Goal: Task Accomplishment & Management: Use online tool/utility

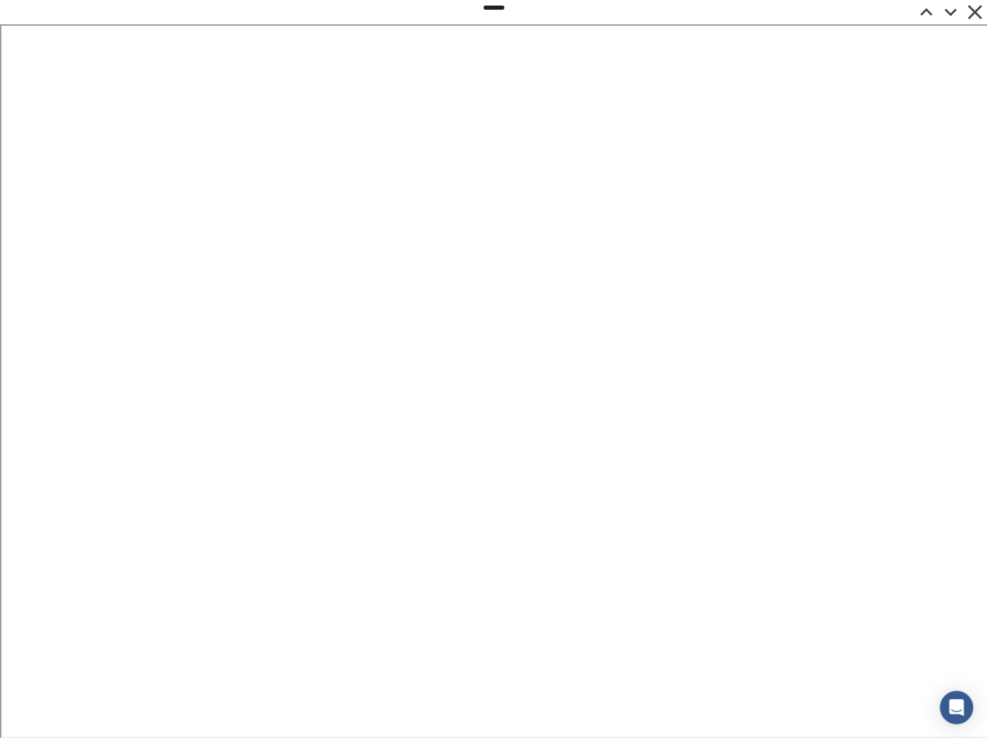
click at [948, 13] on icon at bounding box center [951, 13] width 13 height 8
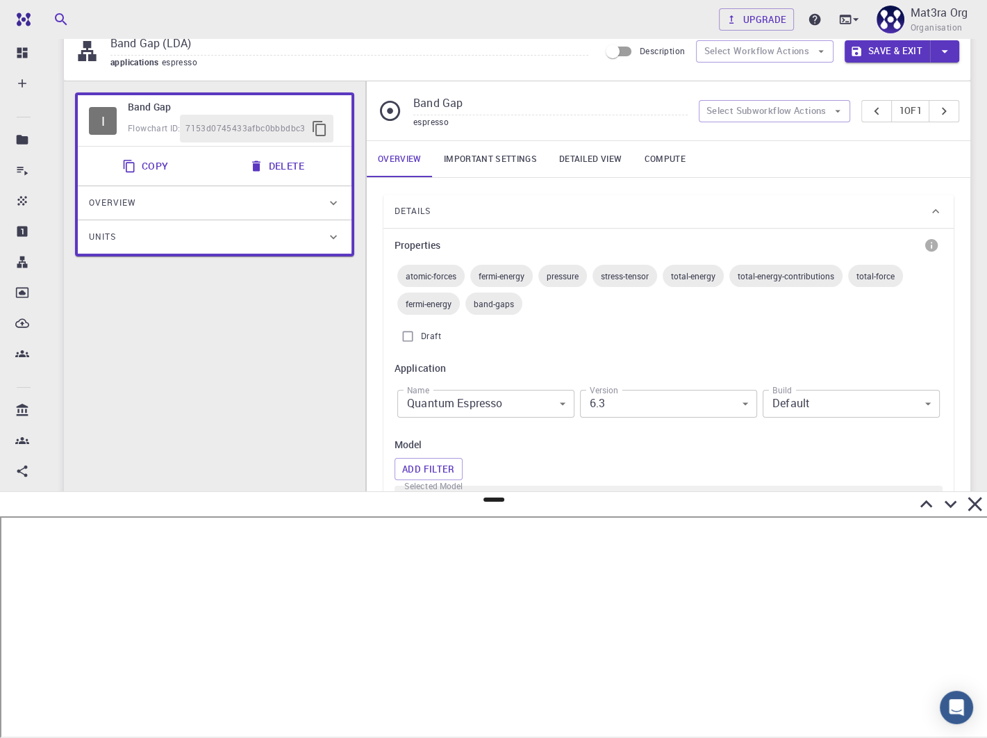
scroll to position [58, 0]
click at [732, 108] on button "Select Subworkflow Actions" at bounding box center [775, 110] width 152 height 22
click at [558, 121] on div "espresso" at bounding box center [550, 122] width 274 height 14
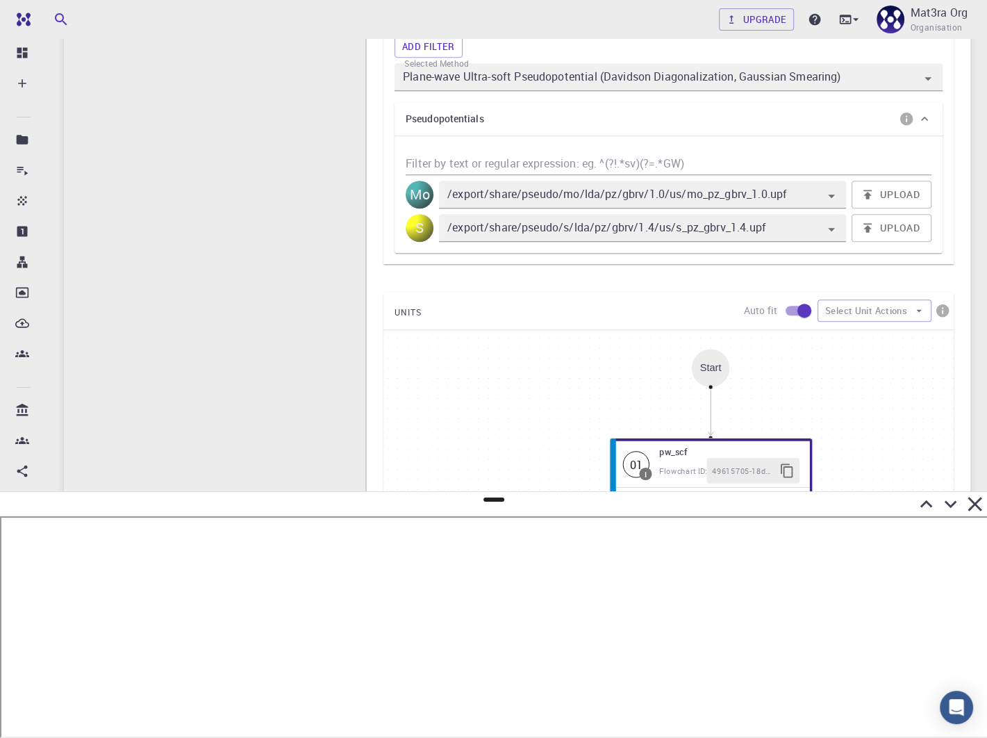
scroll to position [567, 0]
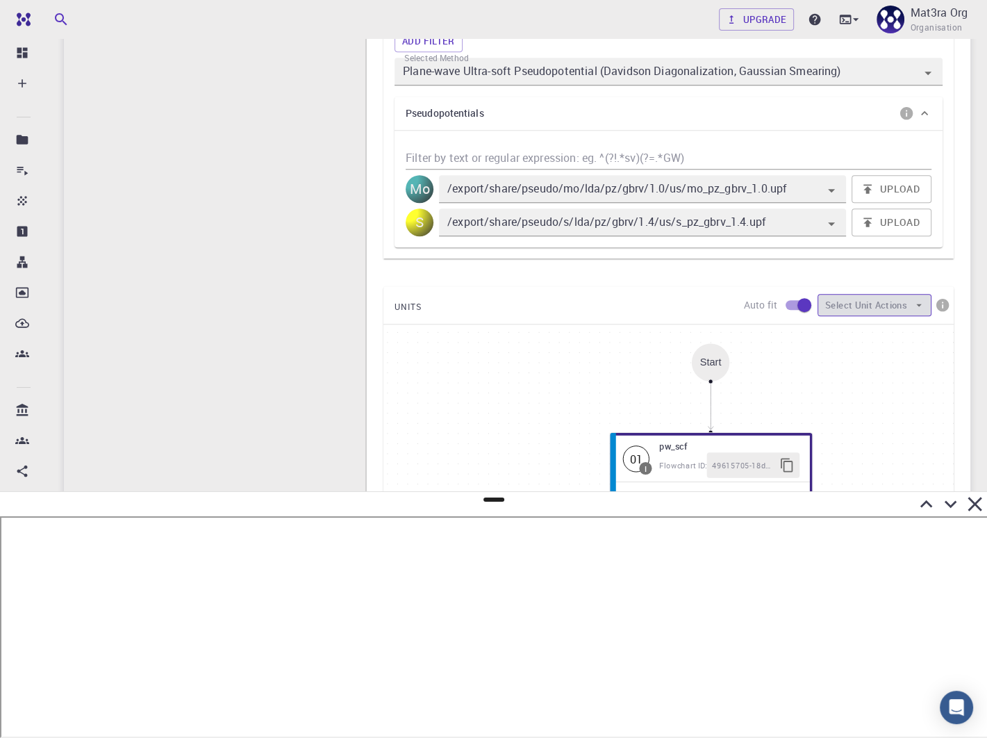
click at [858, 304] on button "Select Unit Actions" at bounding box center [875, 305] width 114 height 22
click at [615, 280] on div "Details Properties atomic-forces fermi-energy pressure stress-tensor total-ener…" at bounding box center [669, 213] width 570 height 1057
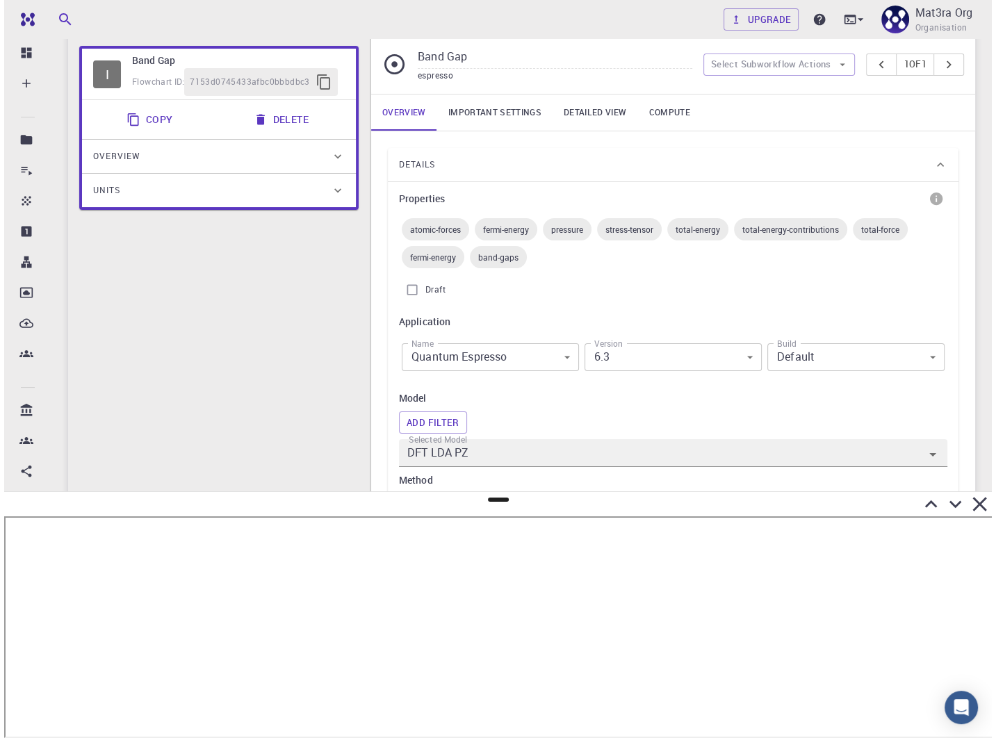
scroll to position [0, 0]
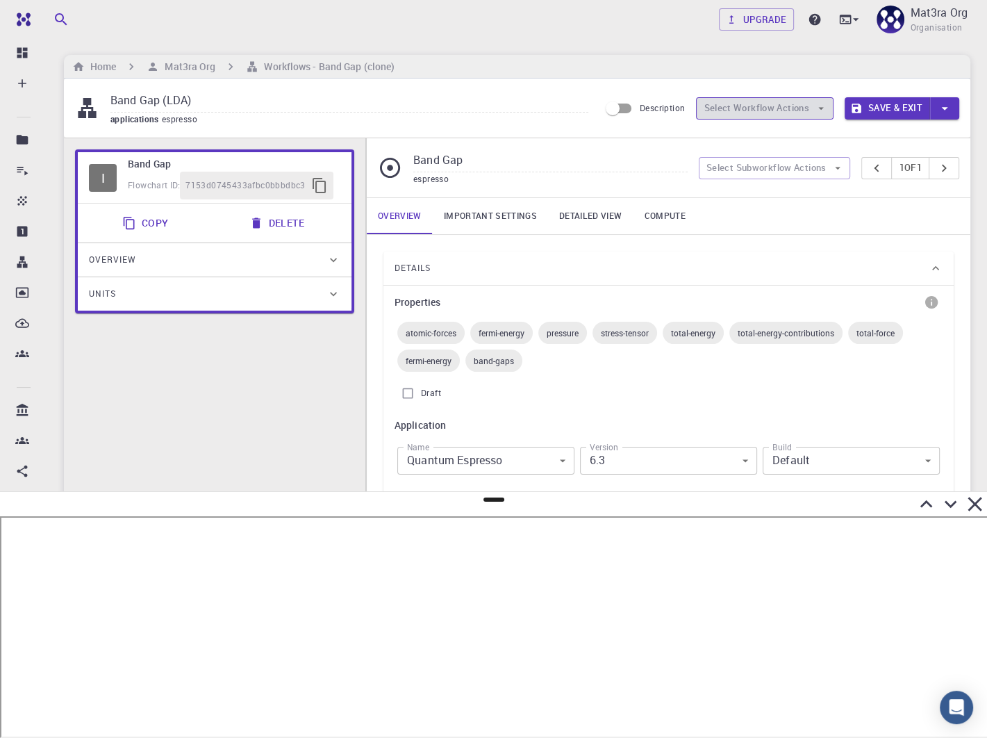
click at [795, 106] on button "Select Workflow Actions" at bounding box center [765, 108] width 138 height 22
click at [783, 135] on span "Toggle relaxation" at bounding box center [778, 136] width 90 height 14
type input "Variable-cell Relaxation"
type input "DFT GGA PBE"
type input "/export/share/pseudo/mo/gga/pbe/gbrv/1.0/us/mo_pbe_gbrv_1.0.upf"
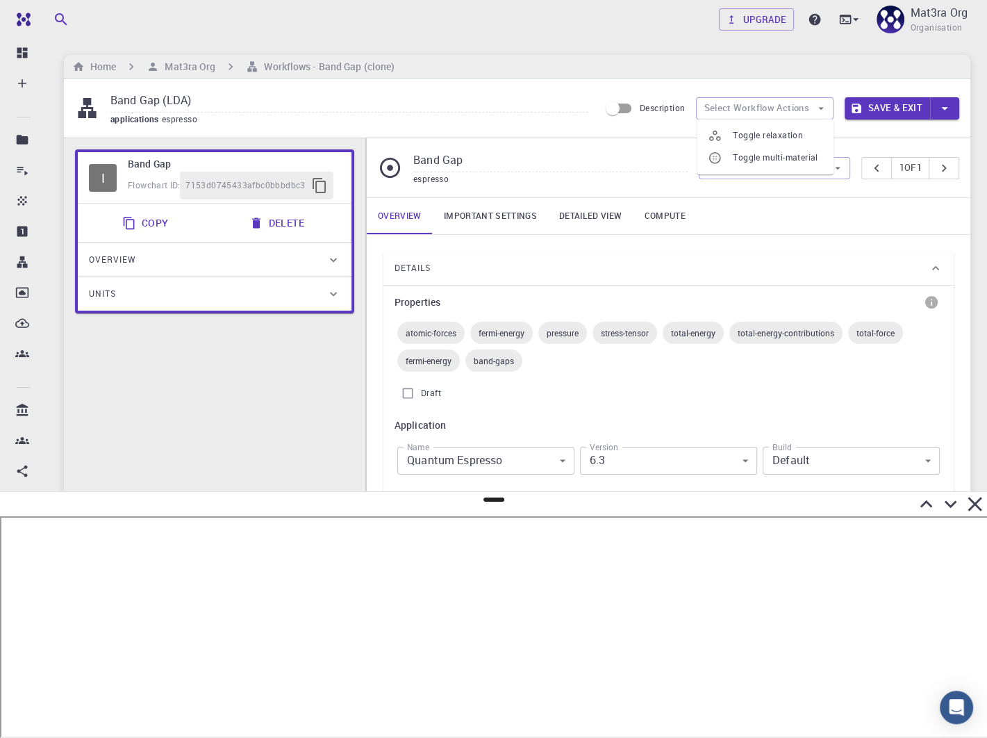
type input "/export/share/pseudo/s/gga/pbe/gbrv/1.4/us/s_pbe_gbrv_1.4.upf"
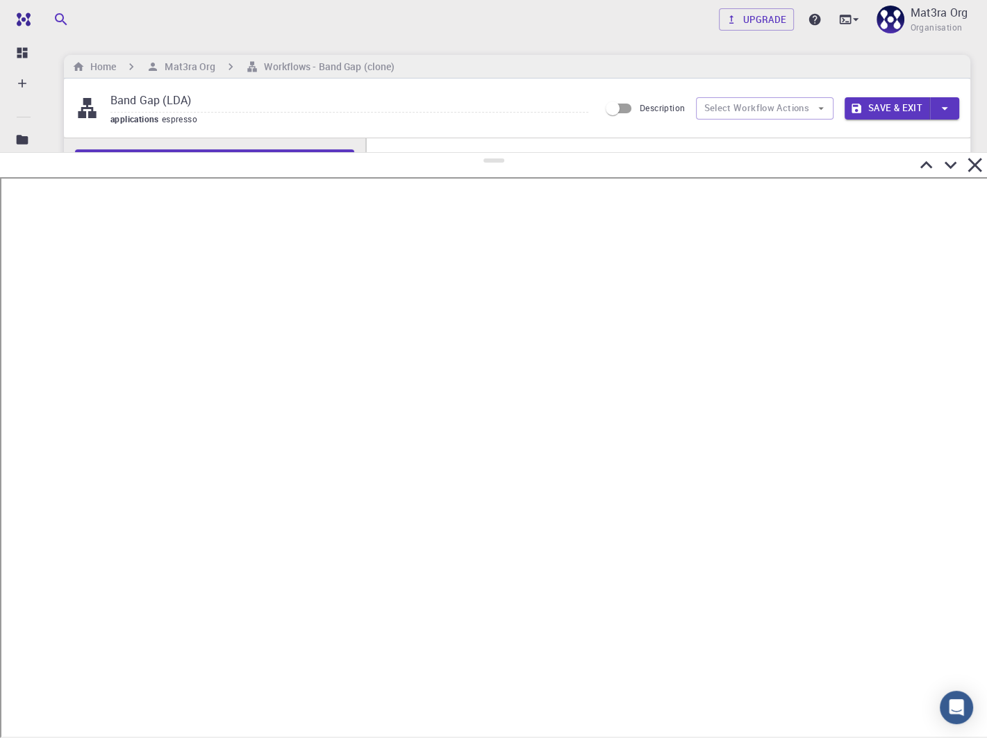
click at [737, 153] on div at bounding box center [493, 165] width 987 height 24
click at [866, 104] on button "Save & Exit" at bounding box center [887, 108] width 85 height 22
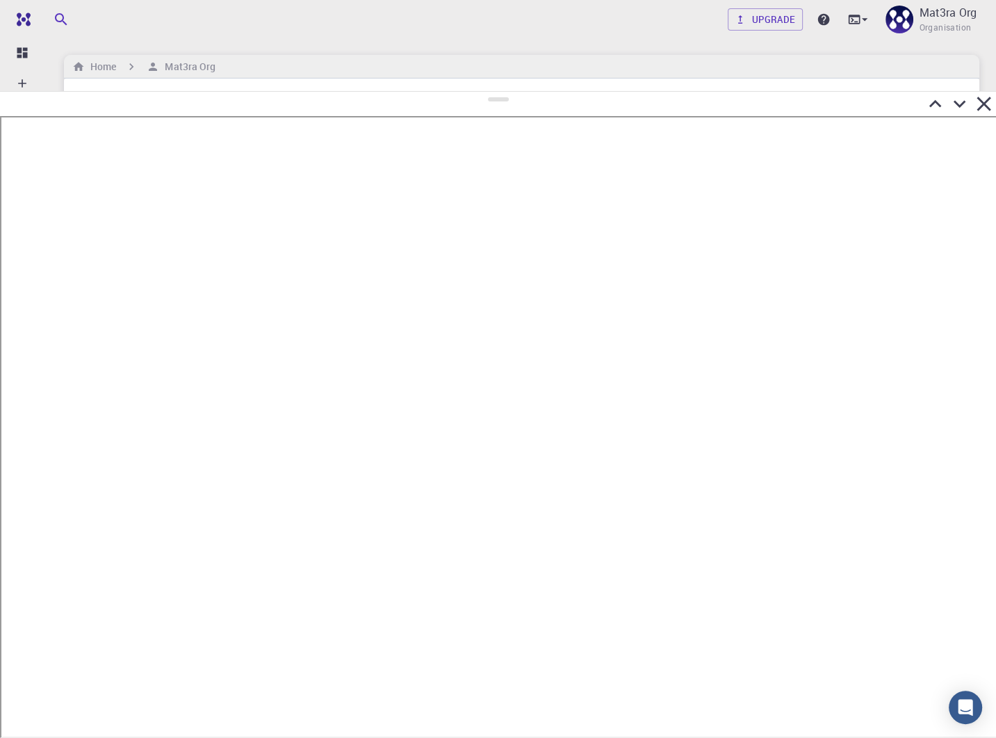
drag, startPoint x: 493, startPoint y: 161, endPoint x: 504, endPoint y: 90, distance: 71.6
click at [504, 91] on div at bounding box center [498, 414] width 996 height 647
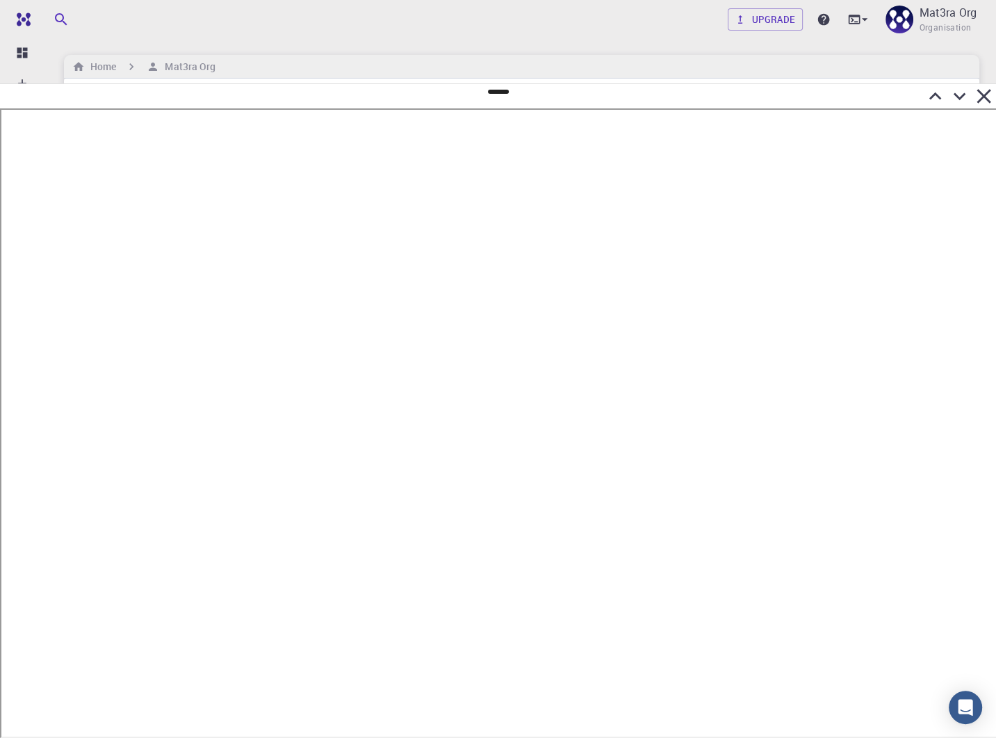
click at [961, 94] on icon at bounding box center [959, 96] width 24 height 24
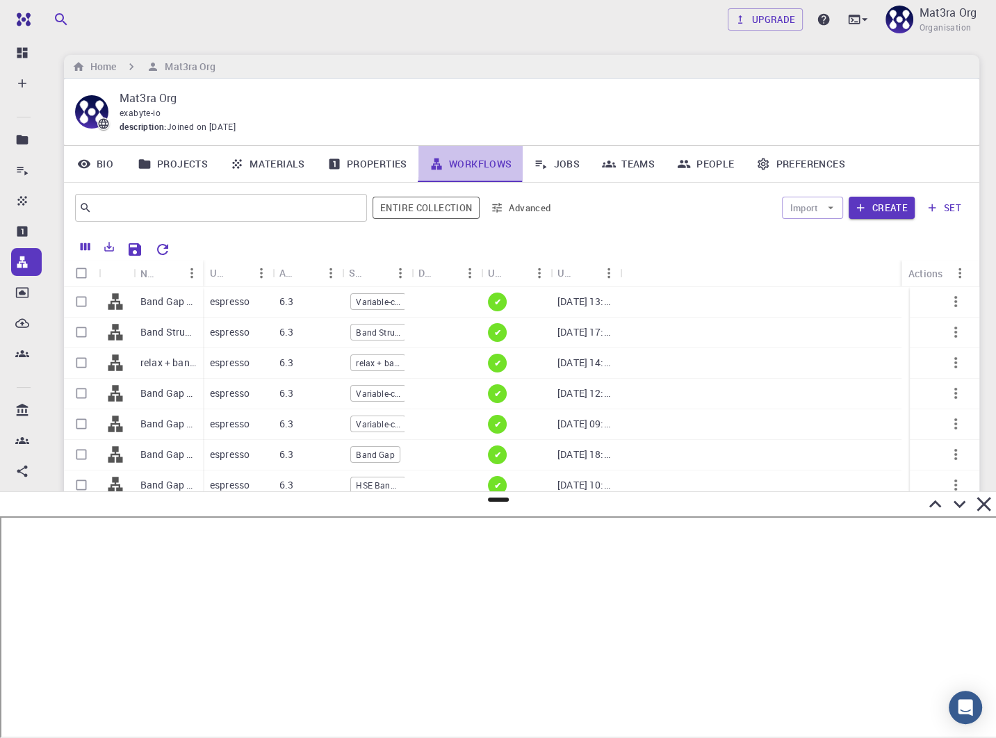
click at [468, 165] on link "Workflows" at bounding box center [470, 164] width 105 height 36
click at [534, 208] on button "Advanced" at bounding box center [521, 208] width 72 height 22
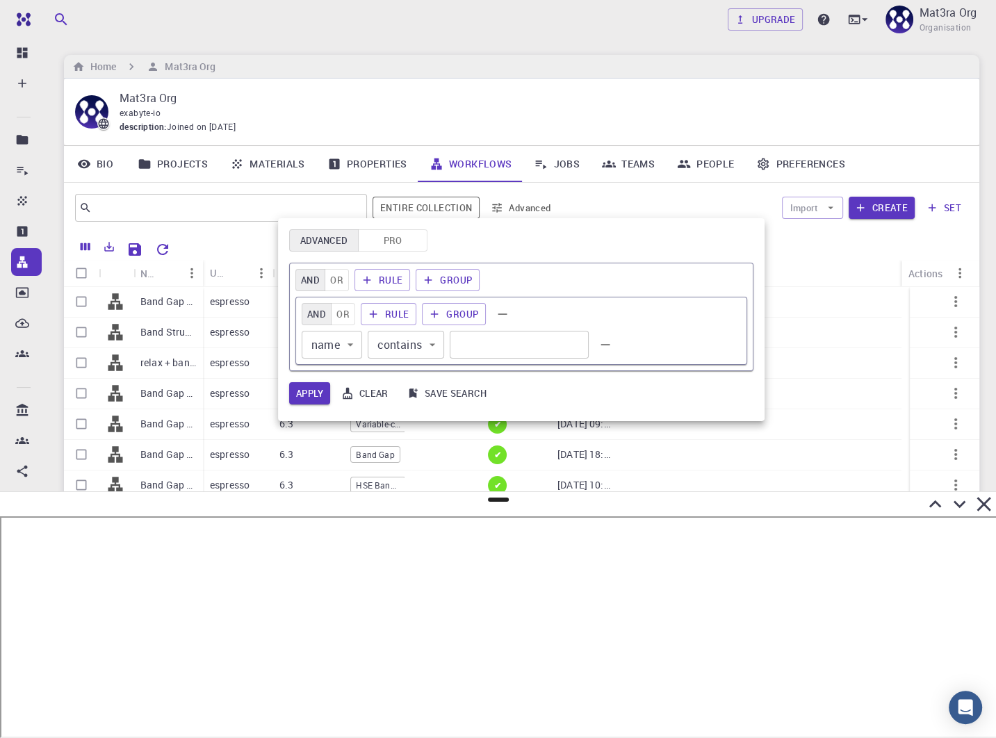
click at [20, 263] on div at bounding box center [498, 369] width 996 height 738
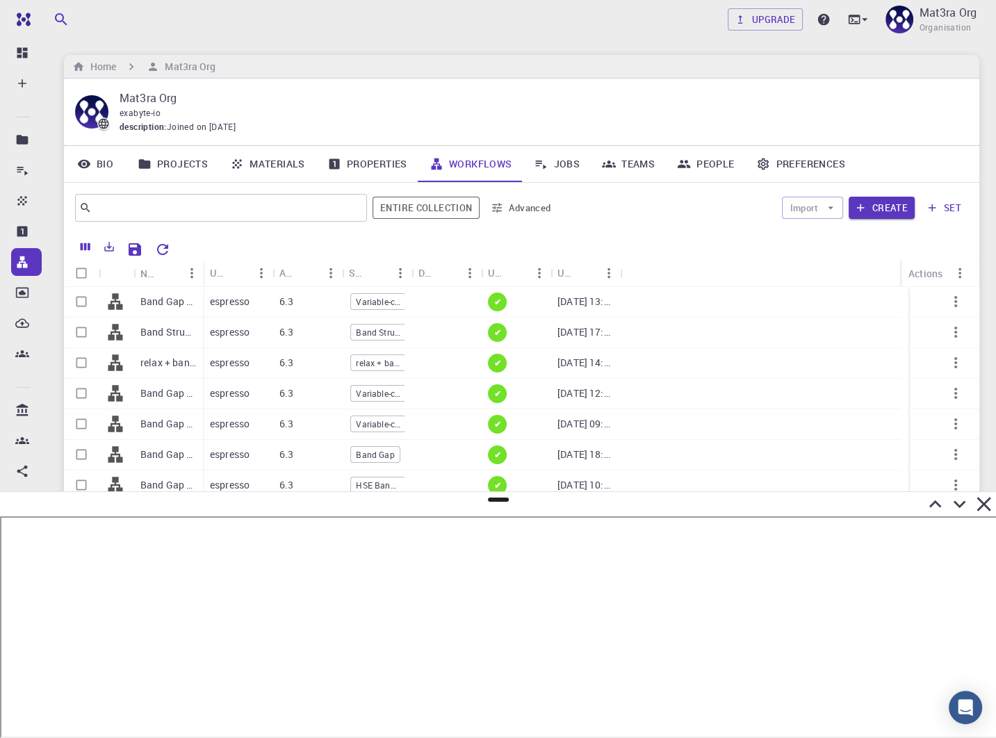
click at [20, 268] on icon at bounding box center [22, 262] width 14 height 14
click at [19, 410] on icon at bounding box center [22, 410] width 14 height 14
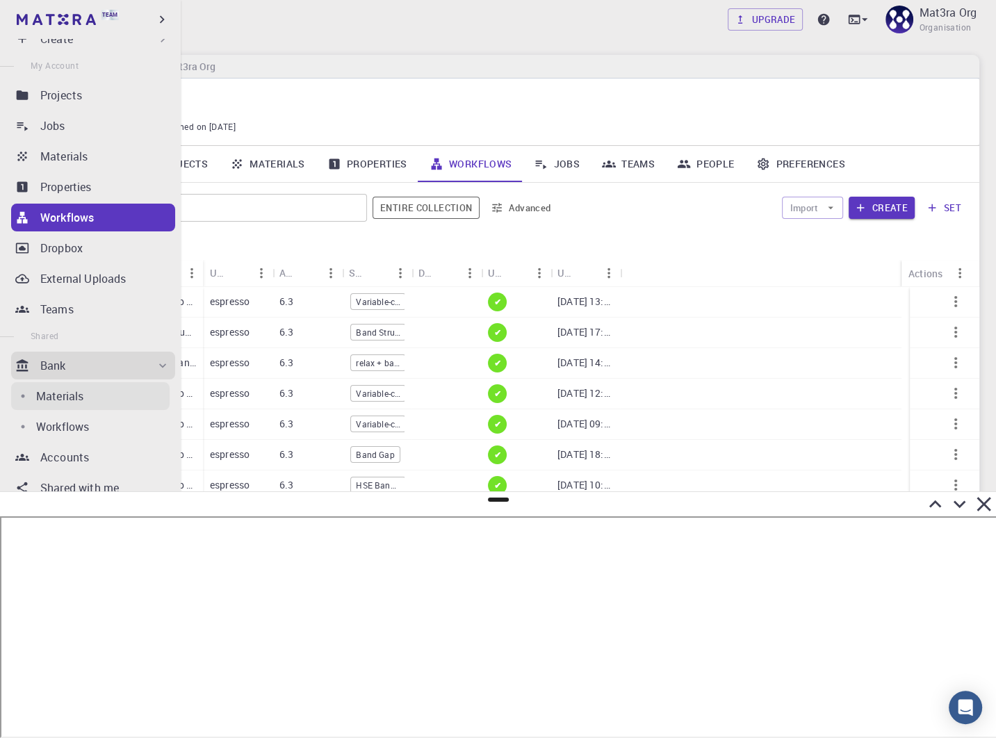
scroll to position [45, 0]
click at [62, 432] on p "Workflows" at bounding box center [62, 426] width 53 height 17
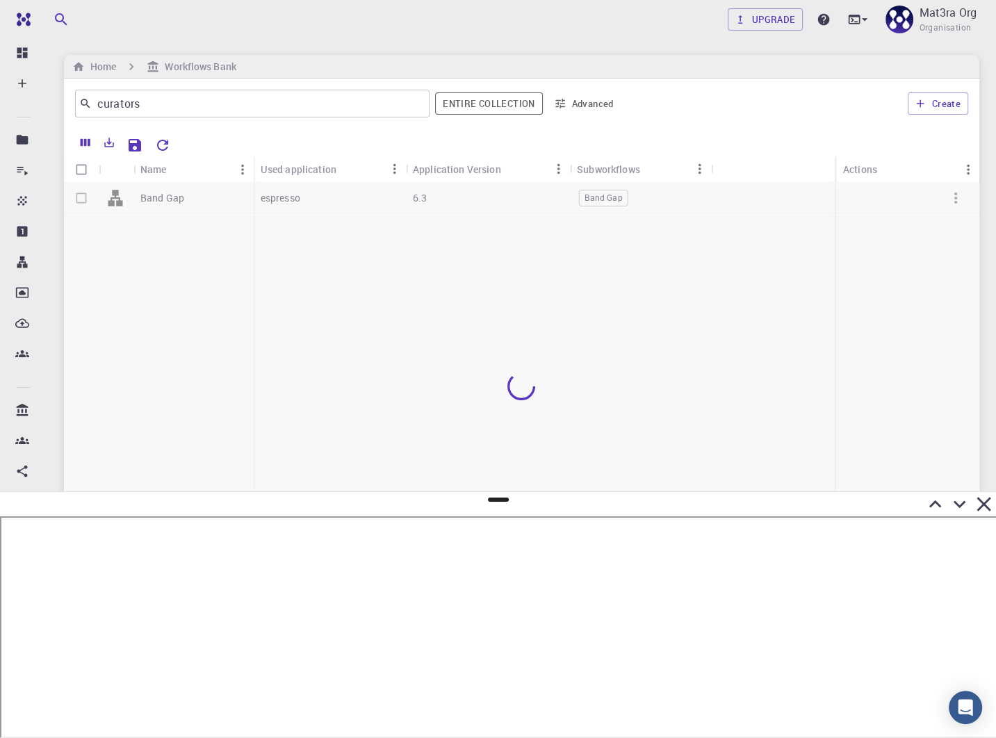
click at [586, 104] on button "Advanced" at bounding box center [584, 103] width 72 height 22
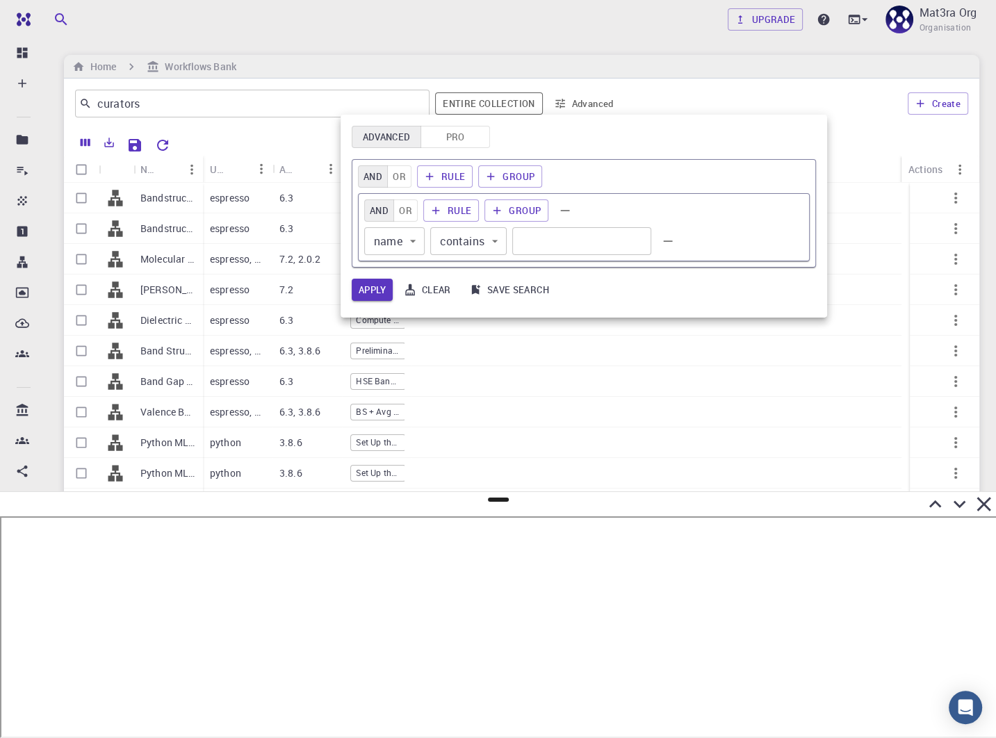
click at [460, 142] on button "Pro" at bounding box center [454, 137] width 69 height 22
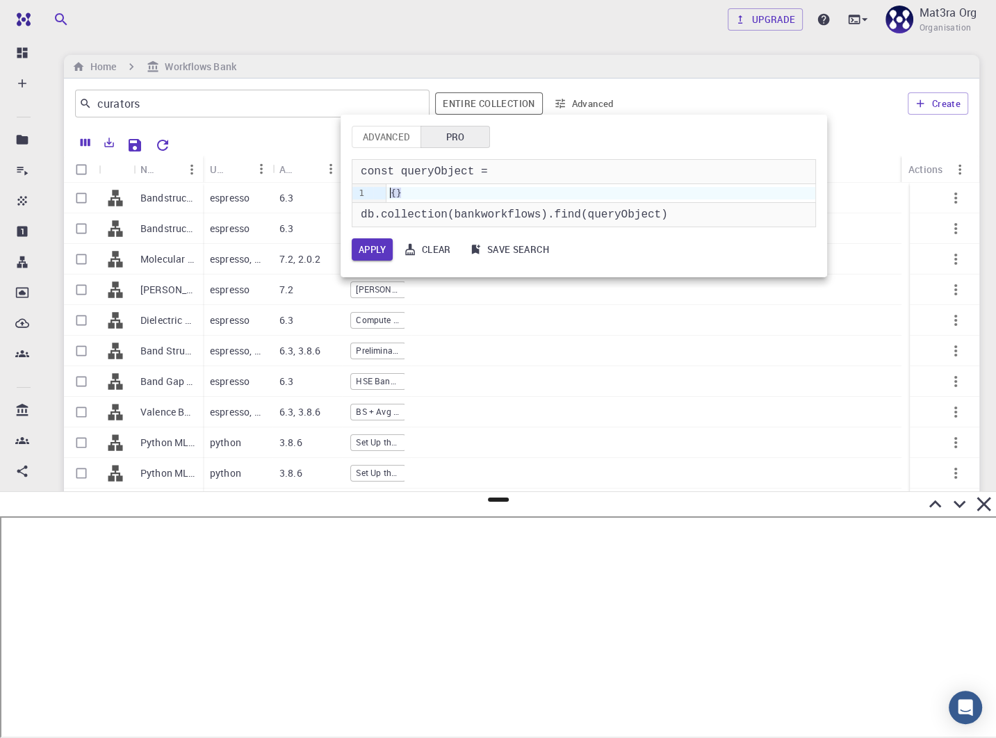
drag, startPoint x: 436, startPoint y: 192, endPoint x: 372, endPoint y: 192, distance: 63.2
click at [372, 192] on div "9 1 › {}" at bounding box center [583, 193] width 463 height 18
click at [468, 215] on div "db.collection(bankworkflows).find(queryObject)" at bounding box center [583, 215] width 463 height 24
click at [399, 194] on div "{ }" at bounding box center [600, 193] width 429 height 13
click at [396, 197] on span "}" at bounding box center [399, 193] width 6 height 10
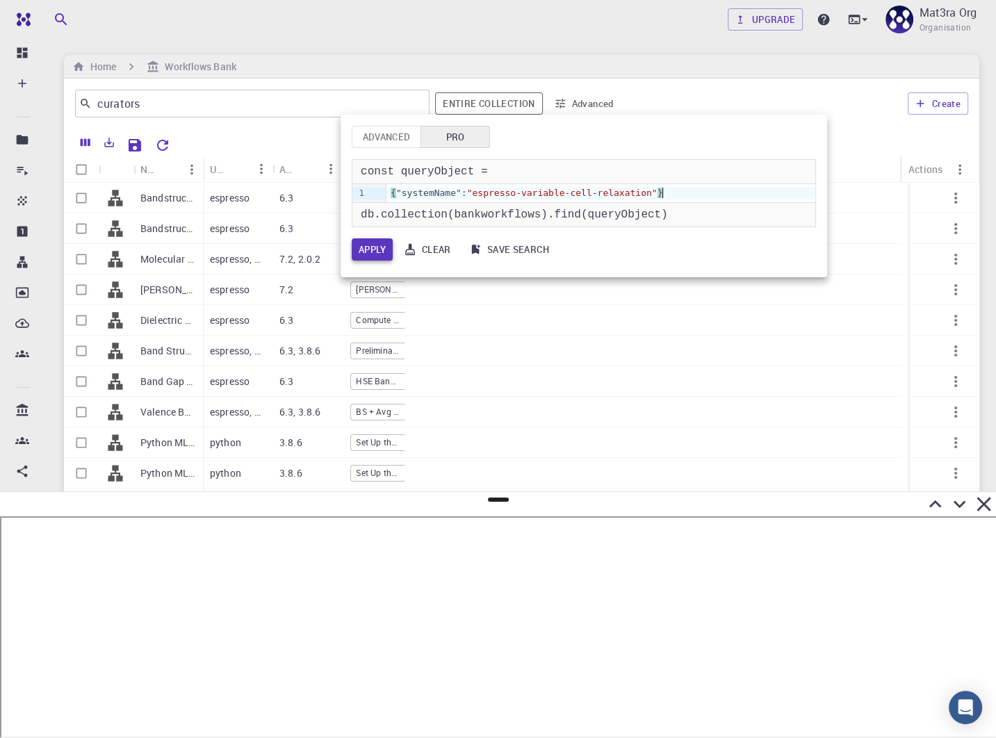
click at [375, 247] on button "Apply" at bounding box center [372, 249] width 41 height 22
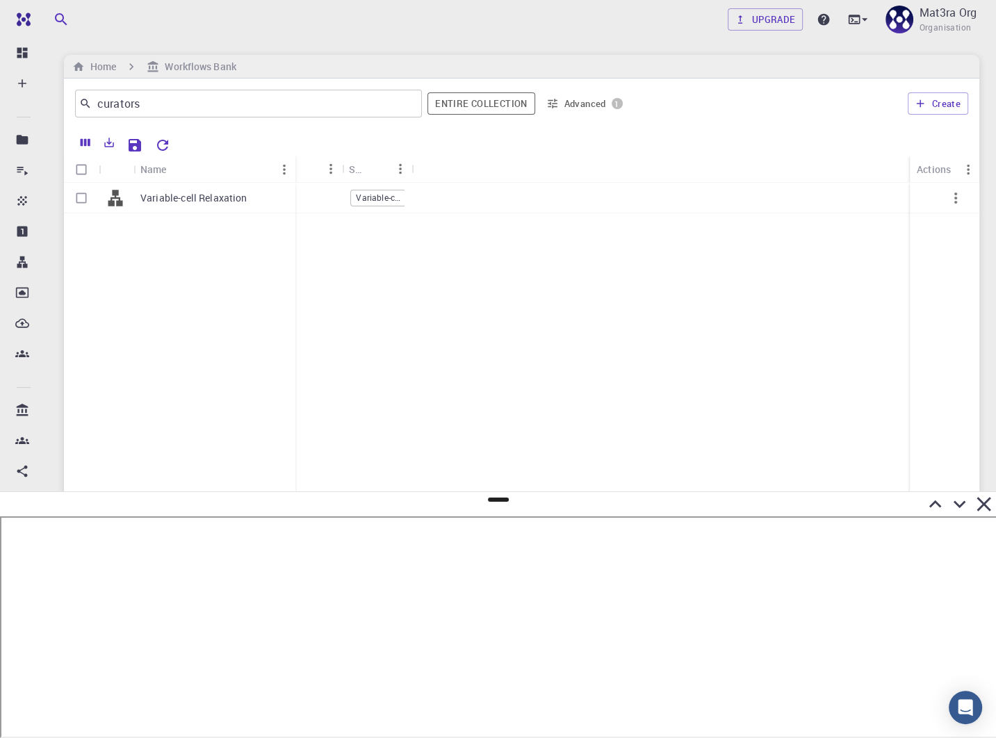
drag, startPoint x: 202, startPoint y: 163, endPoint x: 293, endPoint y: 163, distance: 91.0
click at [295, 163] on div "Name" at bounding box center [297, 169] width 14 height 27
click at [190, 192] on p "Variable-cell Relaxation" at bounding box center [193, 198] width 107 height 14
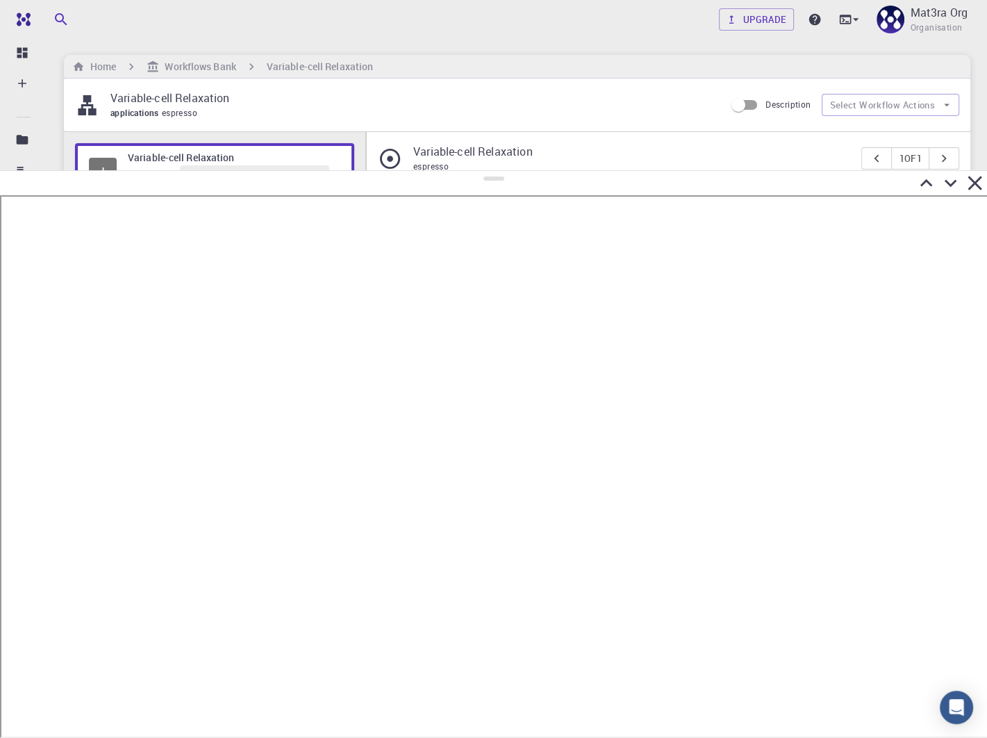
drag, startPoint x: 497, startPoint y: 500, endPoint x: 397, endPoint y: 188, distance: 327.0
click at [527, 170] on div at bounding box center [493, 454] width 987 height 568
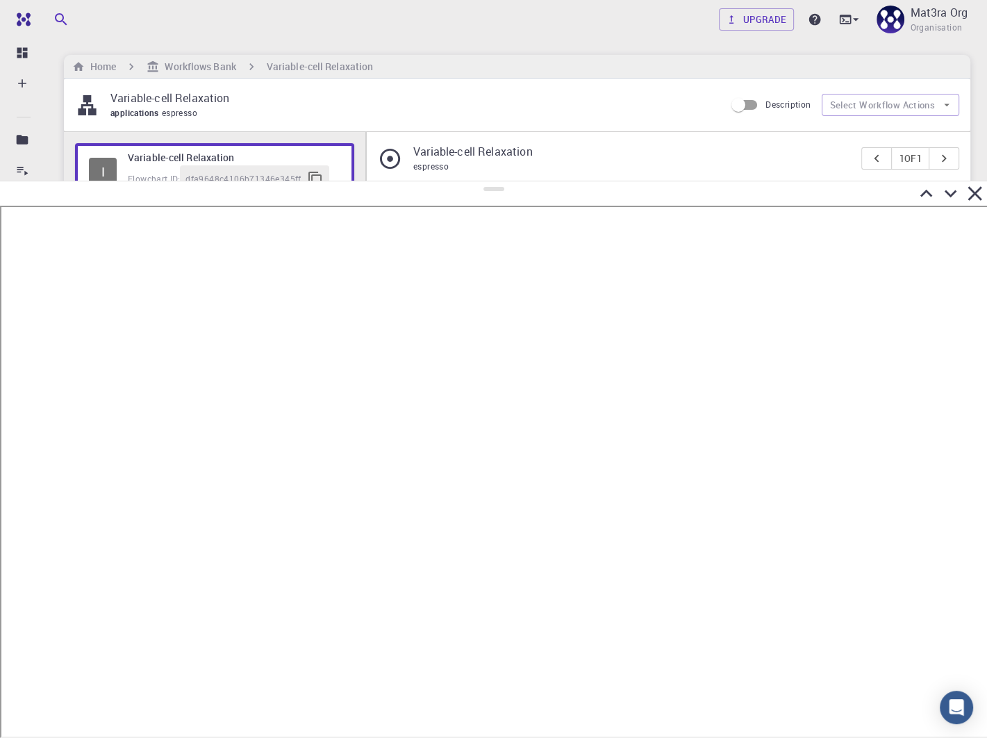
click at [951, 181] on icon at bounding box center [951, 193] width 24 height 24
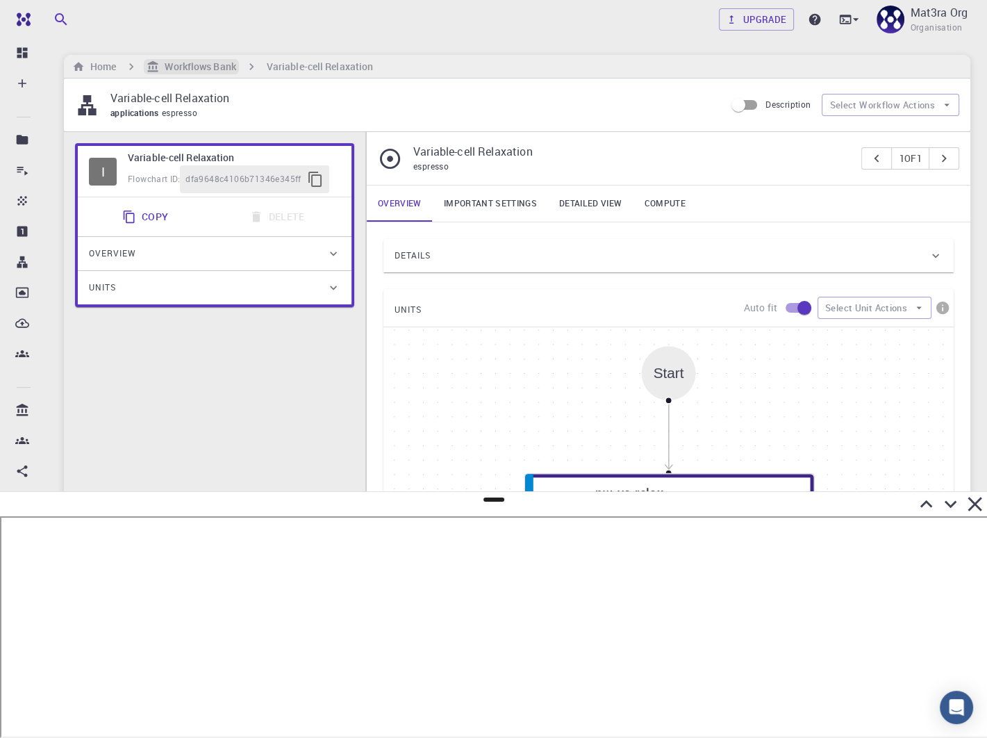
click at [215, 65] on h6 "Workflows Bank" at bounding box center [197, 66] width 76 height 15
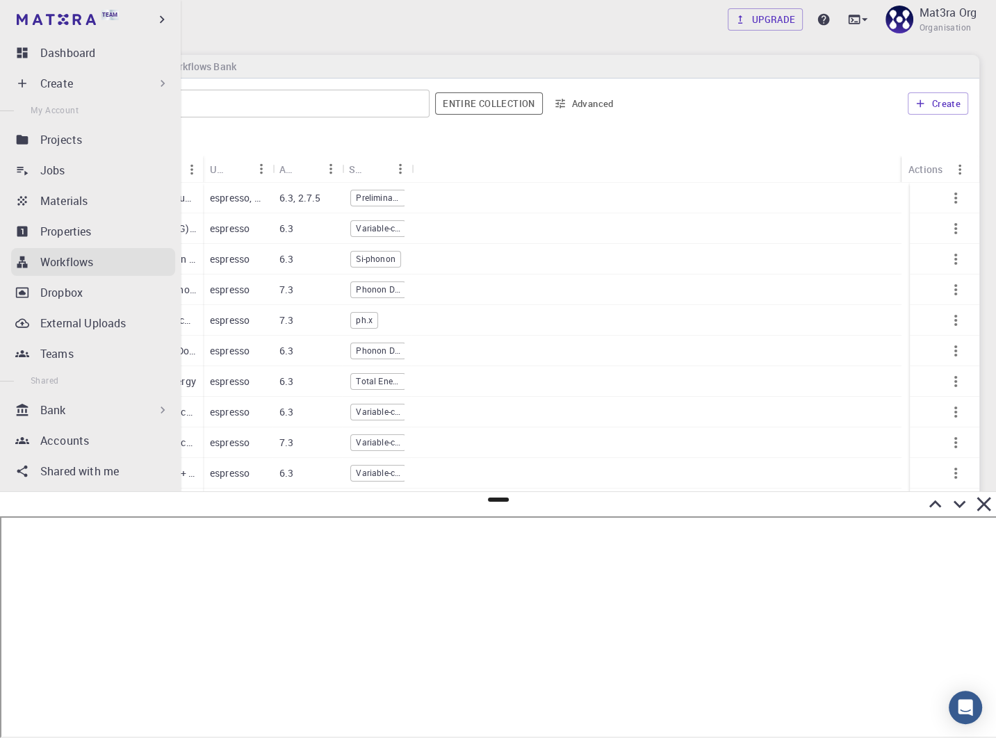
click at [63, 264] on p "Workflows" at bounding box center [66, 262] width 53 height 17
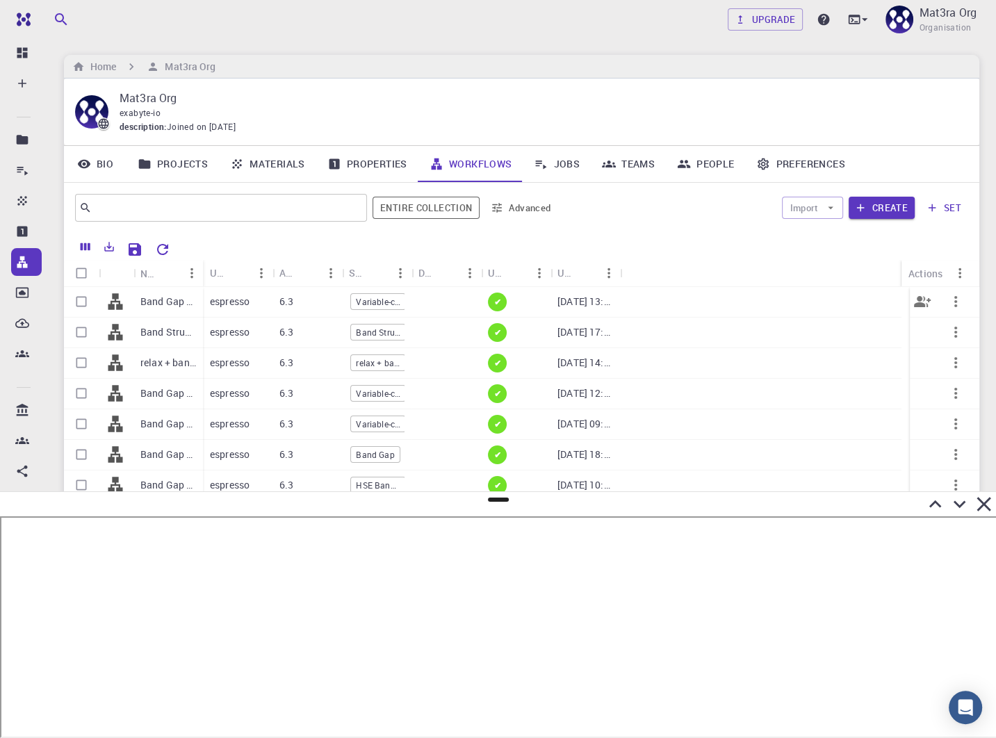
click at [954, 302] on icon "button" at bounding box center [955, 301] width 3 height 11
click at [912, 381] on icon at bounding box center [913, 383] width 8 height 10
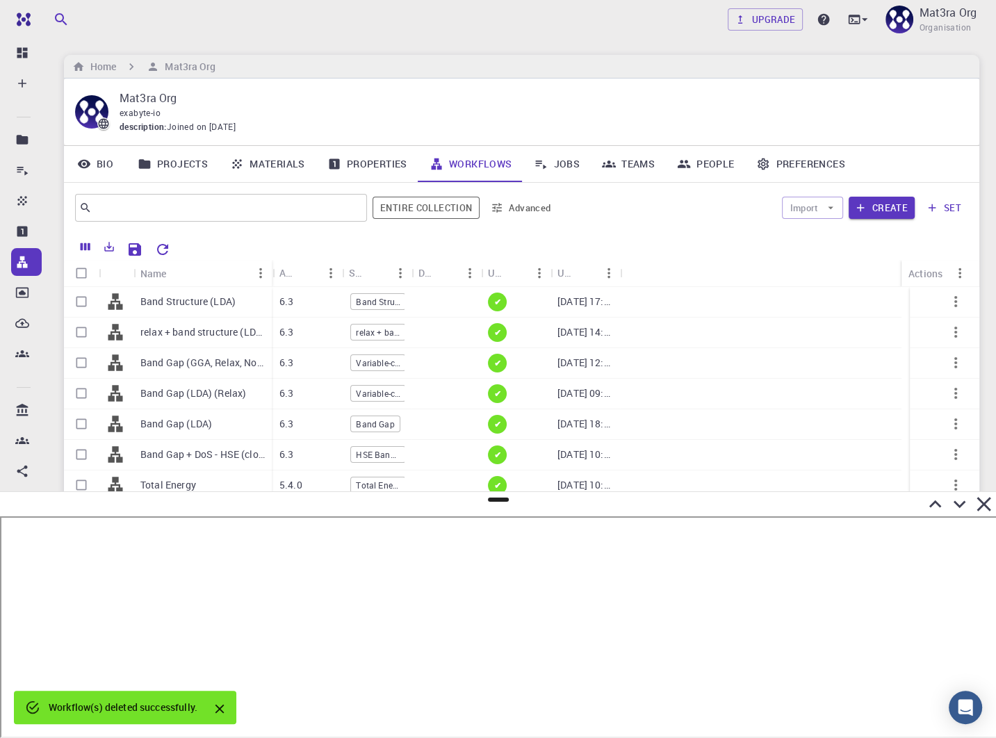
drag, startPoint x: 202, startPoint y: 268, endPoint x: 270, endPoint y: 268, distance: 68.1
click at [270, 268] on div "Name" at bounding box center [273, 273] width 14 height 27
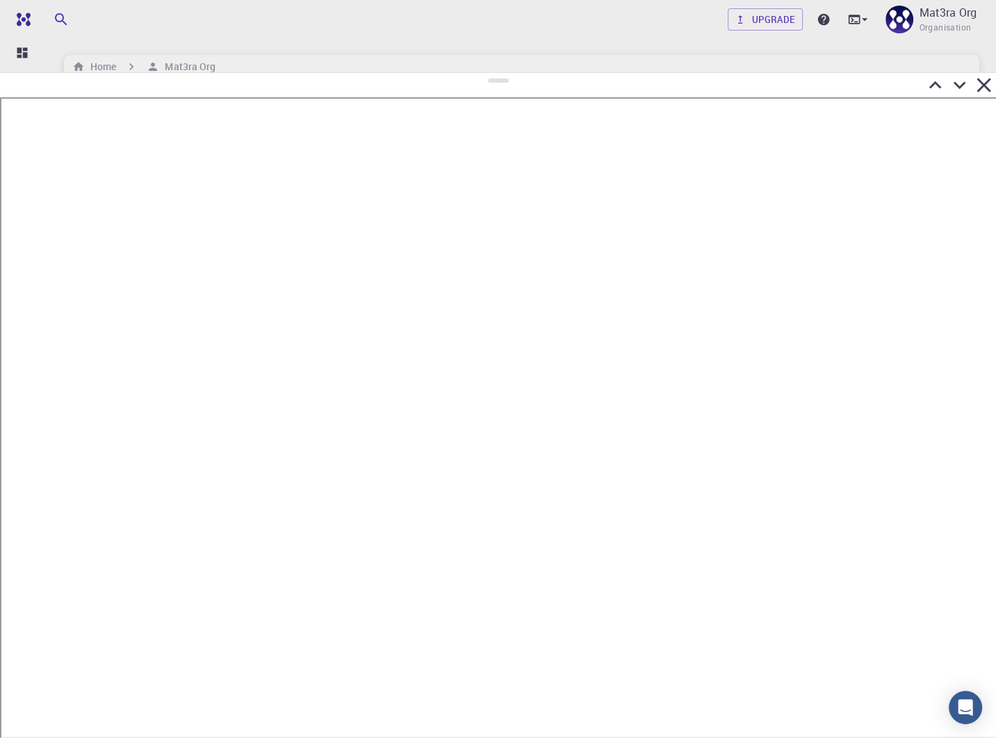
drag, startPoint x: 496, startPoint y: 499, endPoint x: 515, endPoint y: 69, distance: 429.8
click at [516, 72] on div at bounding box center [498, 405] width 996 height 666
click at [956, 82] on icon at bounding box center [959, 83] width 13 height 8
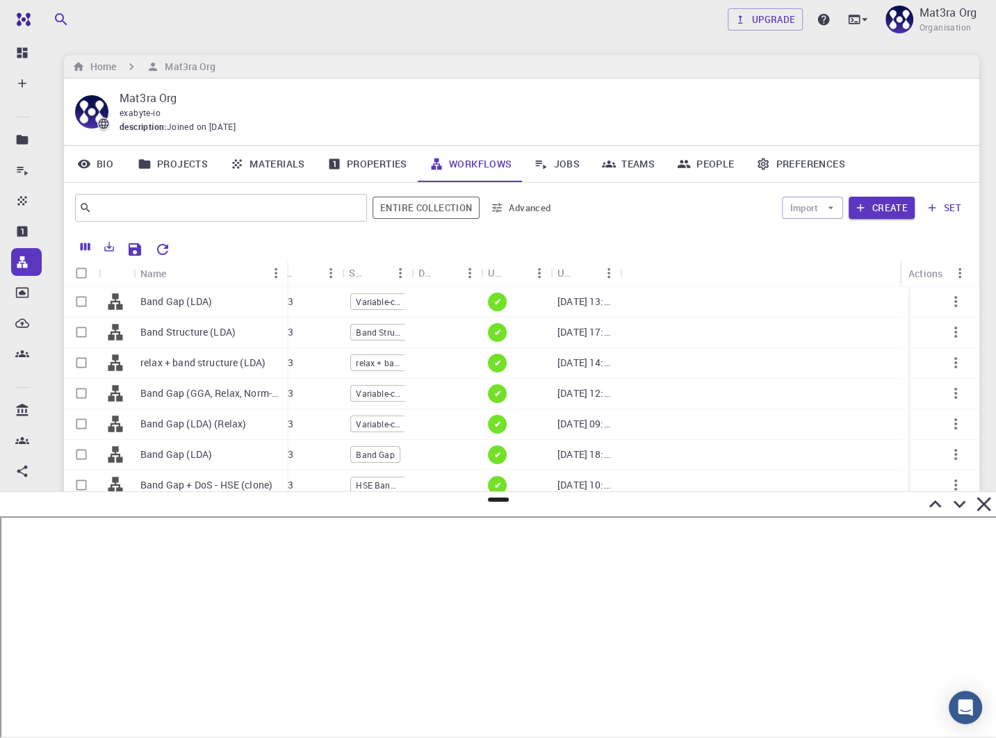
drag, startPoint x: 202, startPoint y: 265, endPoint x: 276, endPoint y: 266, distance: 74.4
click at [281, 265] on div "Name" at bounding box center [288, 273] width 14 height 27
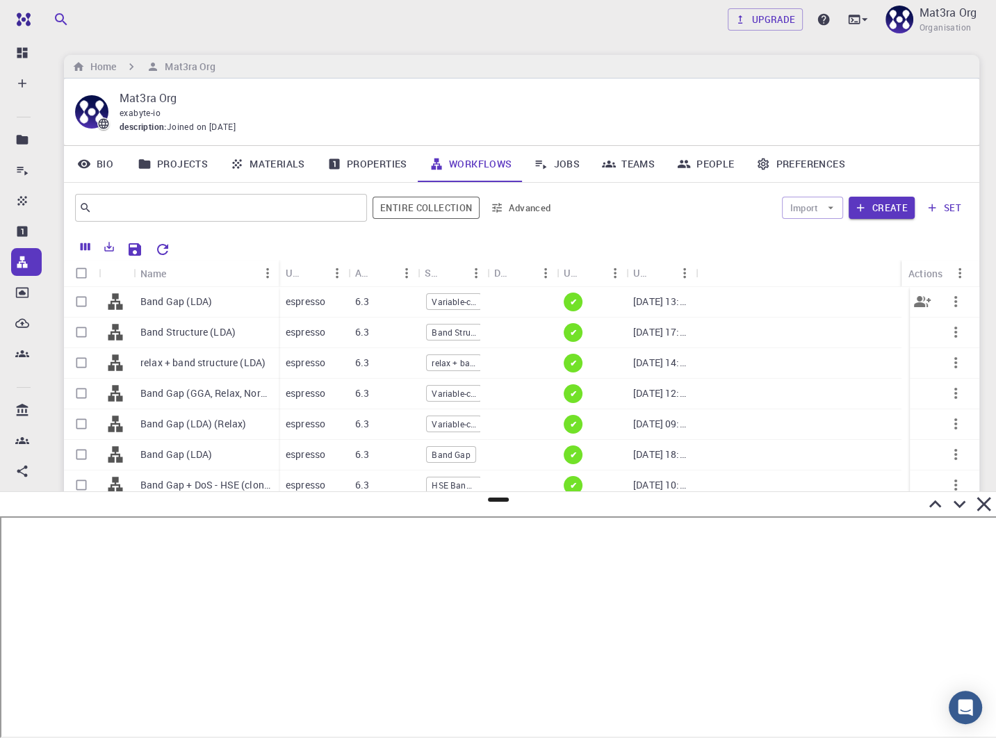
click at [212, 298] on div "Band Gap (LDA)" at bounding box center [205, 302] width 145 height 31
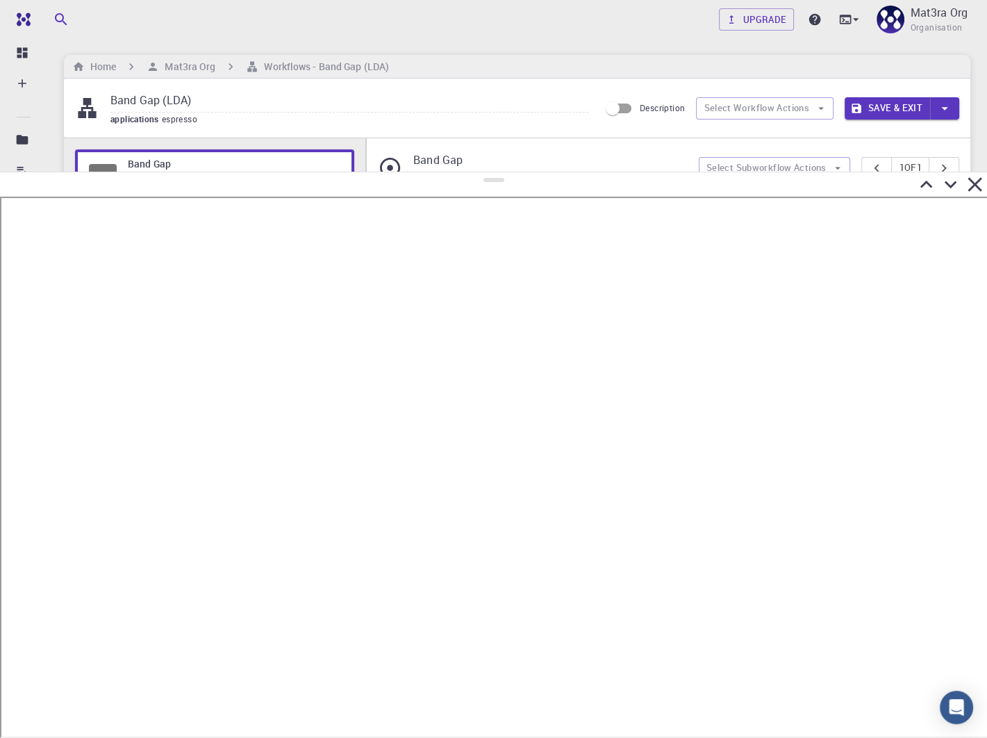
drag, startPoint x: 495, startPoint y: 498, endPoint x: 504, endPoint y: 172, distance: 326.0
click at [504, 172] on div at bounding box center [493, 455] width 987 height 566
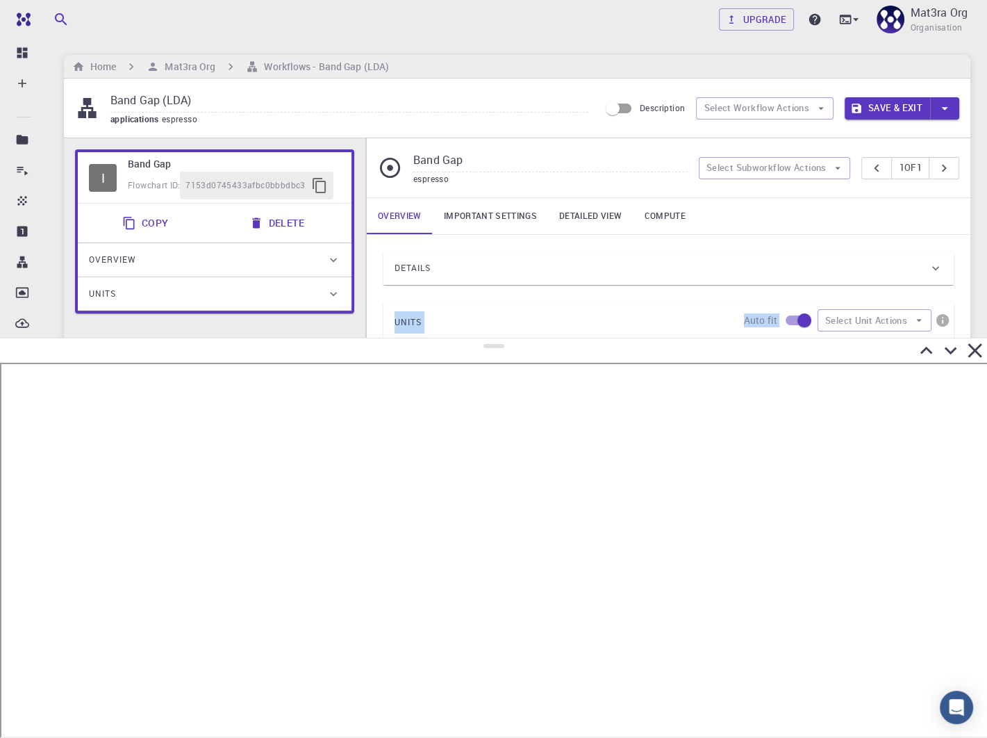
drag, startPoint x: 493, startPoint y: 180, endPoint x: 464, endPoint y: 329, distance: 152.2
click at [464, 338] on div at bounding box center [493, 538] width 987 height 400
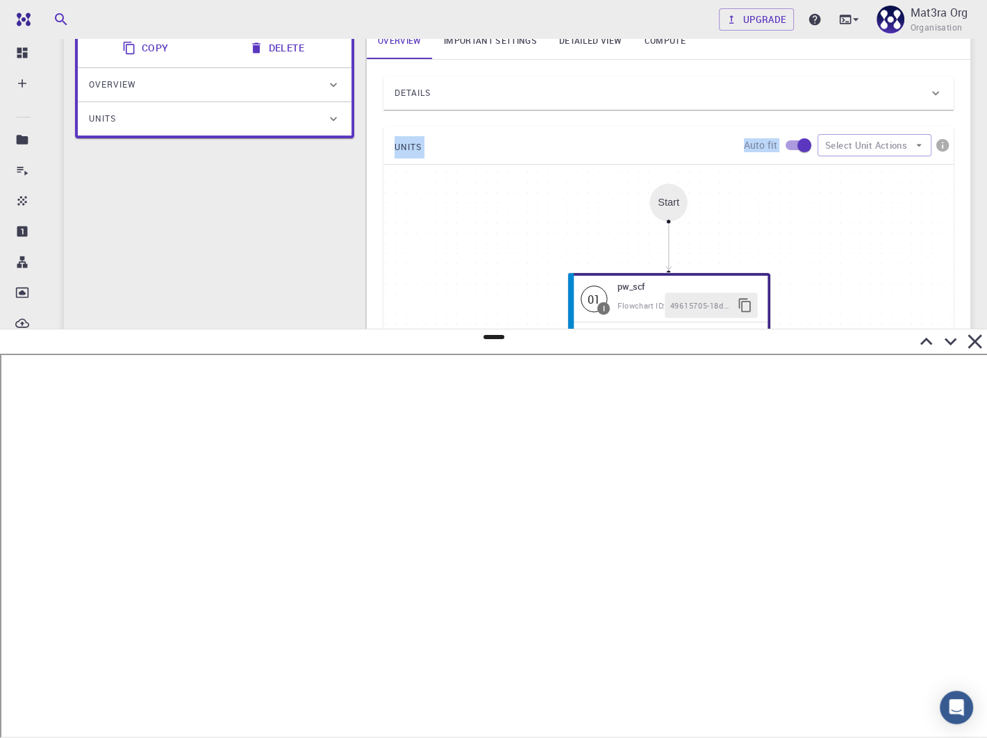
scroll to position [230, 0]
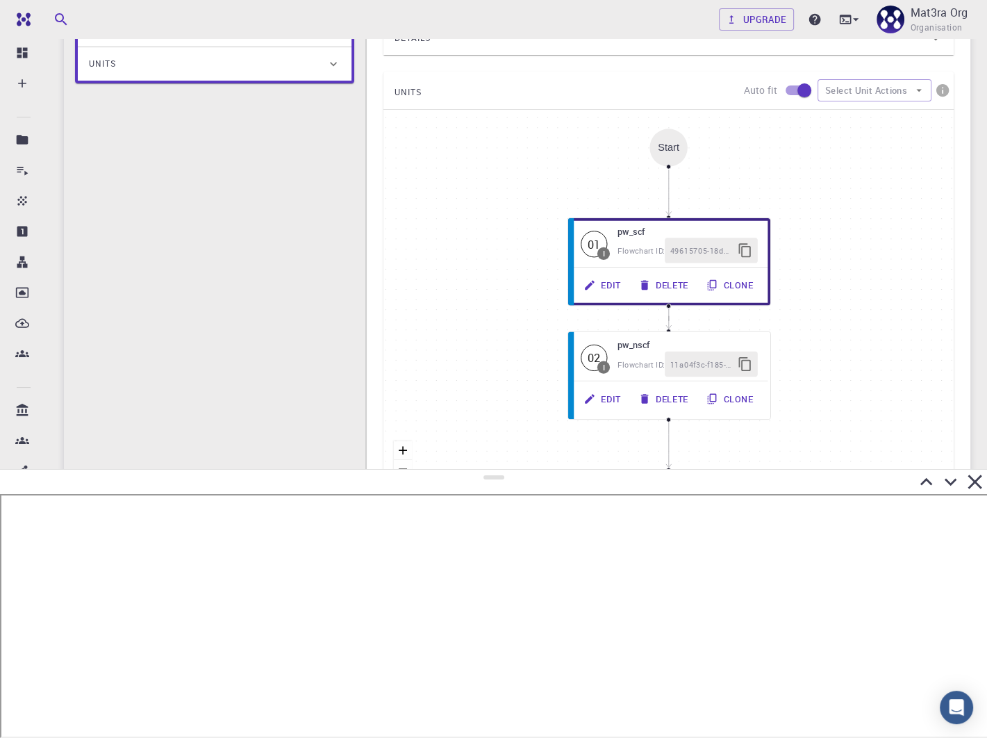
click at [495, 470] on div at bounding box center [493, 482] width 987 height 24
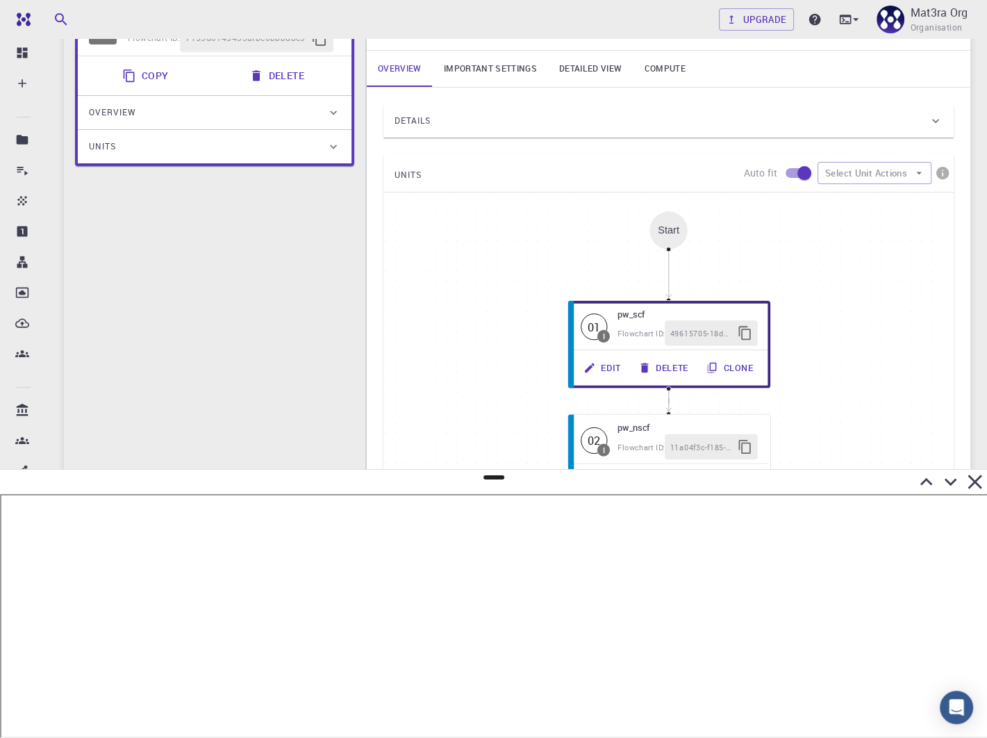
scroll to position [0, 0]
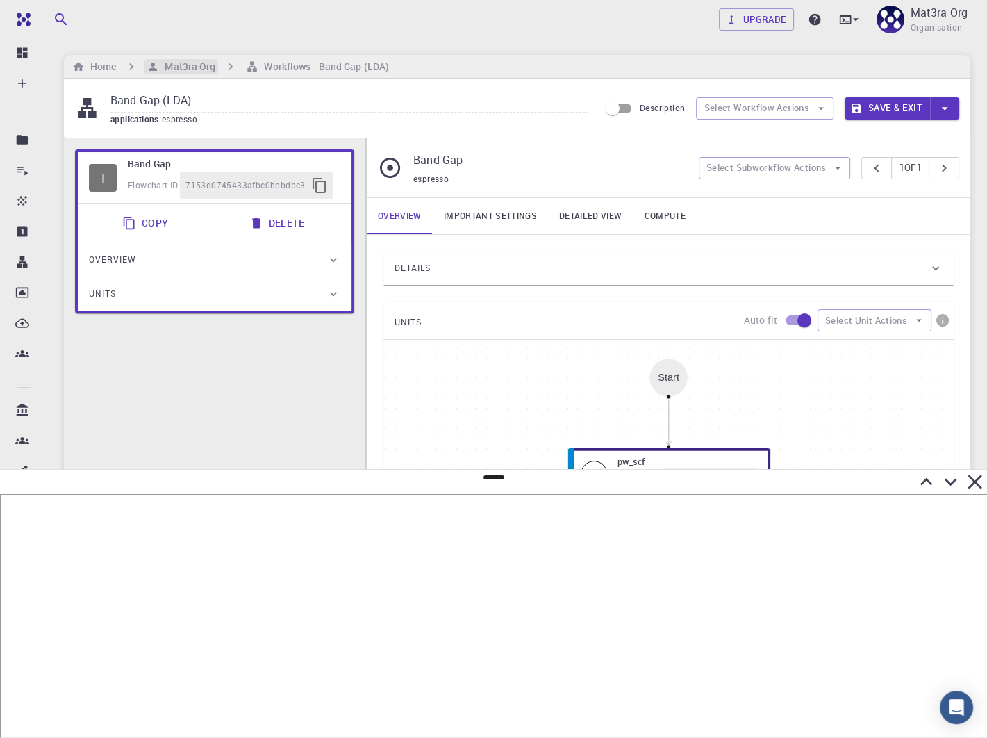
click at [208, 66] on h6 "Mat3ra Org" at bounding box center [187, 66] width 56 height 15
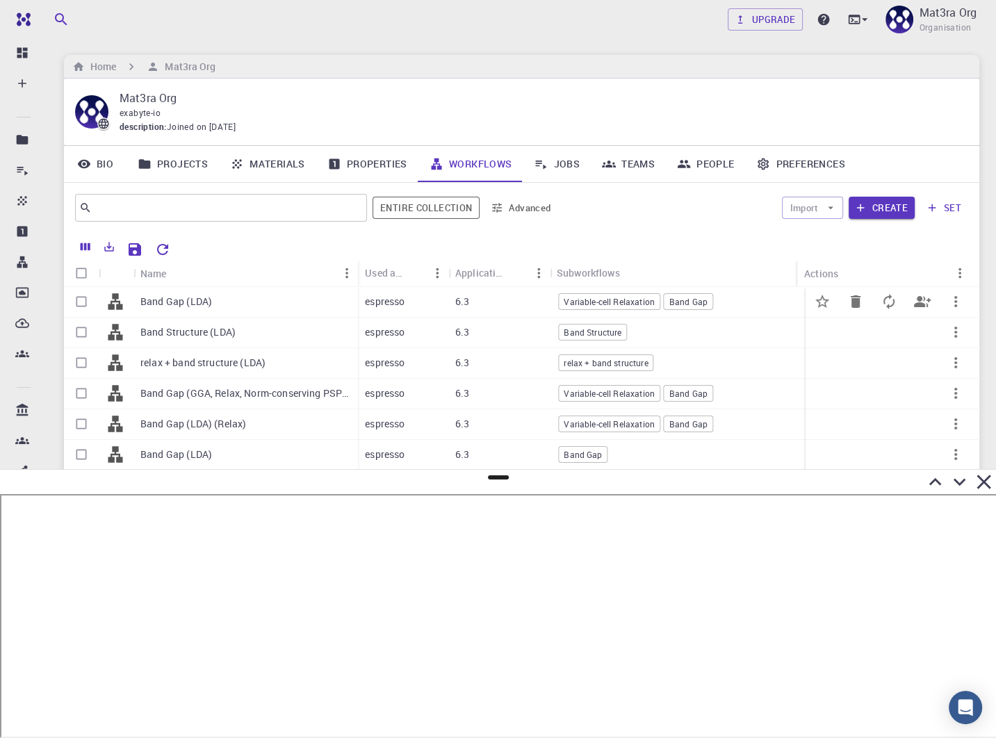
click at [181, 301] on p "Band Gap (LDA)" at bounding box center [176, 302] width 72 height 14
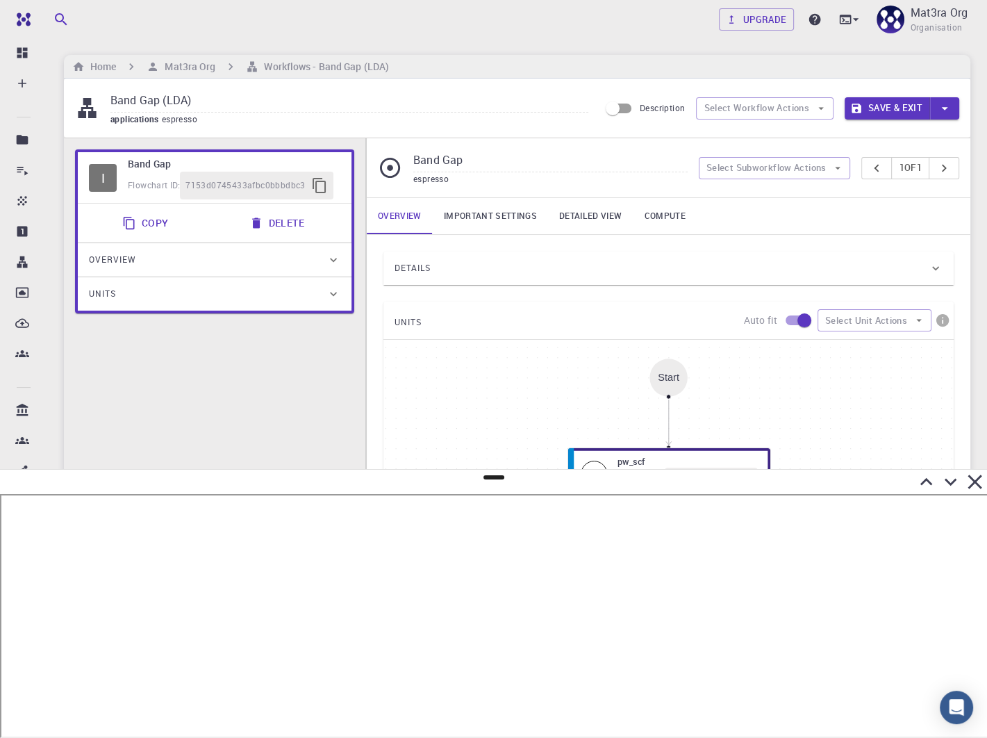
click at [470, 249] on div "Details Properties atomic-forces fermi-energy pressure stress-tensor total-ener…" at bounding box center [669, 504] width 604 height 539
click at [452, 271] on div "Details" at bounding box center [662, 268] width 534 height 22
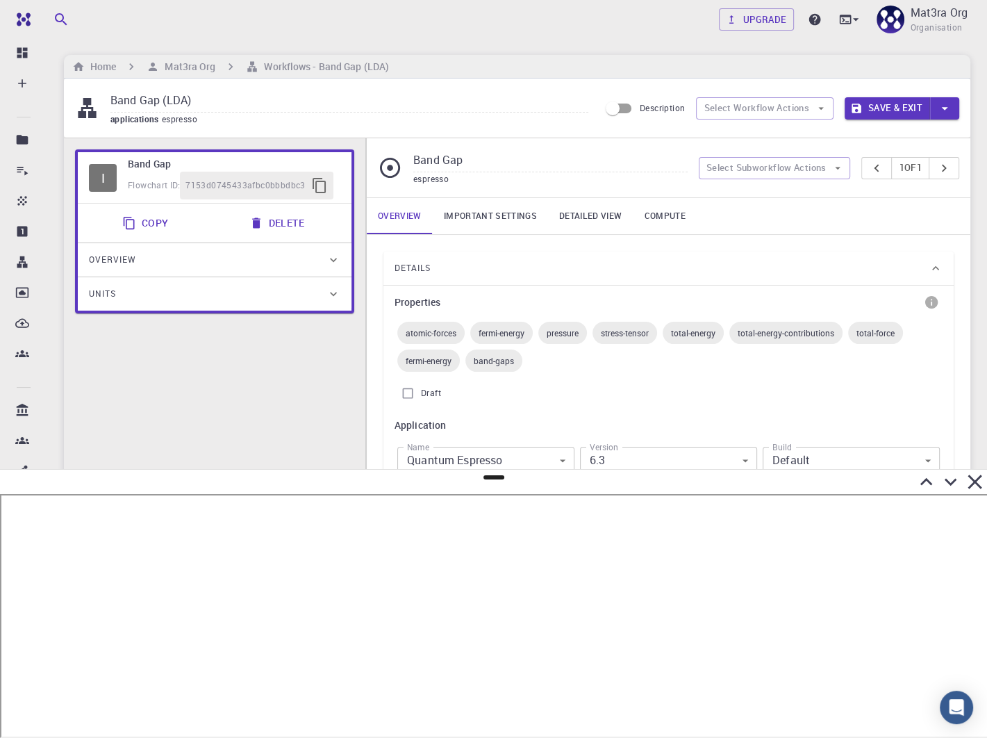
click at [452, 270] on div "Details" at bounding box center [662, 268] width 534 height 22
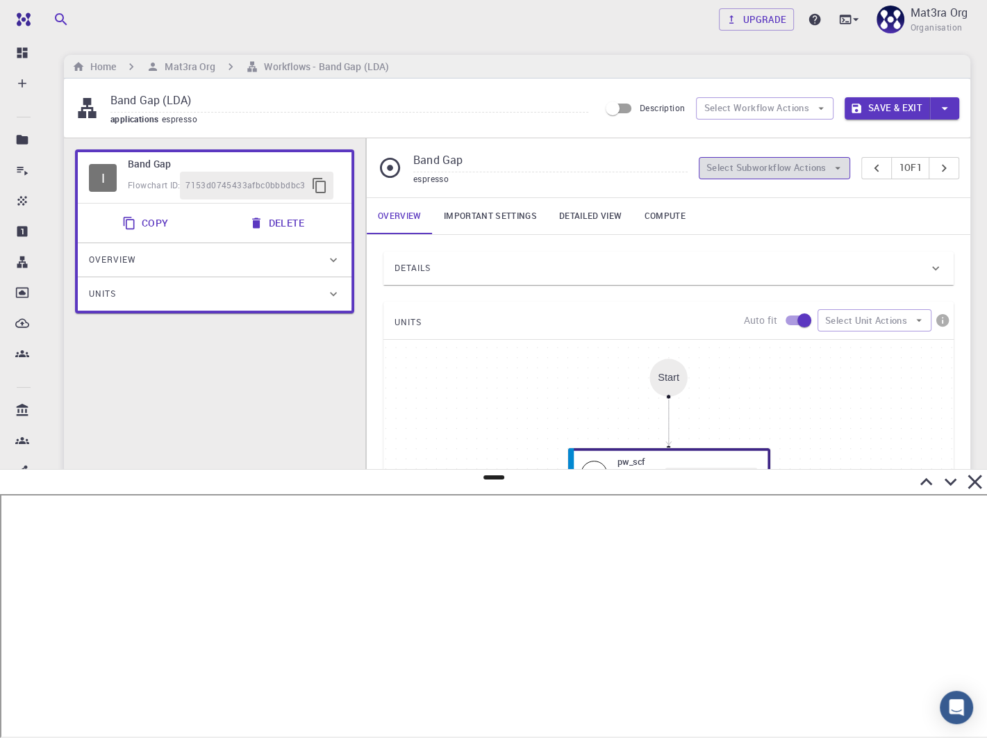
click at [741, 160] on button "Select Subworkflow Actions" at bounding box center [775, 168] width 152 height 22
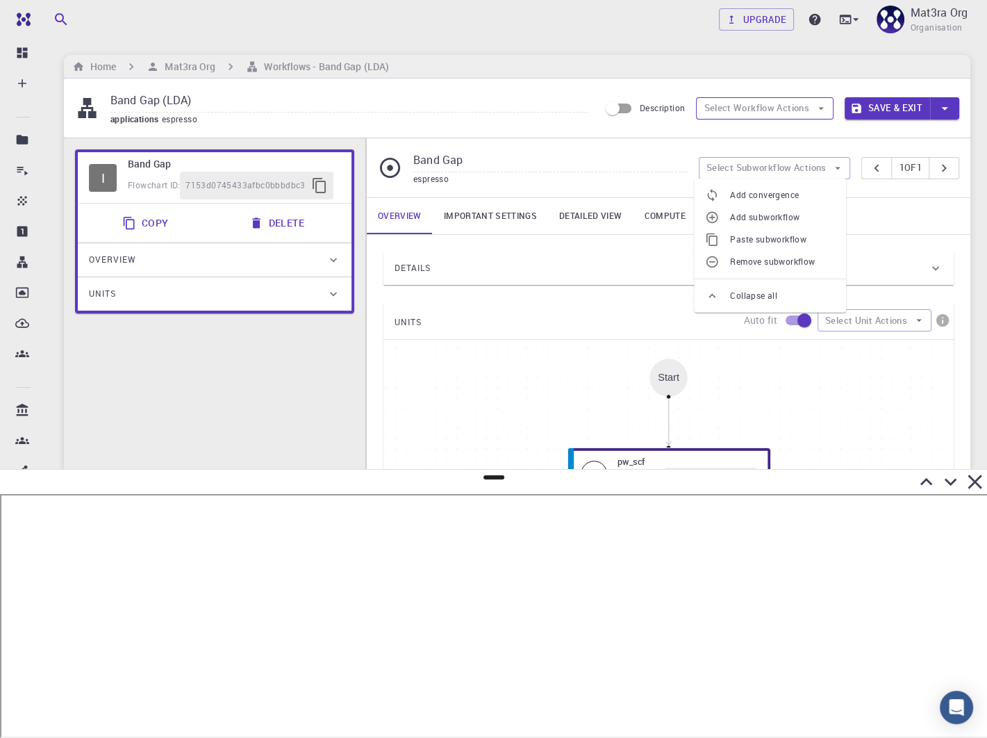
click at [725, 102] on button "Select Workflow Actions" at bounding box center [765, 108] width 138 height 22
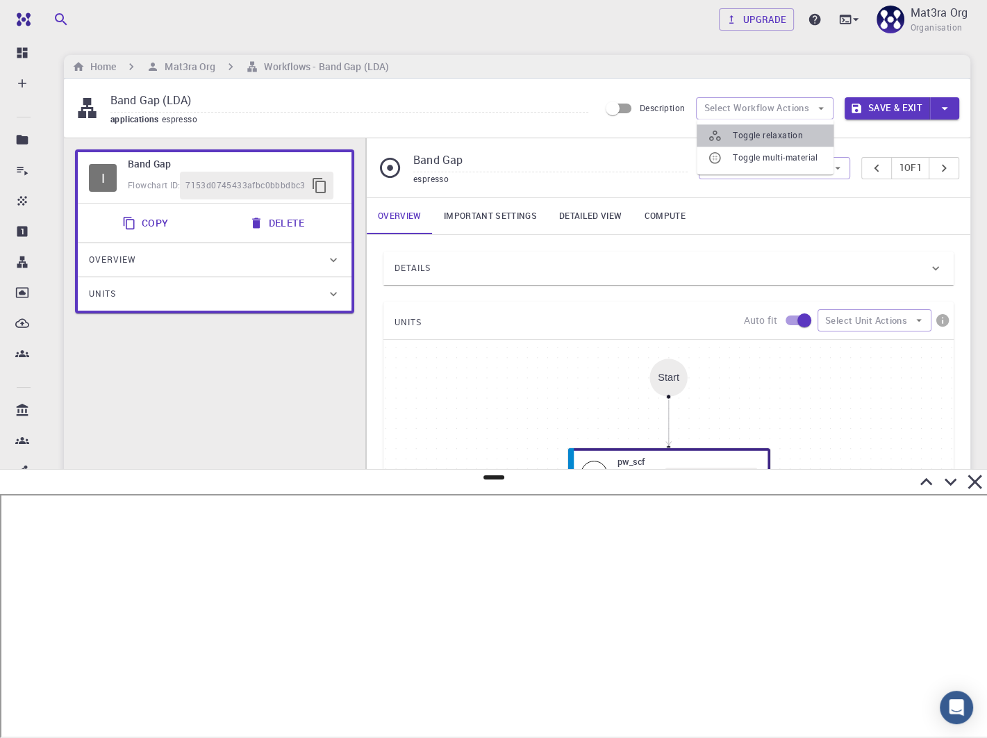
click at [719, 133] on icon at bounding box center [715, 136] width 14 height 14
click at [535, 131] on div "Band Gap (LDA) applications espresso Description Select Workflow Actions Save &…" at bounding box center [517, 108] width 907 height 59
click at [736, 114] on button "Select Workflow Actions" at bounding box center [765, 108] width 138 height 22
click at [778, 134] on span "Toggle relaxation" at bounding box center [768, 141] width 70 height 14
click at [769, 91] on div "Band Gap (LDA) applications espresso Description Select Workflow Actions Save &…" at bounding box center [517, 108] width 907 height 59
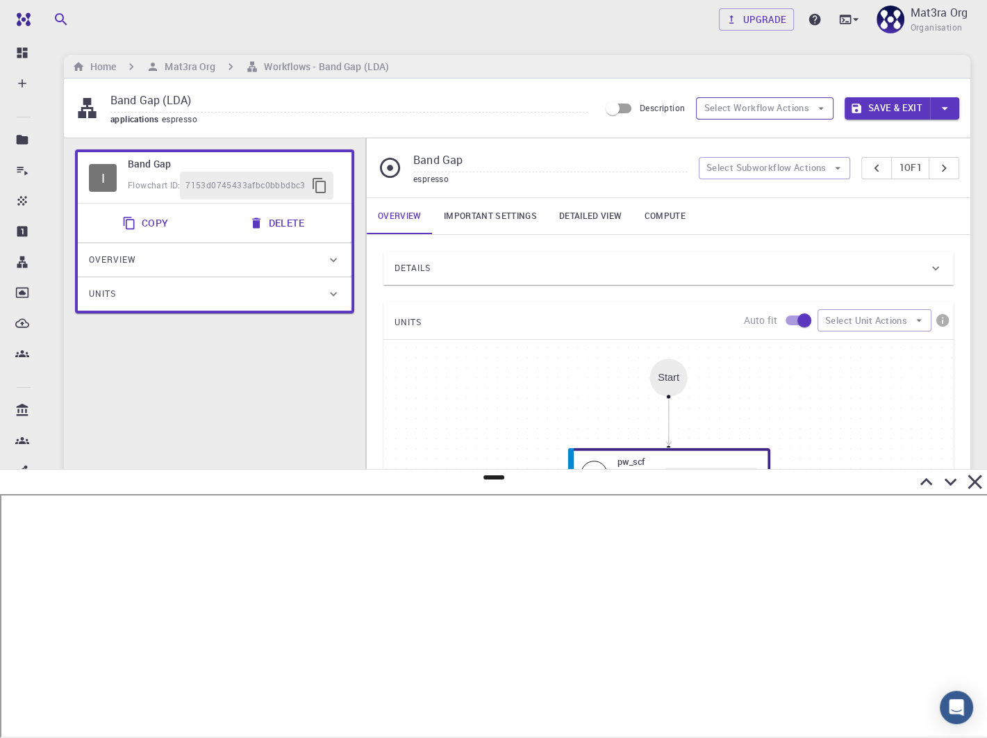
click at [768, 97] on button "Select Workflow Actions" at bounding box center [765, 108] width 138 height 22
click at [748, 129] on span "Toggle relaxation" at bounding box center [778, 136] width 90 height 14
click at [522, 167] on input "Band Gap" at bounding box center [550, 160] width 274 height 23
click at [202, 451] on div "I Band Gap Flowchart ID: 7153d0745433afbc0bbbdbc3 Copy Delete Overview Properti…" at bounding box center [215, 466] width 302 height 657
click at [195, 64] on h6 "Mat3ra Org" at bounding box center [187, 66] width 56 height 15
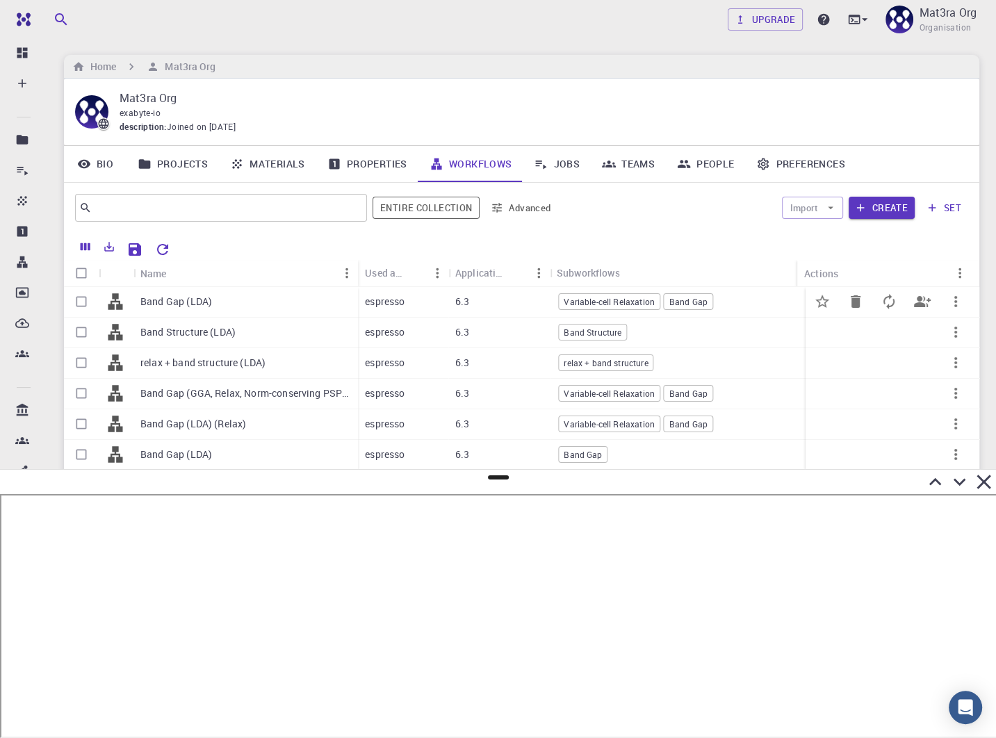
click at [947, 302] on icon "button" at bounding box center [955, 301] width 17 height 17
click at [928, 425] on li "Expand" at bounding box center [939, 427] width 89 height 22
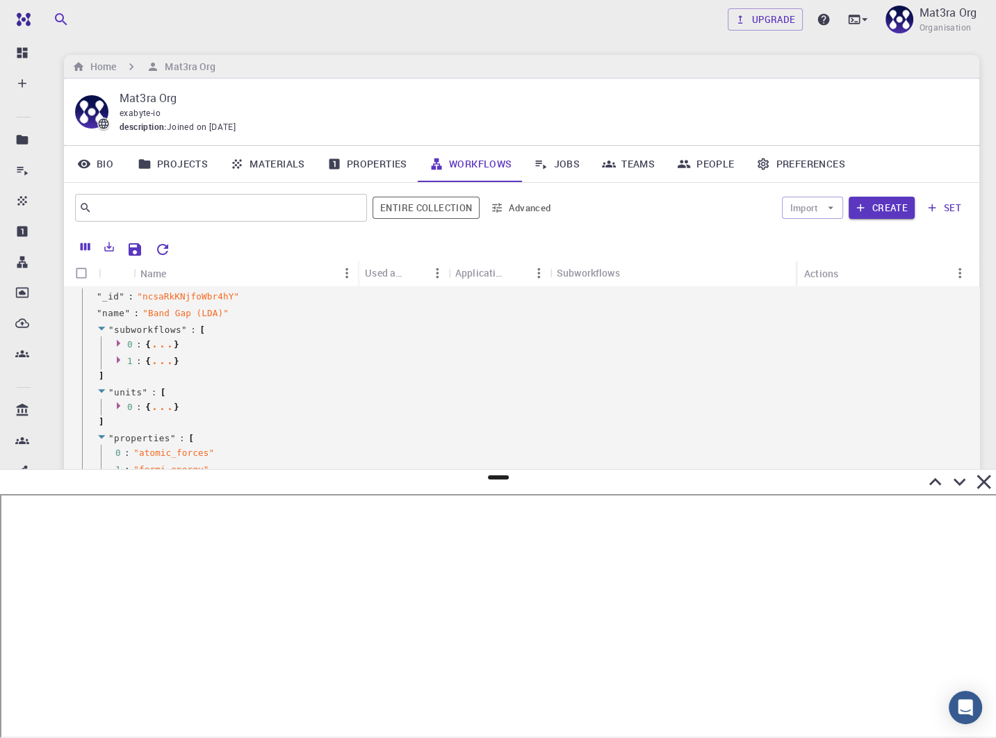
scroll to position [72, 0]
click at [117, 327] on icon at bounding box center [118, 326] width 3 height 7
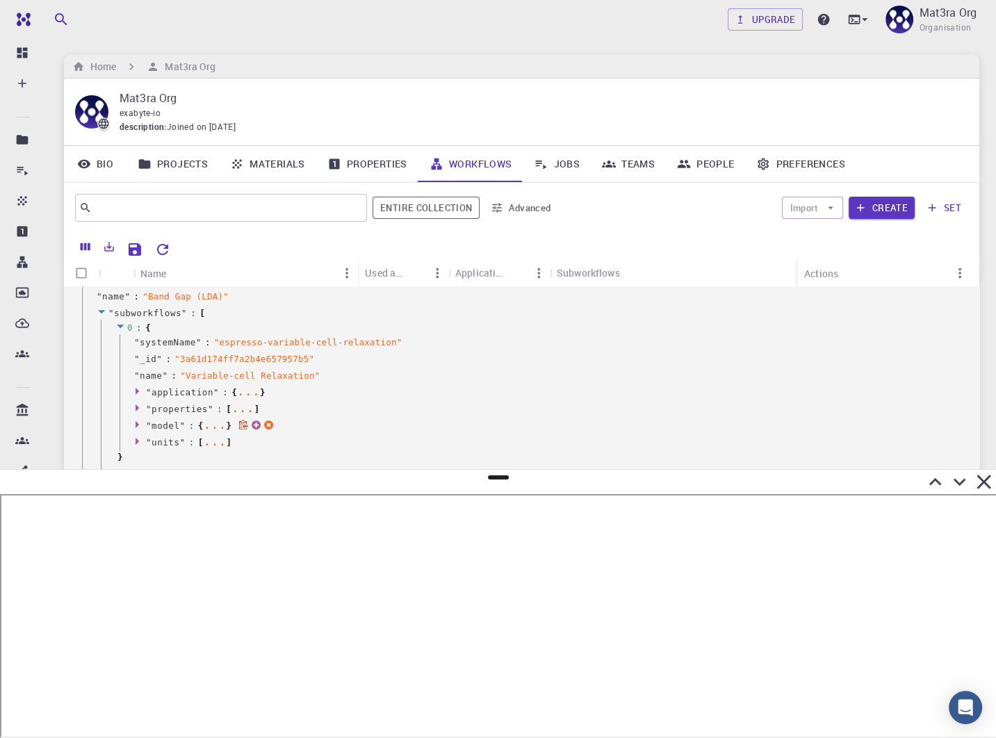
click at [142, 425] on icon at bounding box center [139, 424] width 10 height 9
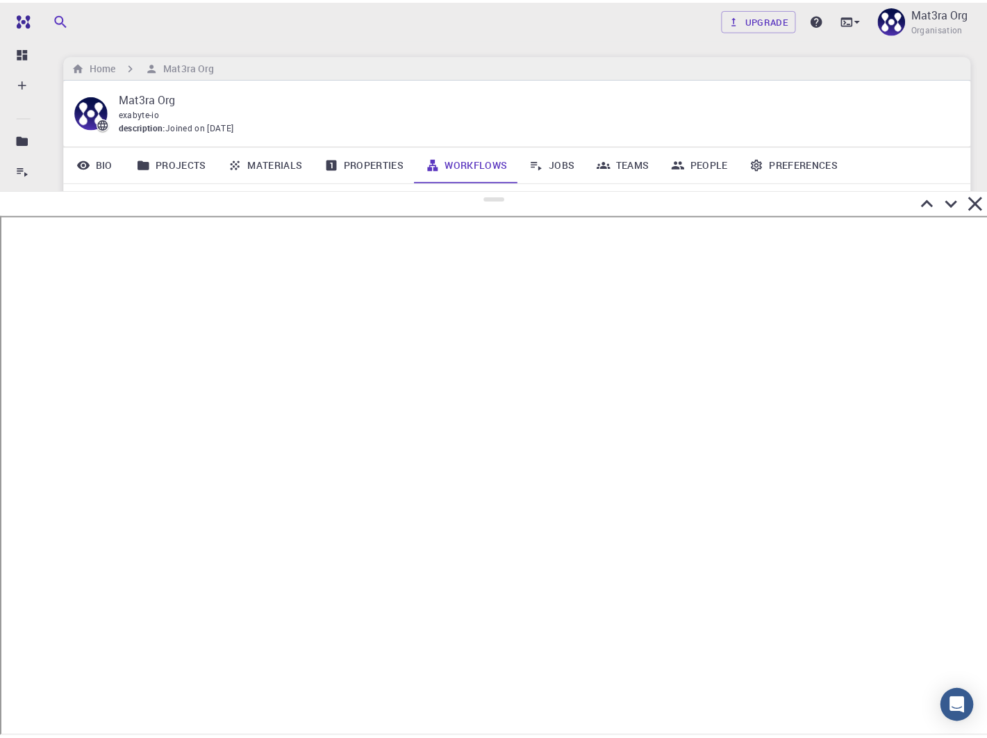
scroll to position [0, 0]
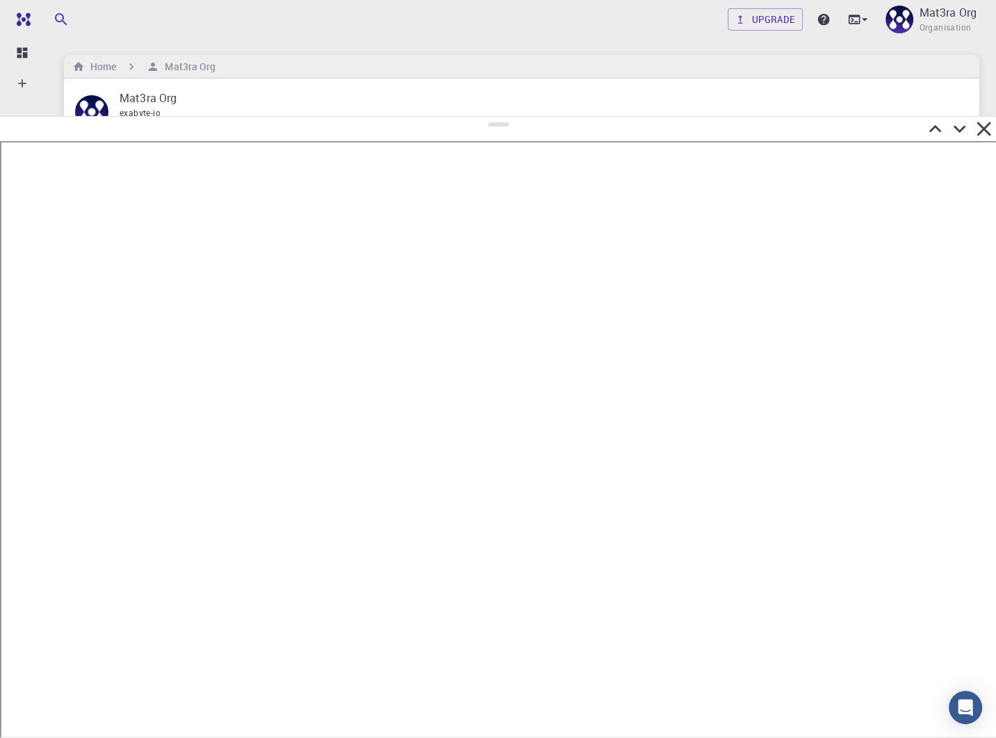
drag, startPoint x: 496, startPoint y: 477, endPoint x: 521, endPoint y: 104, distance: 374.7
click at [522, 116] on div at bounding box center [498, 427] width 996 height 622
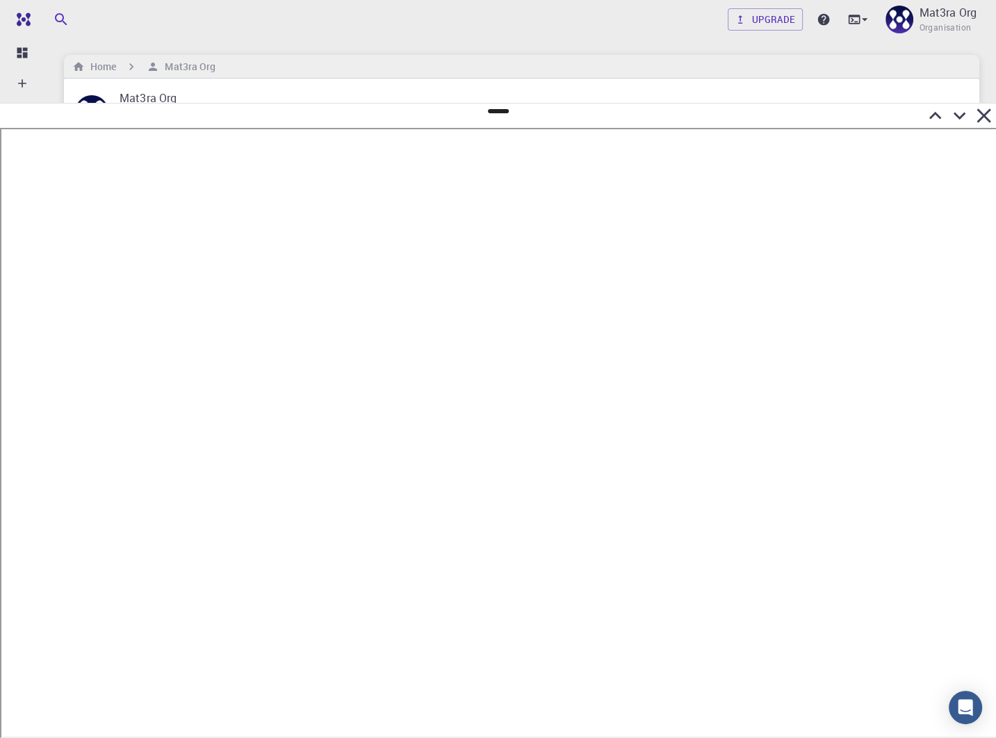
click at [955, 120] on icon at bounding box center [959, 116] width 24 height 24
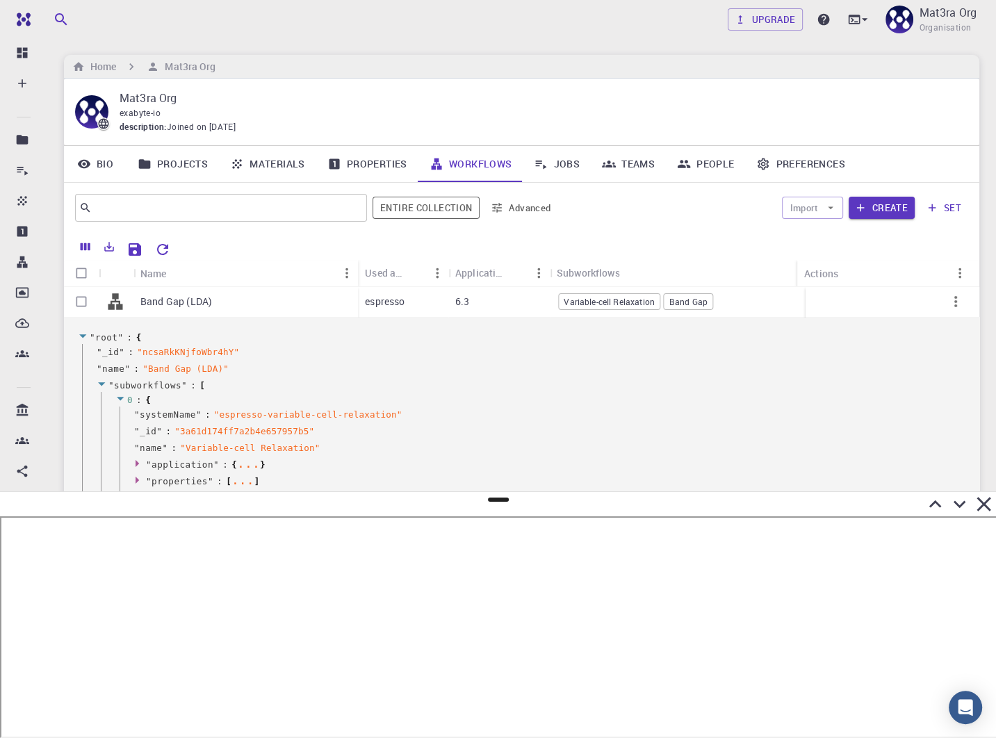
click at [566, 156] on link "Jobs" at bounding box center [557, 164] width 68 height 36
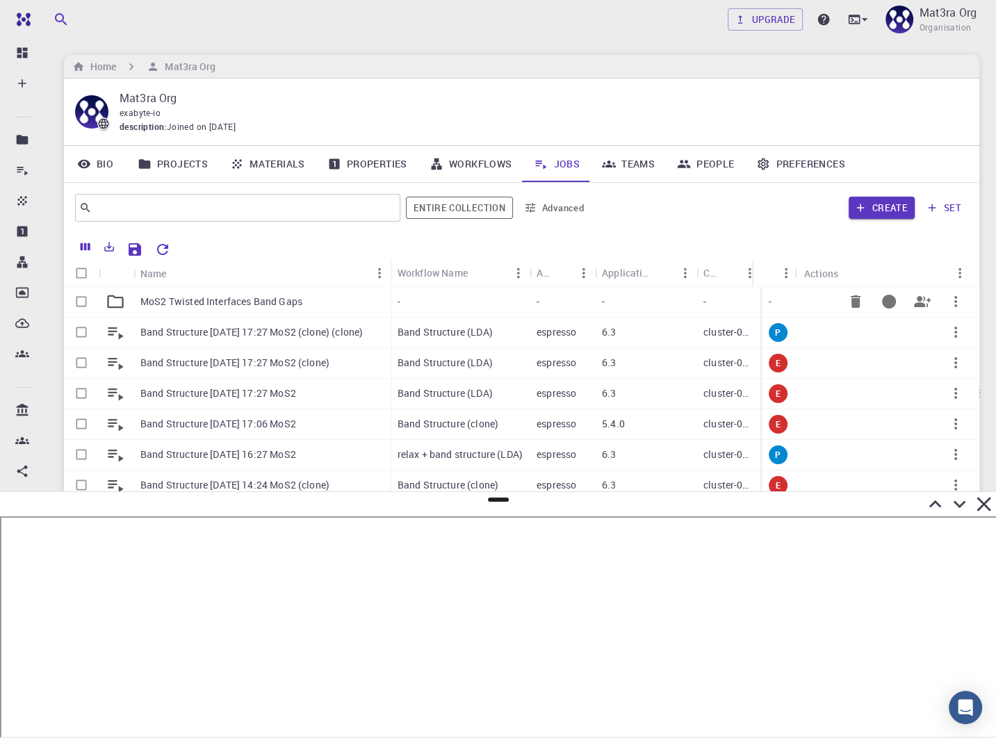
click at [252, 300] on p "MoS2 Twisted Interfaces Band Gaps" at bounding box center [221, 302] width 162 height 14
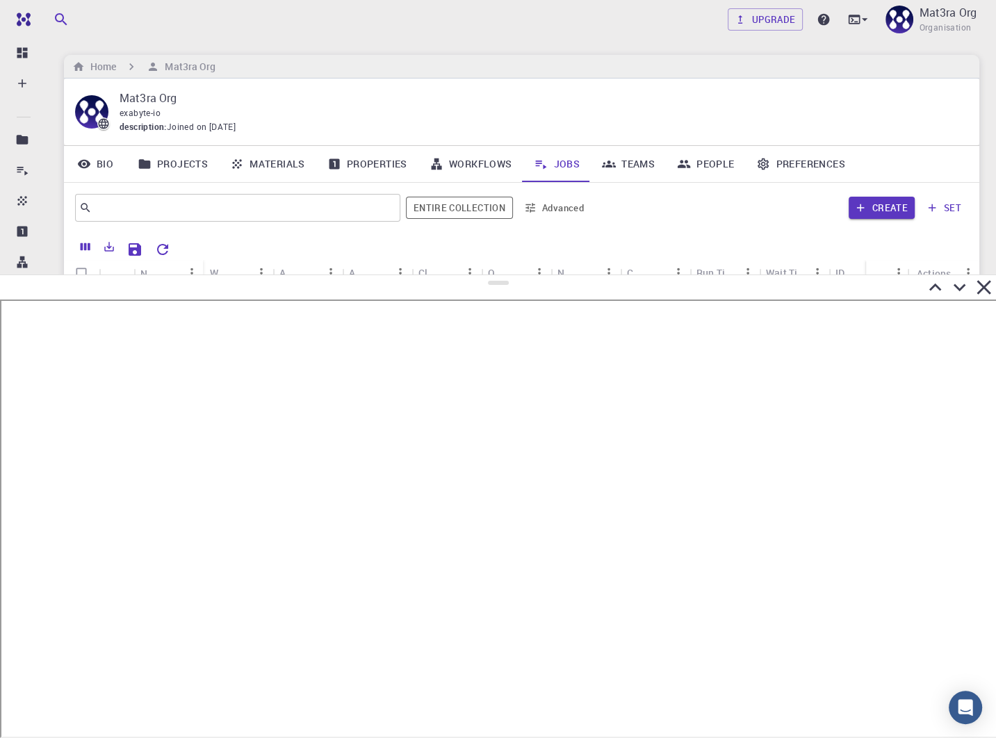
drag, startPoint x: 501, startPoint y: 500, endPoint x: 545, endPoint y: 265, distance: 239.7
click at [546, 274] on div at bounding box center [498, 505] width 996 height 463
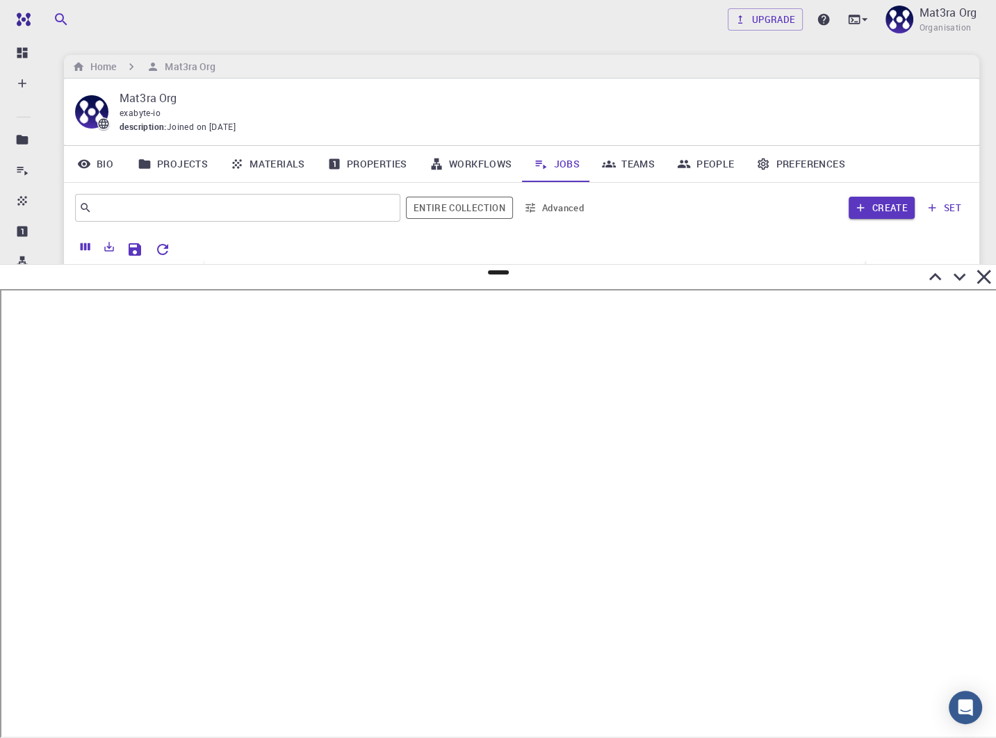
click at [960, 277] on icon at bounding box center [959, 278] width 13 height 8
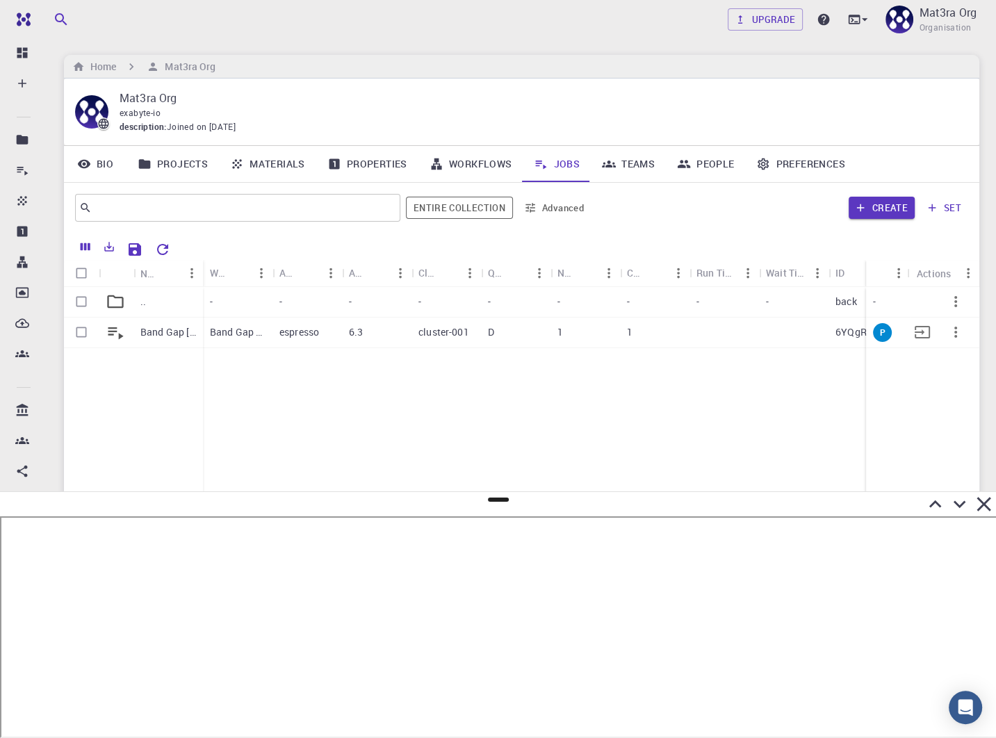
click at [166, 328] on p "Band Gap [DATE] 13:59 MoS2" at bounding box center [168, 332] width 56 height 14
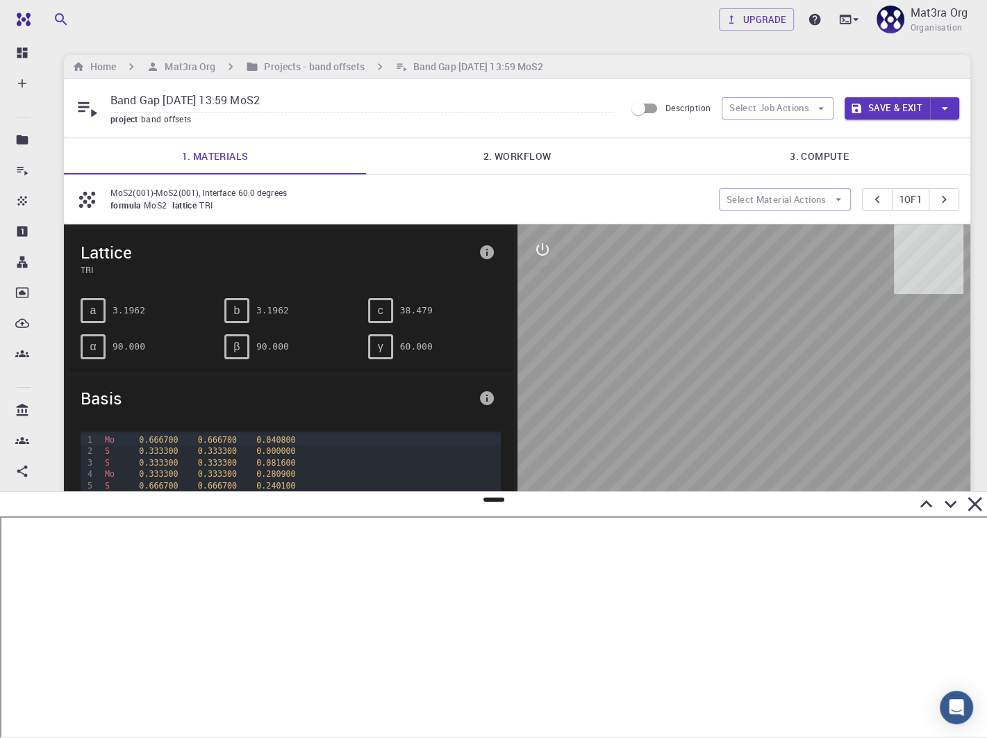
click at [507, 166] on link "2. Workflow" at bounding box center [517, 156] width 302 height 36
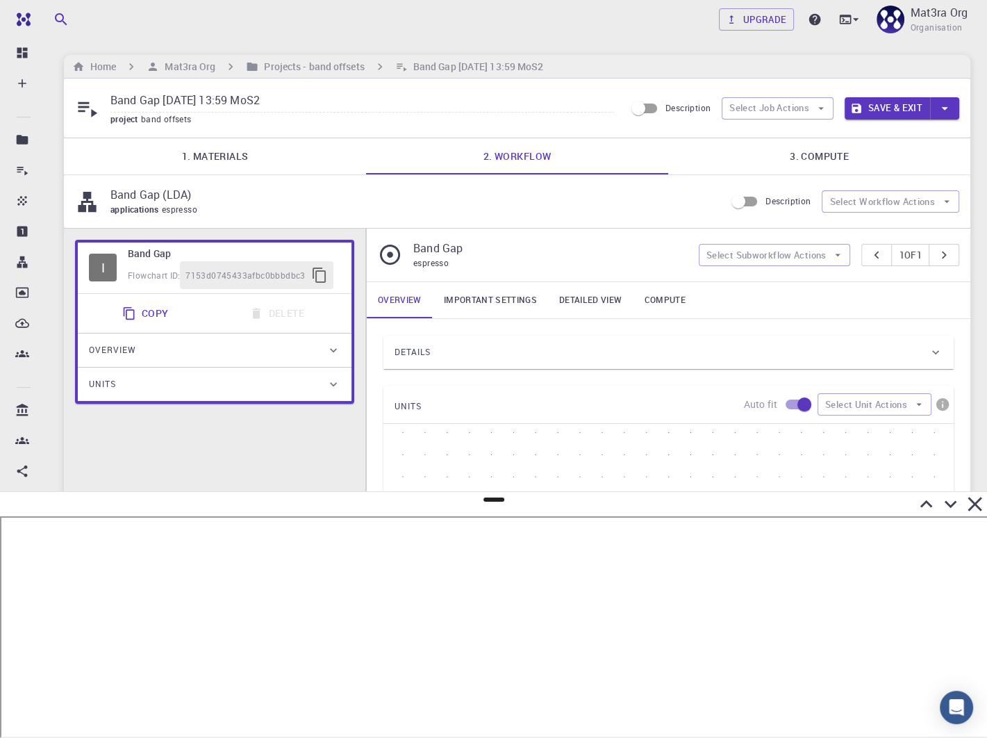
type input "/export/share/pseudo/mo/lda/pz/gbrv/1.0/us/mo_pz_gbrv_1.0.upf"
type input "/export/share/pseudo/s/lda/pz/gbrv/1.4/us/s_pz_gbrv_1.4.upf"
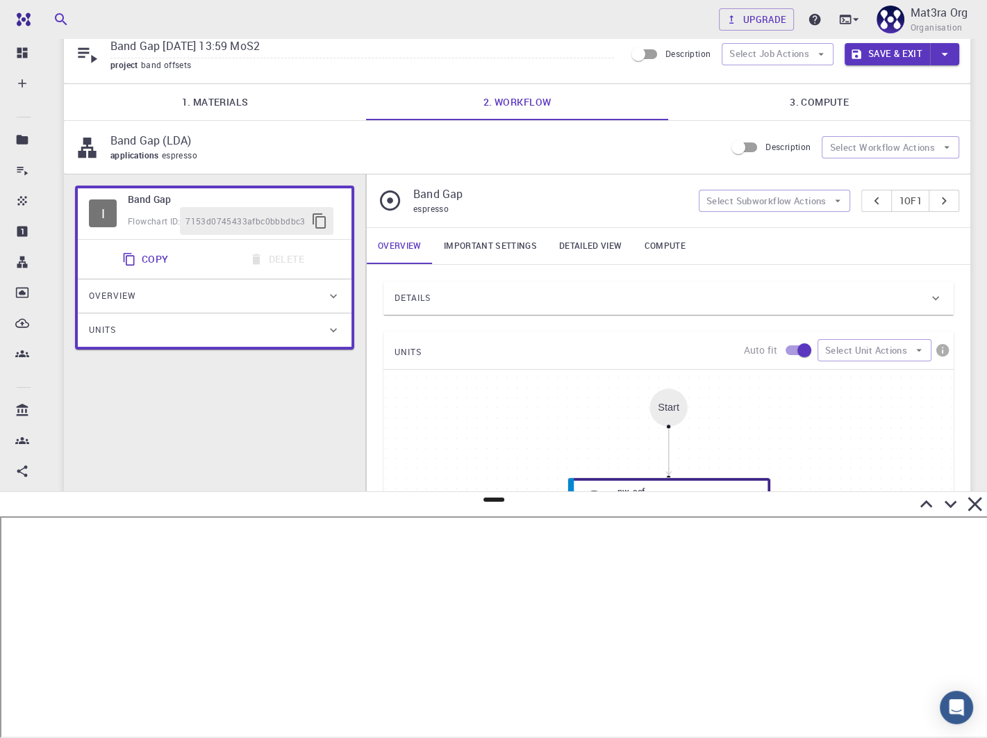
scroll to position [59, 0]
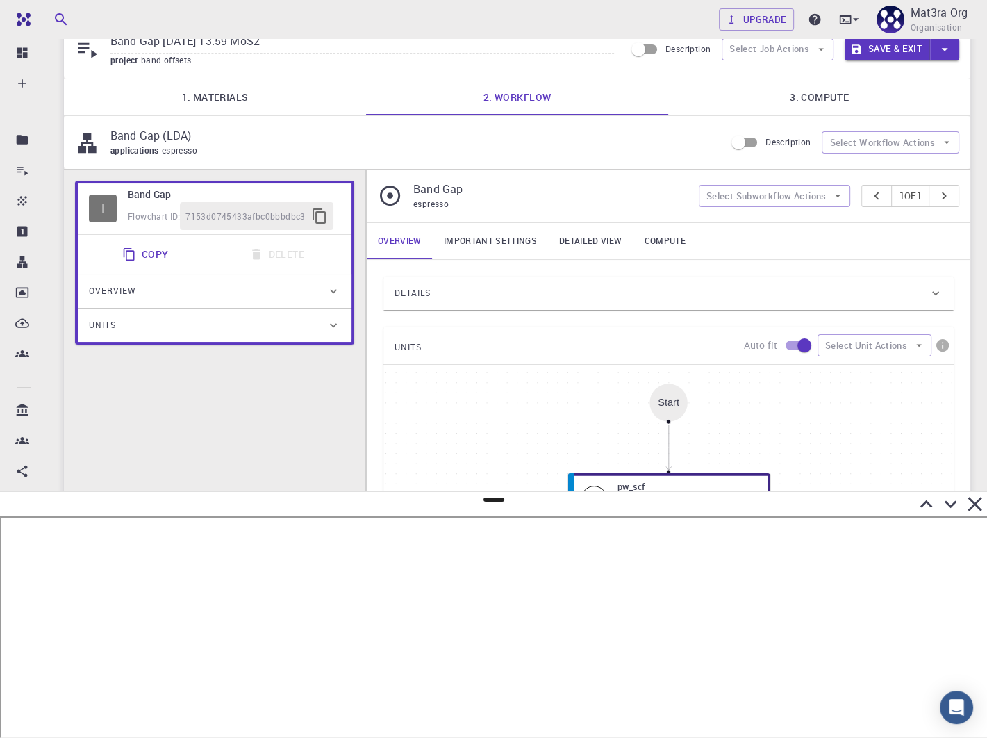
click at [246, 289] on div "Overview" at bounding box center [208, 291] width 238 height 22
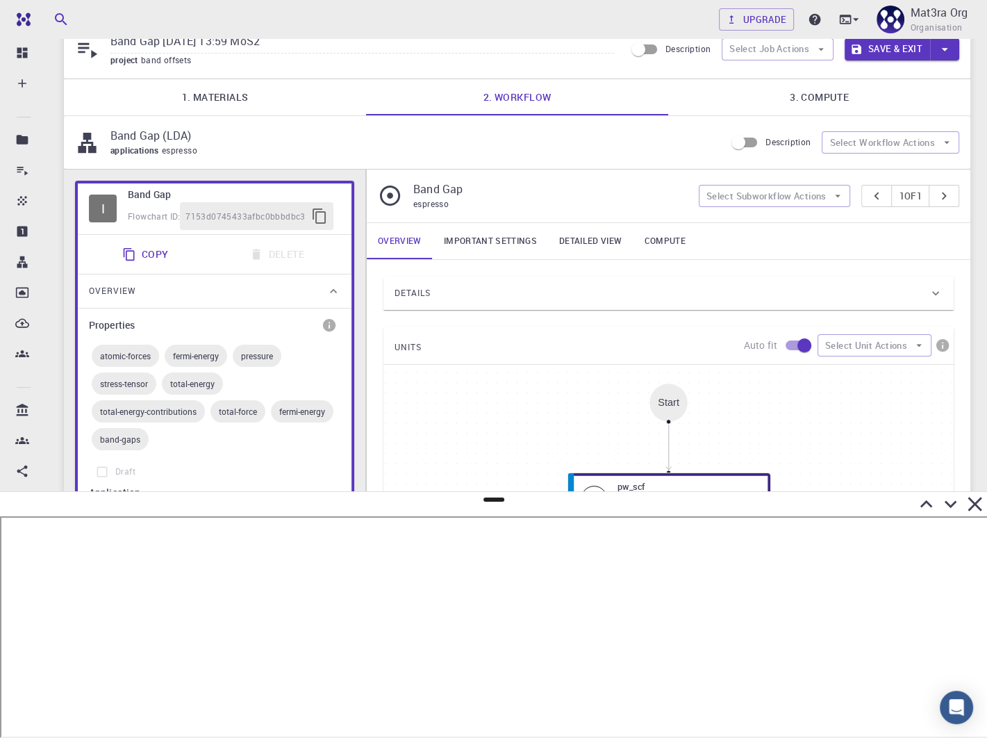
click at [245, 289] on div "Overview" at bounding box center [208, 291] width 238 height 22
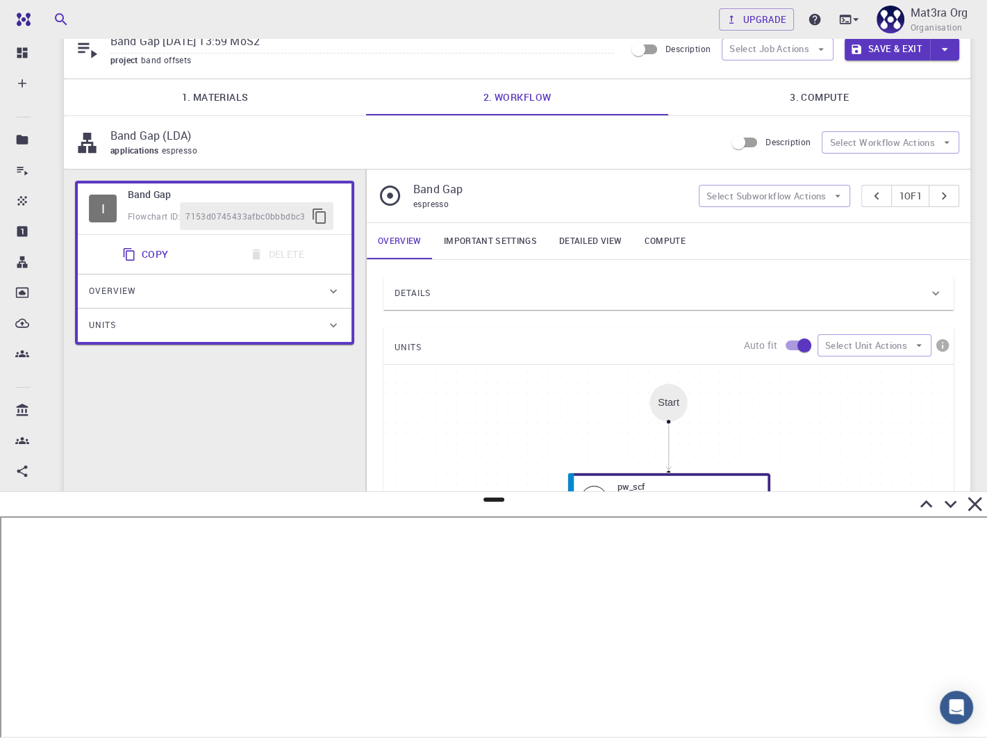
click at [229, 336] on div "Units" at bounding box center [215, 325] width 274 height 33
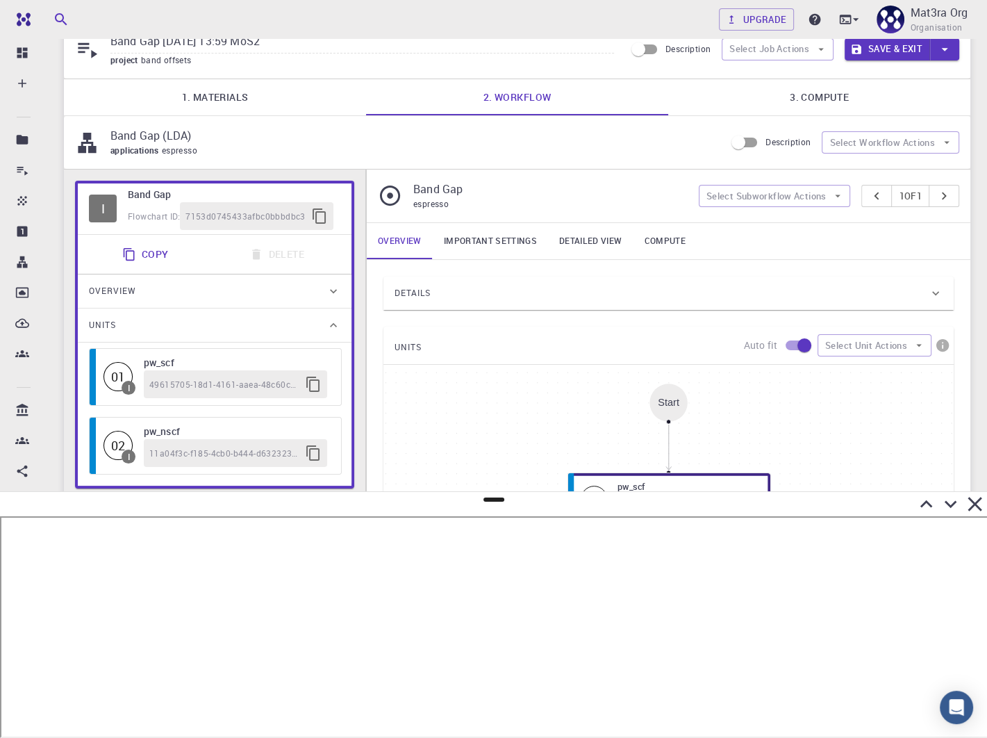
click at [229, 332] on div "Units" at bounding box center [208, 325] width 238 height 22
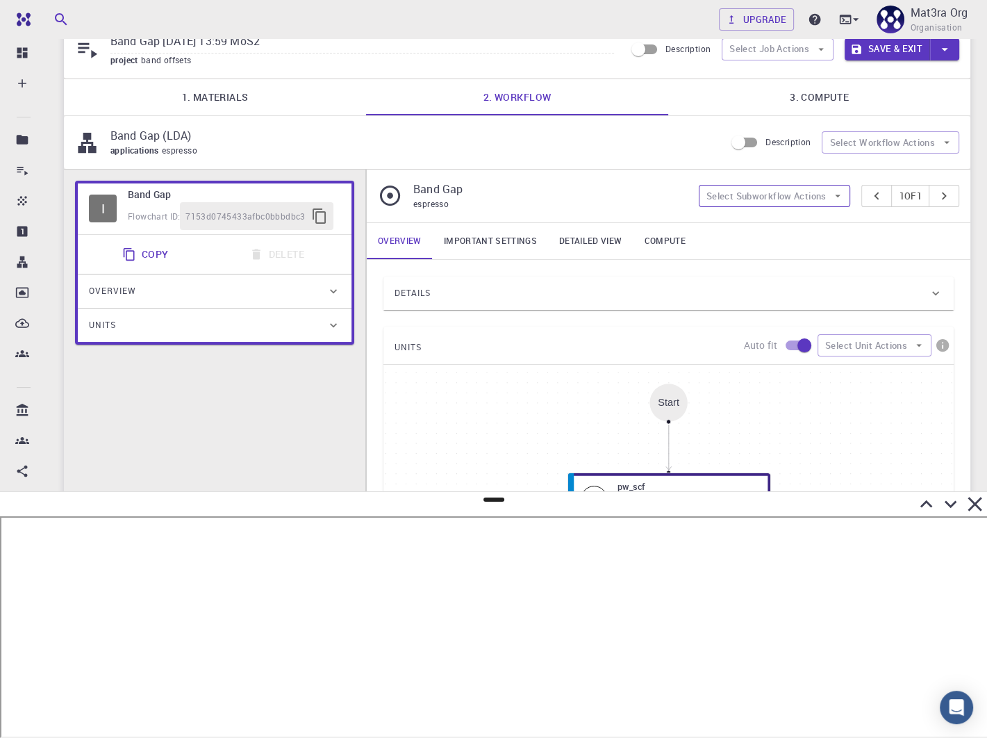
click at [729, 202] on button "Select Subworkflow Actions" at bounding box center [775, 196] width 152 height 22
click at [634, 183] on p "Band Gap" at bounding box center [550, 189] width 274 height 17
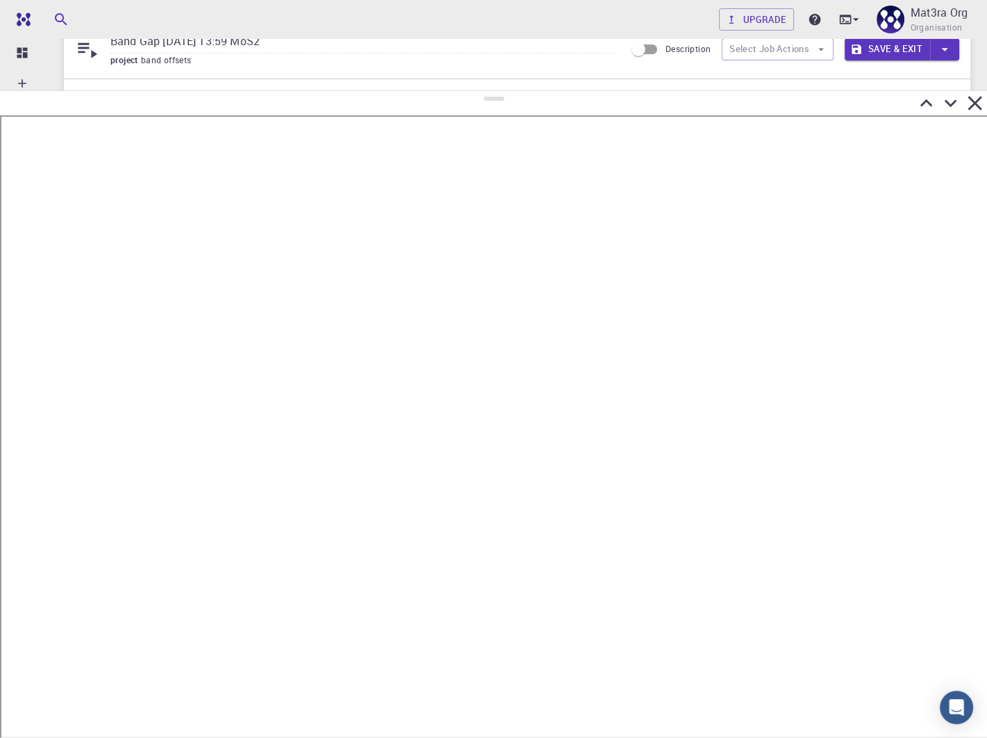
drag, startPoint x: 486, startPoint y: 499, endPoint x: 525, endPoint y: 86, distance: 414.6
click at [529, 90] on div at bounding box center [493, 414] width 987 height 648
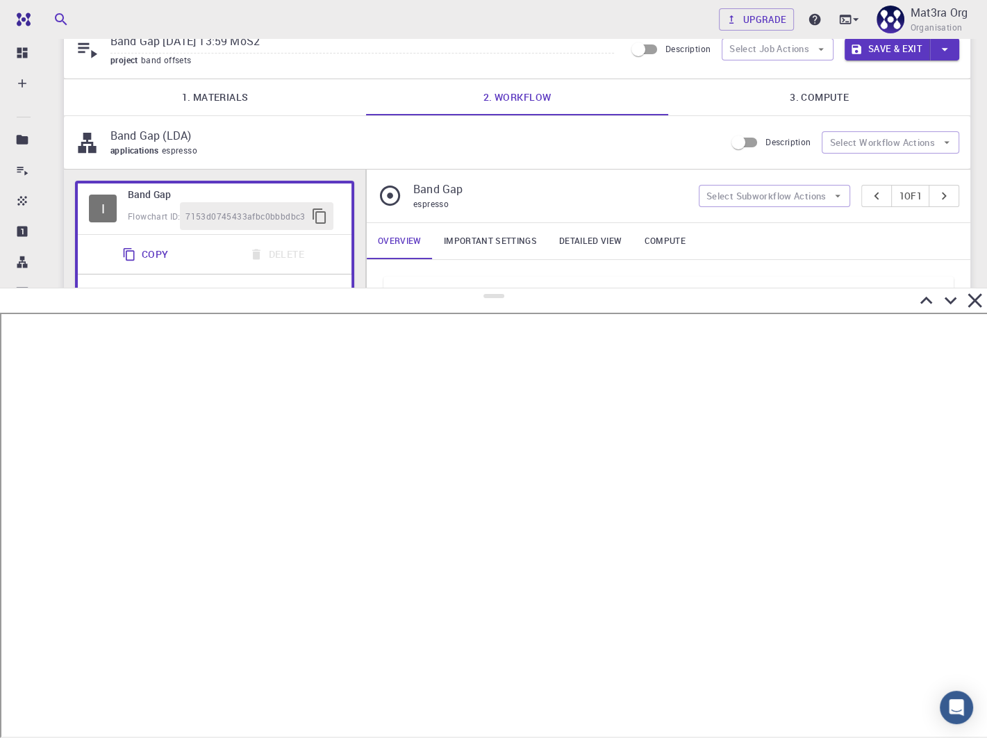
drag, startPoint x: 498, startPoint y: 95, endPoint x: 517, endPoint y: 284, distance: 189.9
click at [519, 288] on div at bounding box center [493, 513] width 987 height 450
click at [707, 194] on button "Select Subworkflow Actions" at bounding box center [775, 196] width 152 height 22
click at [608, 191] on p "Band Gap" at bounding box center [550, 189] width 274 height 17
click at [839, 139] on button "Select Workflow Actions" at bounding box center [891, 142] width 138 height 22
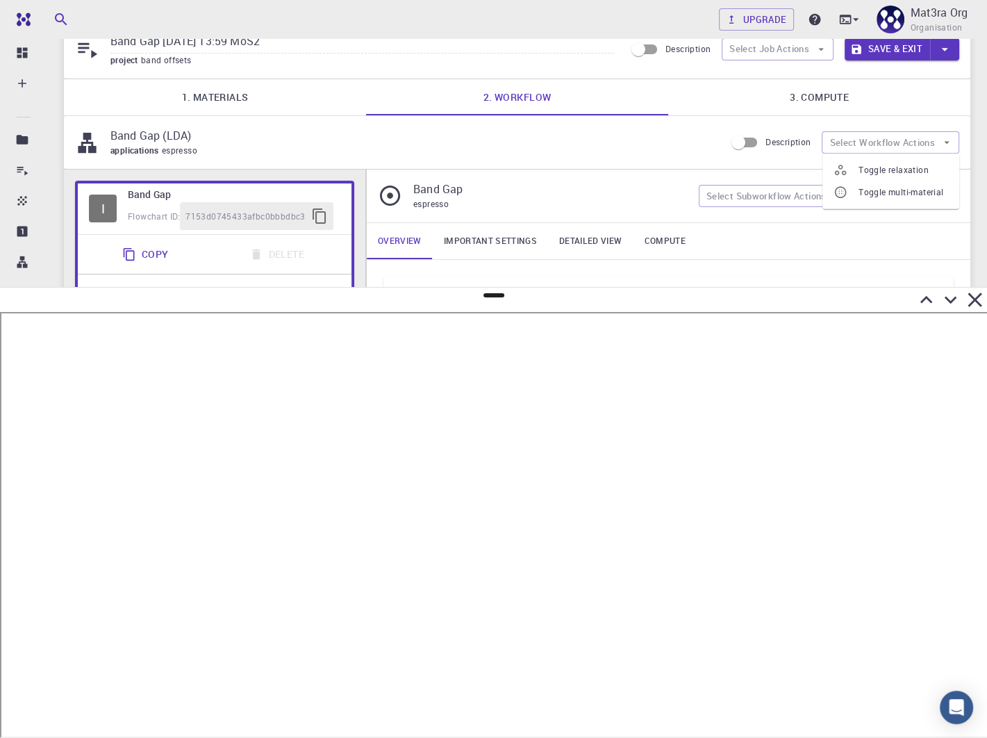
click at [837, 166] on icon at bounding box center [841, 170] width 14 height 14
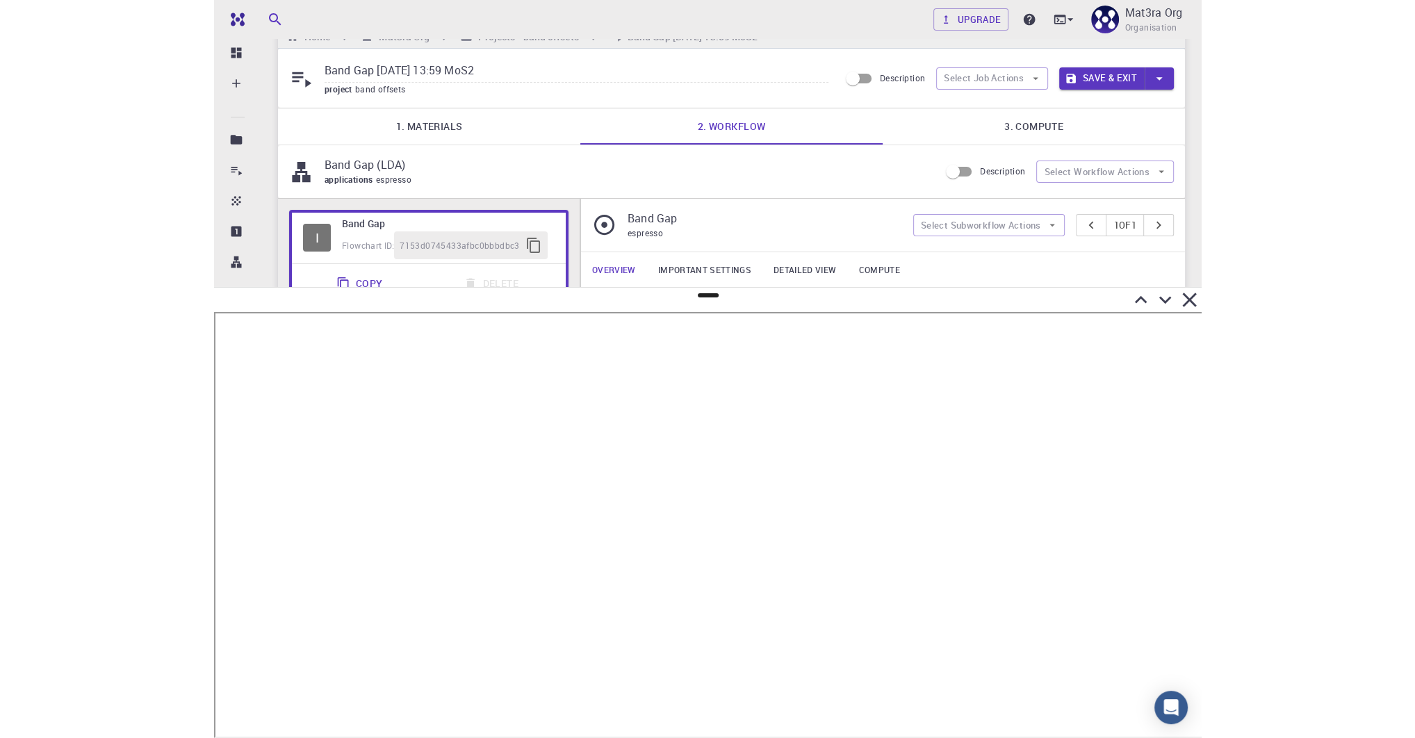
scroll to position [21, 0]
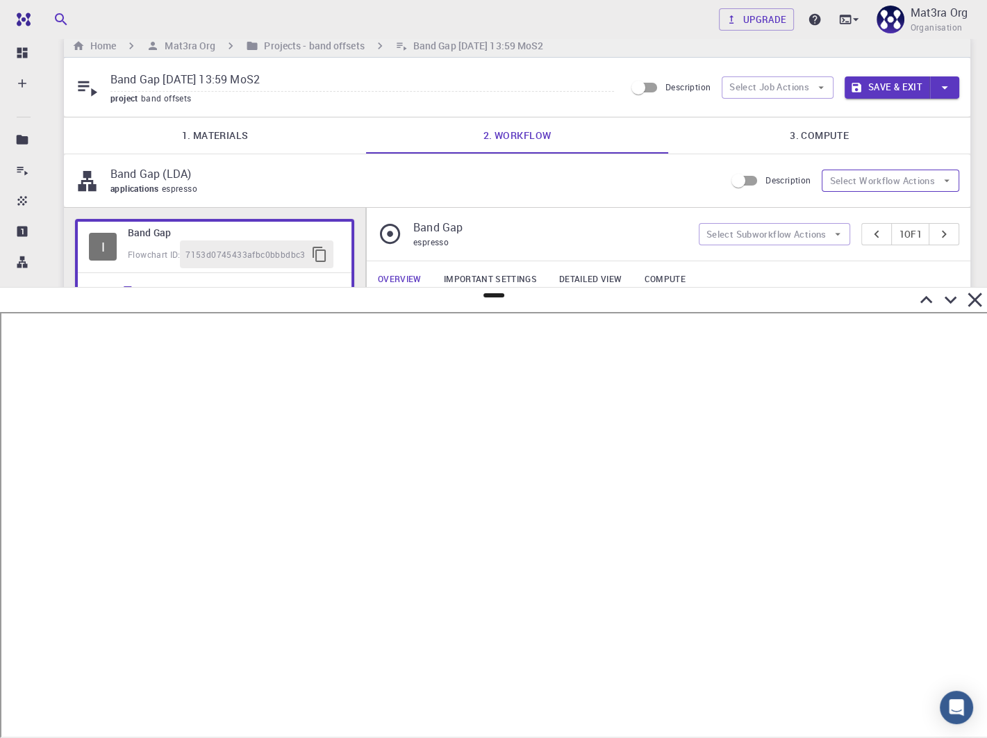
click at [851, 177] on button "Select Workflow Actions" at bounding box center [891, 181] width 138 height 22
click at [848, 213] on div at bounding box center [846, 213] width 25 height 14
click at [853, 181] on button "Select Workflow Actions" at bounding box center [891, 181] width 138 height 22
click at [853, 205] on div at bounding box center [846, 209] width 25 height 14
click at [499, 182] on div "applications espresso" at bounding box center [412, 189] width 604 height 14
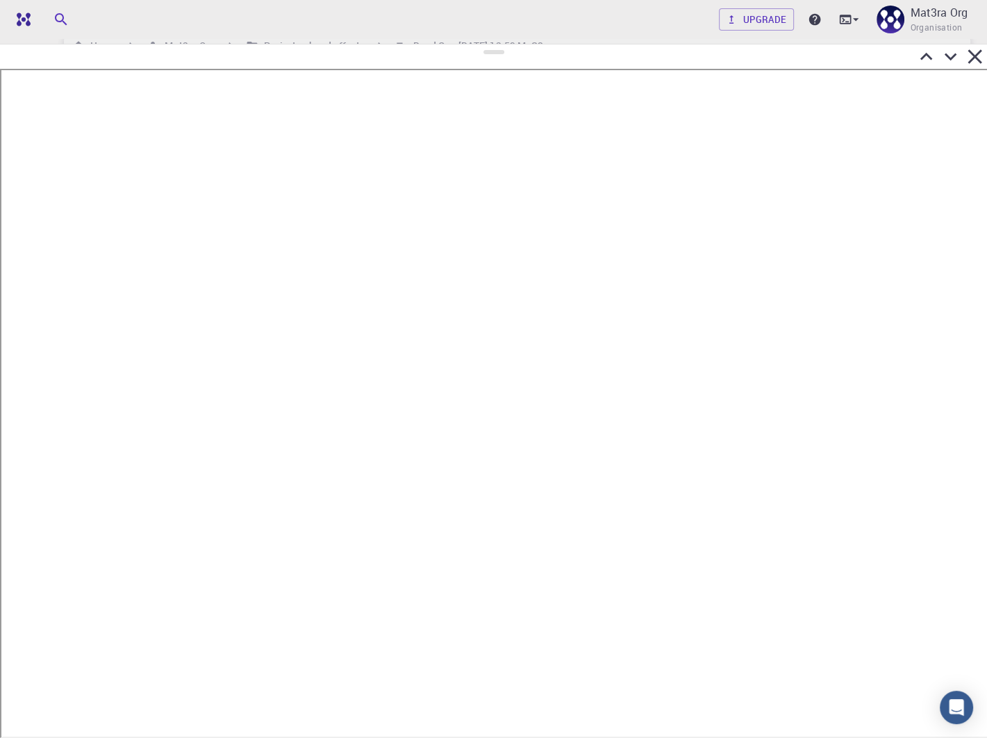
drag, startPoint x: 494, startPoint y: 296, endPoint x: 485, endPoint y: 54, distance: 242.7
click at [494, 44] on div at bounding box center [493, 391] width 987 height 694
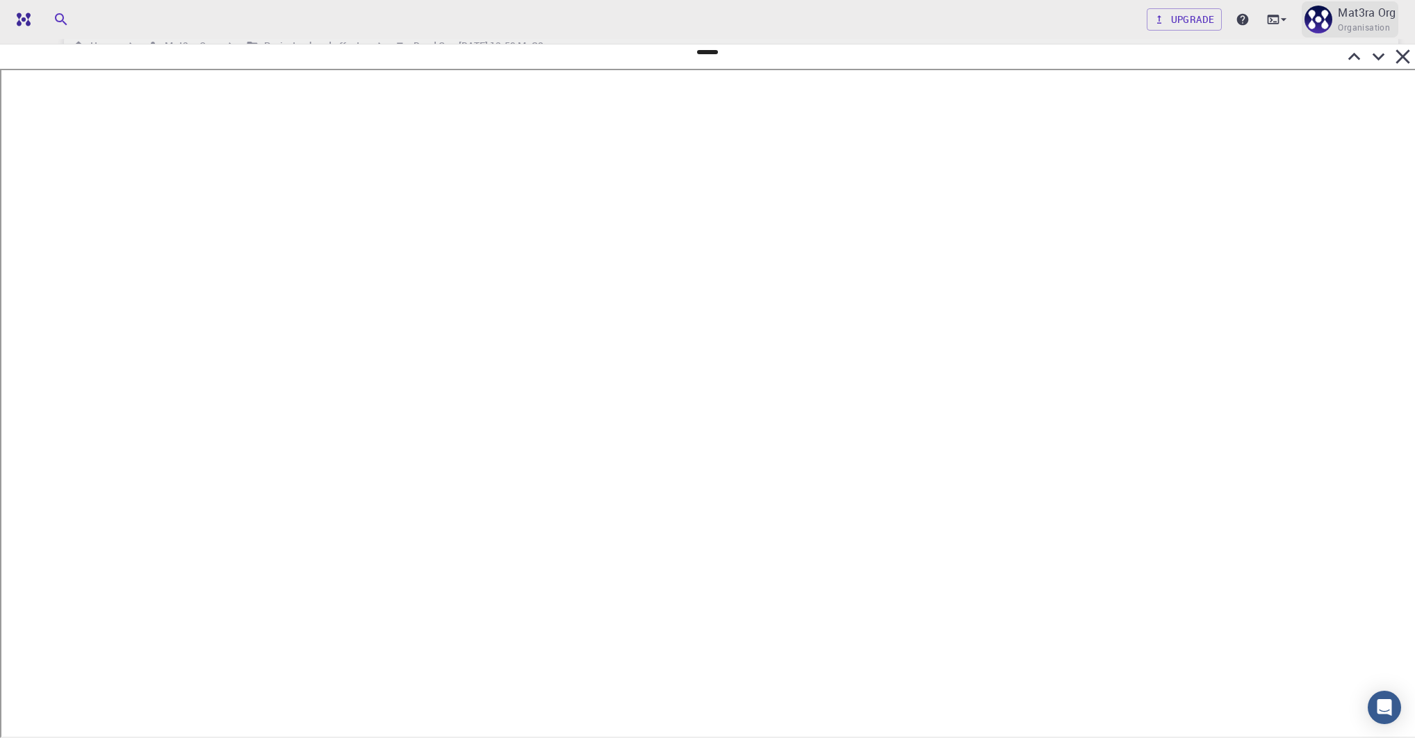
scroll to position [0, 0]
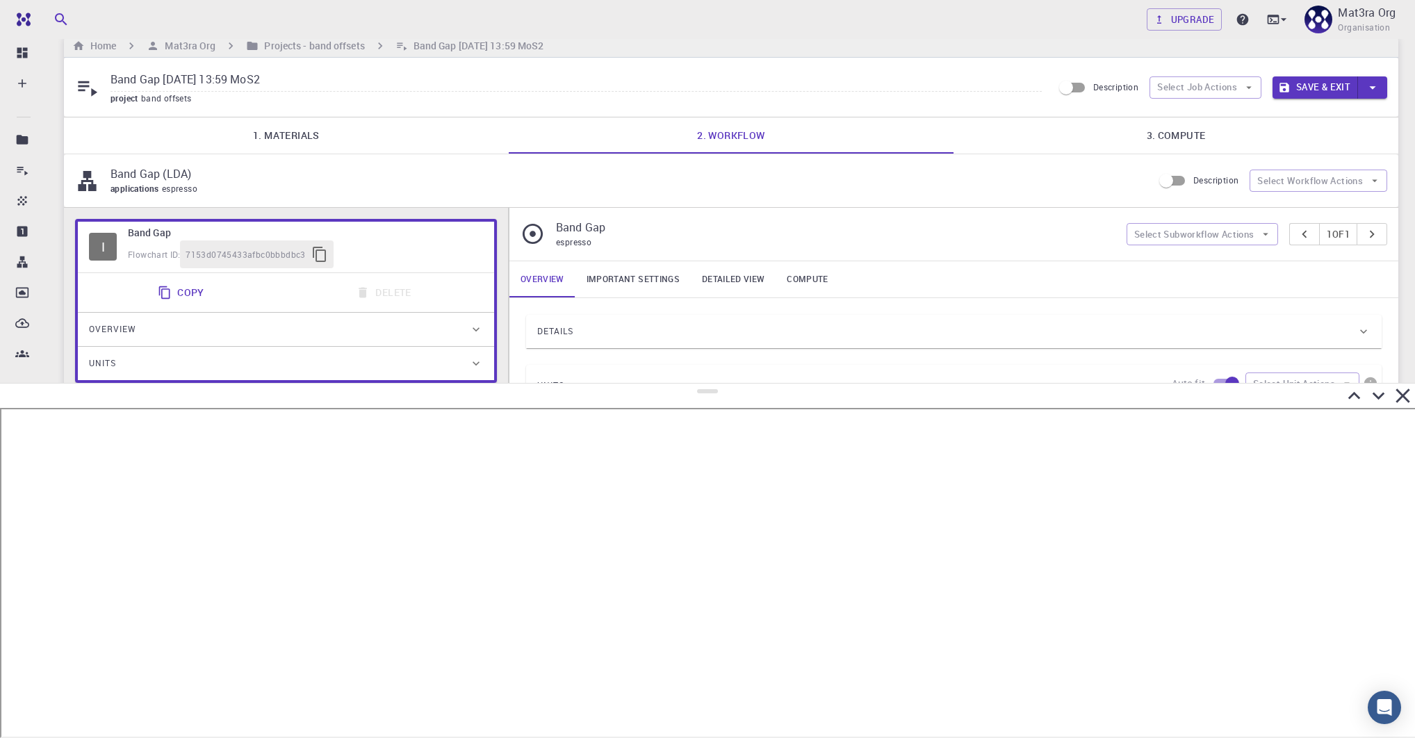
drag, startPoint x: 707, startPoint y: 51, endPoint x: 700, endPoint y: 387, distance: 335.7
click at [700, 386] on div at bounding box center [707, 560] width 1415 height 355
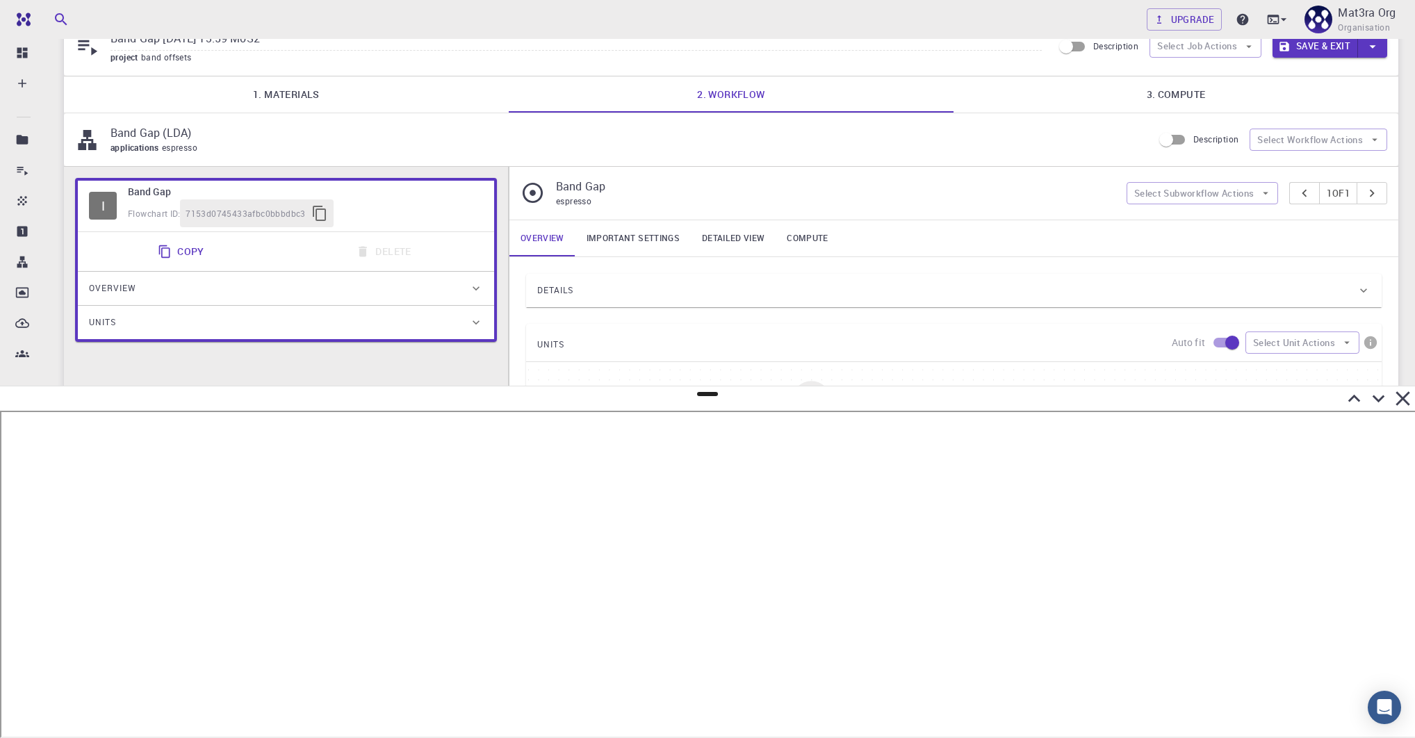
drag, startPoint x: 333, startPoint y: 94, endPoint x: 346, endPoint y: 94, distance: 13.2
click at [333, 94] on link "1. Materials" at bounding box center [286, 94] width 445 height 36
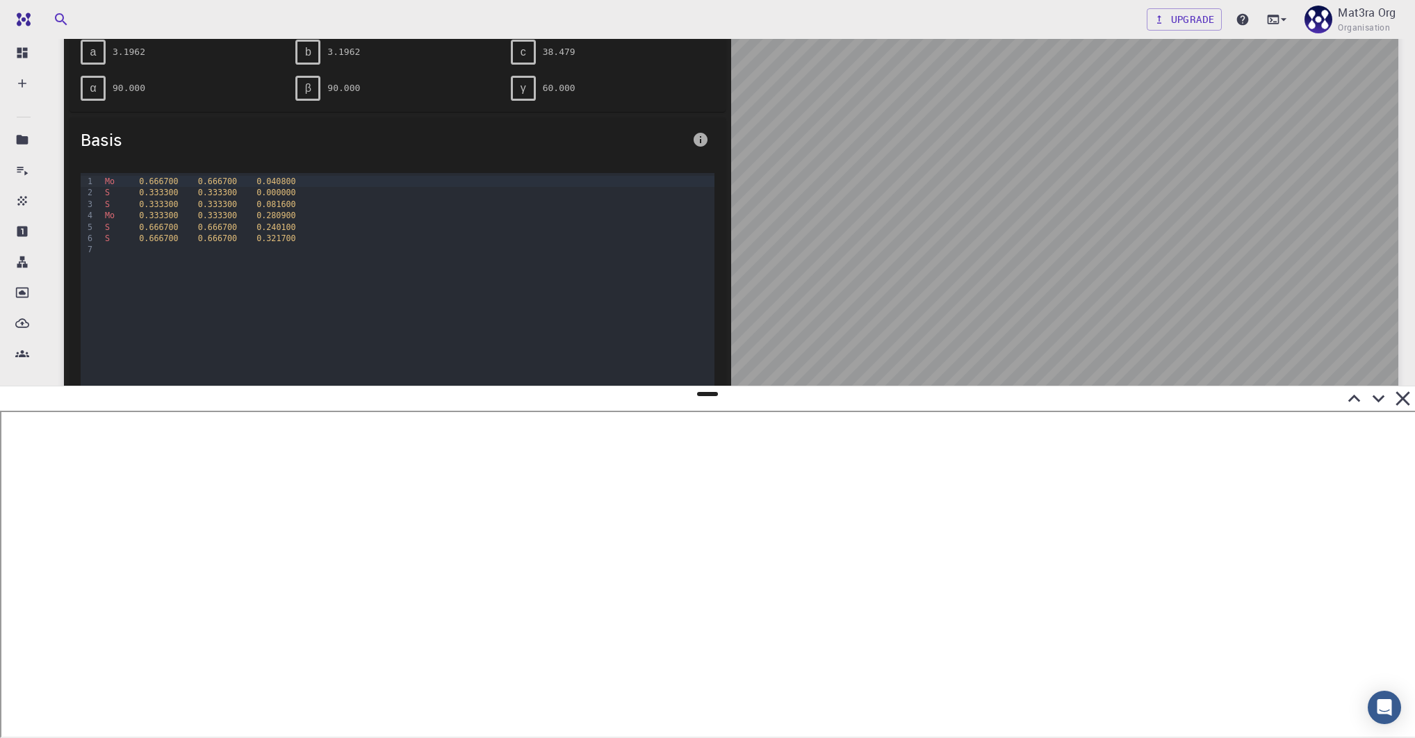
scroll to position [0, 0]
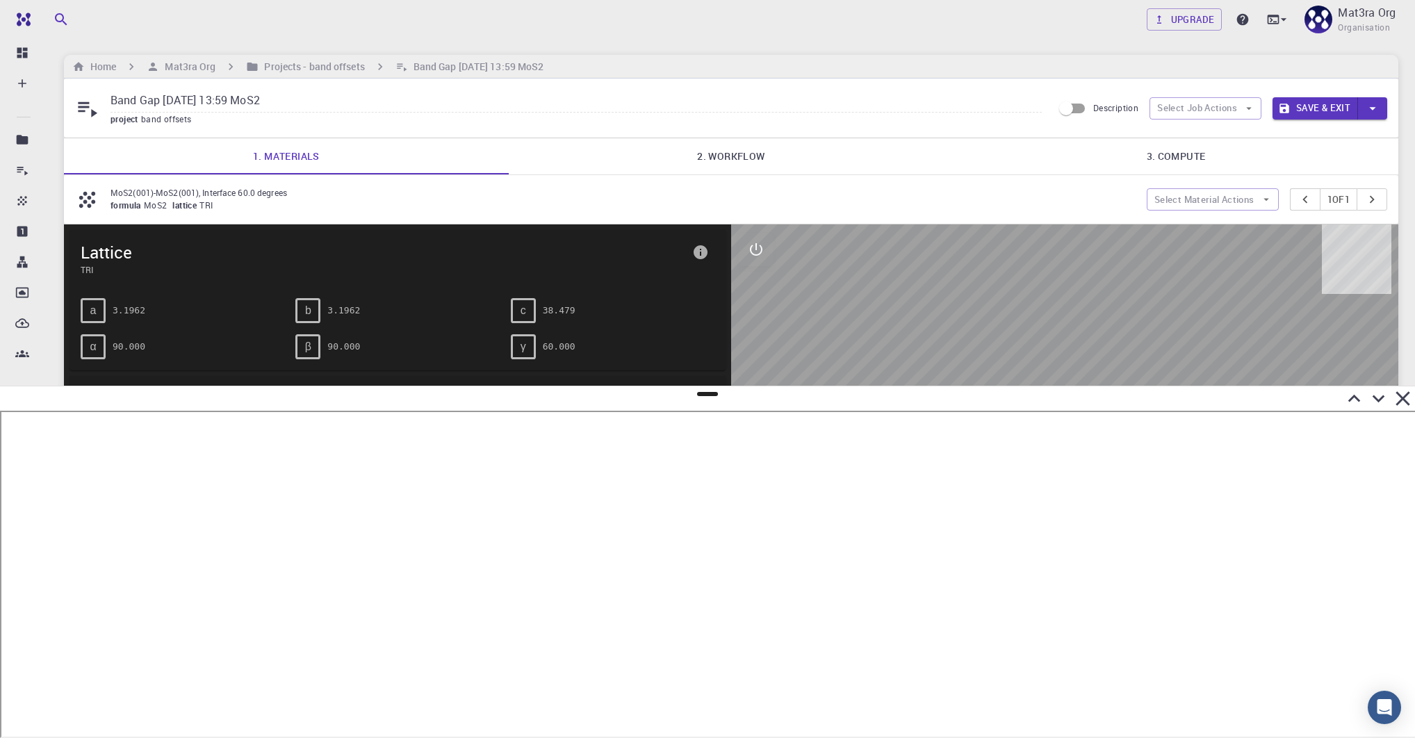
click at [722, 141] on link "2. Workflow" at bounding box center [731, 156] width 445 height 36
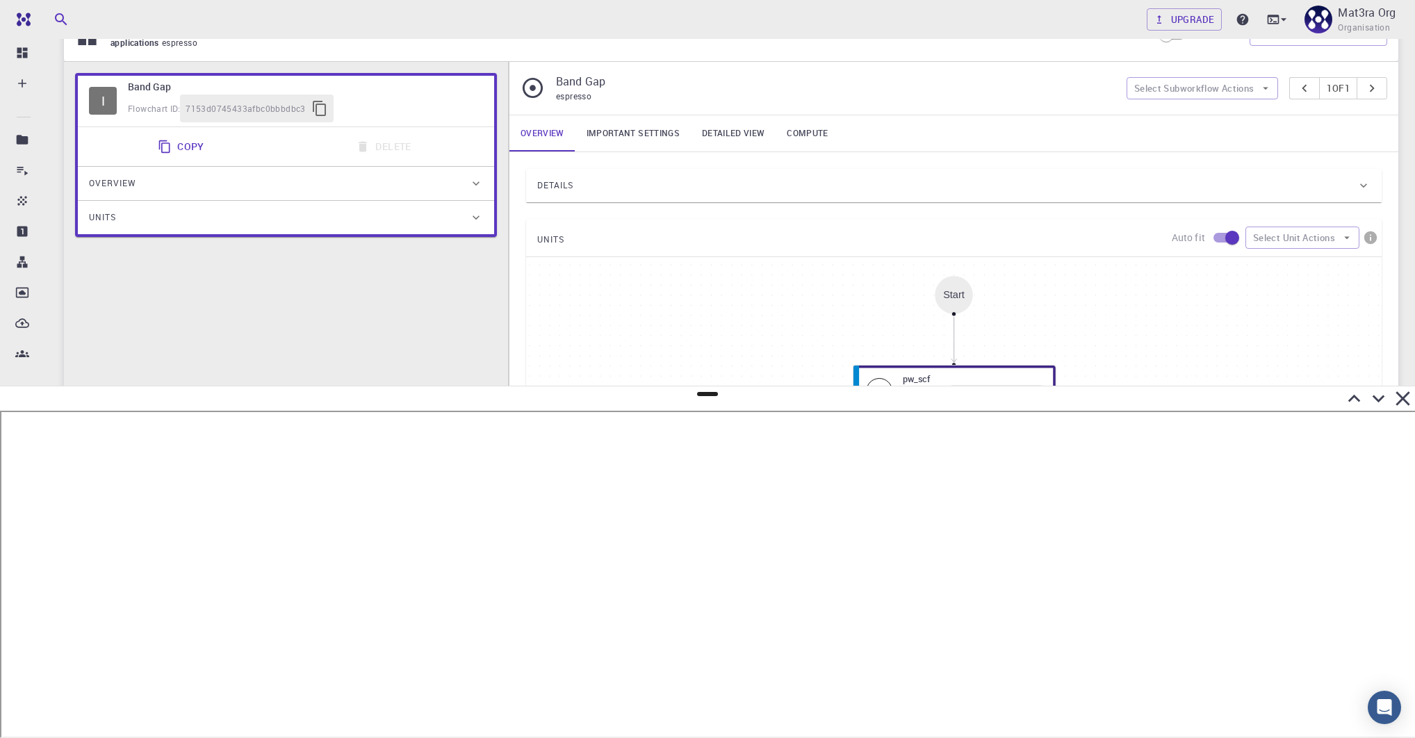
scroll to position [277, 0]
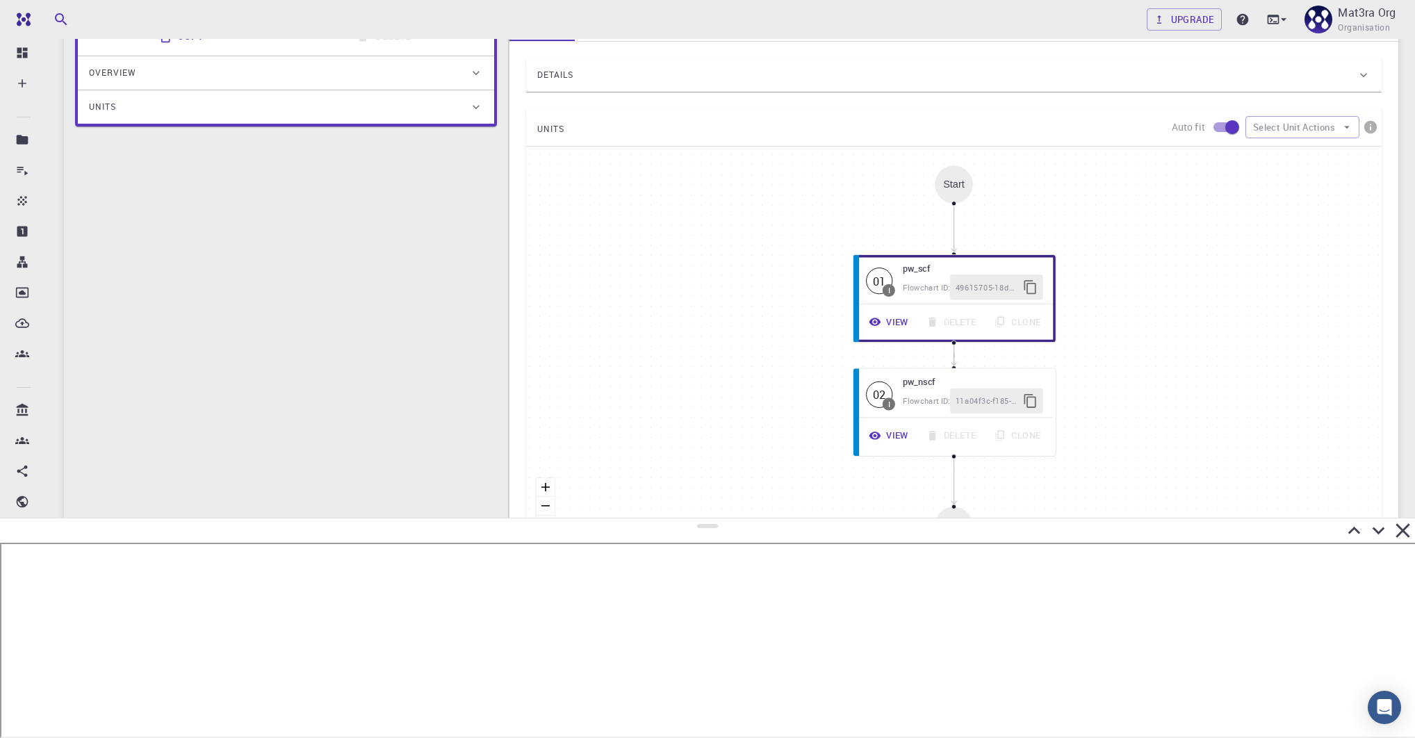
drag, startPoint x: 708, startPoint y: 396, endPoint x: 726, endPoint y: 516, distance: 121.6
click at [727, 518] on div at bounding box center [707, 628] width 1415 height 220
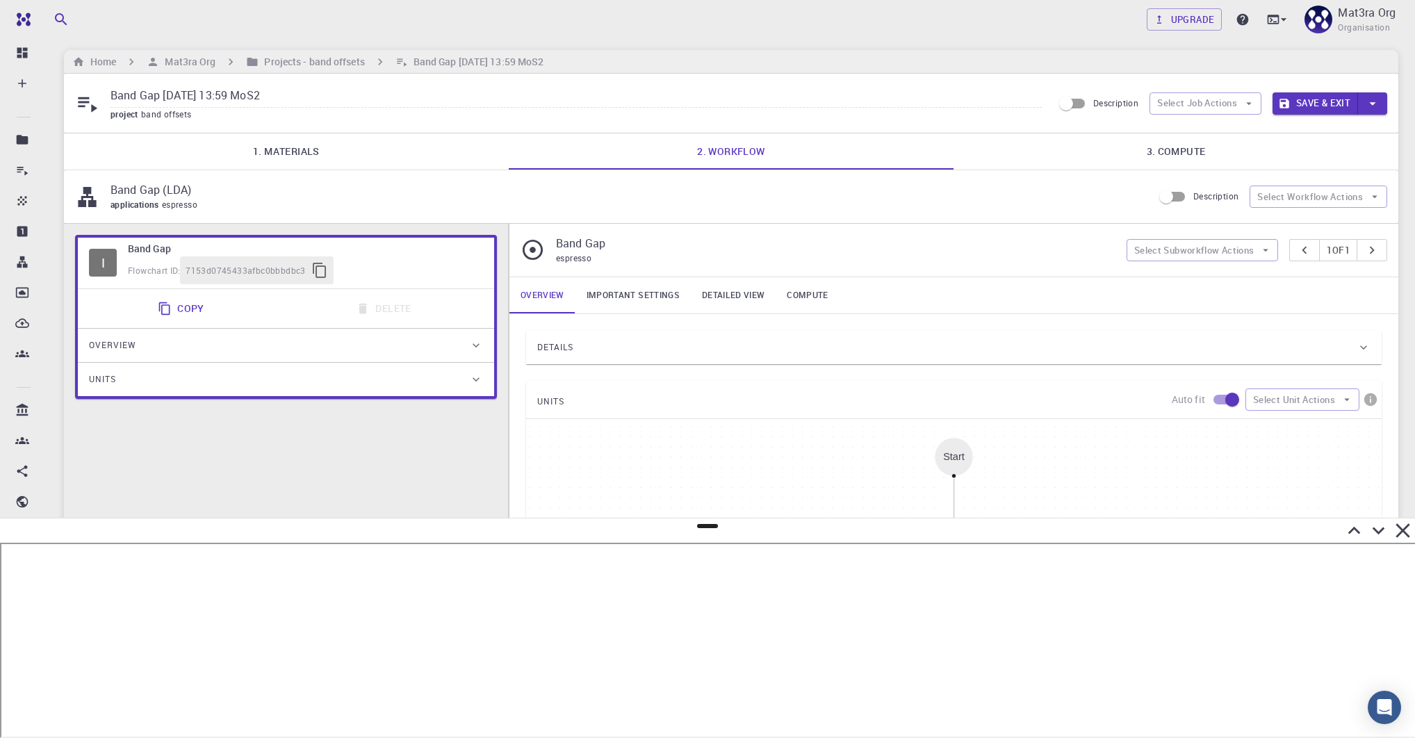
scroll to position [0, 0]
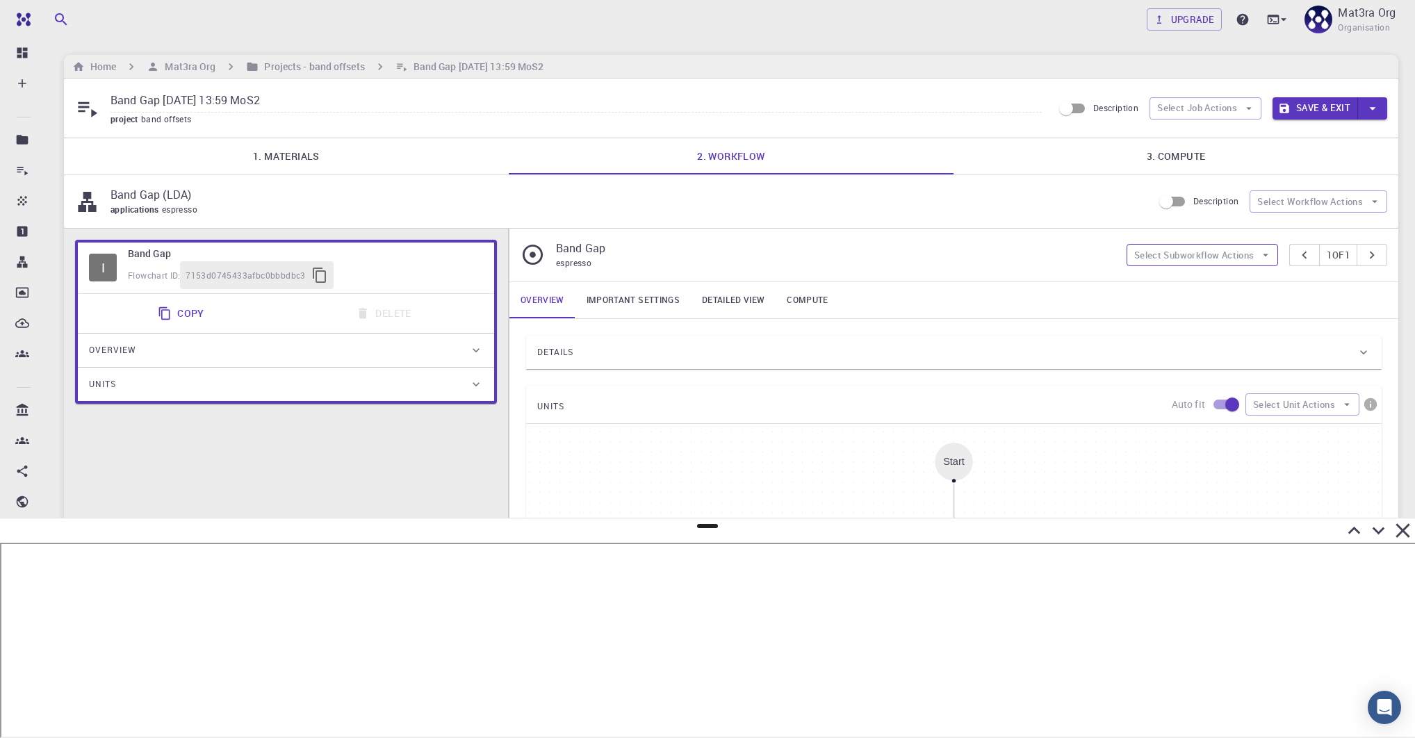
click at [987, 254] on button "Select Subworkflow Actions" at bounding box center [1202, 255] width 152 height 22
click at [987, 103] on button "Select Job Actions" at bounding box center [1205, 108] width 112 height 22
click at [987, 200] on button "Select Workflow Actions" at bounding box center [1318, 201] width 138 height 22
click at [987, 228] on span "Toggle relaxation" at bounding box center [1331, 229] width 90 height 14
click at [987, 202] on button "Select Workflow Actions" at bounding box center [1318, 201] width 138 height 22
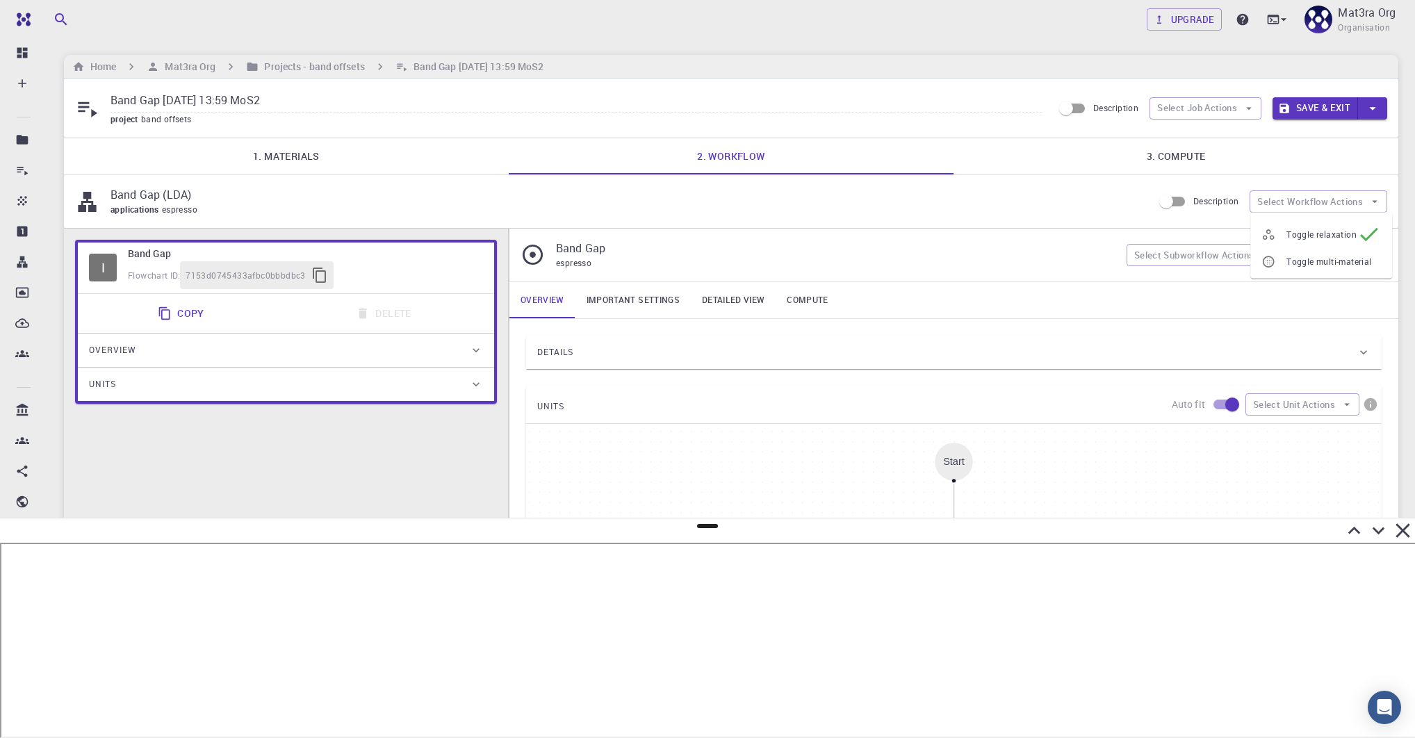
click at [987, 228] on span "Toggle relaxation" at bounding box center [1321, 234] width 70 height 14
click at [987, 207] on button "Select Workflow Actions" at bounding box center [1318, 201] width 138 height 22
click at [987, 225] on span "Toggle relaxation" at bounding box center [1331, 229] width 90 height 14
click at [987, 206] on button "Select Workflow Actions" at bounding box center [1318, 201] width 138 height 22
click at [987, 231] on div at bounding box center [1273, 234] width 25 height 14
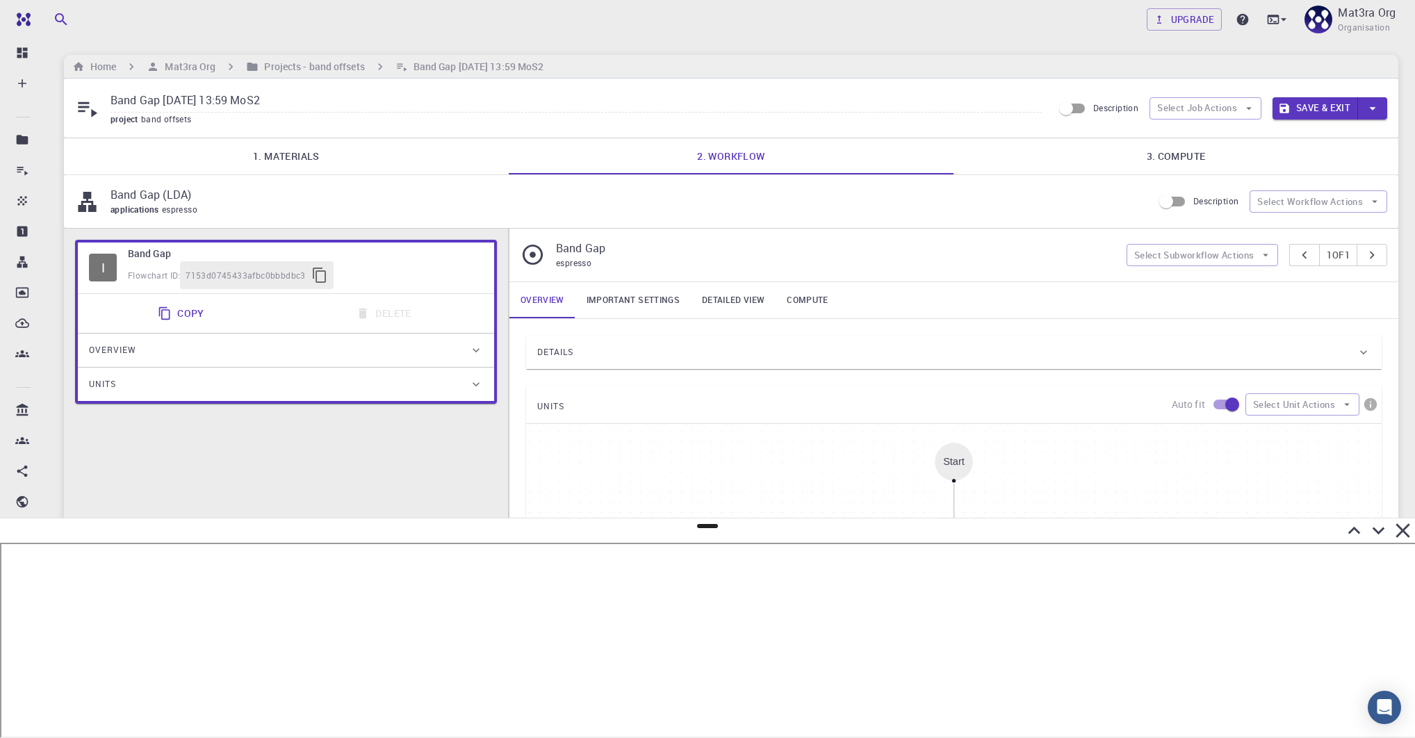
click at [987, 212] on div "Description Select Workflow Actions" at bounding box center [1270, 201] width 234 height 26
click at [987, 199] on button "Select Workflow Actions" at bounding box center [1318, 201] width 138 height 22
click at [987, 227] on icon at bounding box center [1269, 229] width 12 height 10
click at [402, 163] on link "1. Materials" at bounding box center [286, 156] width 445 height 36
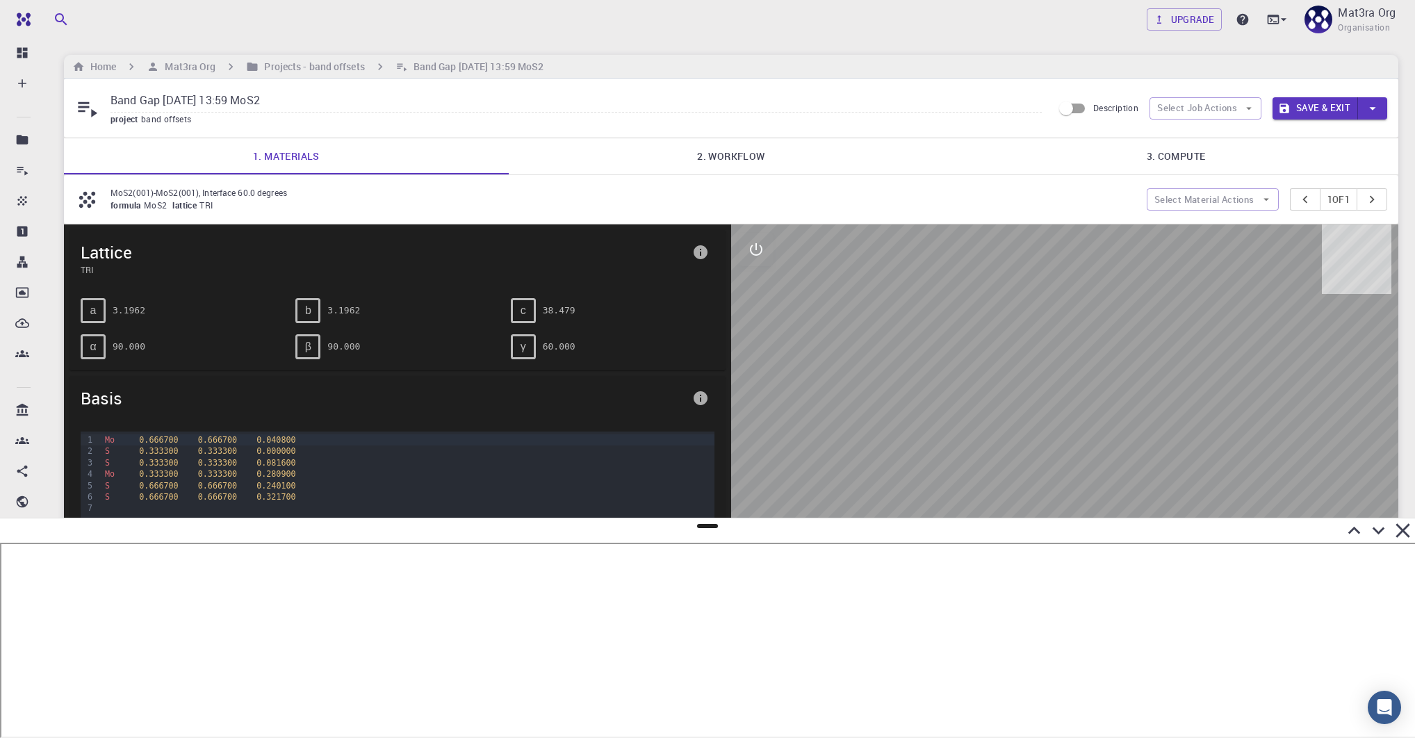
click at [782, 161] on link "2. Workflow" at bounding box center [731, 156] width 445 height 36
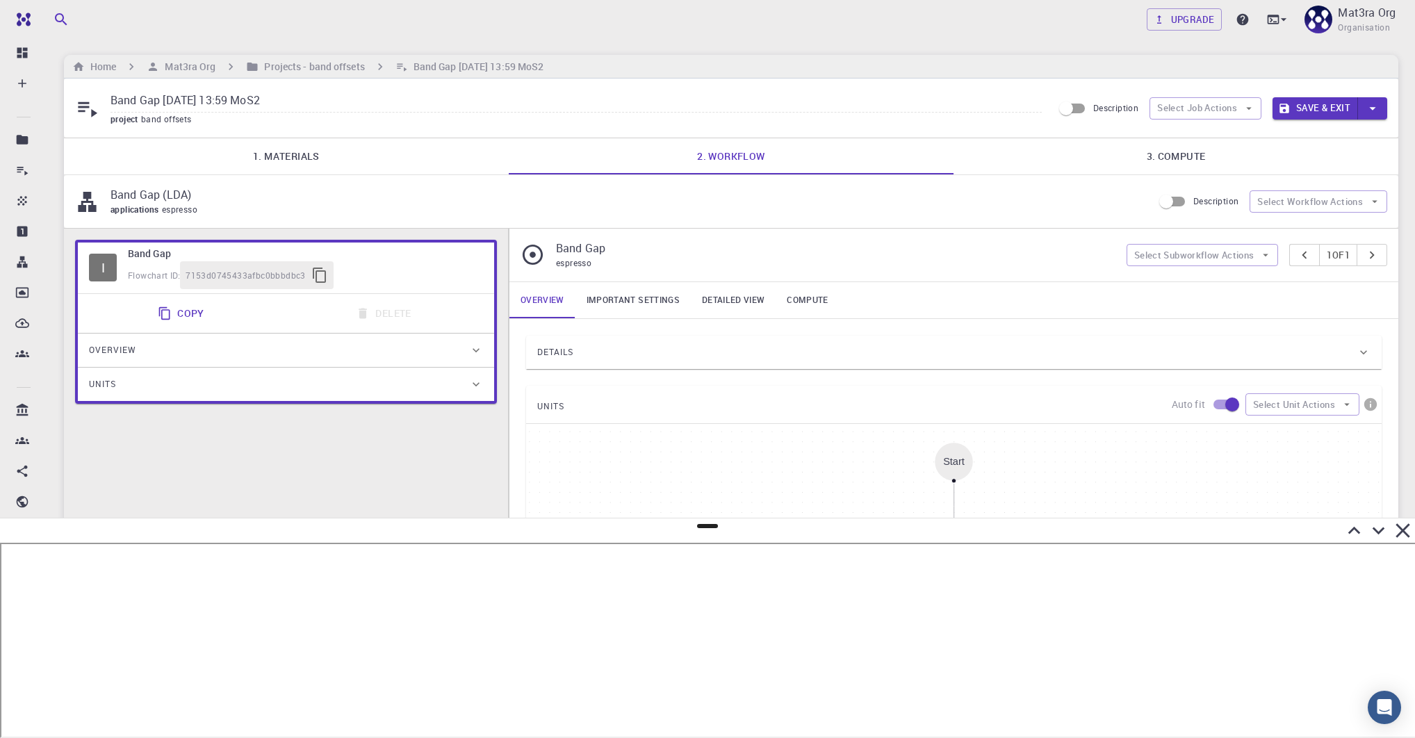
click at [345, 388] on div "Units" at bounding box center [279, 384] width 380 height 22
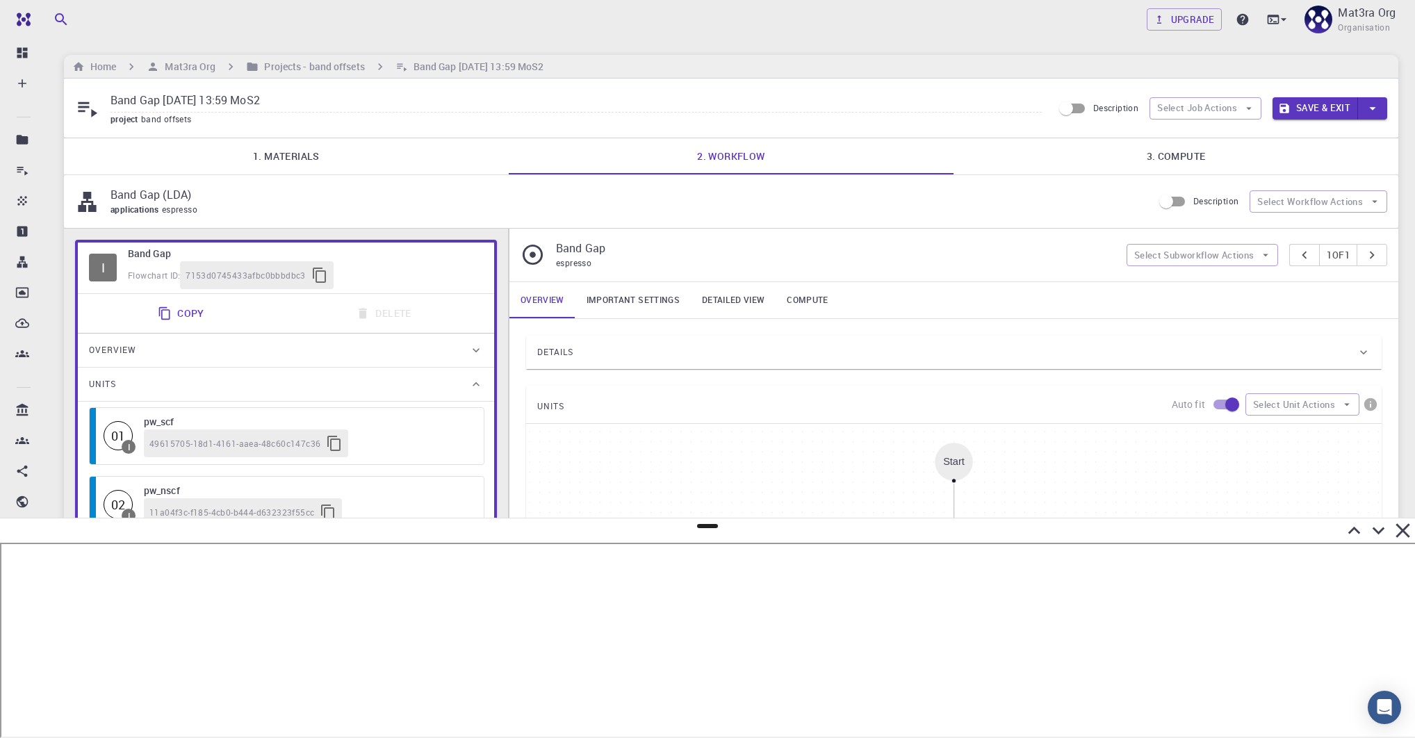
click at [345, 388] on div "Units" at bounding box center [279, 384] width 380 height 22
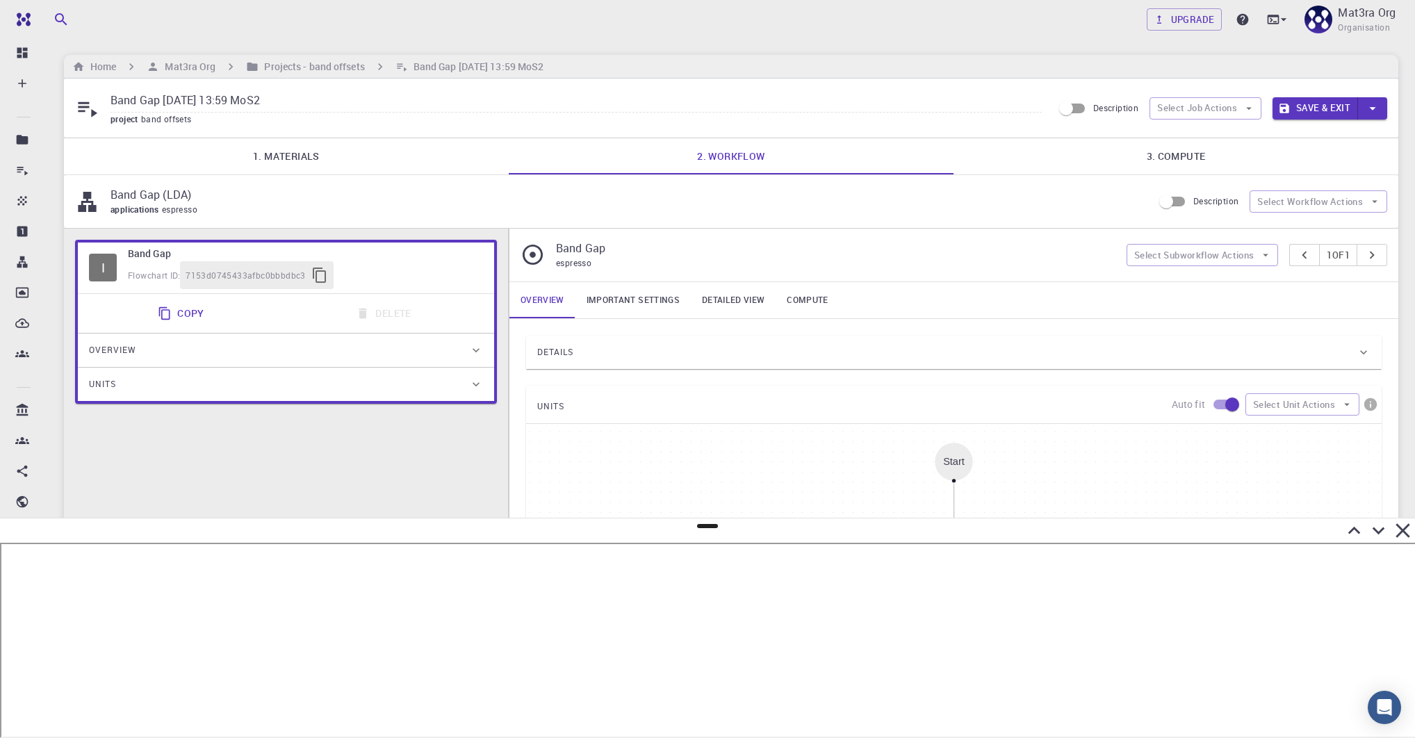
click at [345, 349] on div "Overview" at bounding box center [279, 350] width 380 height 22
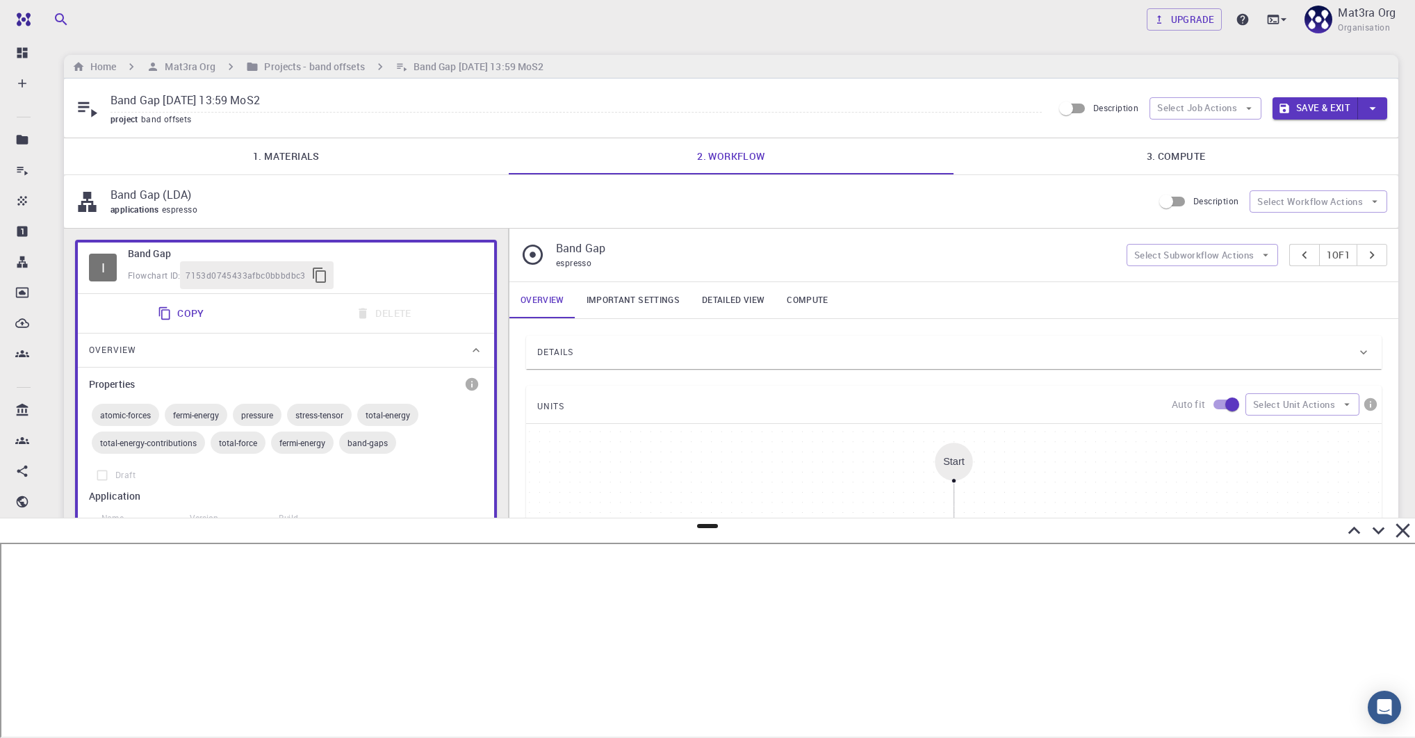
click at [345, 349] on div "Overview" at bounding box center [279, 350] width 380 height 22
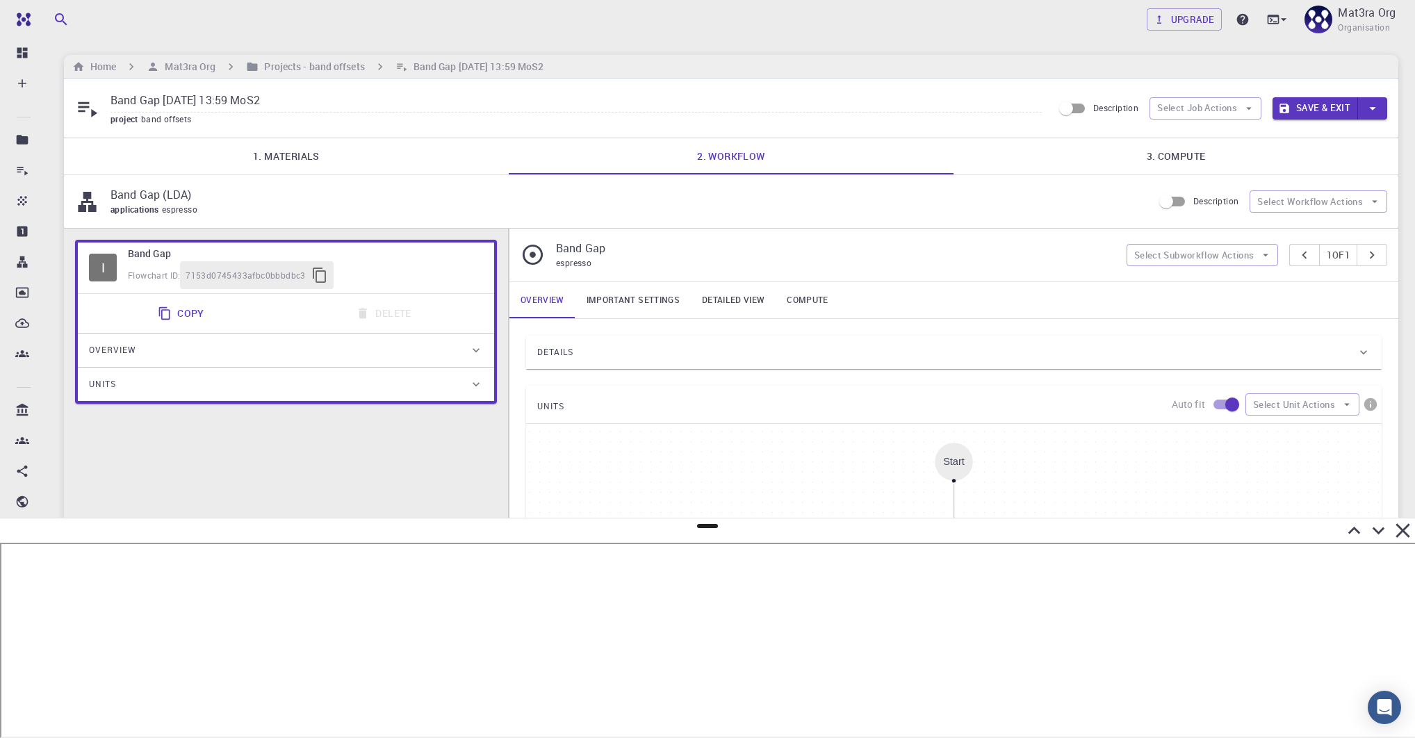
click at [390, 253] on h6 "Band Gap" at bounding box center [305, 253] width 355 height 15
click at [413, 206] on div "applications espresso" at bounding box center [625, 210] width 1031 height 14
click at [726, 293] on link "Detailed view" at bounding box center [733, 300] width 85 height 36
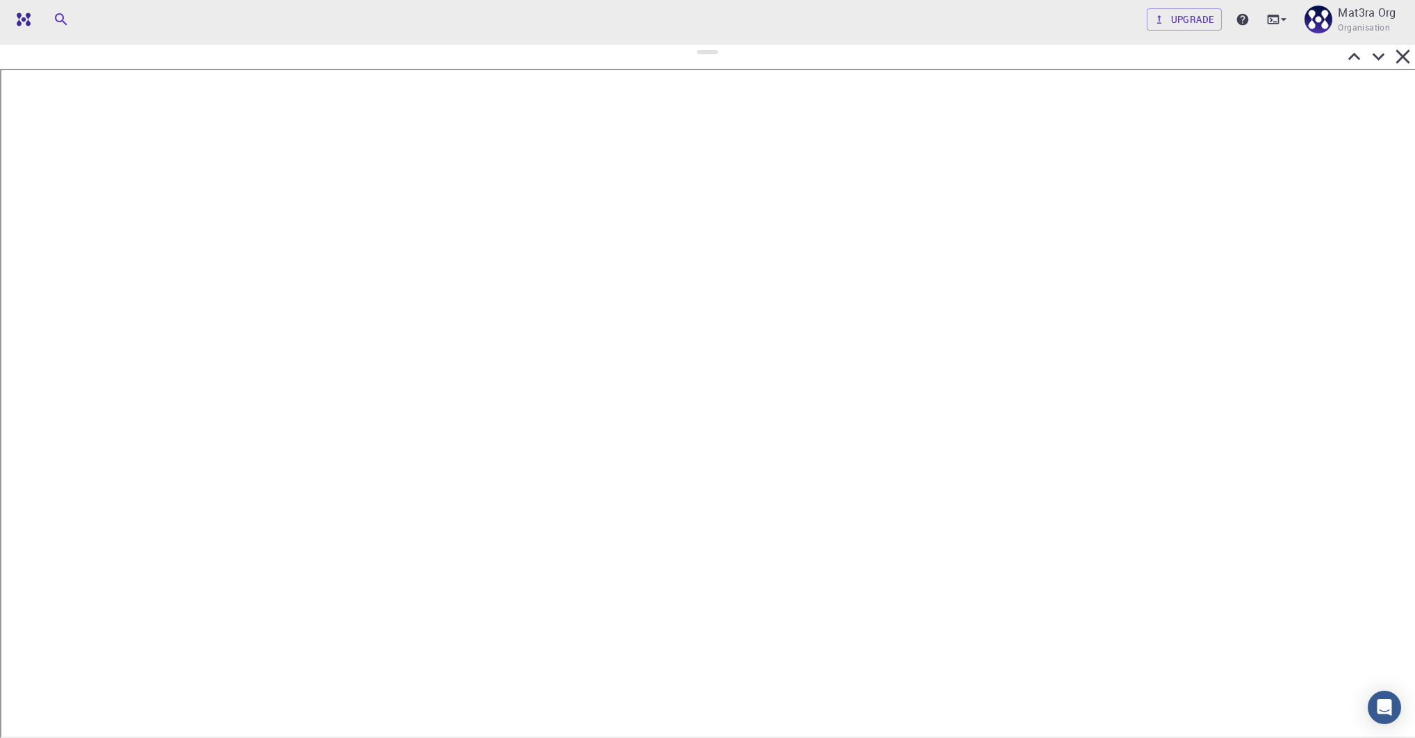
drag, startPoint x: 704, startPoint y: 527, endPoint x: 717, endPoint y: 44, distance: 483.1
click at [717, 44] on div at bounding box center [707, 391] width 1415 height 694
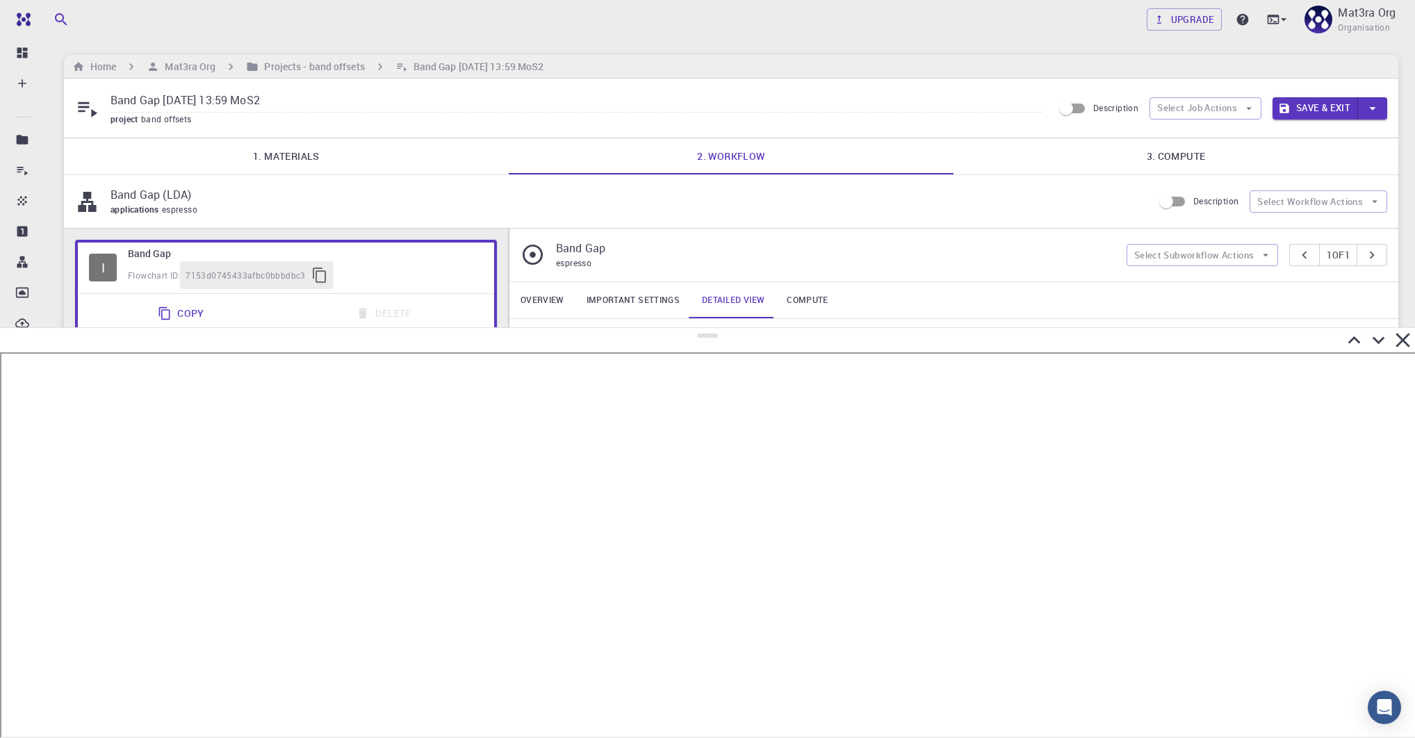
drag, startPoint x: 708, startPoint y: 50, endPoint x: 729, endPoint y: 336, distance: 287.0
click at [730, 336] on div at bounding box center [707, 532] width 1415 height 411
click at [343, 60] on h6 "Projects - band offsets" at bounding box center [311, 66] width 106 height 15
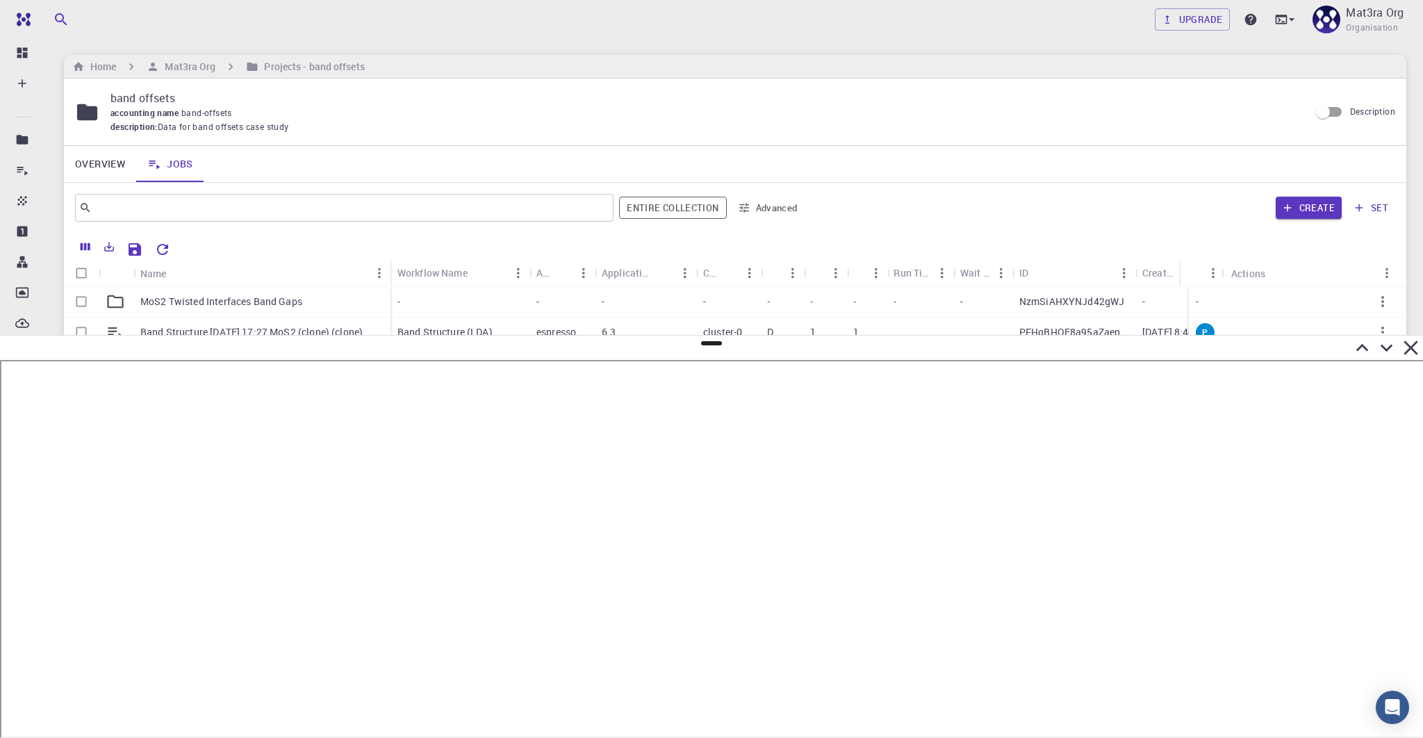
drag, startPoint x: 707, startPoint y: 345, endPoint x: 712, endPoint y: 353, distance: 9.5
click at [712, 354] on div at bounding box center [711, 348] width 1423 height 24
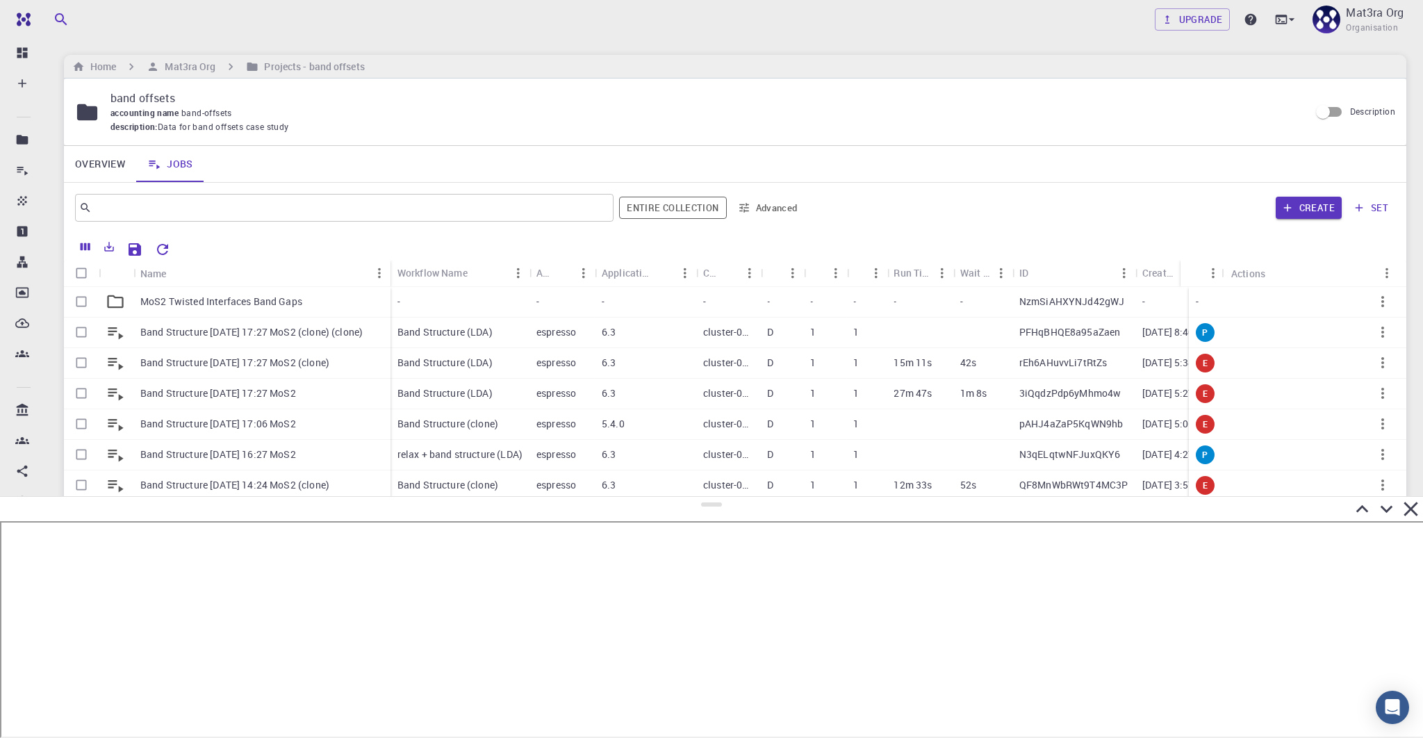
drag, startPoint x: 711, startPoint y: 343, endPoint x: 719, endPoint y: 496, distance: 153.1
click at [720, 499] on div at bounding box center [711, 617] width 1423 height 242
click at [212, 452] on p "Band Structure [DATE] 16:27 MoS2" at bounding box center [218, 454] width 156 height 14
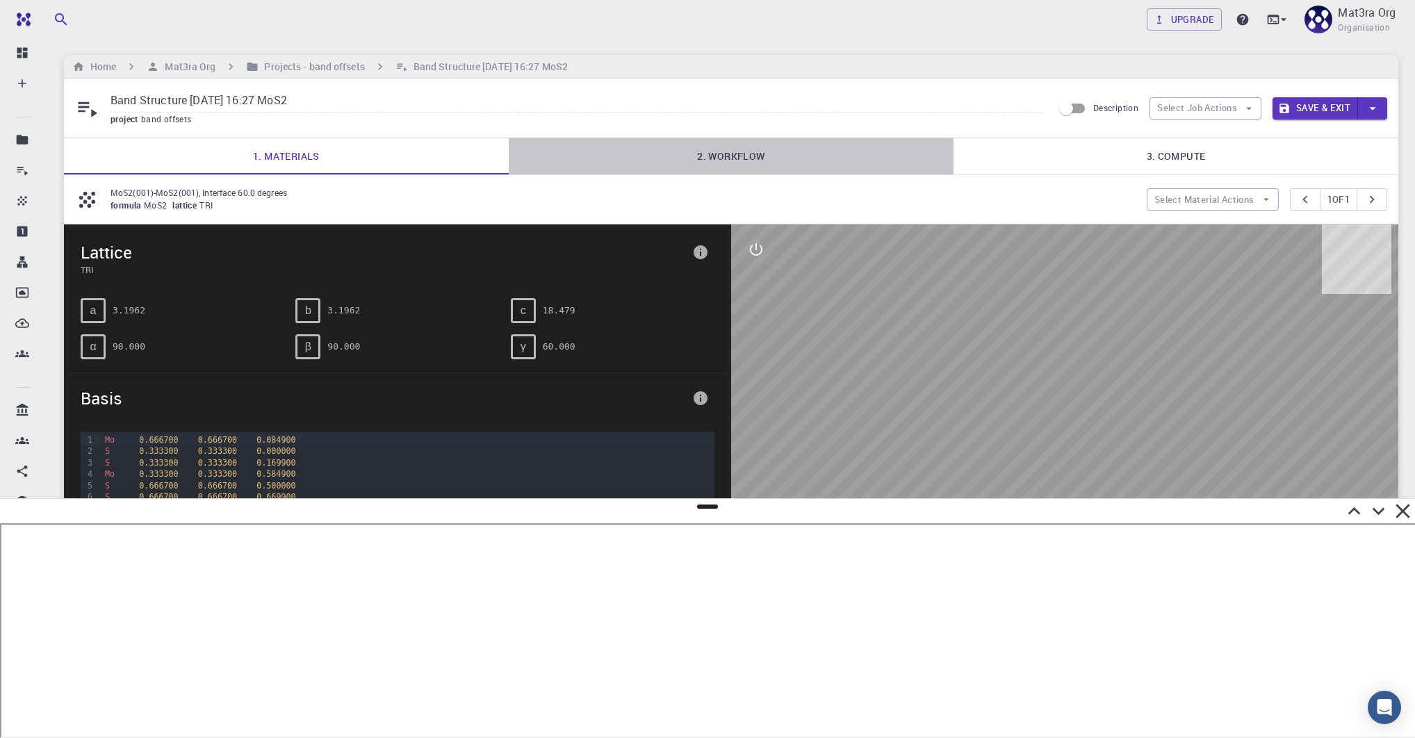
click at [709, 153] on link "2. Workflow" at bounding box center [731, 156] width 445 height 36
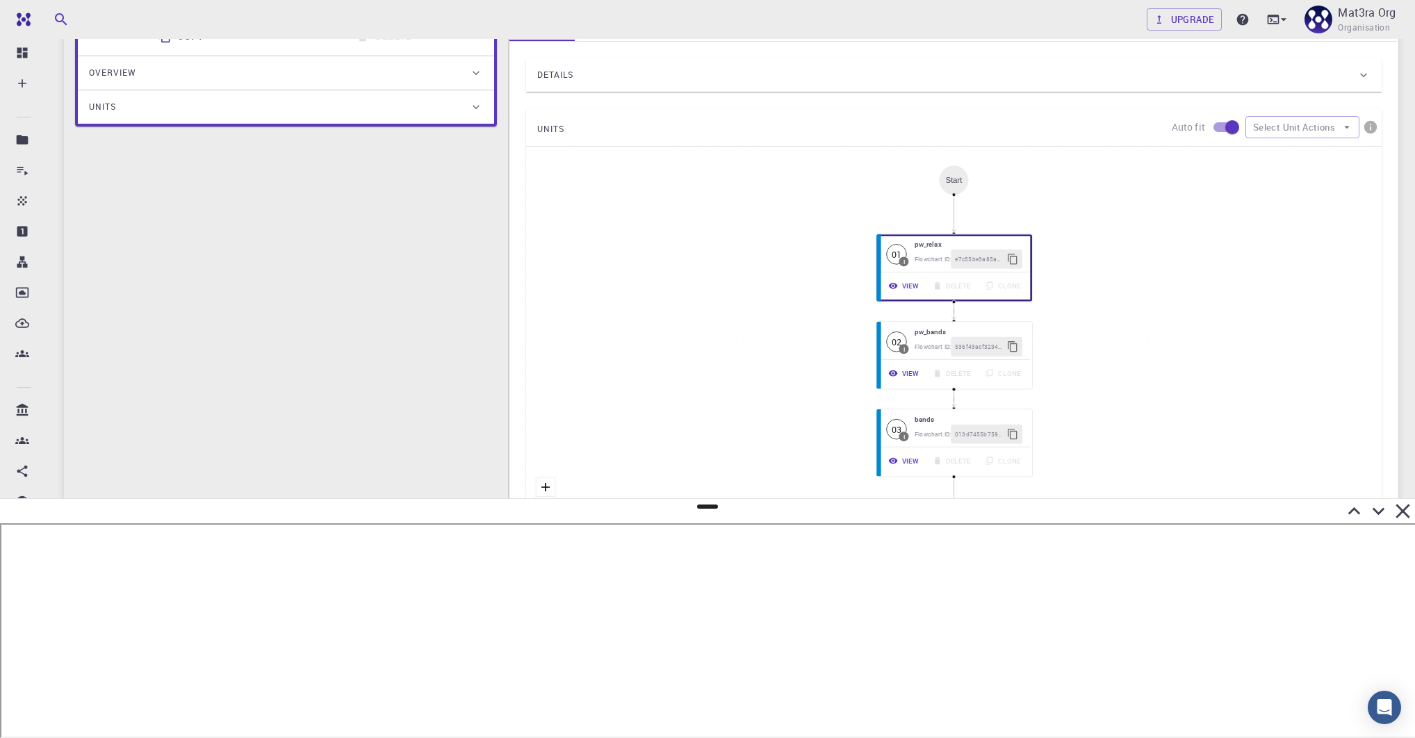
scroll to position [149, 0]
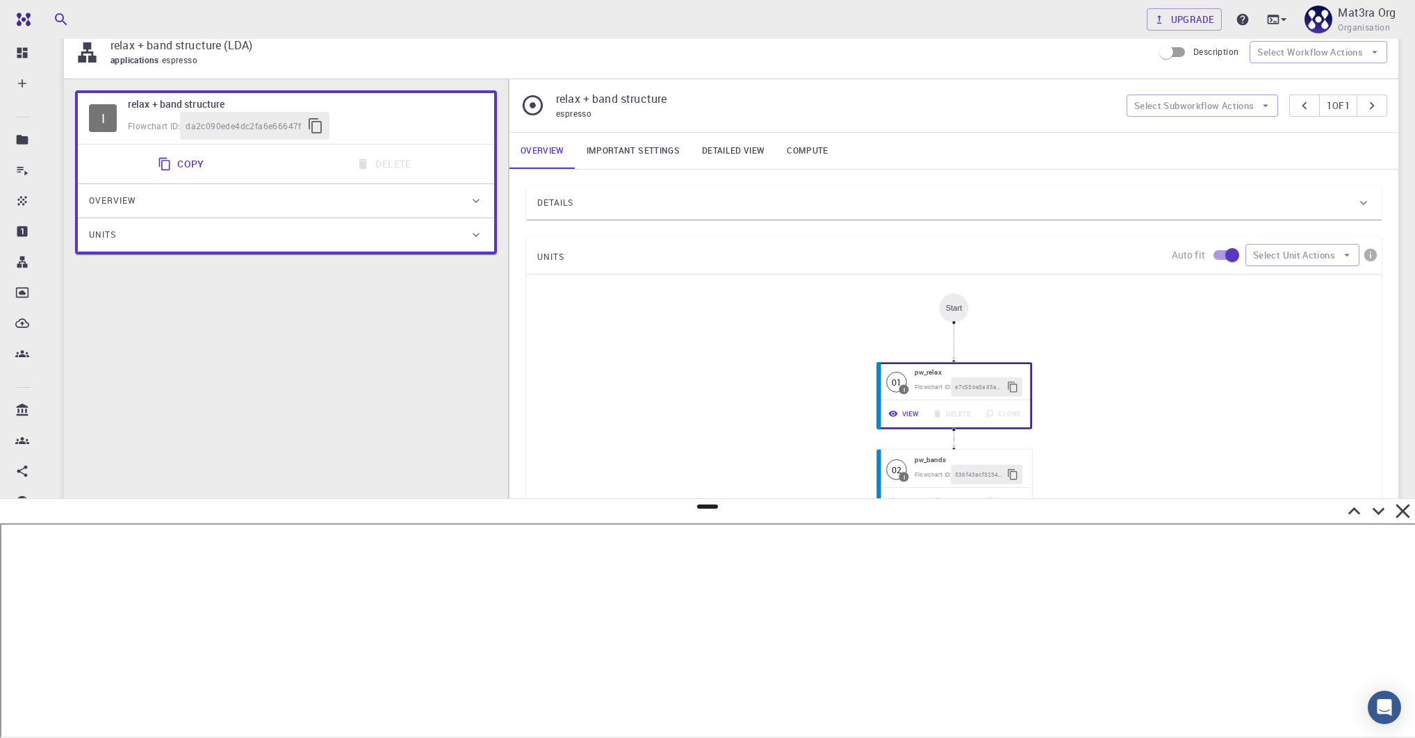
click at [987, 106] on div "relax + band structure espresso" at bounding box center [823, 105] width 606 height 31
click at [987, 106] on button "Select Subworkflow Actions" at bounding box center [1202, 106] width 152 height 22
click at [987, 60] on button "Select Workflow Actions" at bounding box center [1318, 52] width 138 height 22
click at [987, 83] on span "Toggle relaxation" at bounding box center [1331, 80] width 90 height 14
type input "DFT GGA PBE"
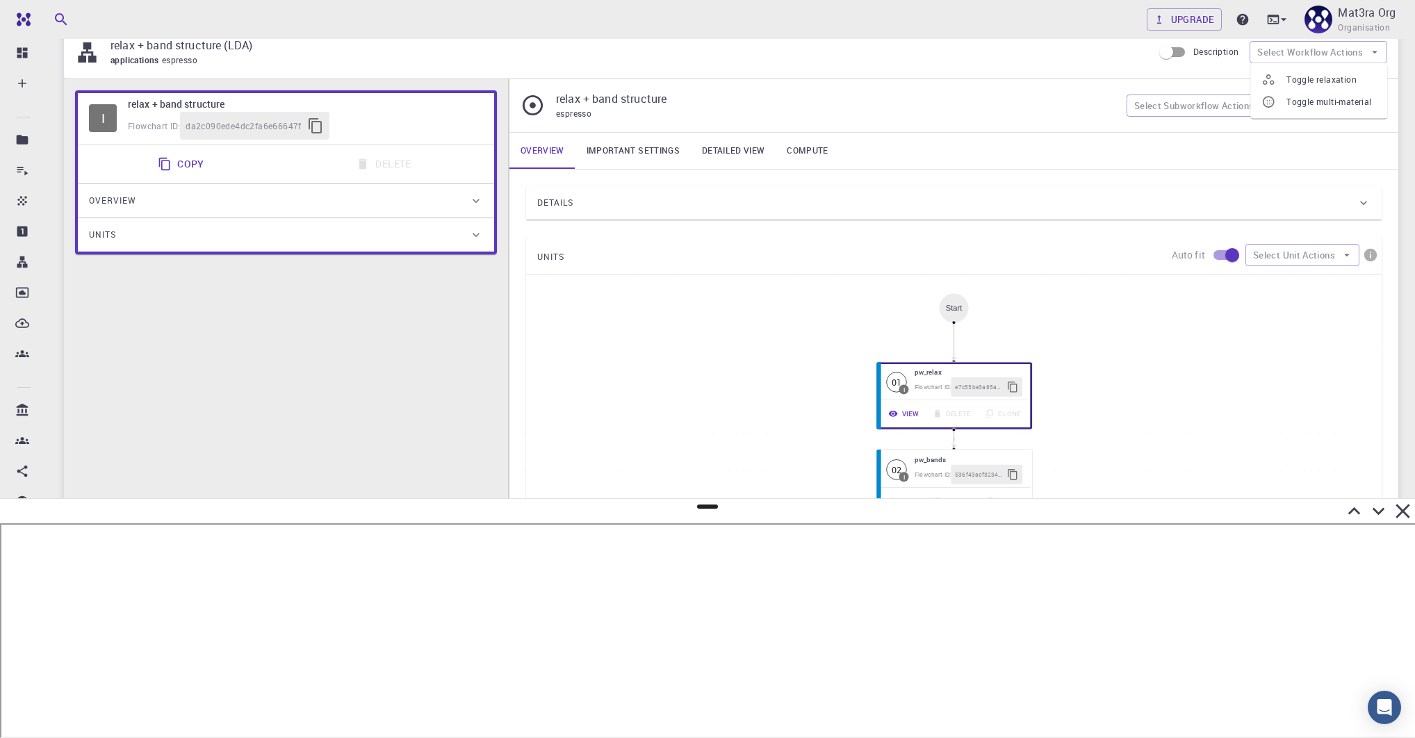
type input "/export/share/pseudo/mo/gga/pbe/gbrv/1.0/us/mo_pbe_gbrv_1.0.upf"
type input "/export/share/pseudo/s/gga/pbe/gbrv/1.4/us/s_pbe_gbrv_1.4.upf"
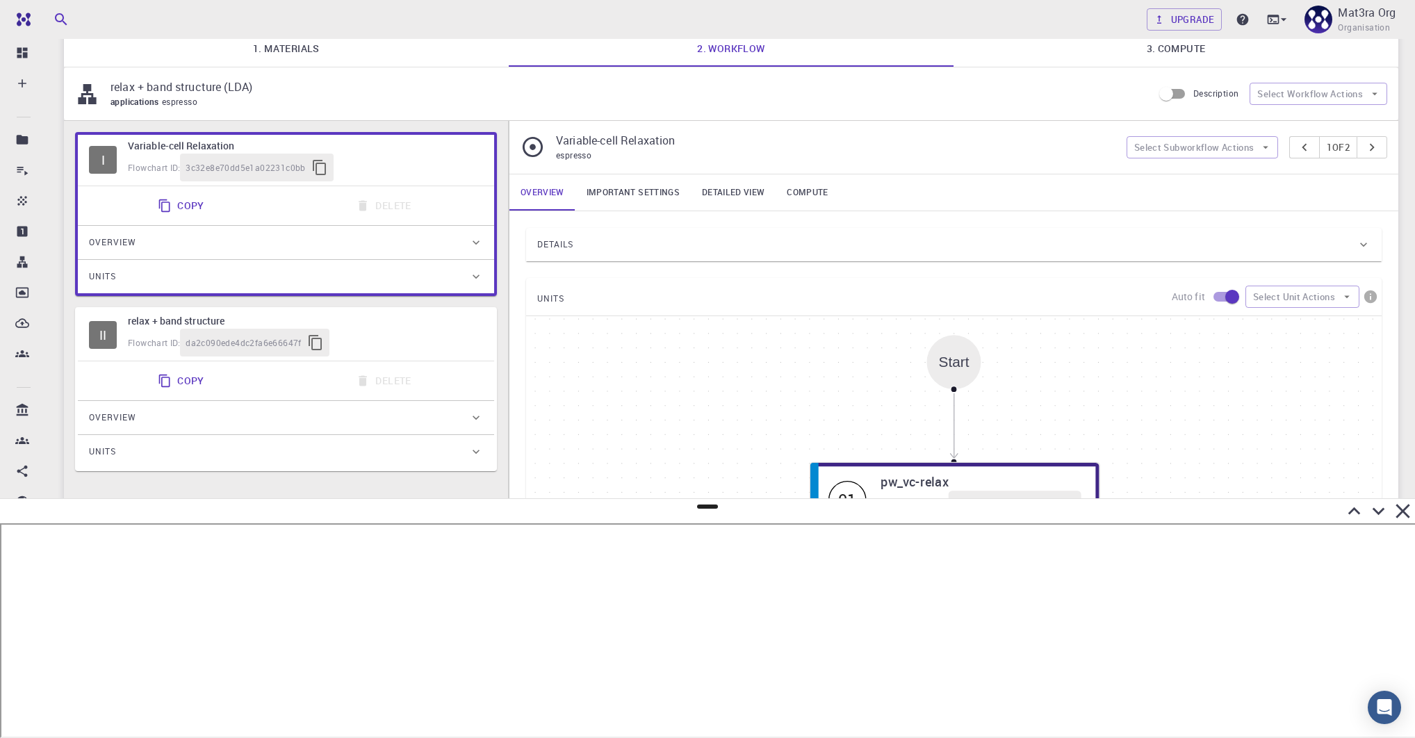
scroll to position [97, 0]
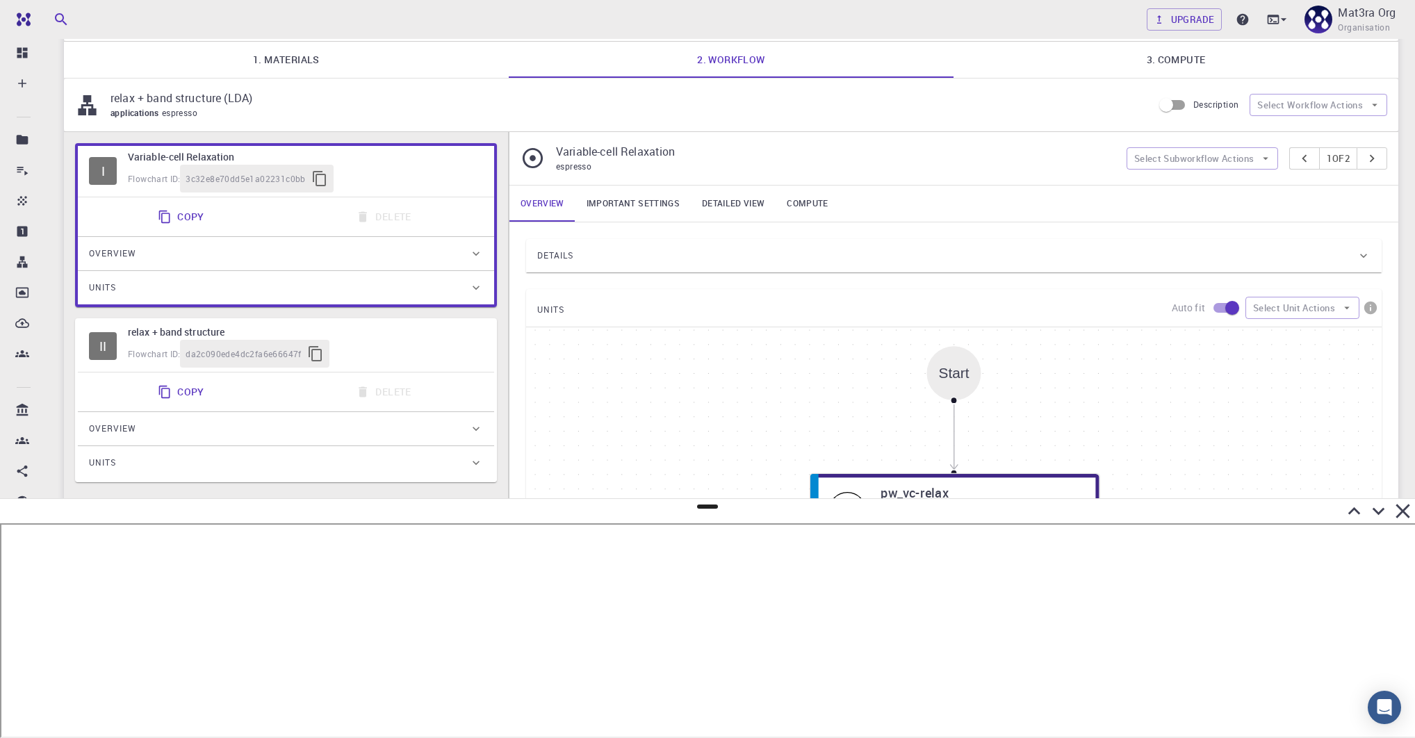
click at [987, 92] on div "Description Select Workflow Actions" at bounding box center [1270, 105] width 234 height 26
click at [987, 104] on button "Select Workflow Actions" at bounding box center [1318, 105] width 138 height 22
click at [987, 137] on span "Toggle relaxation" at bounding box center [1321, 138] width 70 height 14
type input "DFT LDA PZ"
type input "/export/share/pseudo/mo/lda/pz/gbrv/1.0/us/mo_pz_gbrv_1.0.upf"
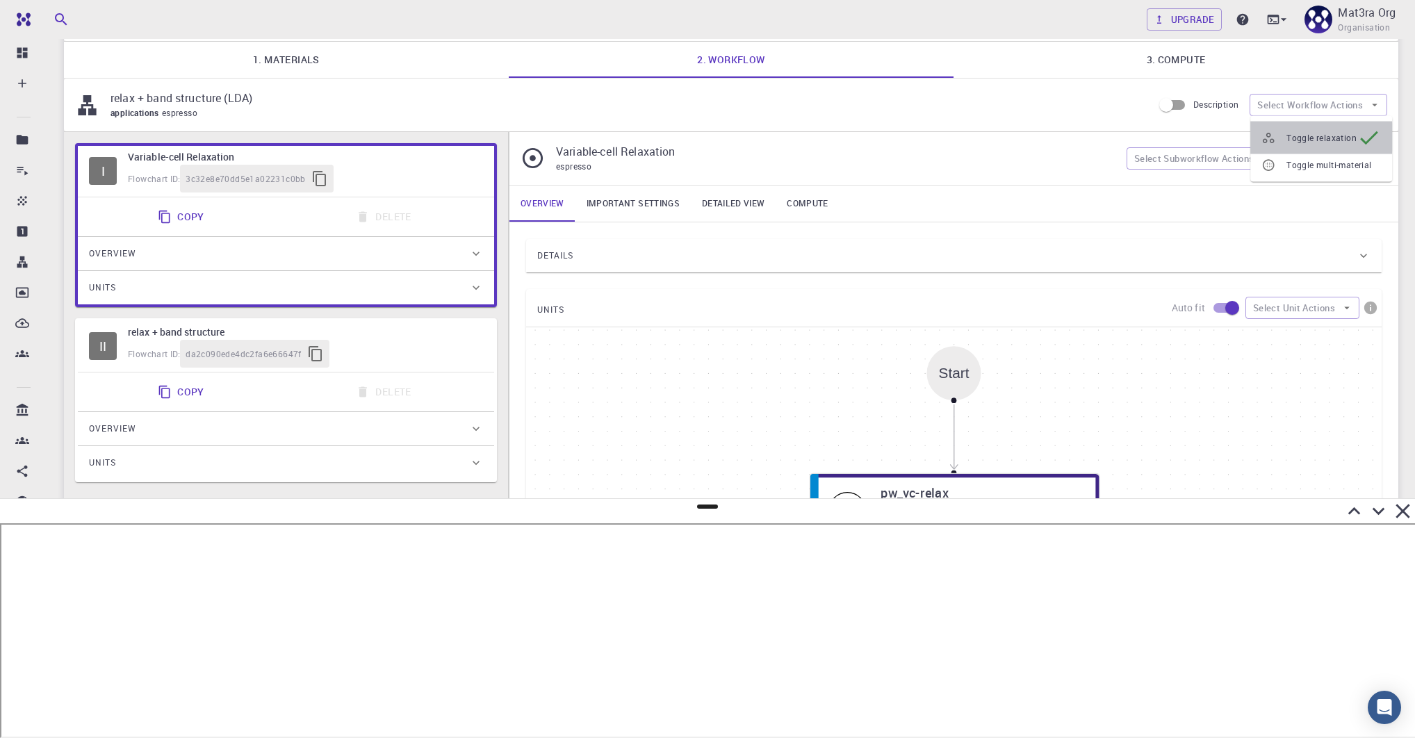
type input "/export/share/pseudo/s/lda/pz/gbrv/1.4/us/s_pz_gbrv_1.4.upf"
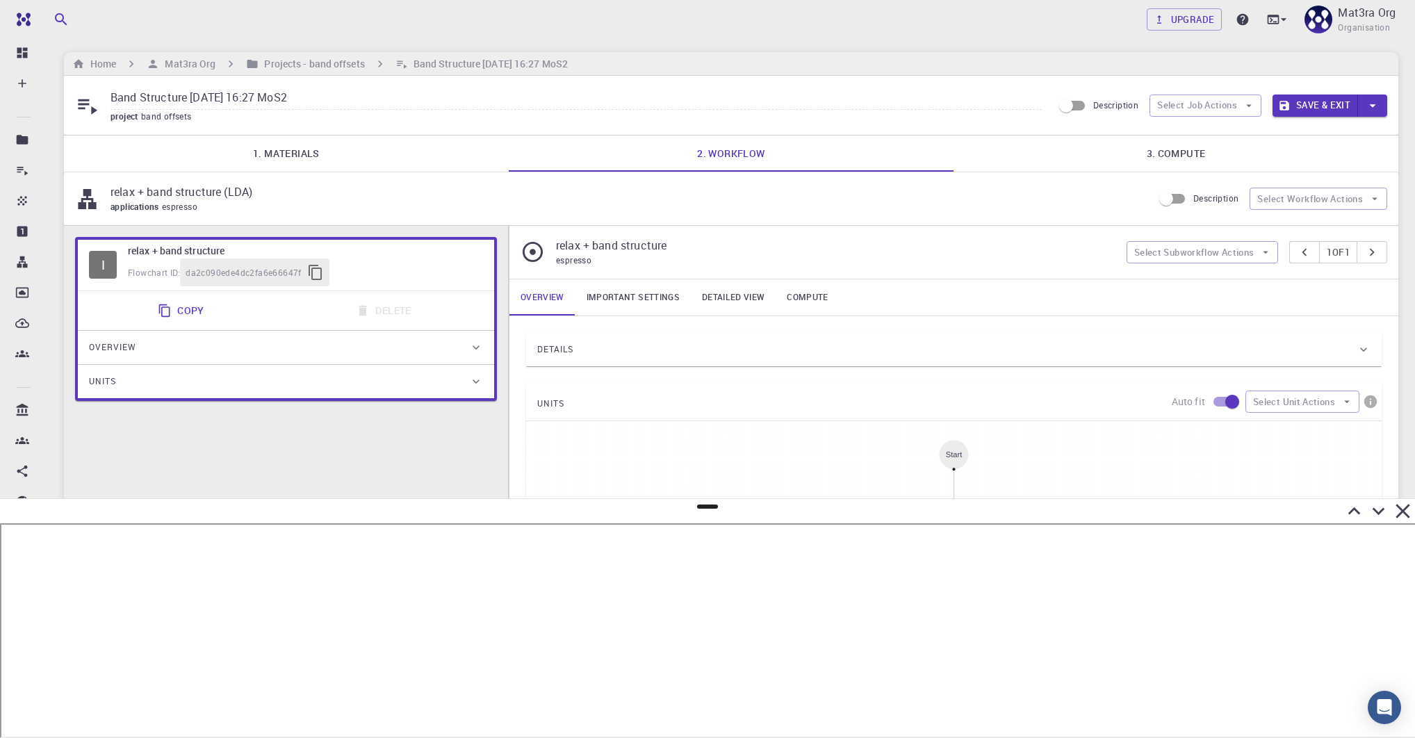
scroll to position [0, 0]
click at [987, 198] on button "Select Workflow Actions" at bounding box center [1318, 201] width 138 height 22
click at [987, 227] on div at bounding box center [1273, 229] width 25 height 14
type input "DFT GGA PBE"
type input "/export/share/pseudo/mo/gga/pbe/gbrv/1.0/us/mo_pbe_gbrv_1.0.upf"
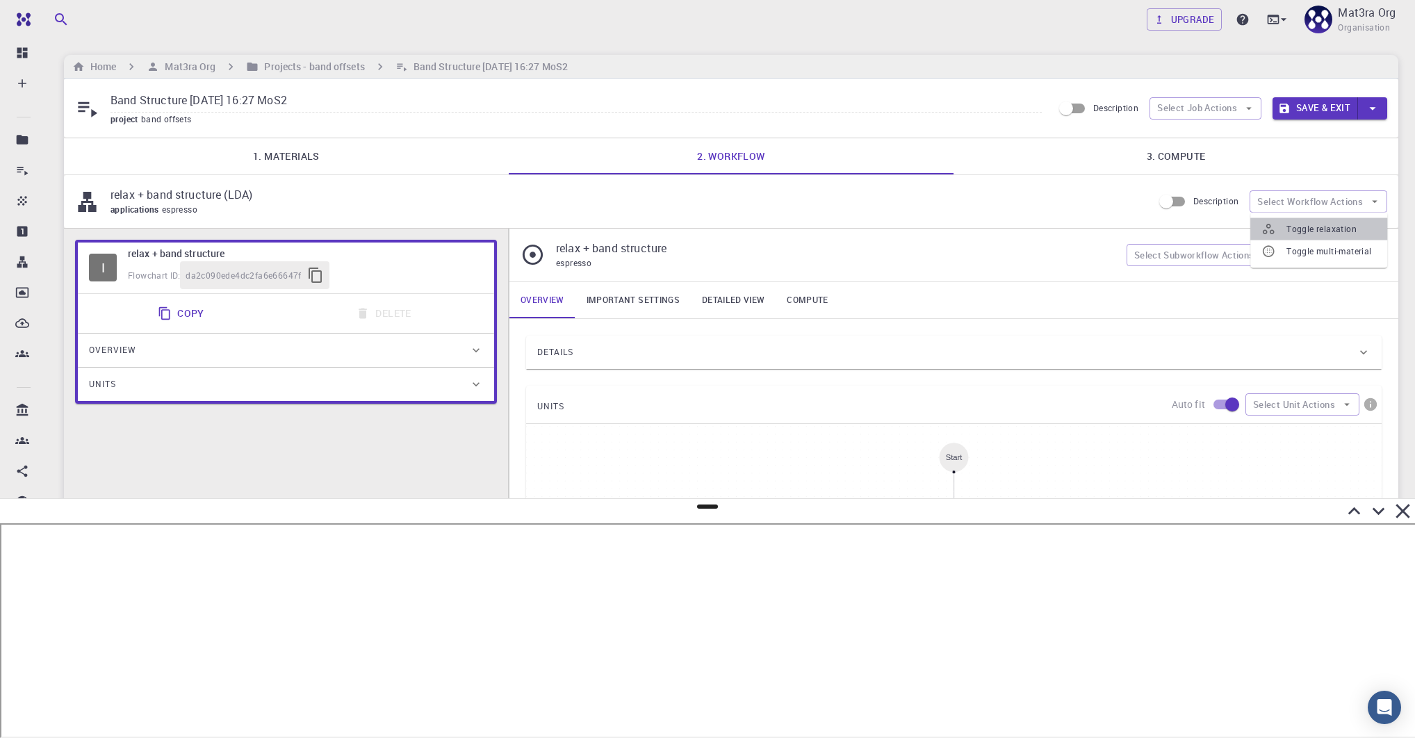
type input "/export/share/pseudo/s/gga/pbe/gbrv/1.4/us/s_pbe_gbrv_1.4.upf"
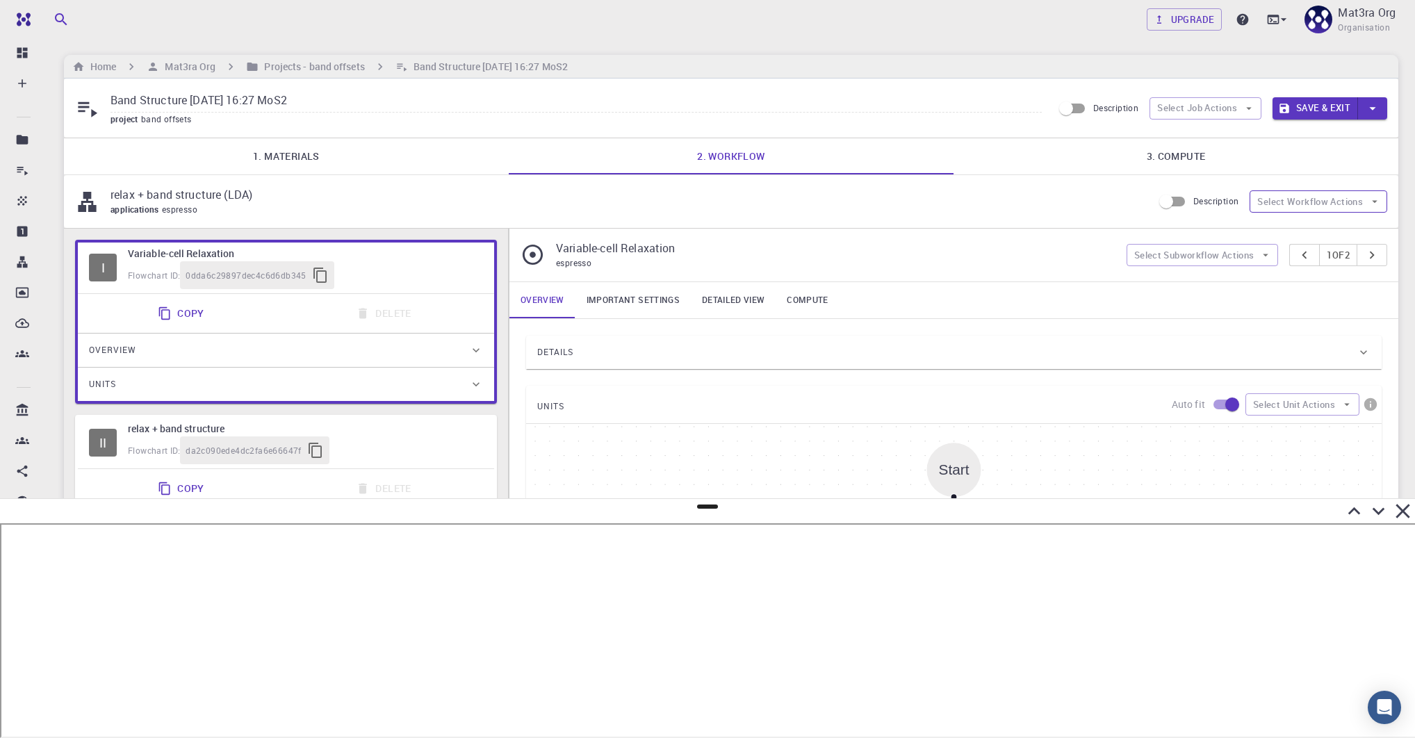
click at [987, 191] on button "Select Workflow Actions" at bounding box center [1318, 201] width 138 height 22
click at [987, 231] on icon at bounding box center [1268, 234] width 14 height 14
type input "DFT LDA PZ"
type input "/export/share/pseudo/mo/lda/pz/gbrv/1.0/us/mo_pz_gbrv_1.0.upf"
type input "/export/share/pseudo/s/lda/pz/gbrv/1.4/us/s_pz_gbrv_1.4.upf"
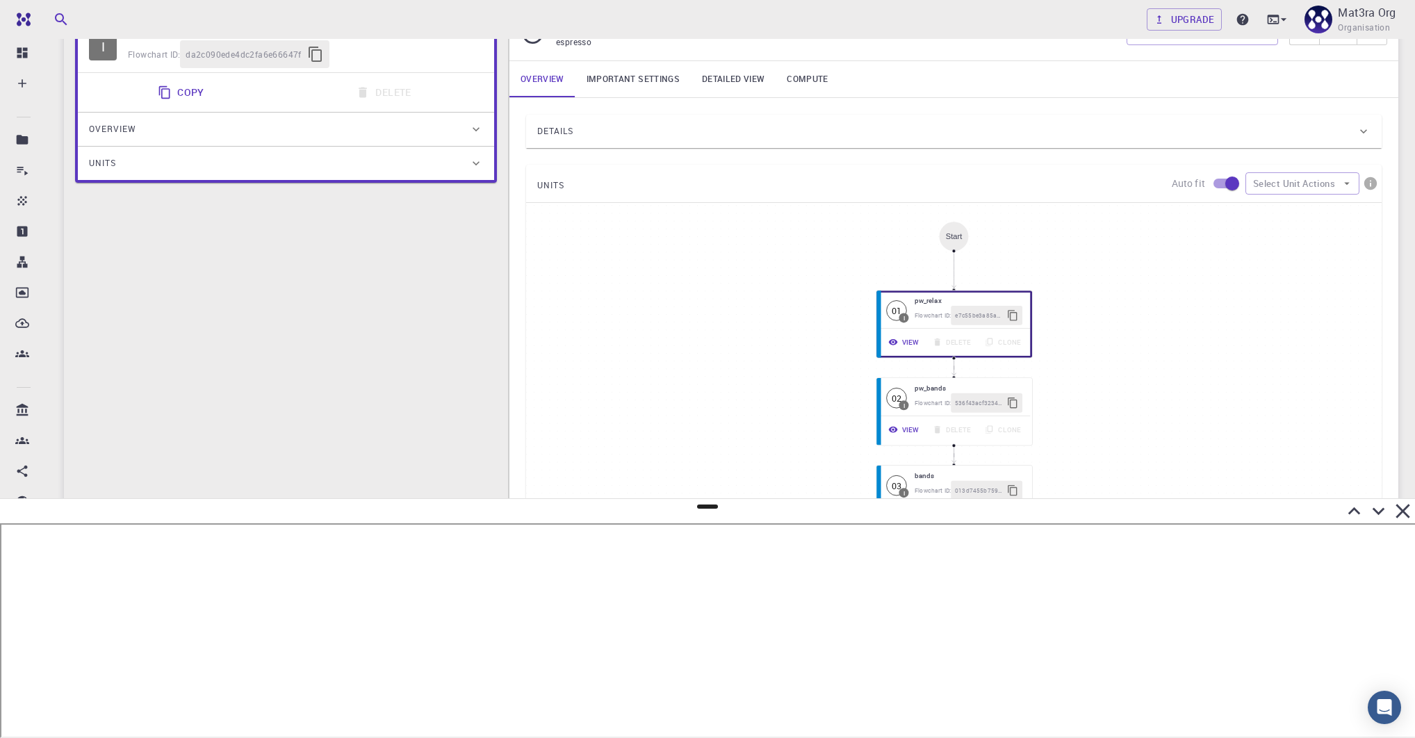
scroll to position [212, 0]
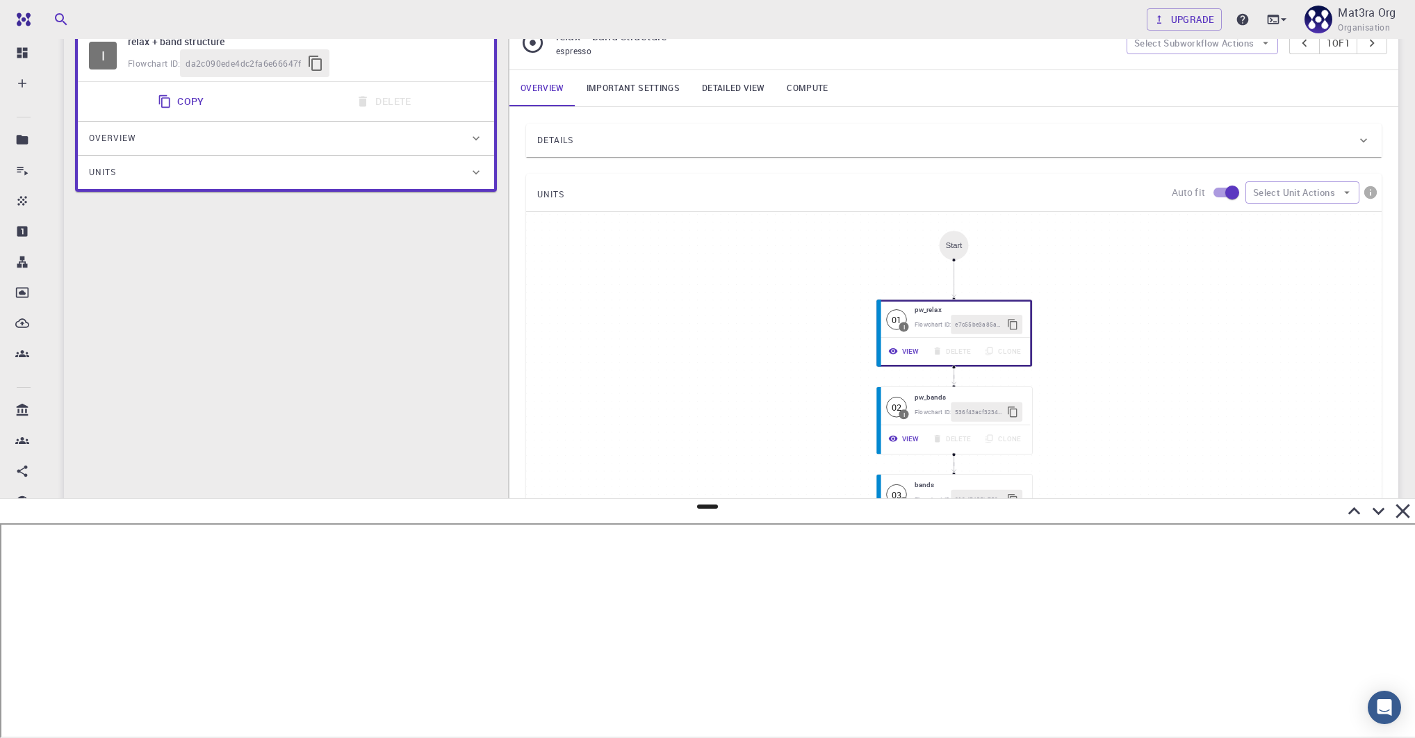
click at [256, 163] on div "Units" at bounding box center [279, 172] width 380 height 22
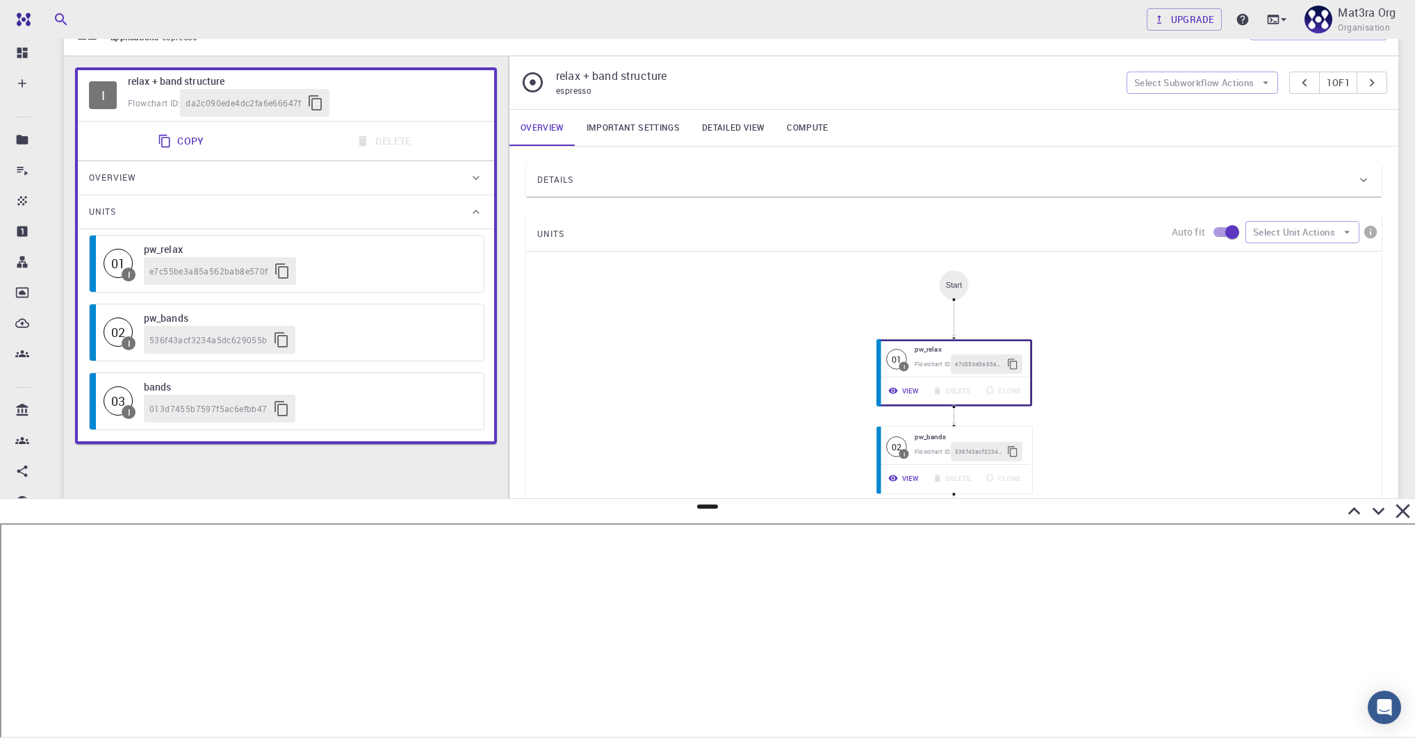
scroll to position [175, 0]
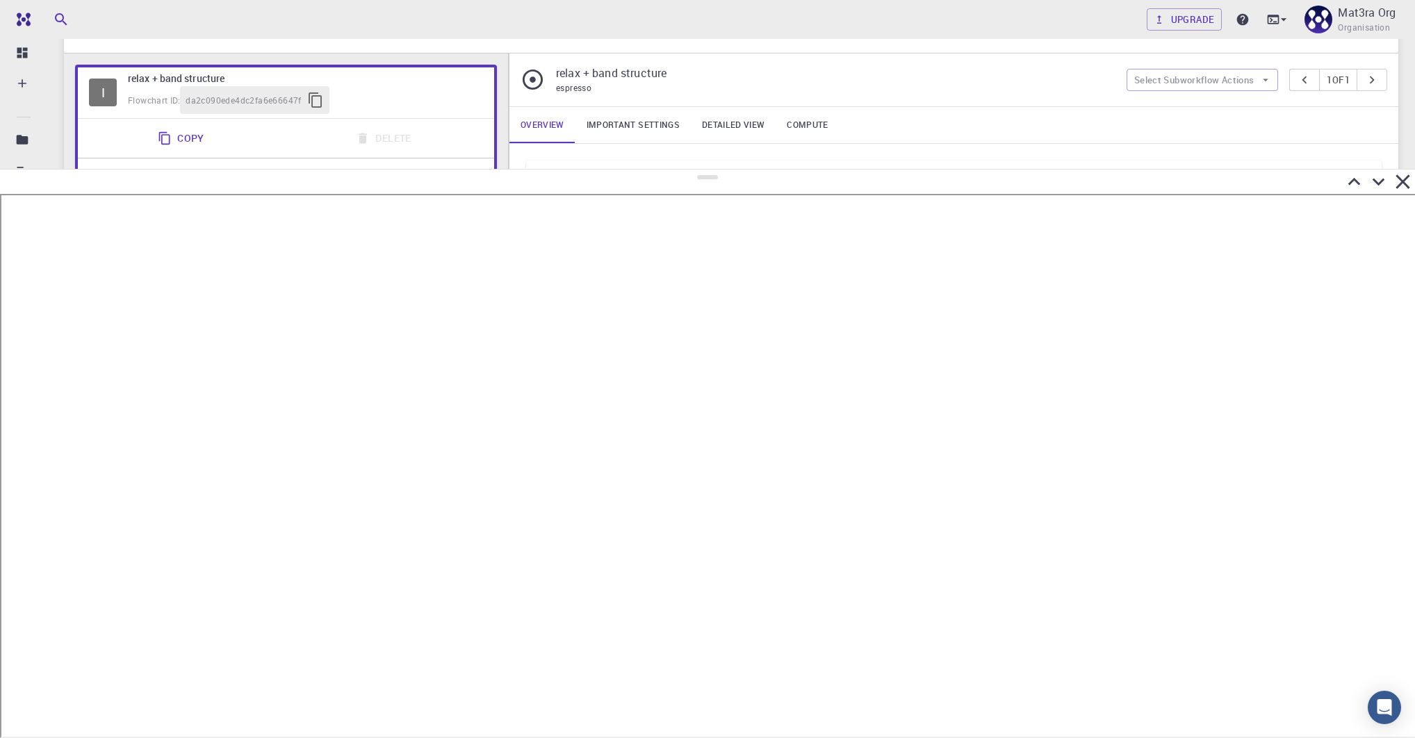
click at [664, 170] on div at bounding box center [707, 182] width 1415 height 24
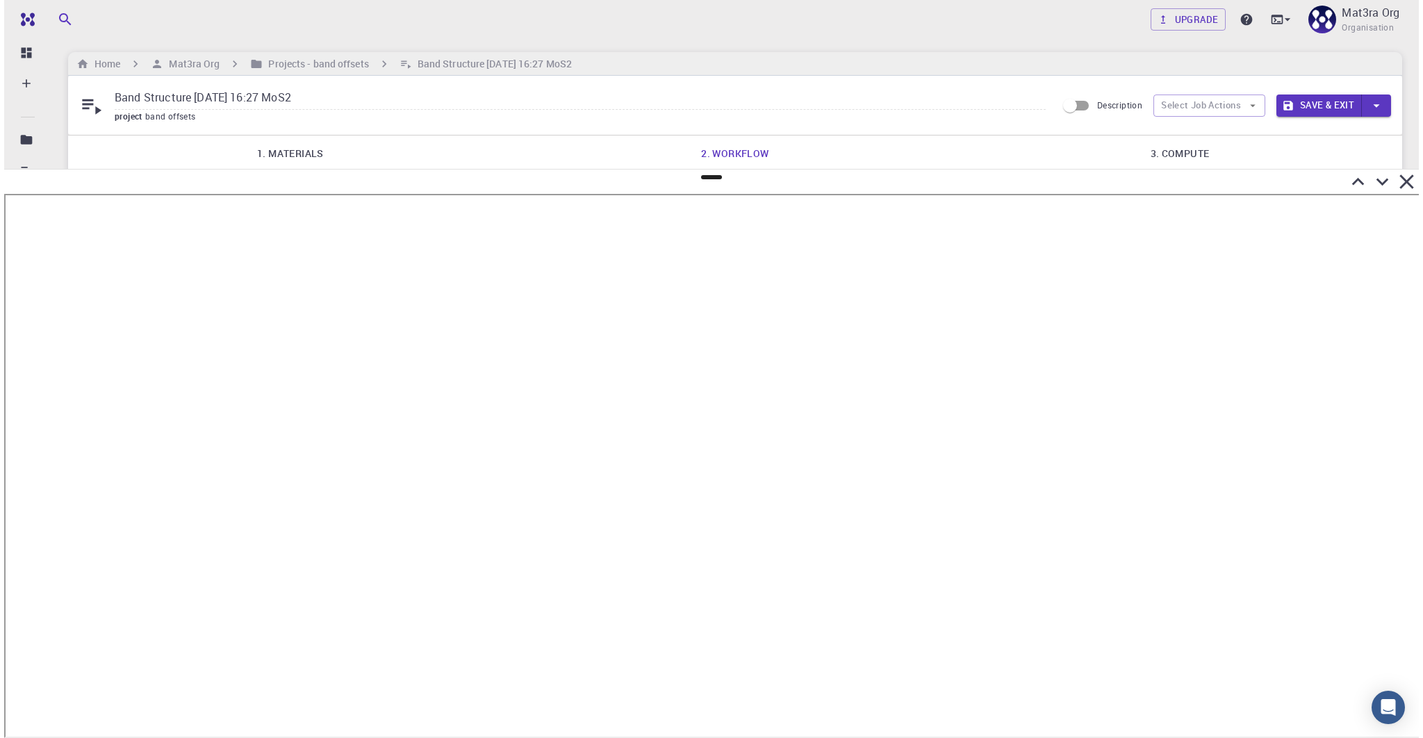
scroll to position [0, 0]
click at [197, 66] on h6 "Mat3ra Org" at bounding box center [187, 66] width 56 height 15
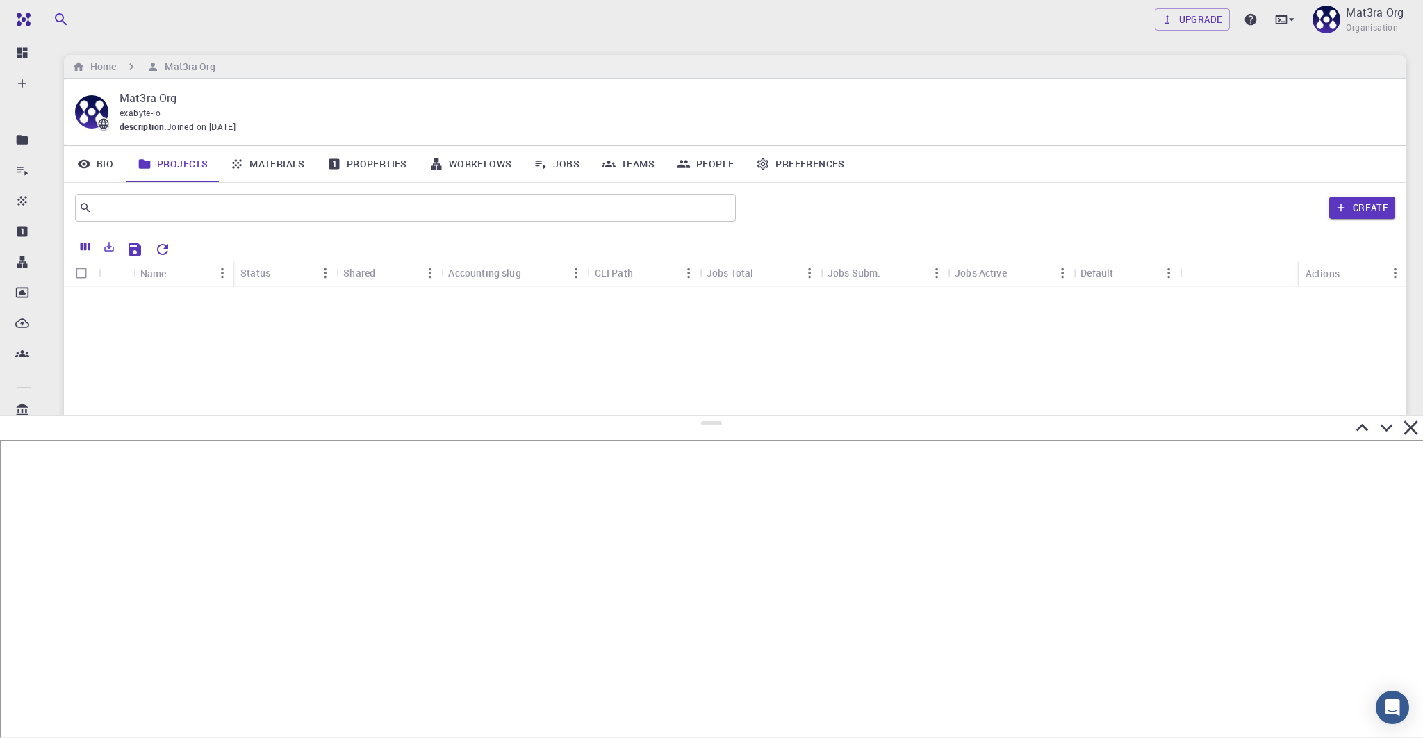
drag, startPoint x: 709, startPoint y: 176, endPoint x: 709, endPoint y: 422, distance: 246.0
click at [709, 425] on div at bounding box center [711, 576] width 1423 height 323
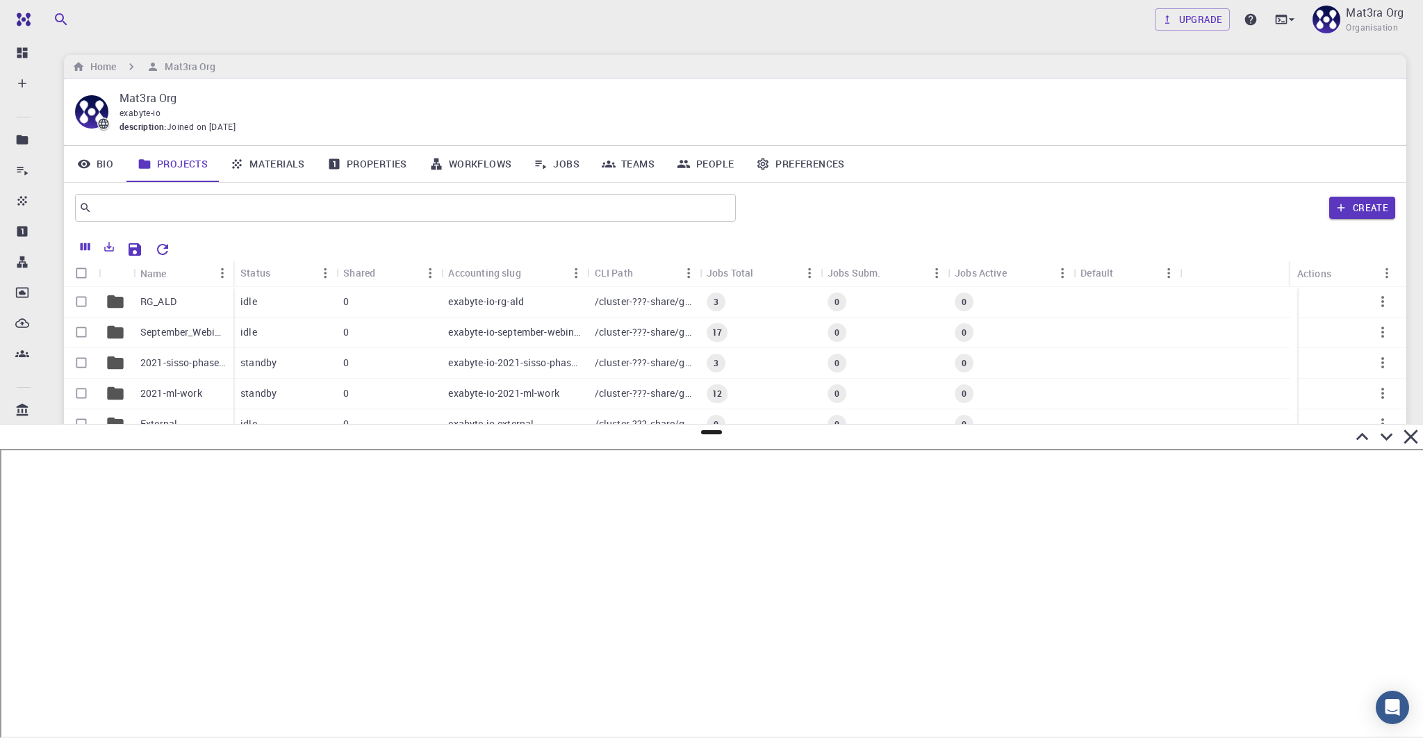
click at [483, 161] on link "Workflows" at bounding box center [470, 164] width 105 height 36
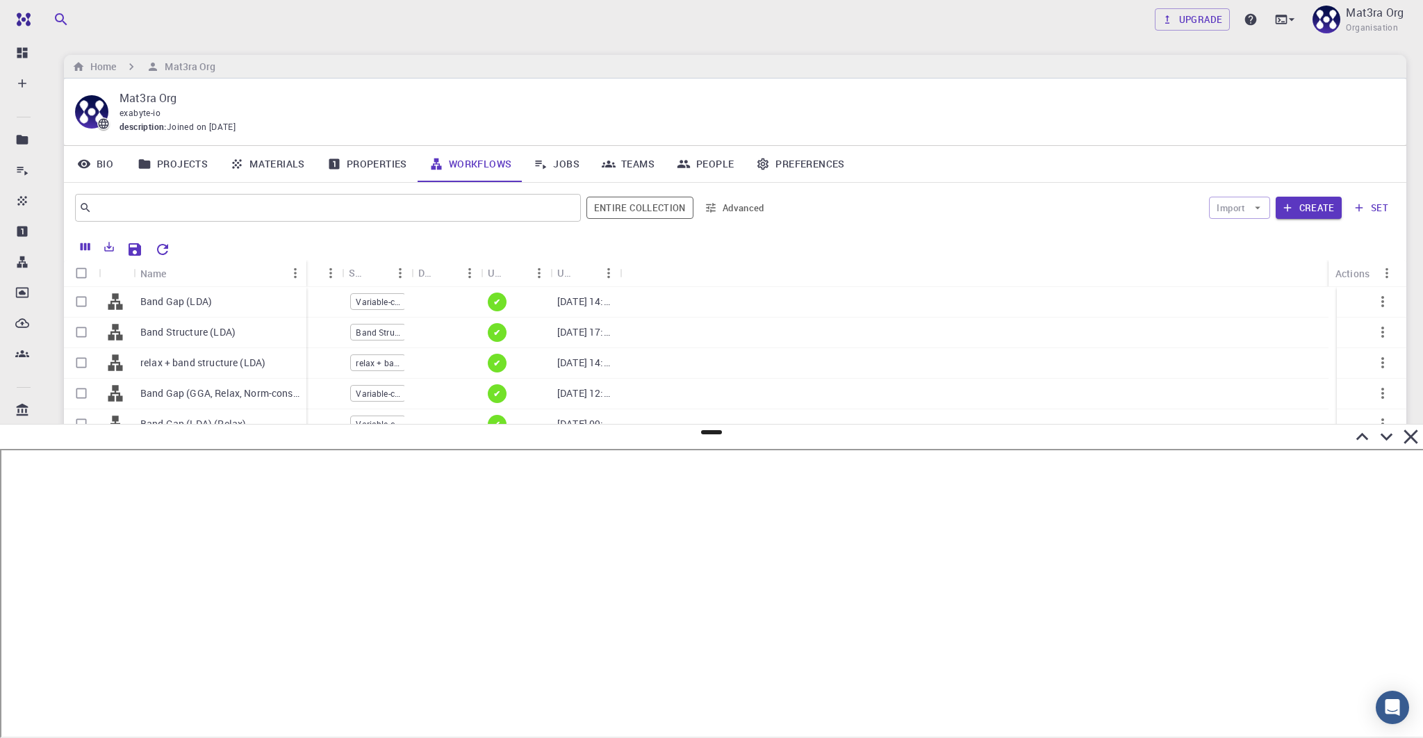
drag, startPoint x: 202, startPoint y: 267, endPoint x: 305, endPoint y: 267, distance: 103.5
click at [305, 267] on div "Name" at bounding box center [308, 273] width 14 height 27
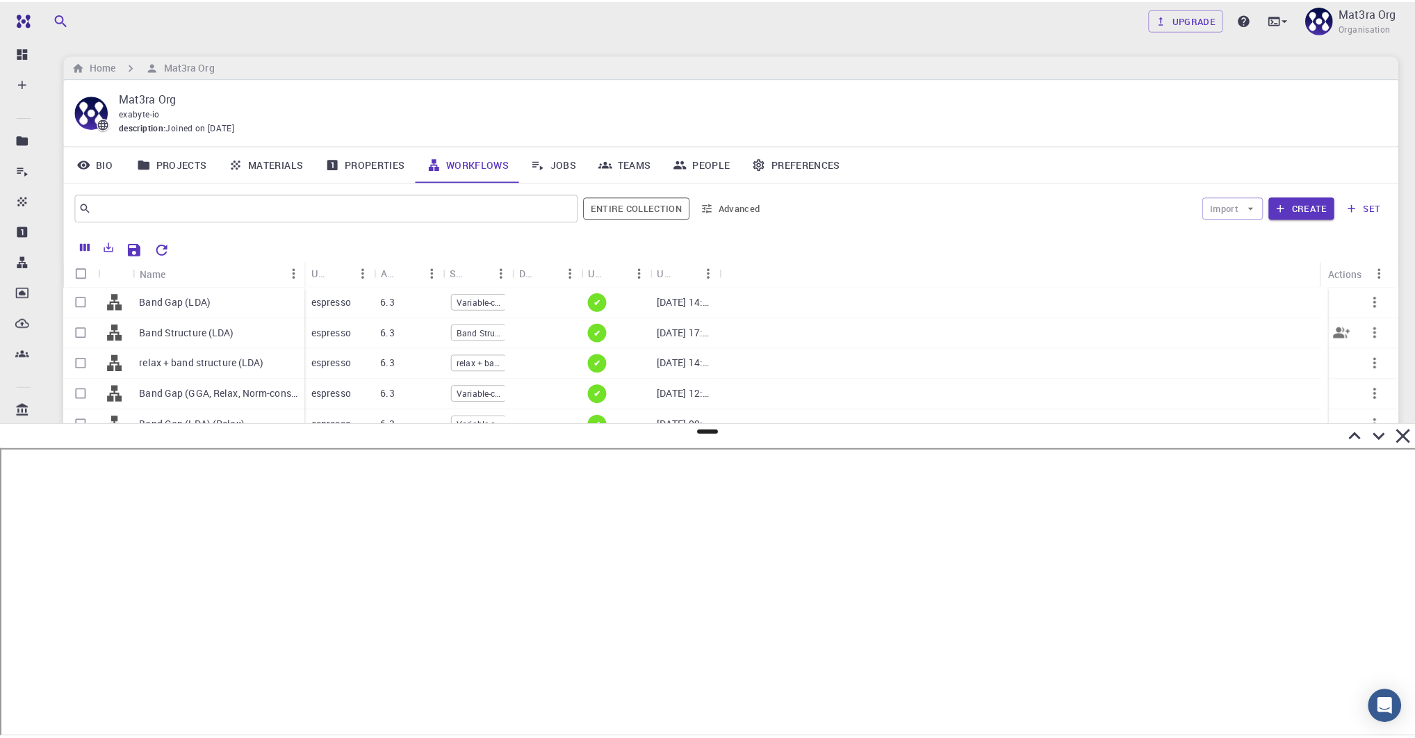
scroll to position [22, 0]
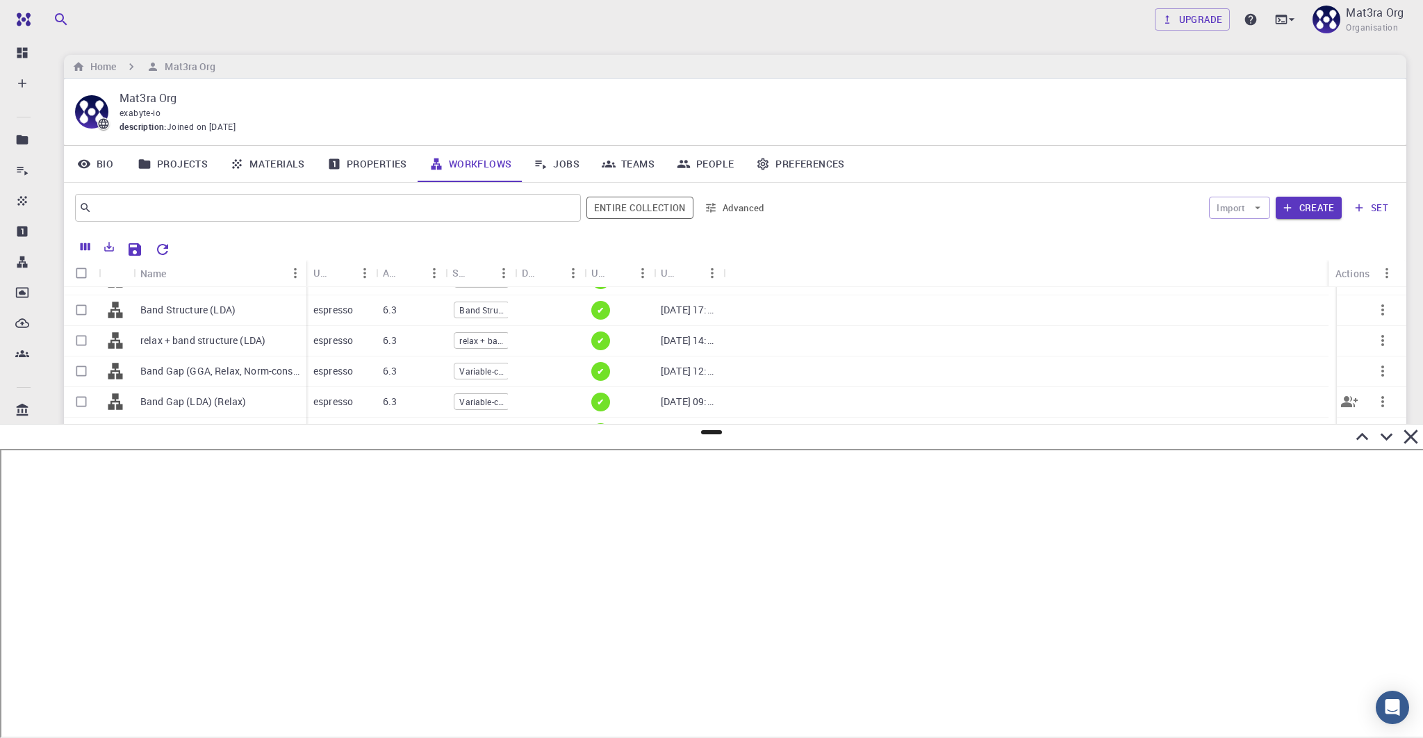
click at [186, 397] on p "Band Gap (LDA) (Relax)" at bounding box center [193, 402] width 106 height 14
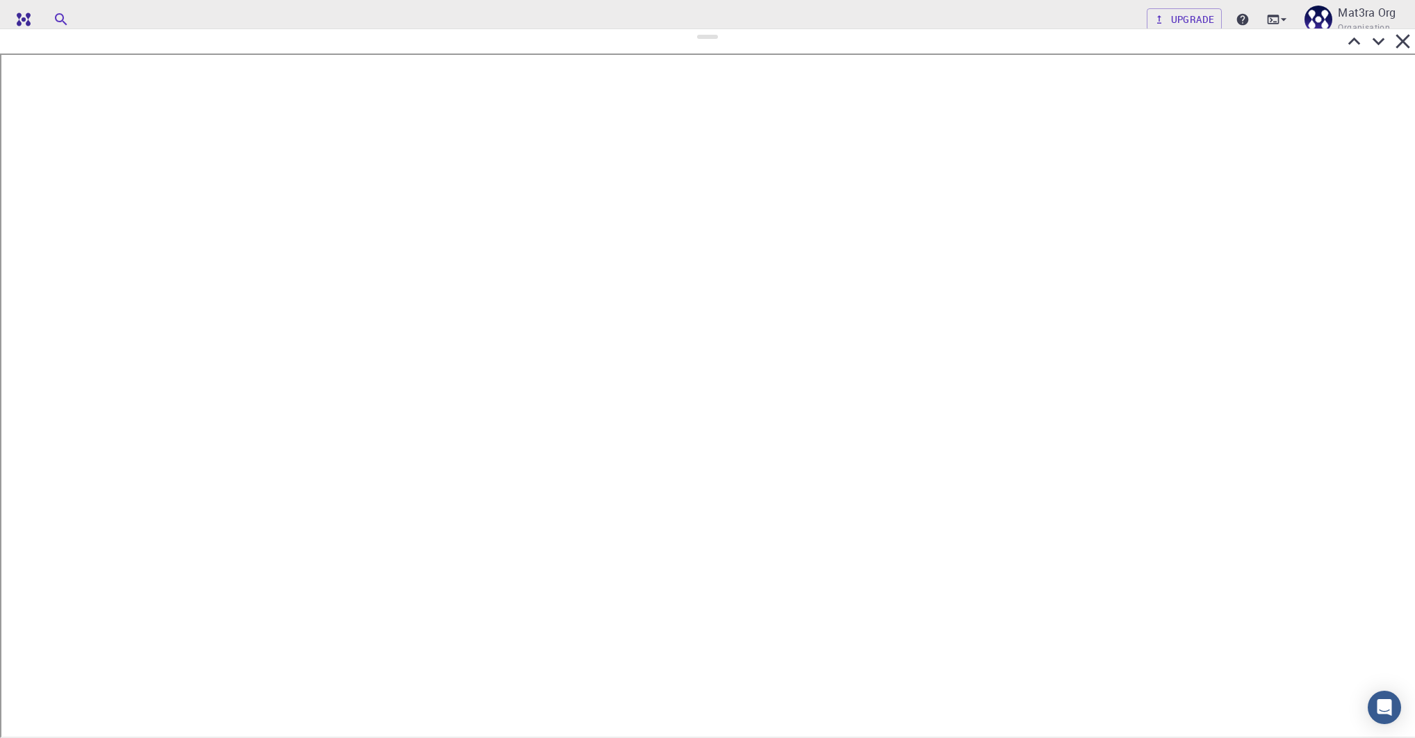
drag, startPoint x: 702, startPoint y: 432, endPoint x: 707, endPoint y: 31, distance: 401.0
click at [707, 30] on div at bounding box center [707, 382] width 1415 height 709
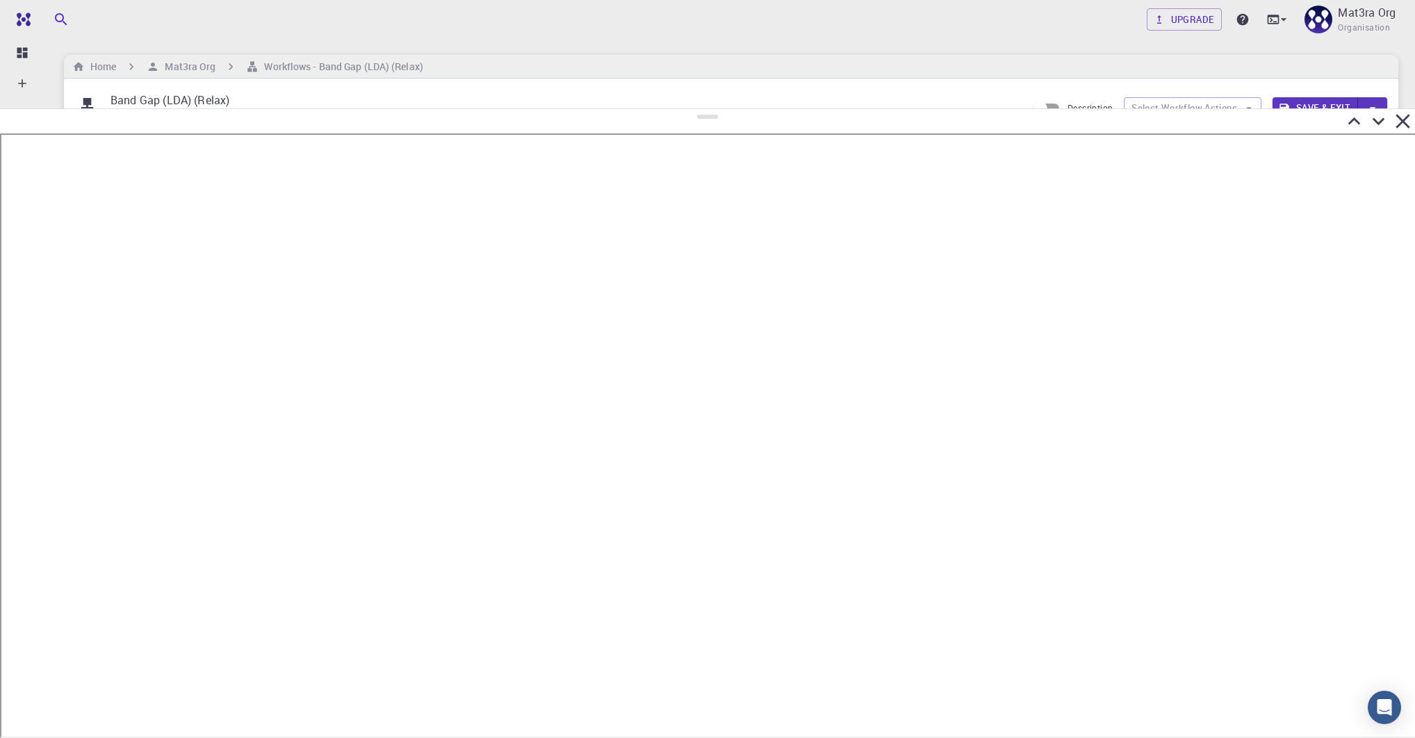
drag, startPoint x: 705, startPoint y: 36, endPoint x: 711, endPoint y: 104, distance: 67.6
click at [711, 108] on div at bounding box center [707, 423] width 1415 height 630
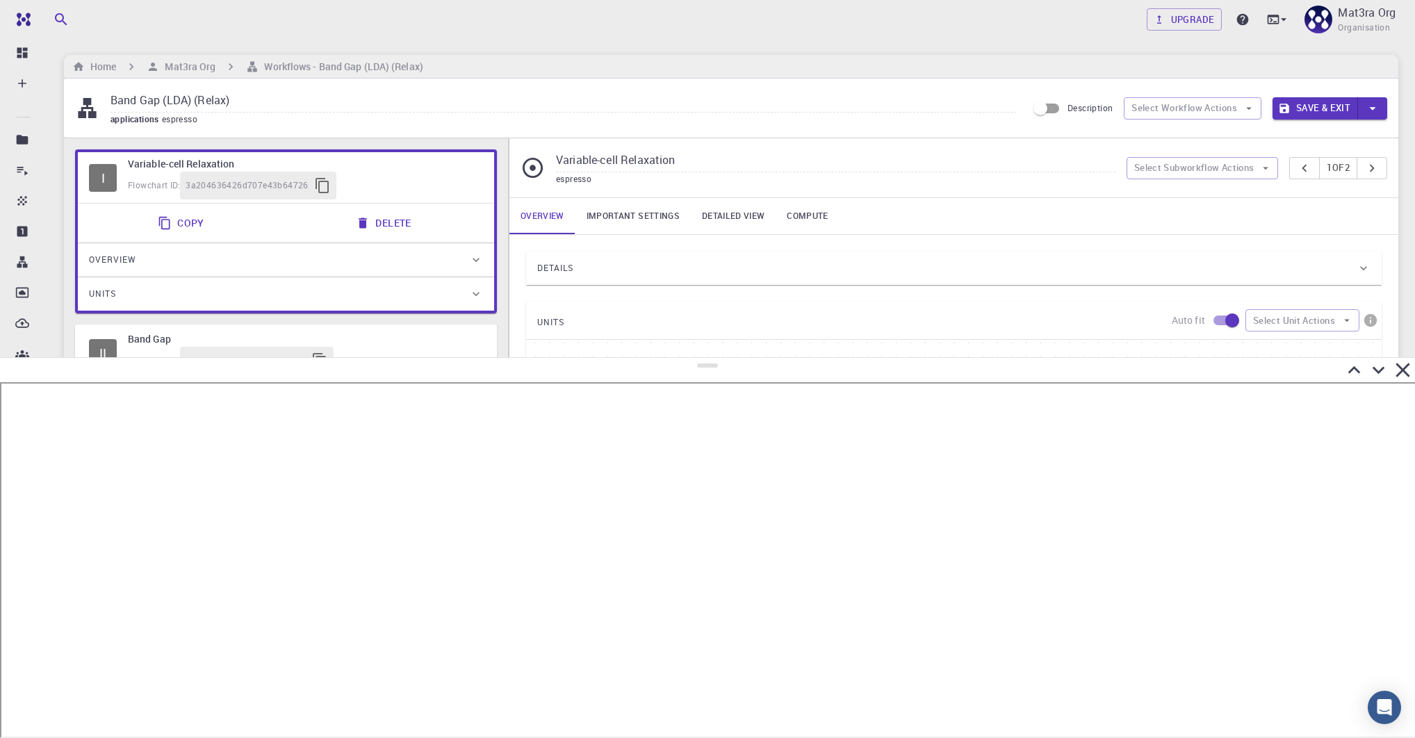
drag, startPoint x: 705, startPoint y: 113, endPoint x: 714, endPoint y: 372, distance: 259.4
click at [715, 372] on div at bounding box center [707, 547] width 1415 height 381
click at [198, 57] on div "Home Mat3ra Org Workflows - Band Gap (LDA) (Relax)" at bounding box center [731, 67] width 1334 height 24
click at [188, 69] on h6 "Mat3ra Org" at bounding box center [187, 66] width 56 height 15
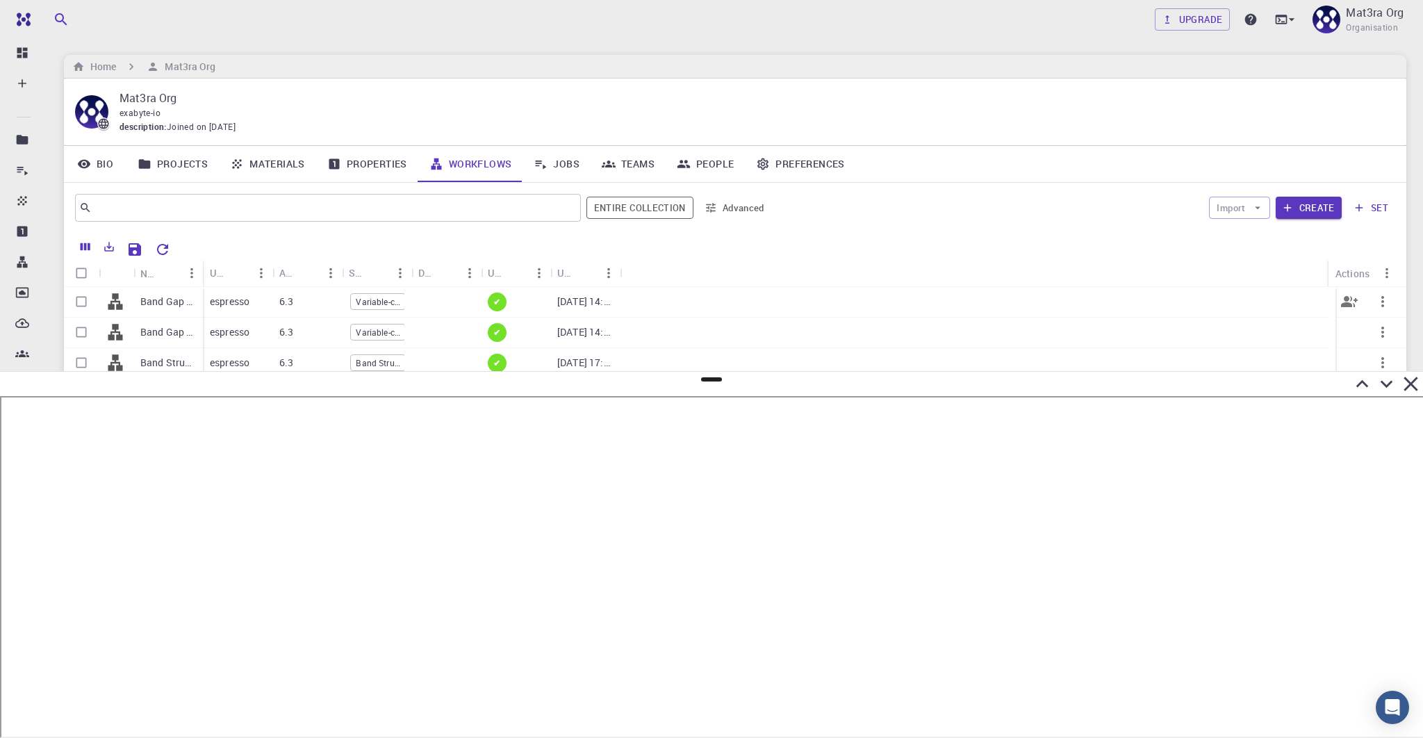
click at [161, 302] on p "Band Gap (LDA)" at bounding box center [168, 302] width 56 height 14
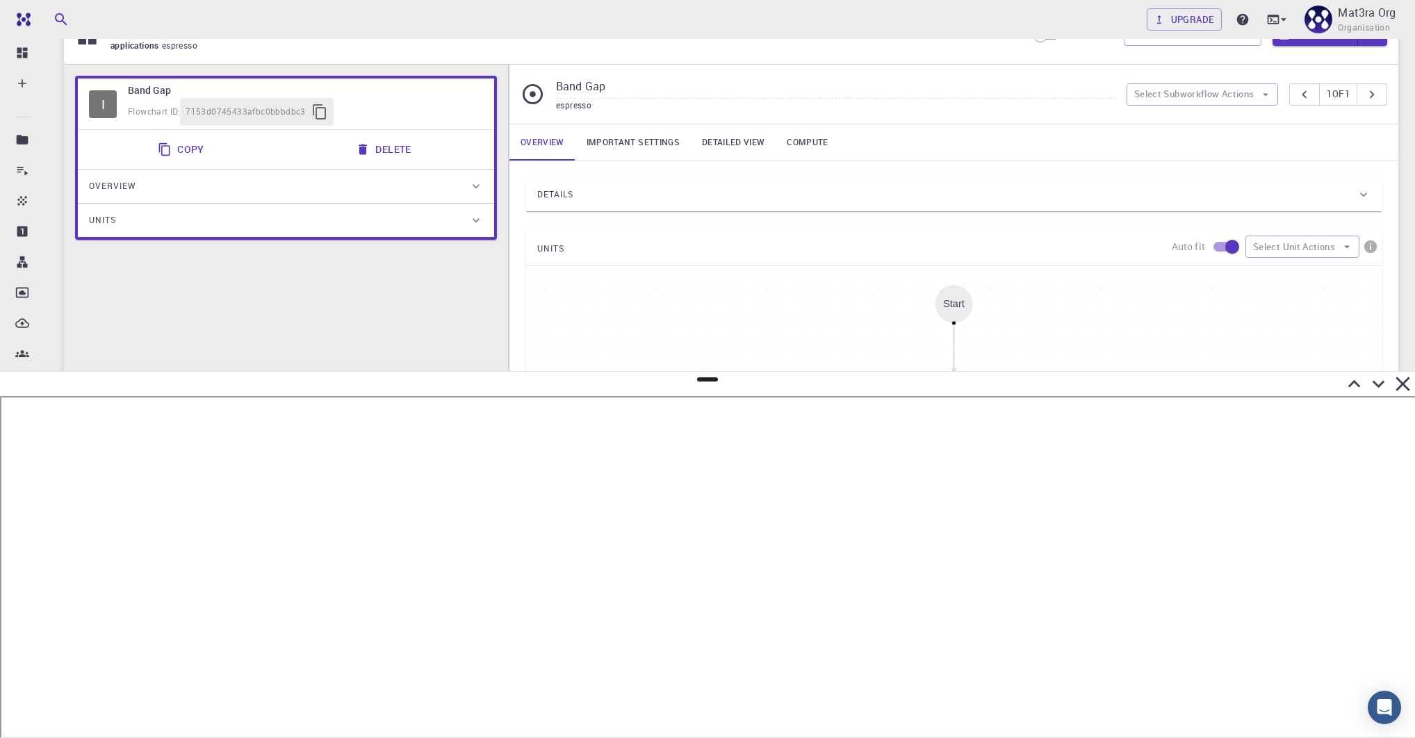
scroll to position [33, 0]
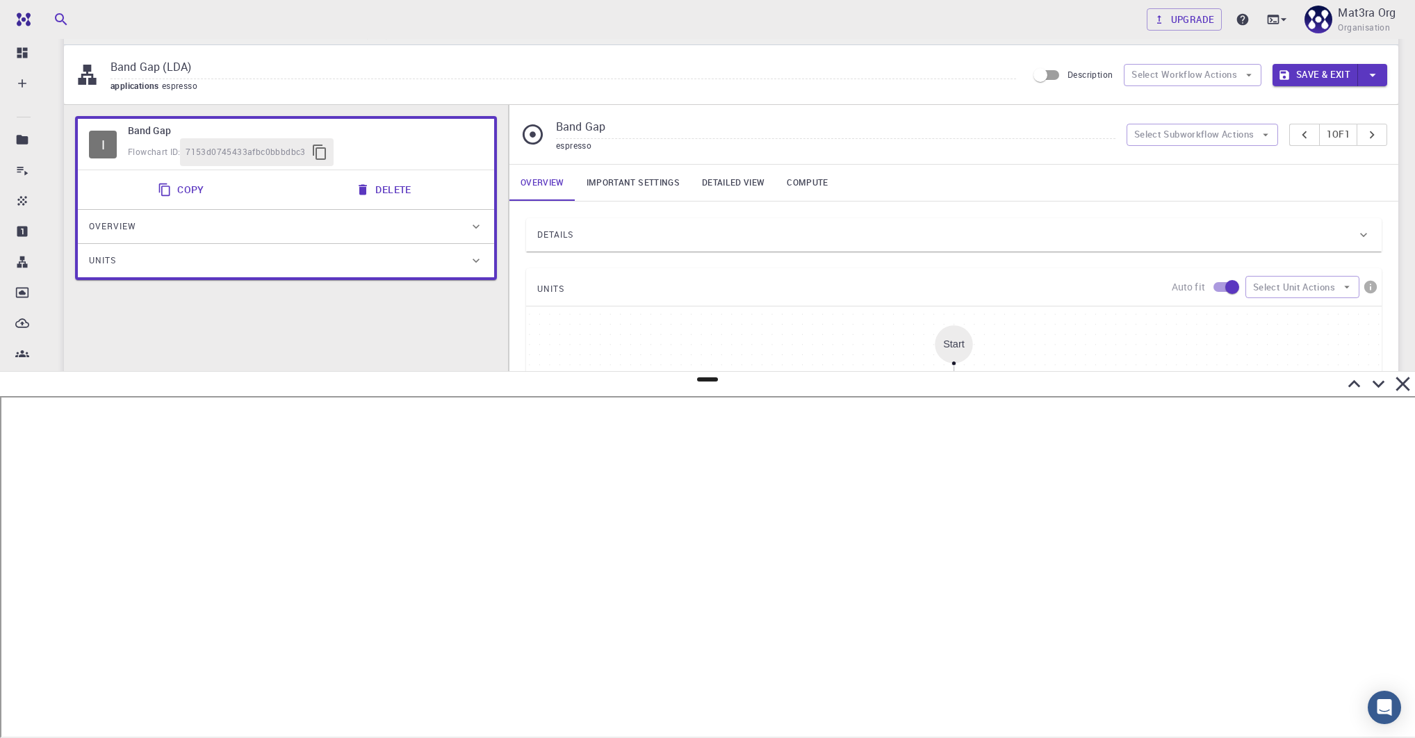
click at [253, 236] on div "Overview" at bounding box center [286, 226] width 416 height 33
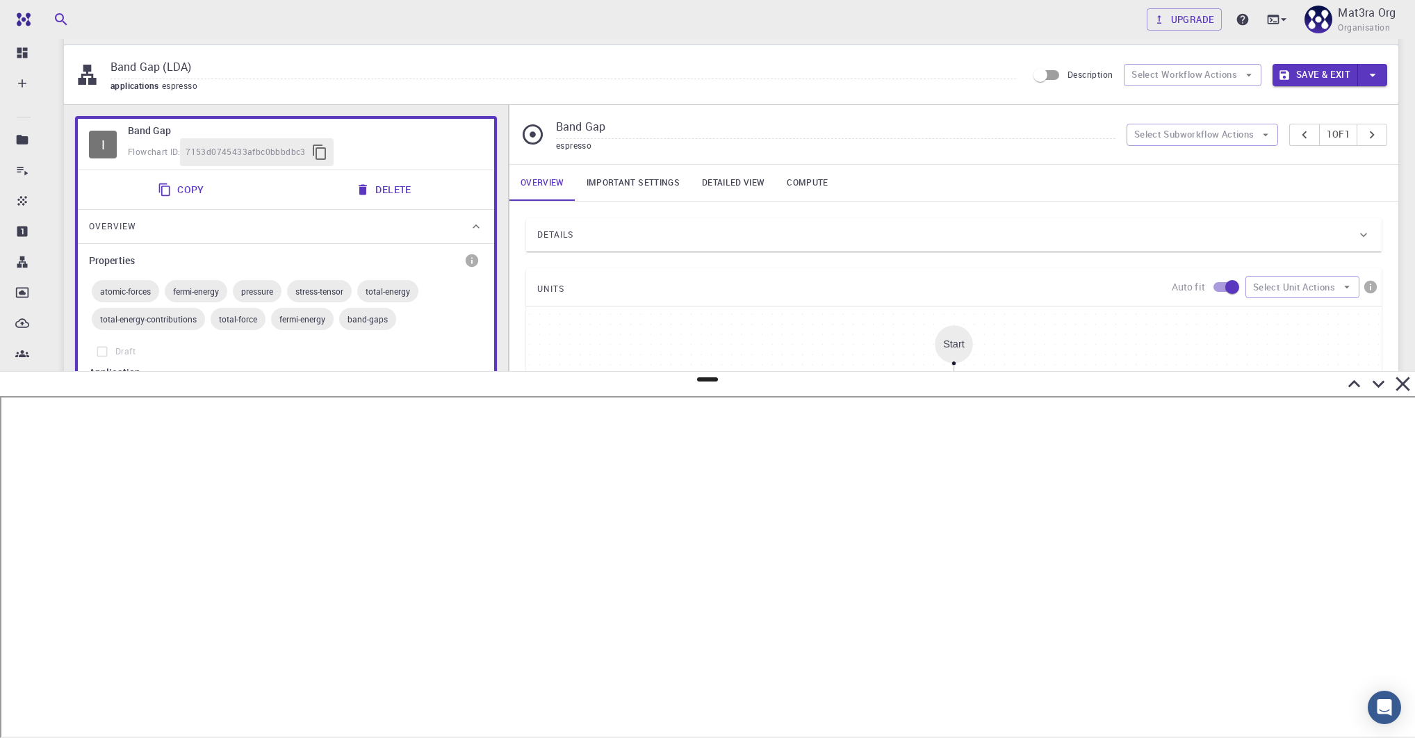
click at [253, 236] on div "Overview" at bounding box center [279, 226] width 380 height 22
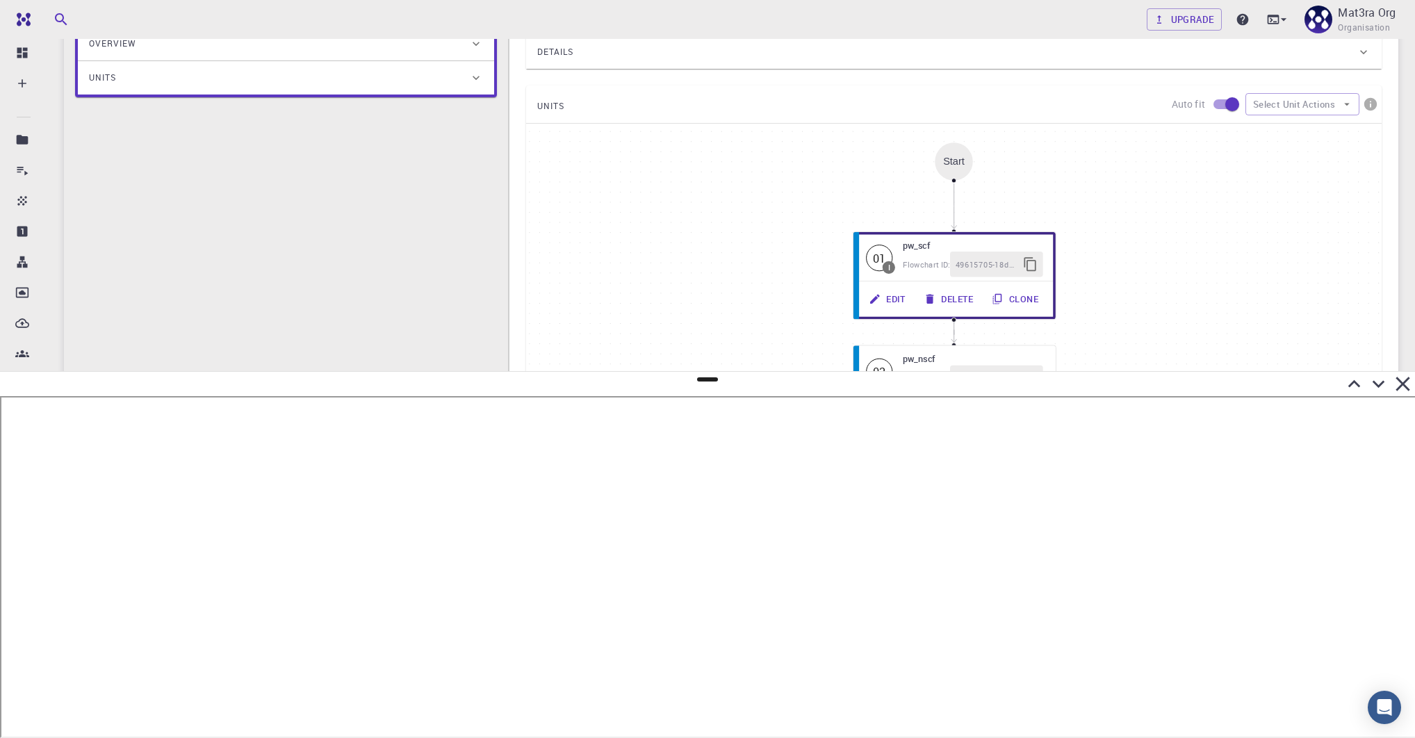
scroll to position [230, 0]
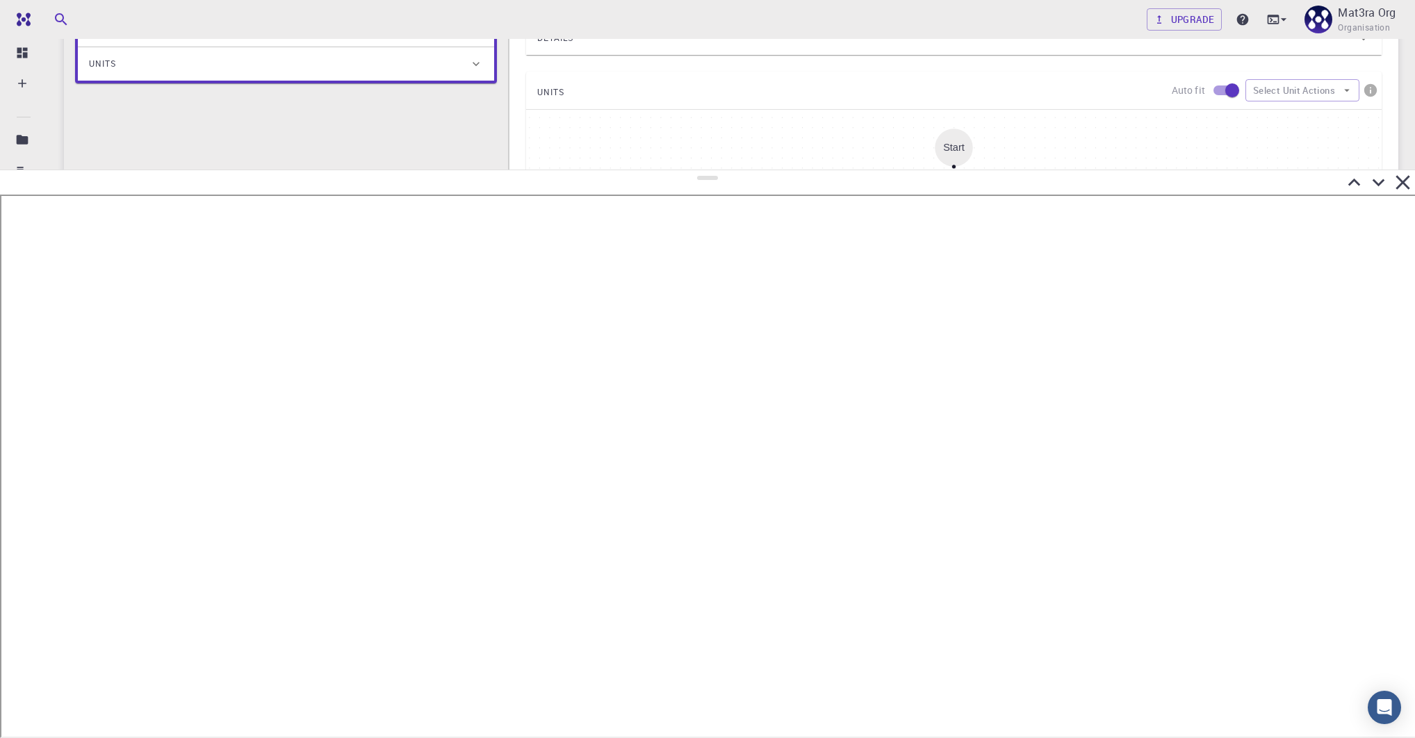
drag, startPoint x: 701, startPoint y: 379, endPoint x: 718, endPoint y: 167, distance: 211.9
click at [718, 170] on div at bounding box center [707, 454] width 1415 height 568
click at [987, 181] on icon at bounding box center [1378, 182] width 24 height 24
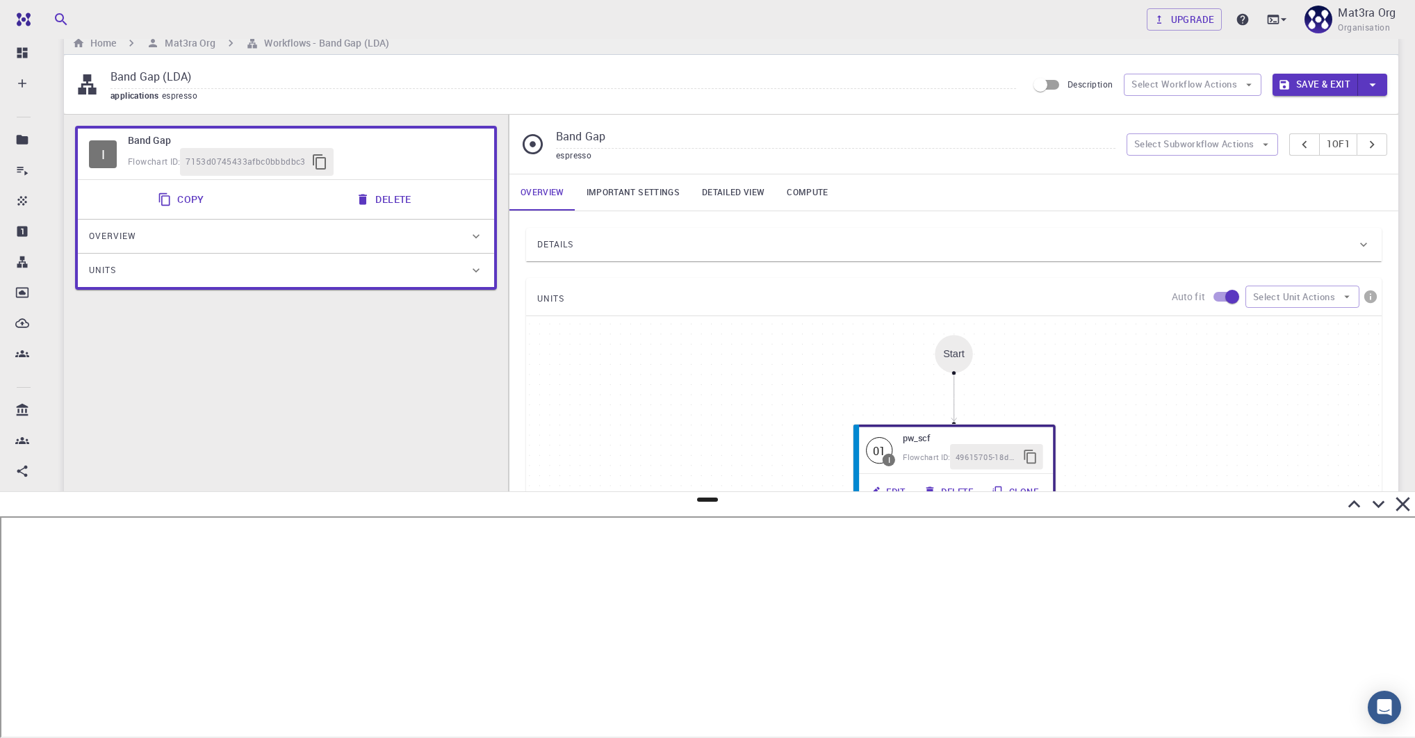
scroll to position [0, 0]
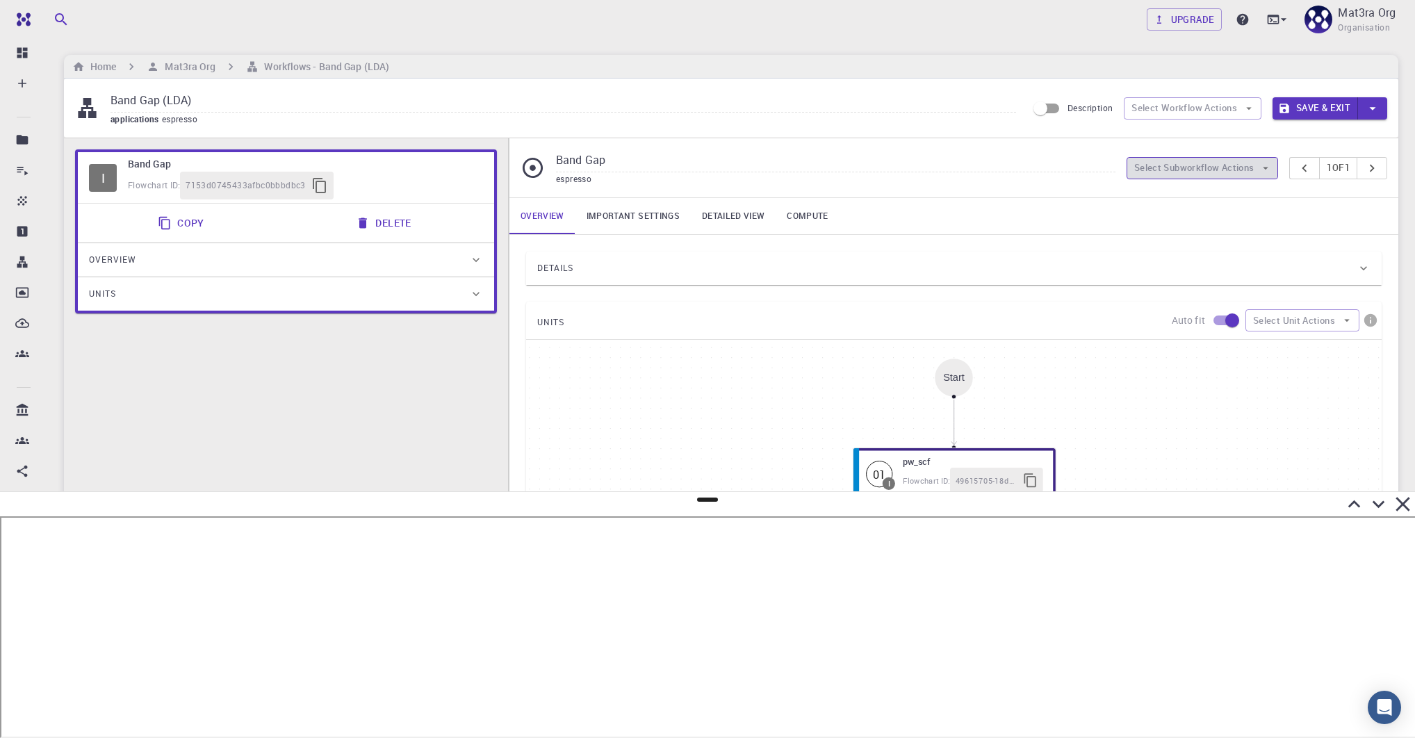
click at [987, 157] on button "Select Subworkflow Actions" at bounding box center [1202, 168] width 152 height 22
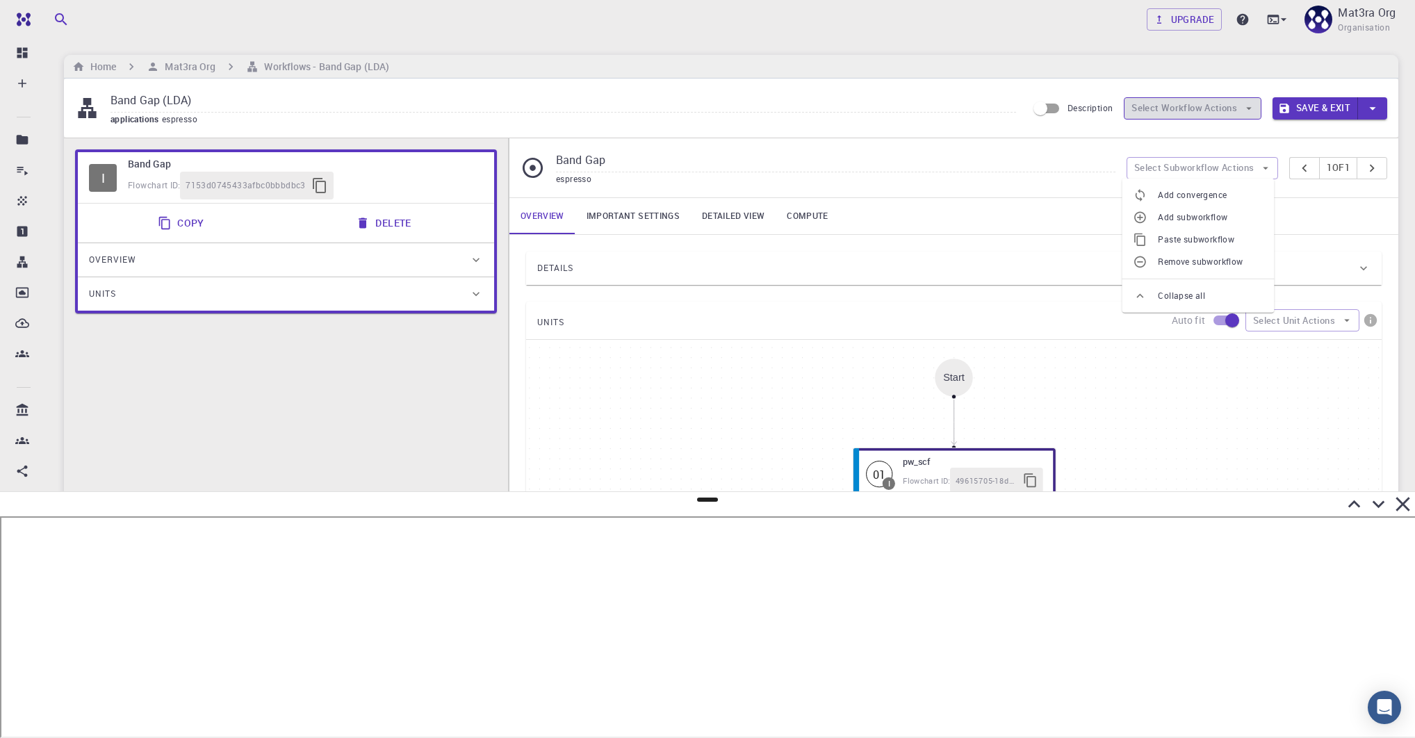
click at [987, 115] on button "Select Workflow Actions" at bounding box center [1193, 108] width 138 height 22
click at [987, 137] on span "Toggle relaxation" at bounding box center [1205, 136] width 90 height 14
click at [987, 112] on button "Select Workflow Actions" at bounding box center [1193, 108] width 138 height 22
click at [987, 137] on span "Toggle relaxation" at bounding box center [1195, 141] width 70 height 14
click at [987, 99] on button "Select Workflow Actions" at bounding box center [1193, 108] width 138 height 22
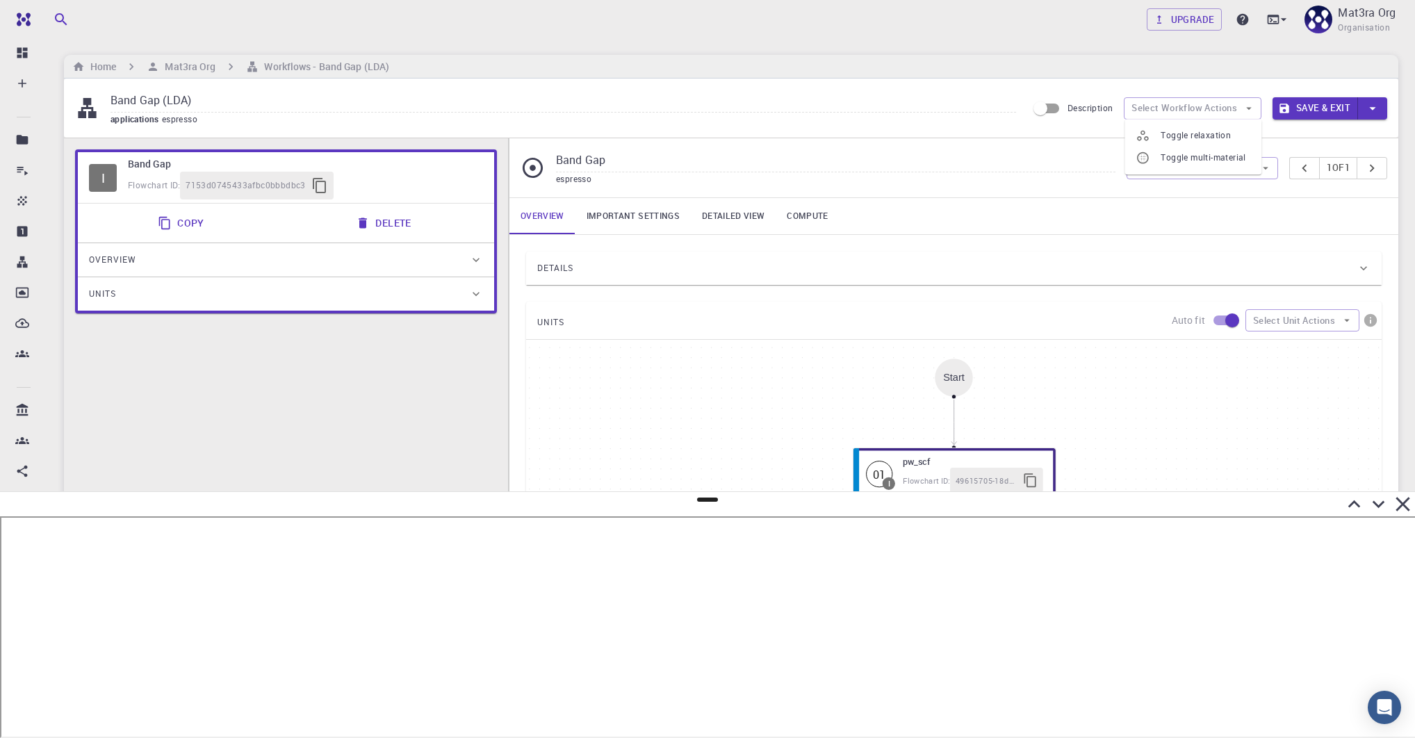
click at [987, 139] on span "Toggle relaxation" at bounding box center [1205, 136] width 90 height 14
click at [699, 136] on div "Band Gap (LDA) applications espresso Description Select Workflow Actions Save &…" at bounding box center [731, 108] width 1334 height 59
click at [200, 60] on h6 "Mat3ra Org" at bounding box center [187, 66] width 56 height 15
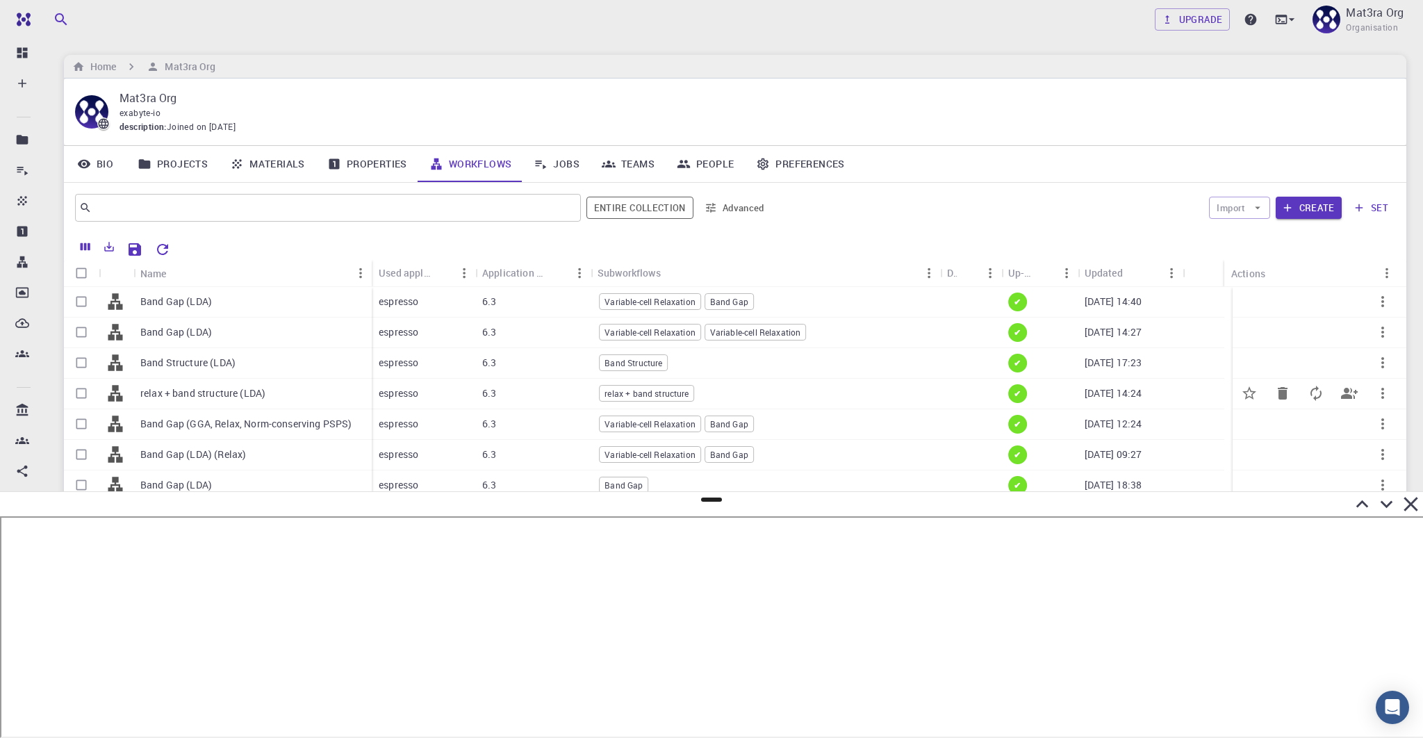
click at [186, 392] on p "relax + band structure (LDA)" at bounding box center [202, 393] width 125 height 14
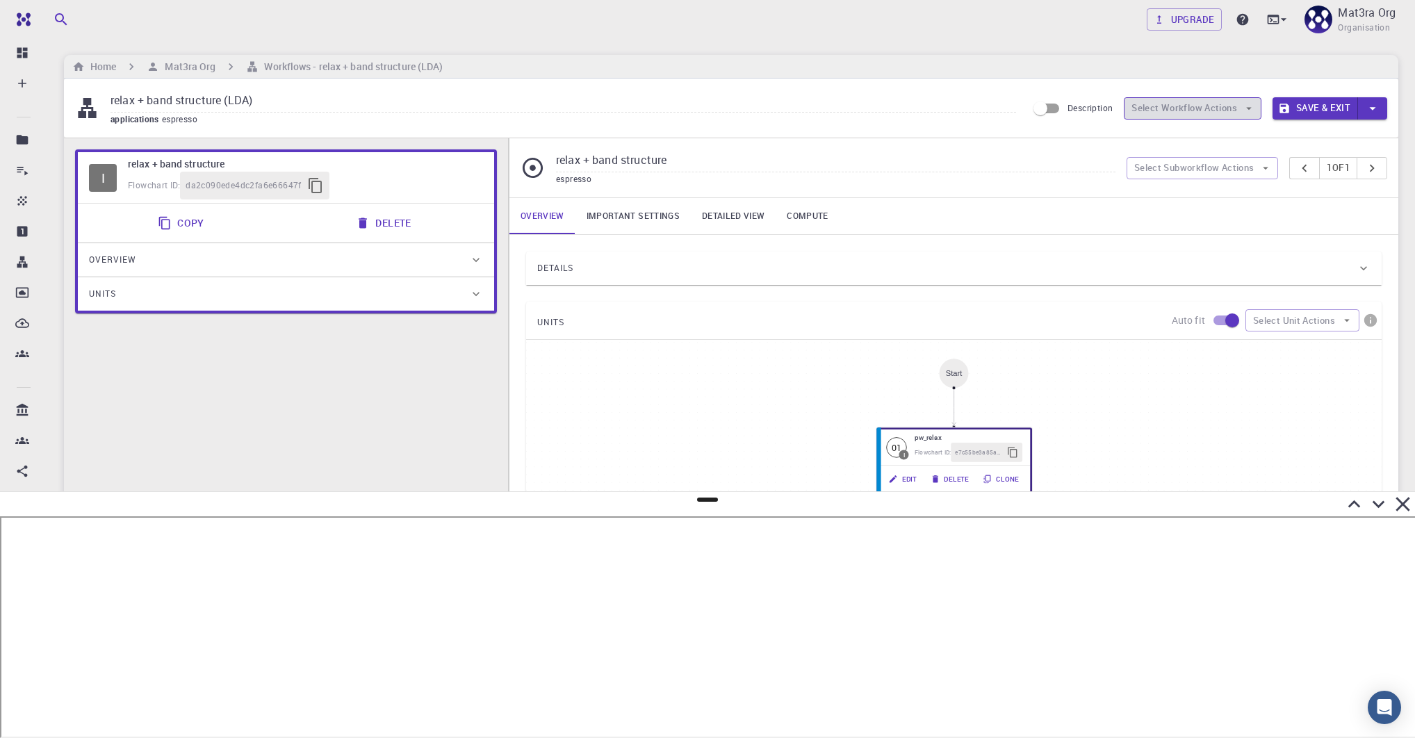
click at [987, 111] on button "Select Workflow Actions" at bounding box center [1193, 108] width 138 height 22
click at [987, 130] on span "Toggle relaxation" at bounding box center [1205, 136] width 90 height 14
type input "Variable-cell Relaxation"
type input "DFT GGA PBE"
type input "/export/share/pseudo/mo/gga/pbe/gbrv/1.0/us/mo_pbe_gbrv_1.0.upf"
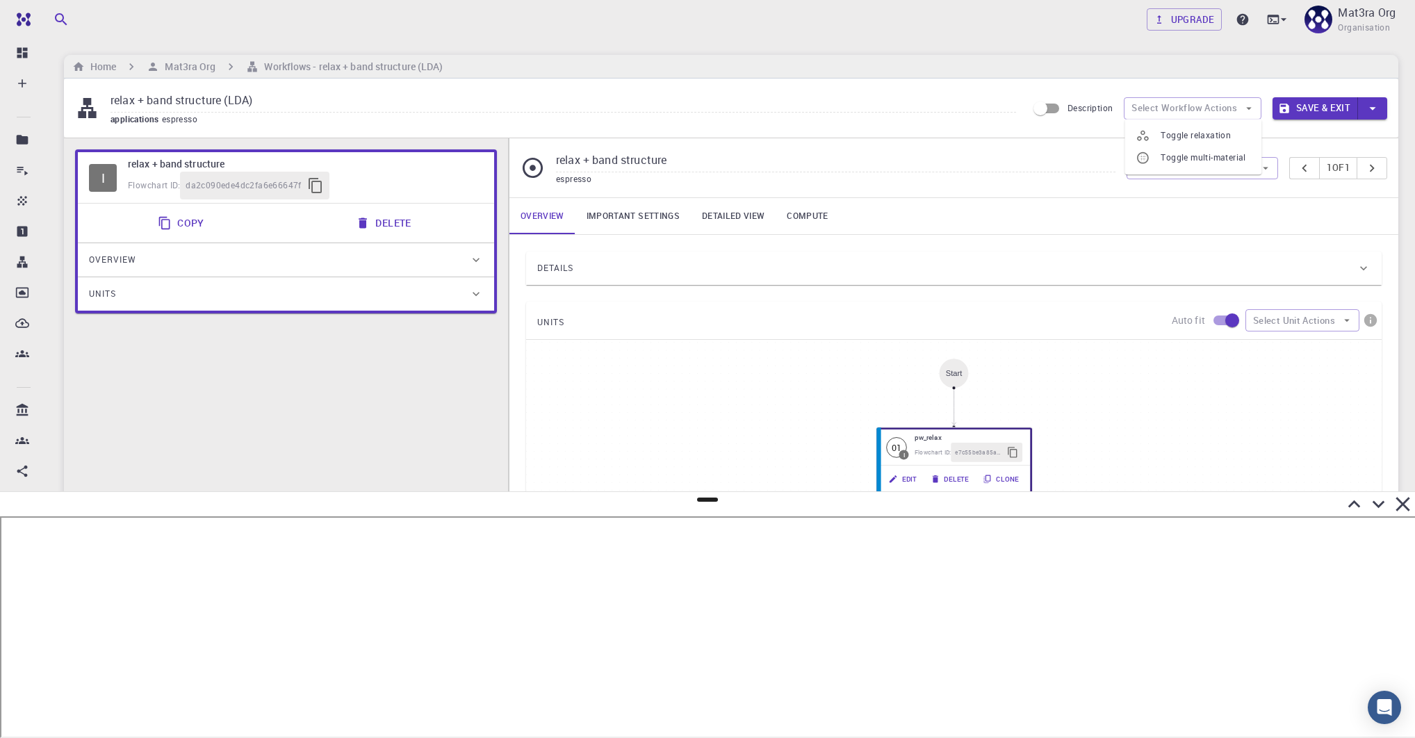
type input "/export/share/pseudo/s/gga/pbe/gbrv/1.4/us/s_pbe_gbrv_1.4.upf"
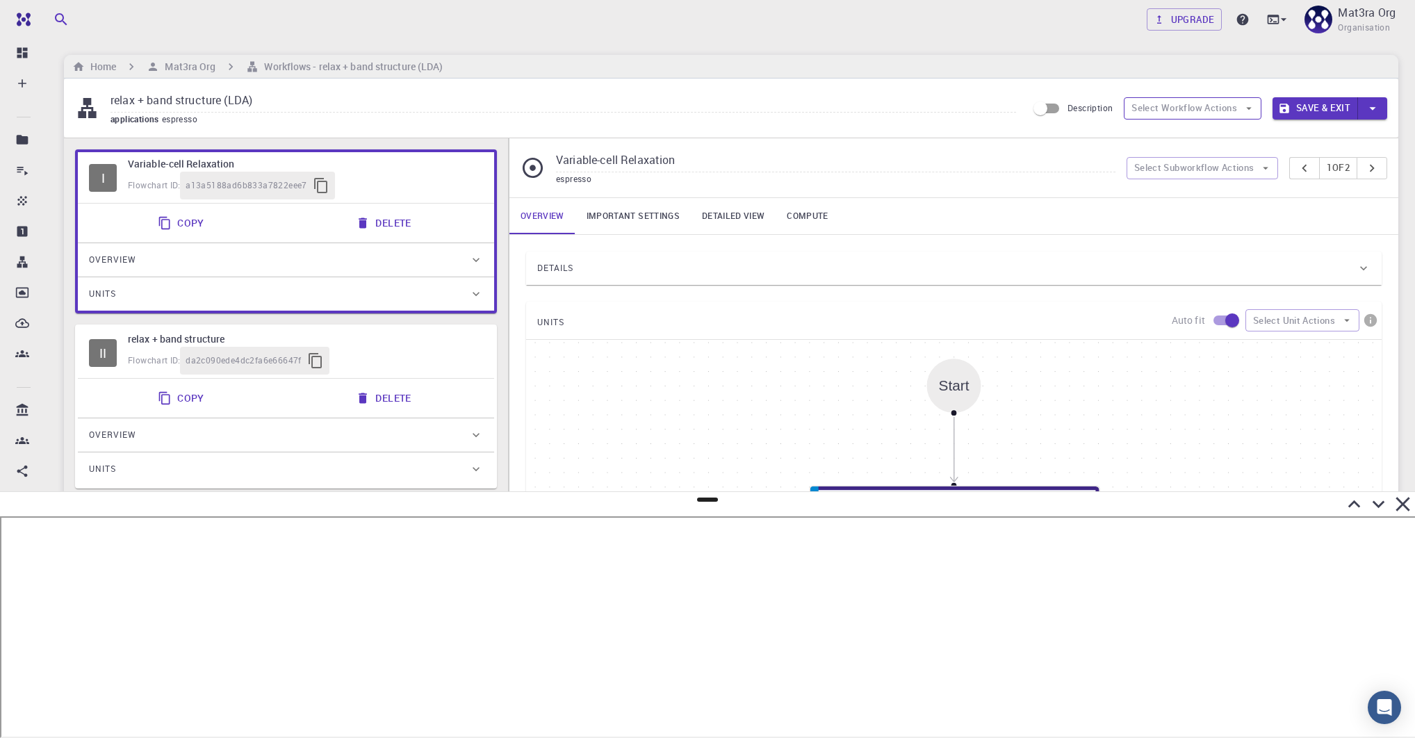
click at [987, 108] on button "Select Workflow Actions" at bounding box center [1193, 108] width 138 height 22
click at [987, 137] on icon at bounding box center [1142, 141] width 14 height 14
type input "relax + band structure"
type input "DFT LDA PZ"
type input "/export/share/pseudo/mo/lda/pz/gbrv/1.0/us/mo_pz_gbrv_1.0.upf"
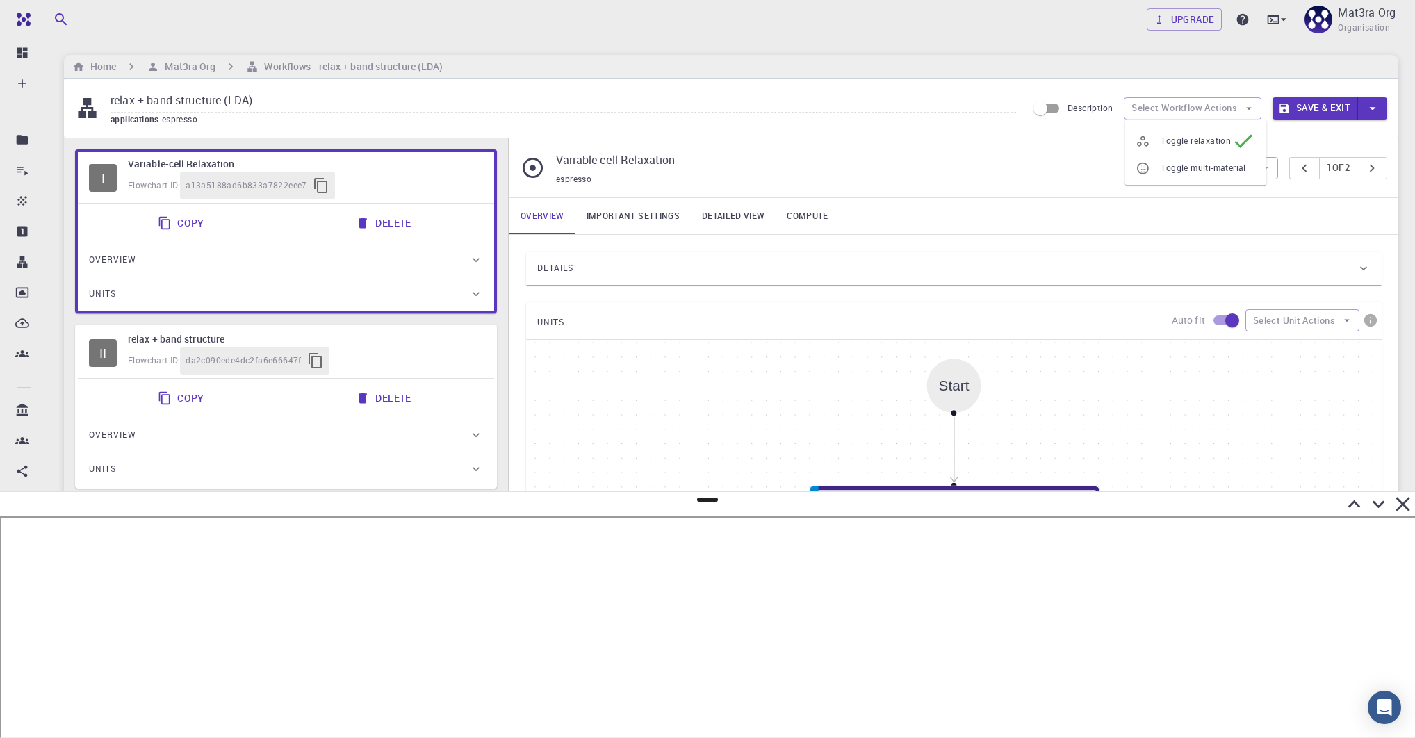
type input "/export/share/pseudo/s/lda/pz/gbrv/1.4/us/s_pz_gbrv_1.4.upf"
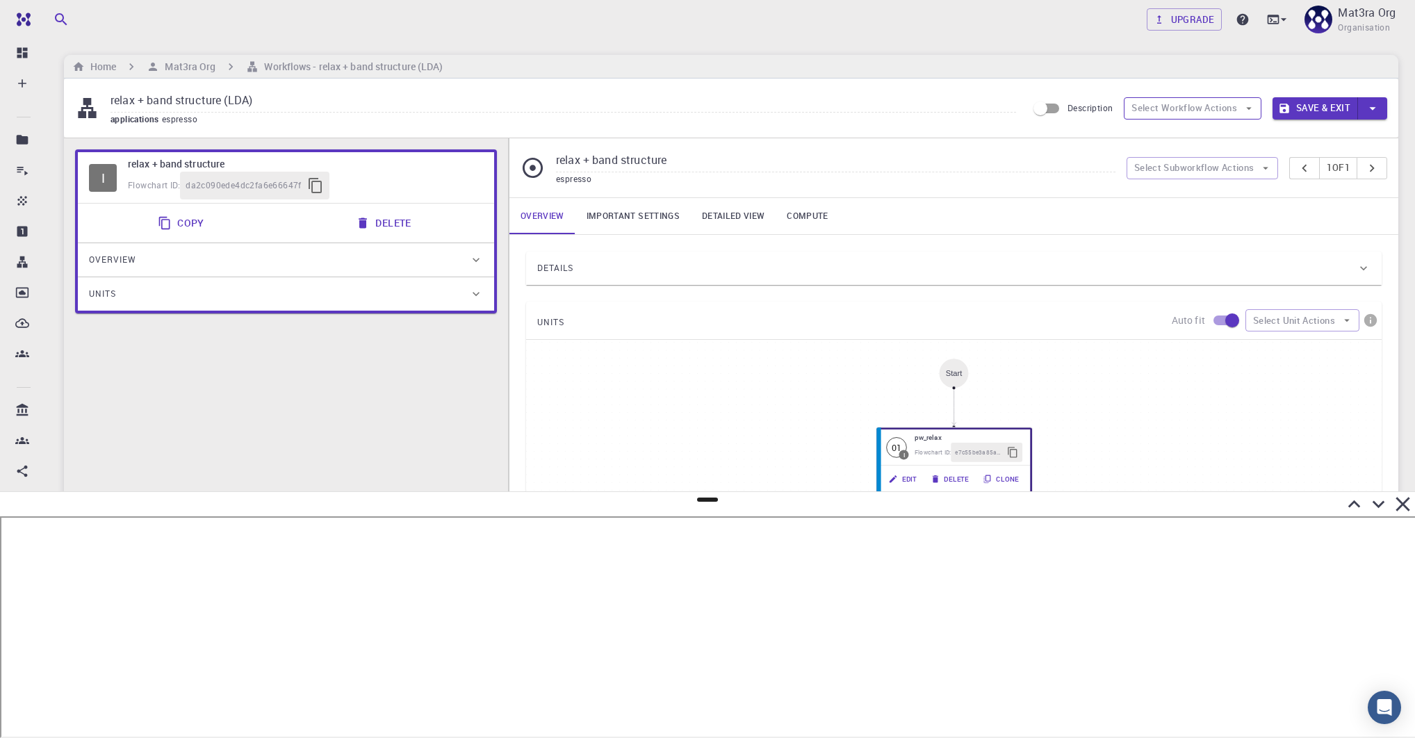
click at [987, 111] on button "Select Workflow Actions" at bounding box center [1193, 108] width 138 height 22
click at [987, 135] on icon at bounding box center [1142, 136] width 14 height 14
type input "Variable-cell Relaxation"
type input "DFT GGA PBE"
type input "/export/share/pseudo/mo/gga/pbe/gbrv/1.0/us/mo_pbe_gbrv_1.0.upf"
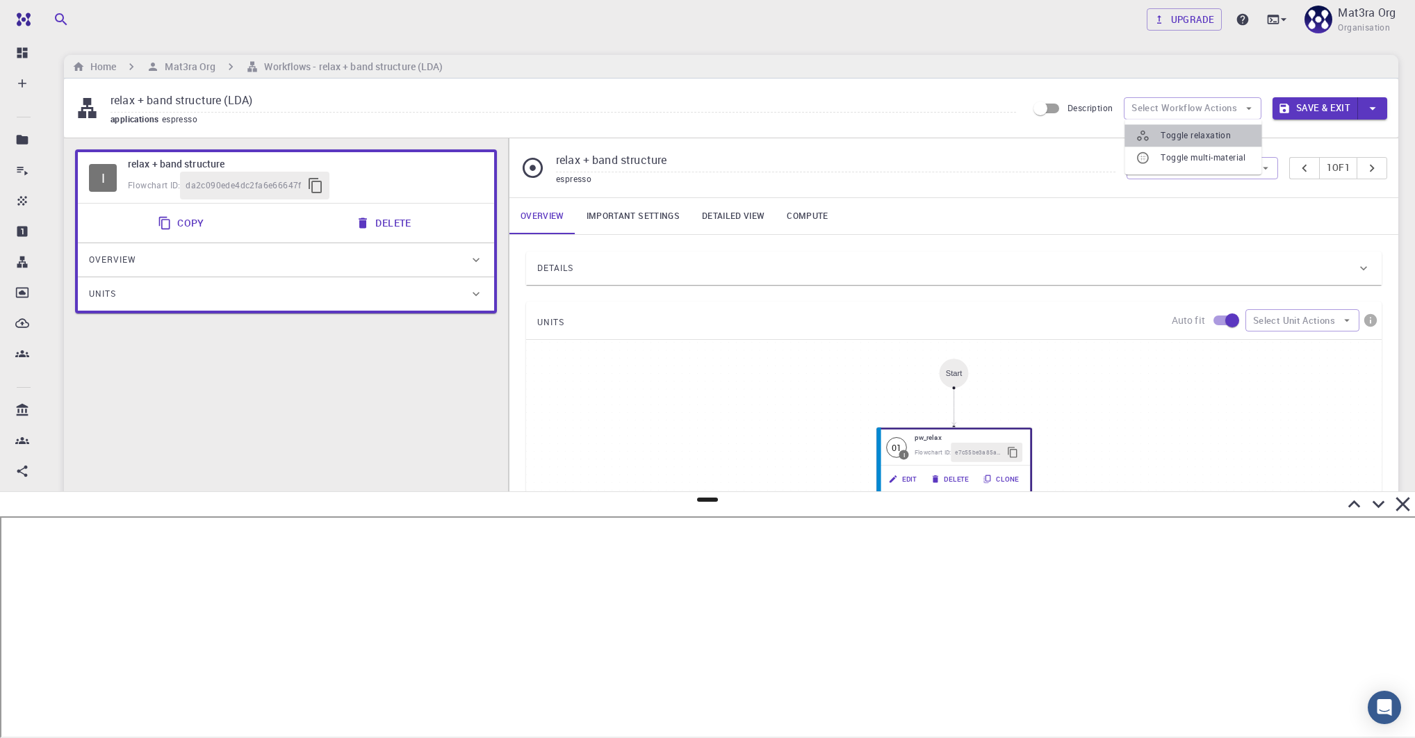
type input "/export/share/pseudo/s/gga/pbe/gbrv/1.4/us/s_pbe_gbrv_1.4.upf"
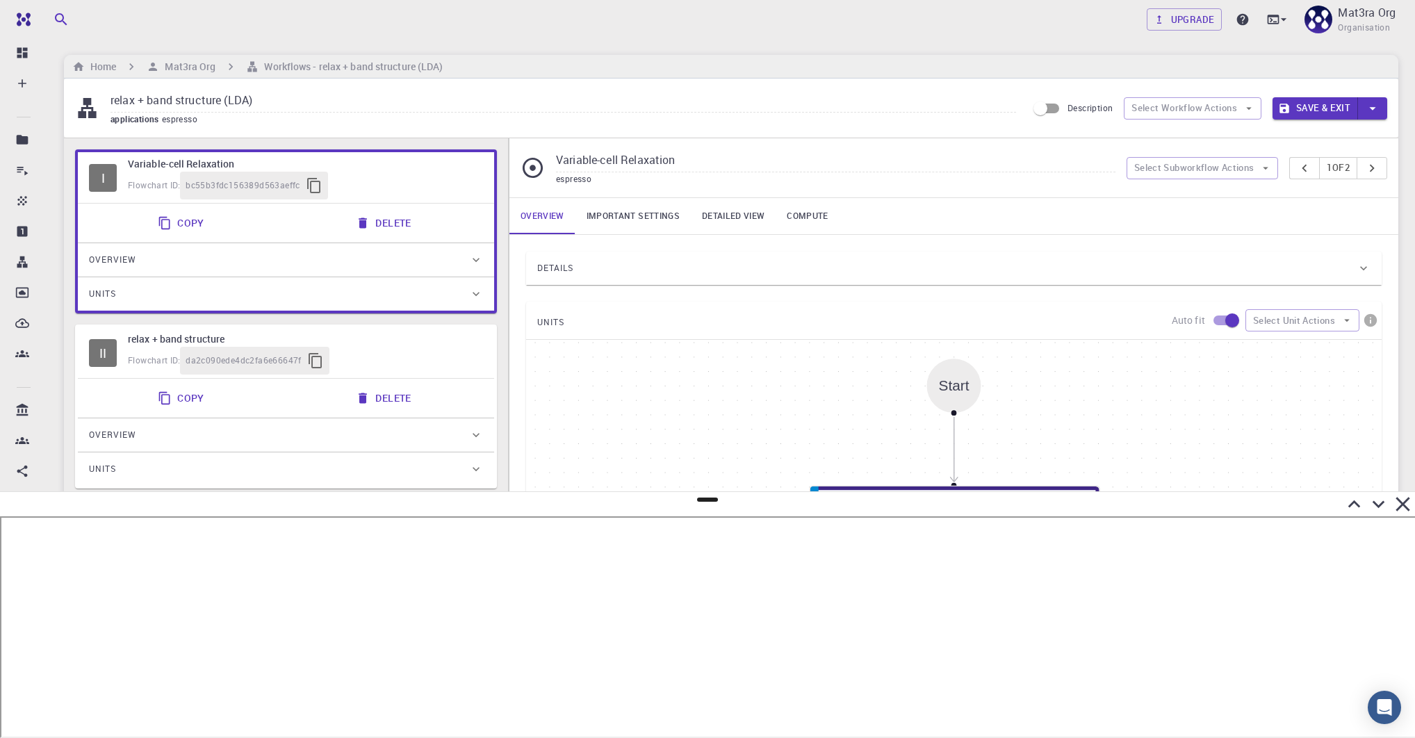
click at [987, 107] on button "Save & Exit" at bounding box center [1314, 108] width 85 height 22
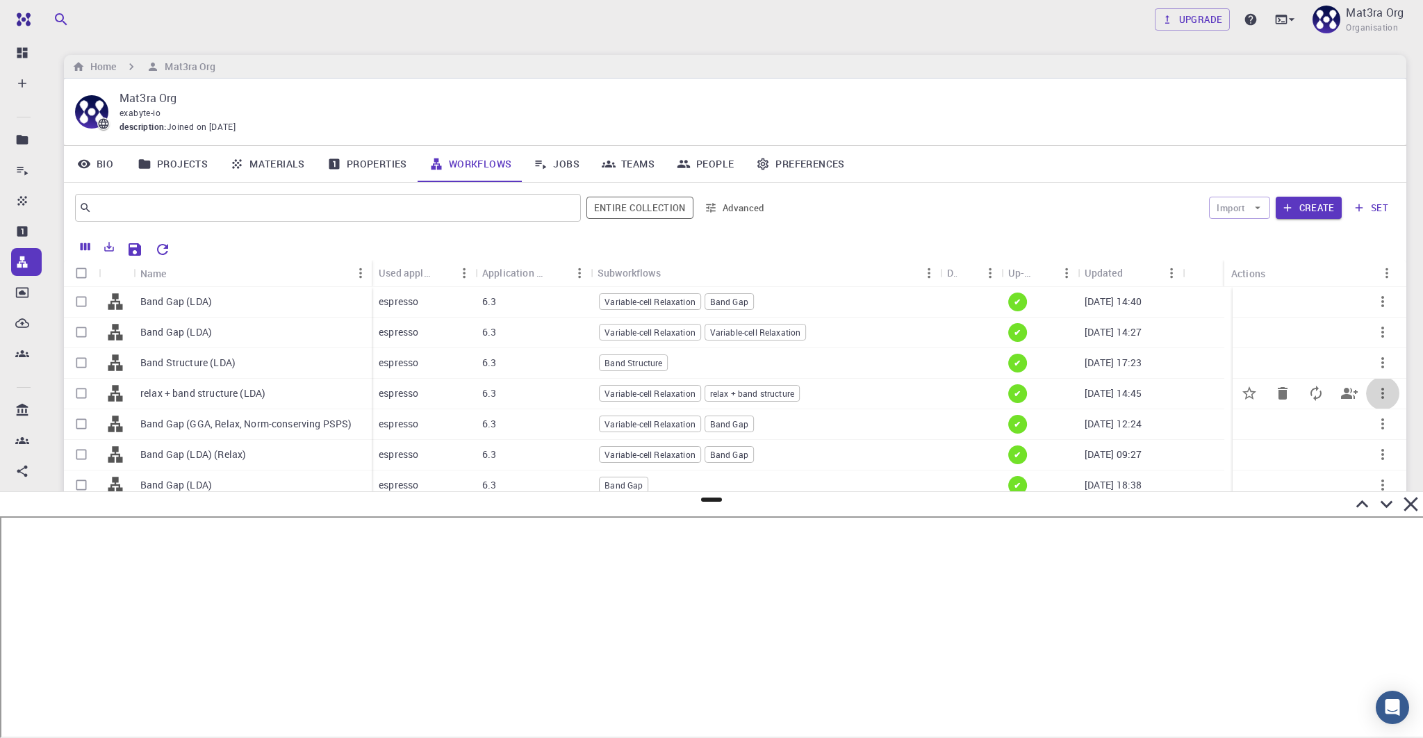
click at [987, 388] on icon "button" at bounding box center [1382, 393] width 3 height 11
click at [987, 509] on icon at bounding box center [1339, 513] width 13 height 13
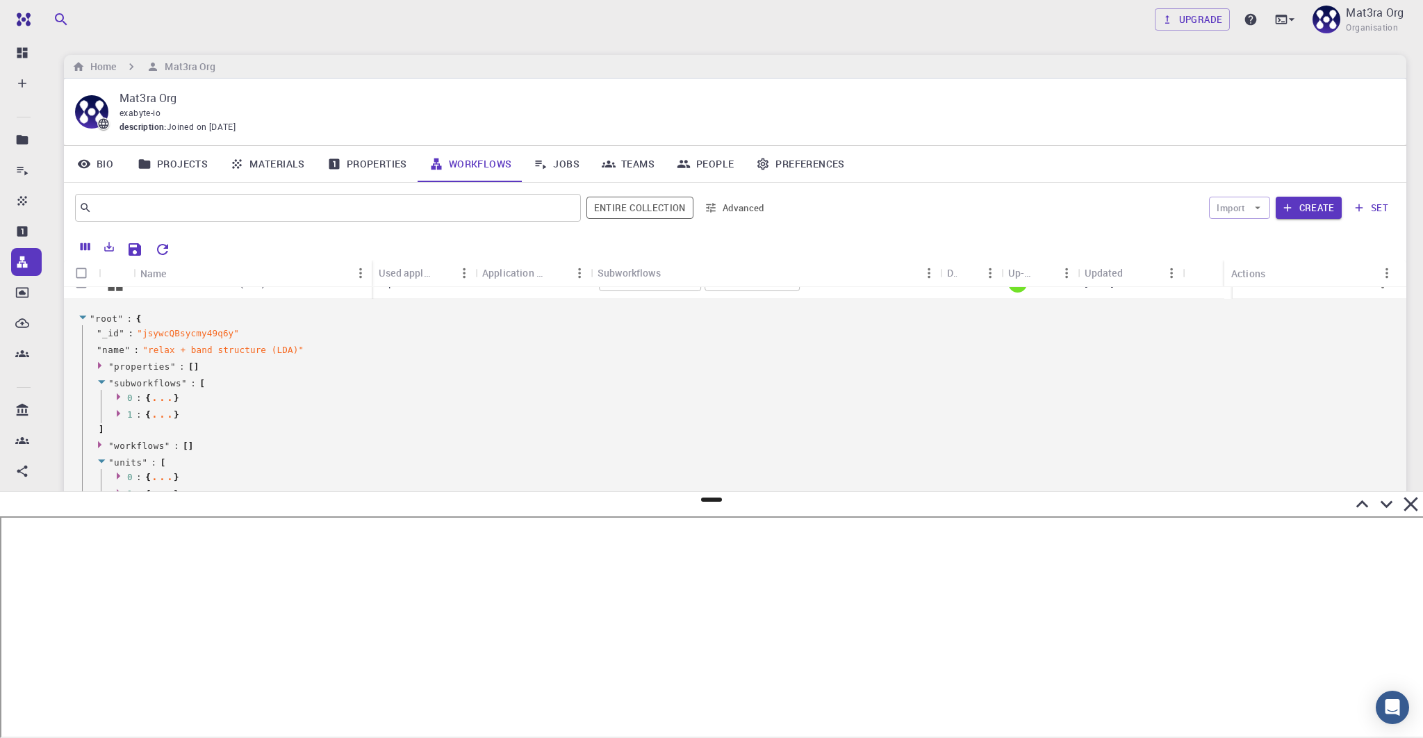
scroll to position [161, 0]
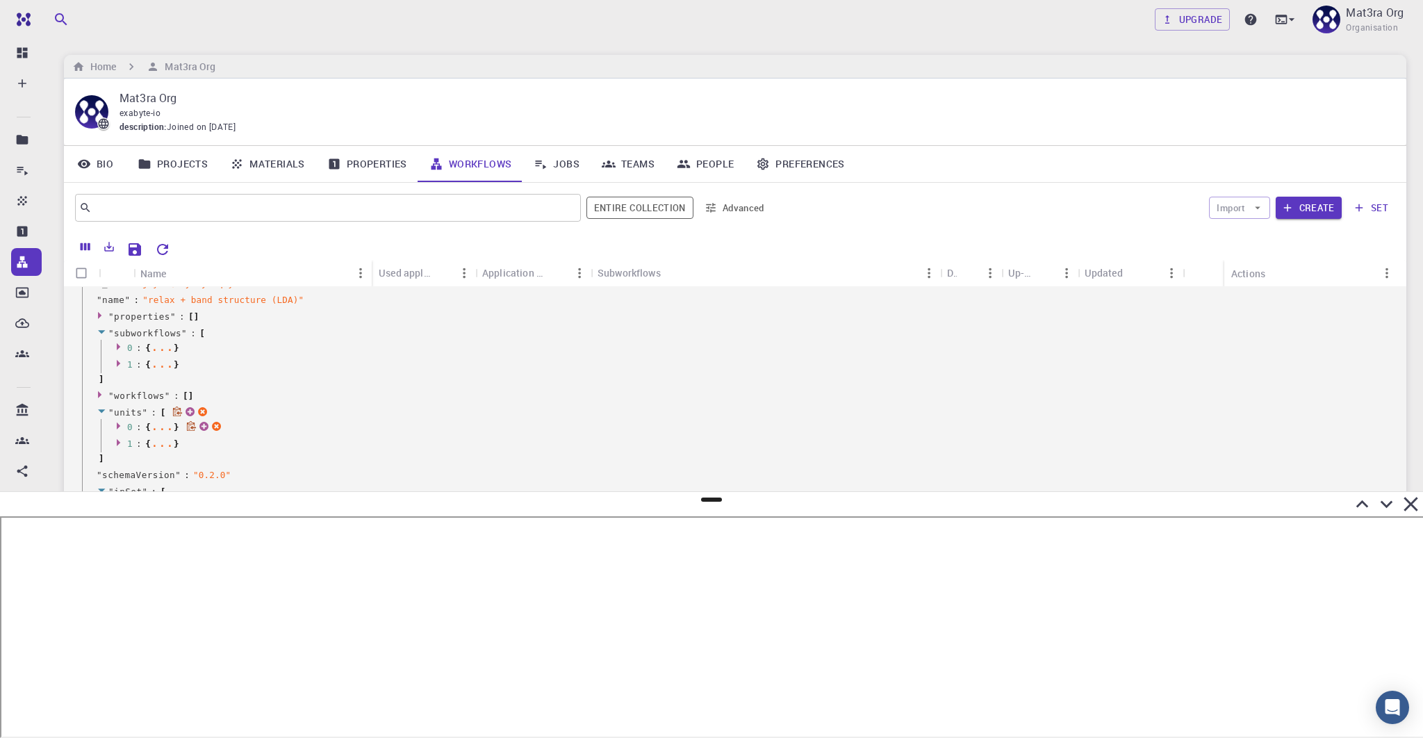
click at [120, 422] on icon at bounding box center [120, 425] width 10 height 9
click at [117, 443] on icon at bounding box center [118, 442] width 3 height 7
click at [117, 443] on icon at bounding box center [120, 442] width 10 height 9
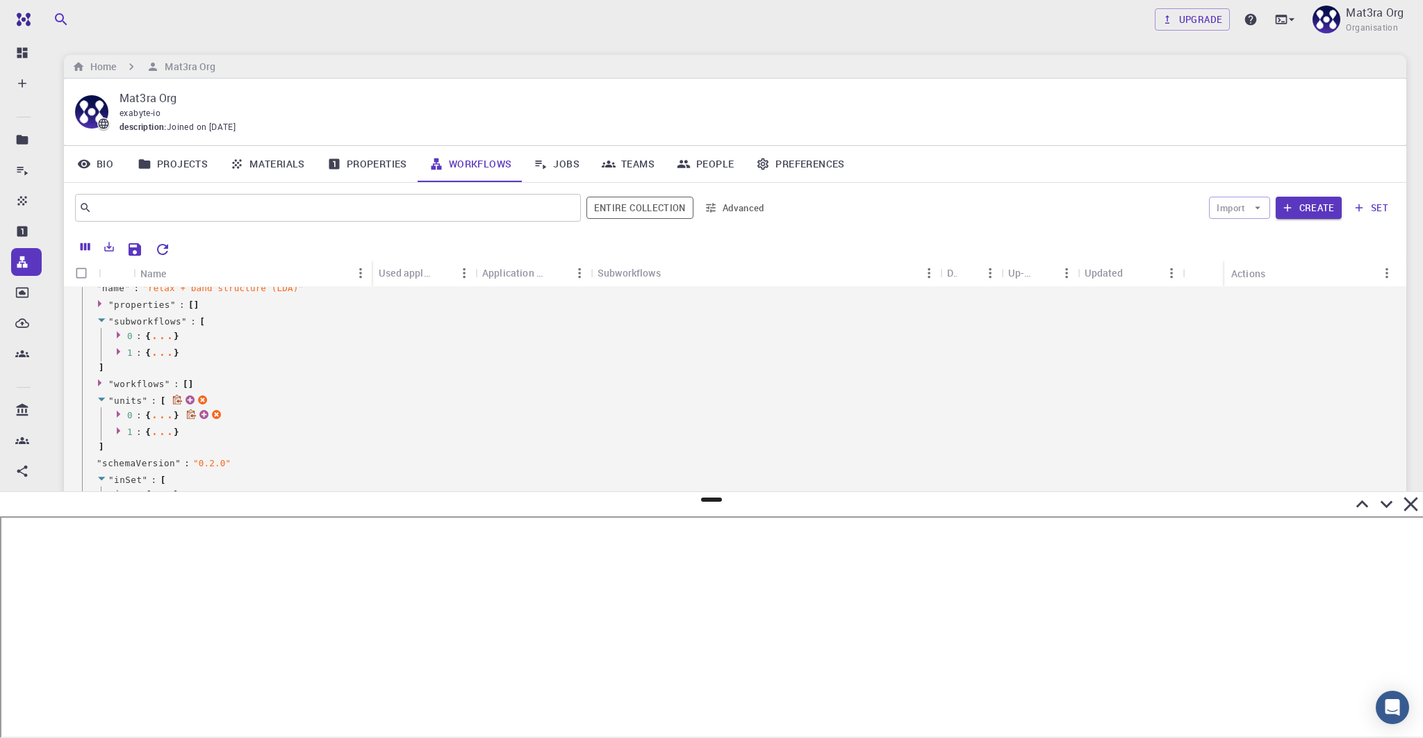
click at [117, 409] on icon at bounding box center [120, 413] width 10 height 9
click at [117, 410] on icon at bounding box center [120, 413] width 10 height 9
click at [120, 413] on icon at bounding box center [120, 413] width 10 height 9
click at [120, 413] on icon at bounding box center [120, 413] width 7 height 3
click at [709, 502] on div at bounding box center [711, 504] width 1423 height 24
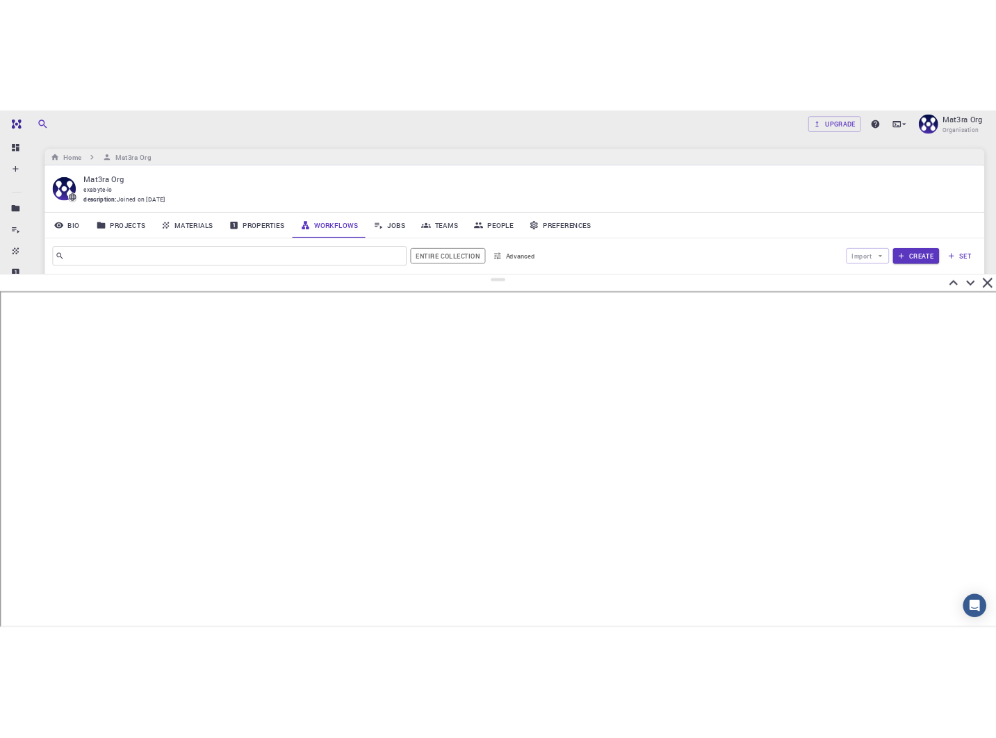
scroll to position [0, 0]
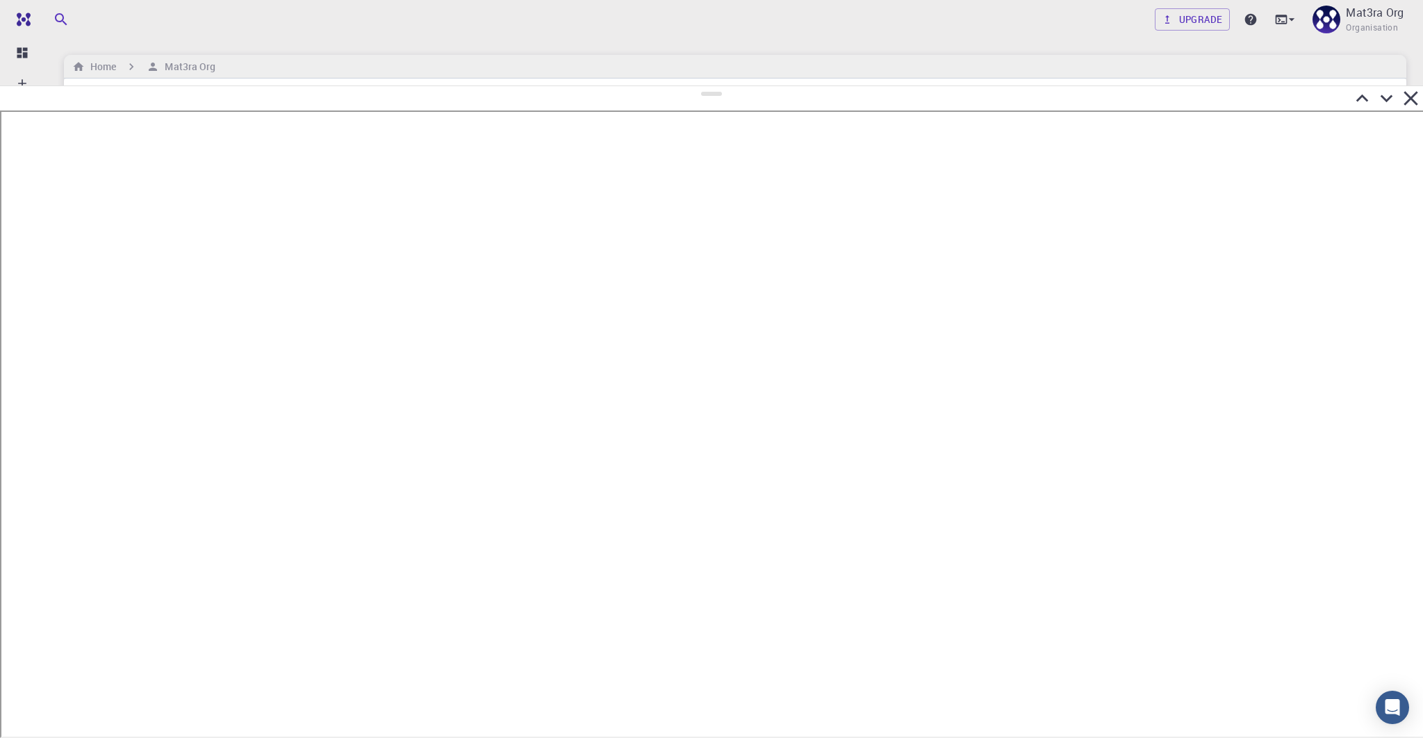
drag, startPoint x: 708, startPoint y: 498, endPoint x: 671, endPoint y: 86, distance: 413.8
click at [671, 86] on div at bounding box center [711, 411] width 1423 height 652
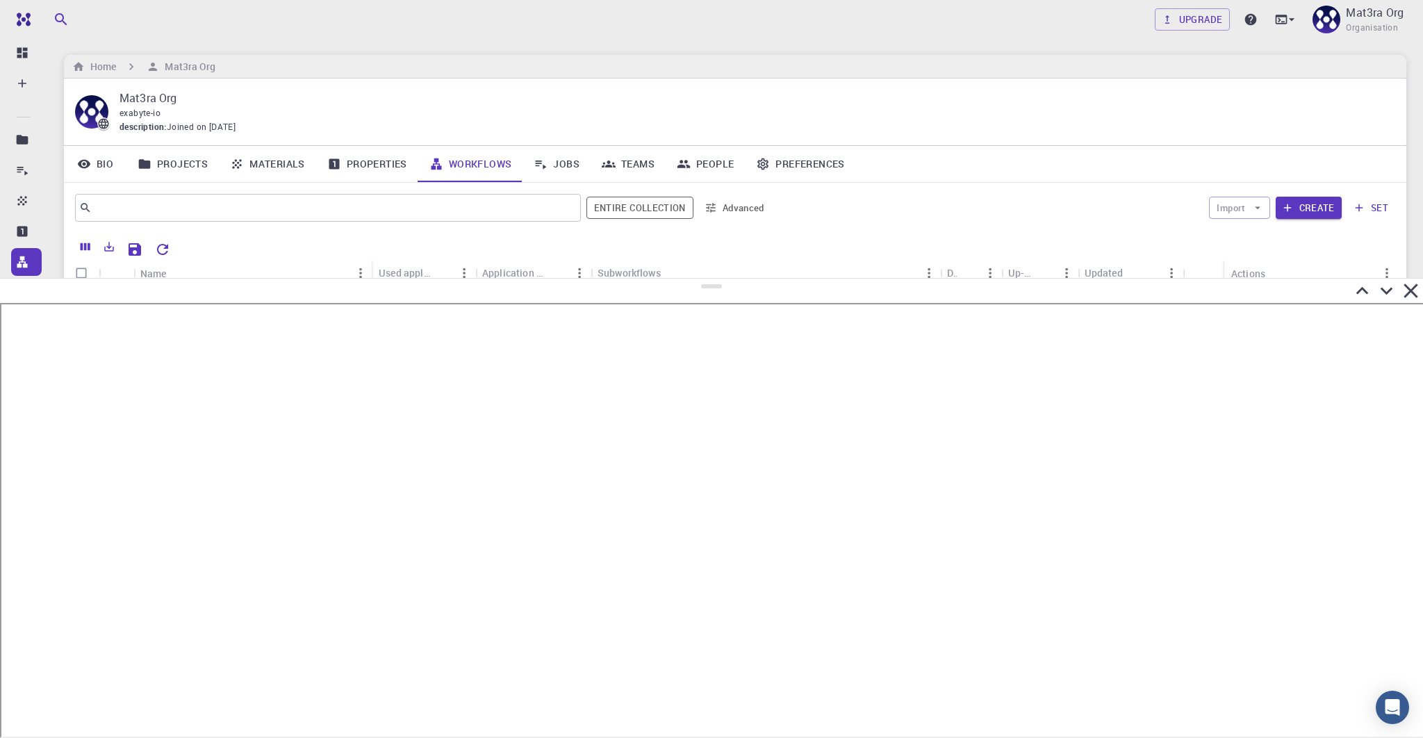
drag, startPoint x: 710, startPoint y: 95, endPoint x: 761, endPoint y: 309, distance: 219.9
click at [764, 306] on div at bounding box center [711, 508] width 1423 height 460
click at [167, 293] on div "Band Gap (LDA)" at bounding box center [167, 302] width 69 height 31
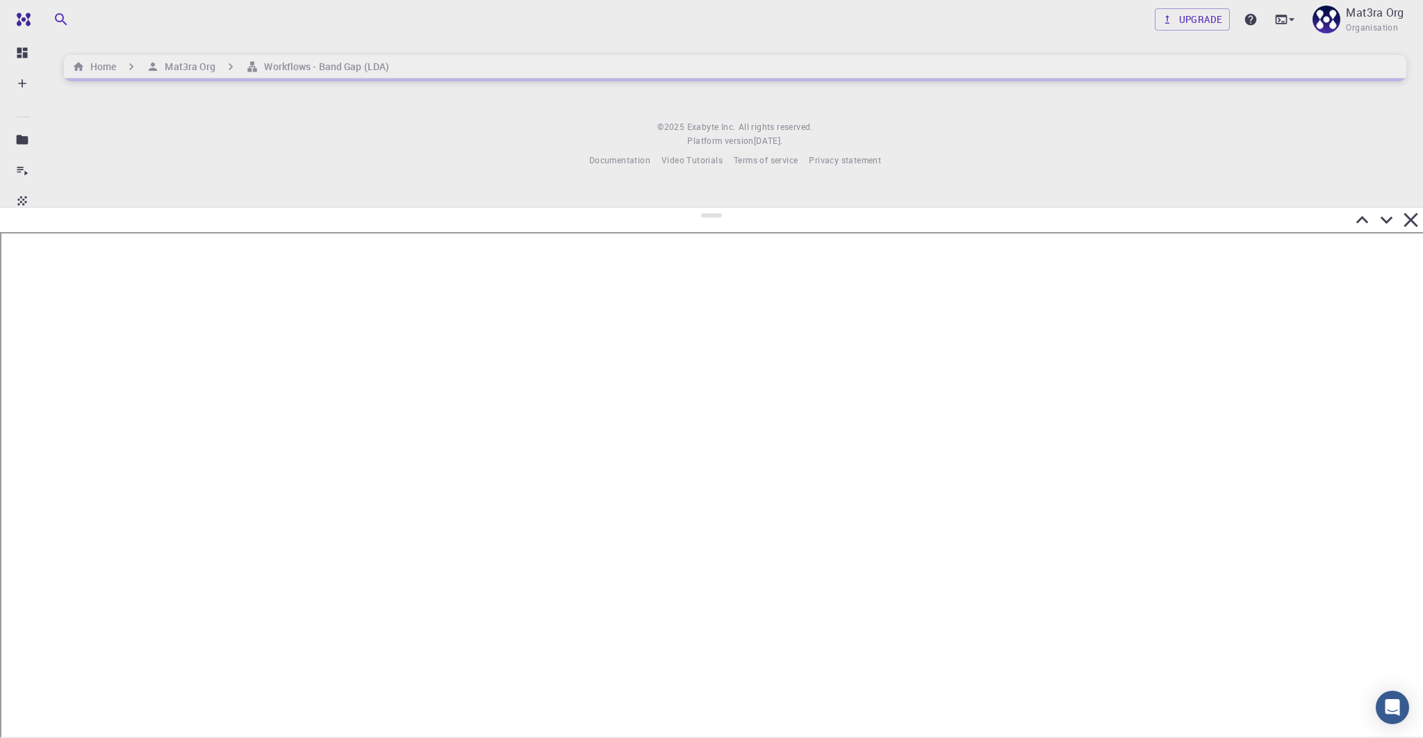
drag, startPoint x: 714, startPoint y: 377, endPoint x: 724, endPoint y: 185, distance: 192.0
click at [724, 207] on div at bounding box center [711, 472] width 1423 height 531
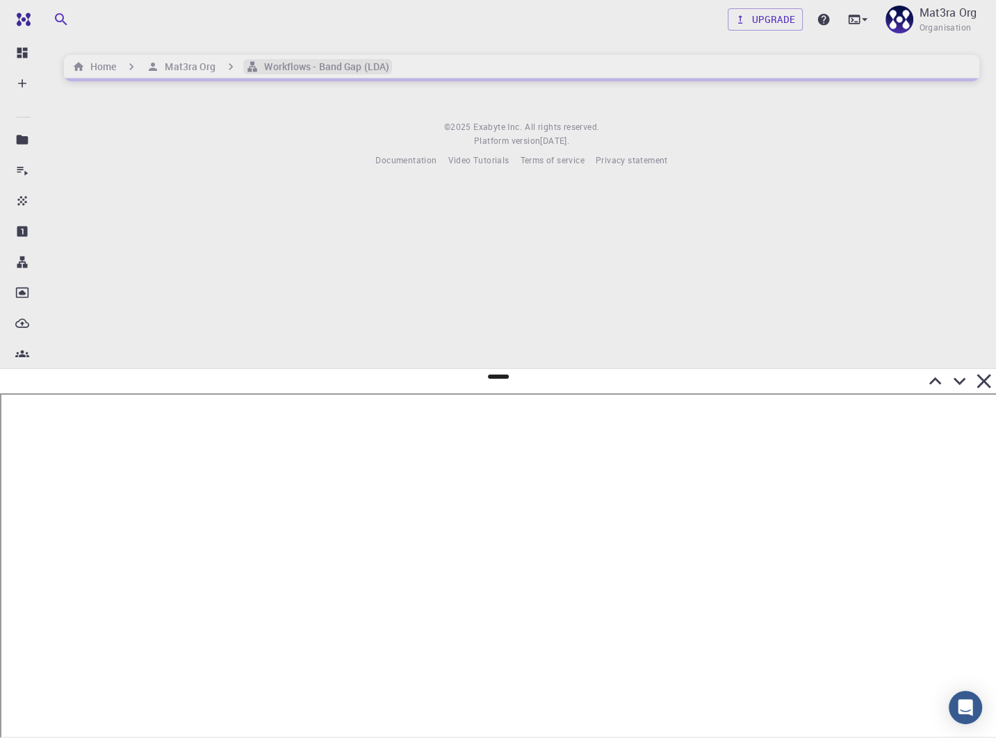
click at [281, 65] on h6 "Workflows - Band Gap (LDA)" at bounding box center [323, 66] width 131 height 15
click at [224, 70] on icon "breadcrumb" at bounding box center [231, 67] width 14 height 14
click at [192, 70] on h6 "Mat3ra Org" at bounding box center [187, 66] width 56 height 15
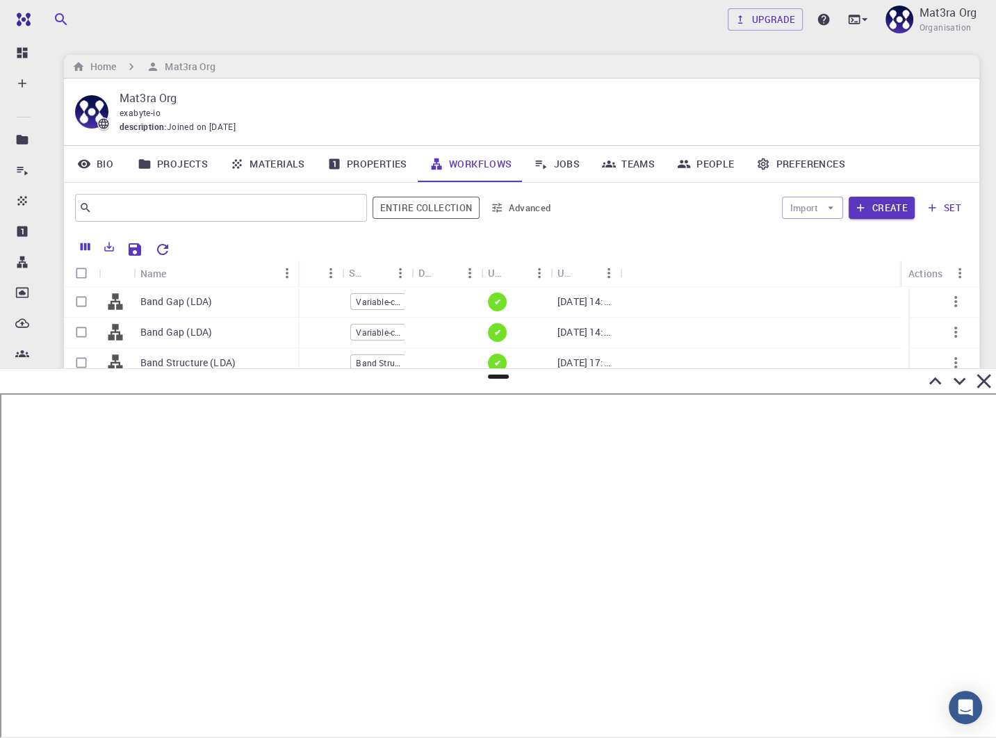
drag, startPoint x: 202, startPoint y: 267, endPoint x: 295, endPoint y: 265, distance: 93.1
click at [295, 265] on div "Name" at bounding box center [300, 273] width 14 height 27
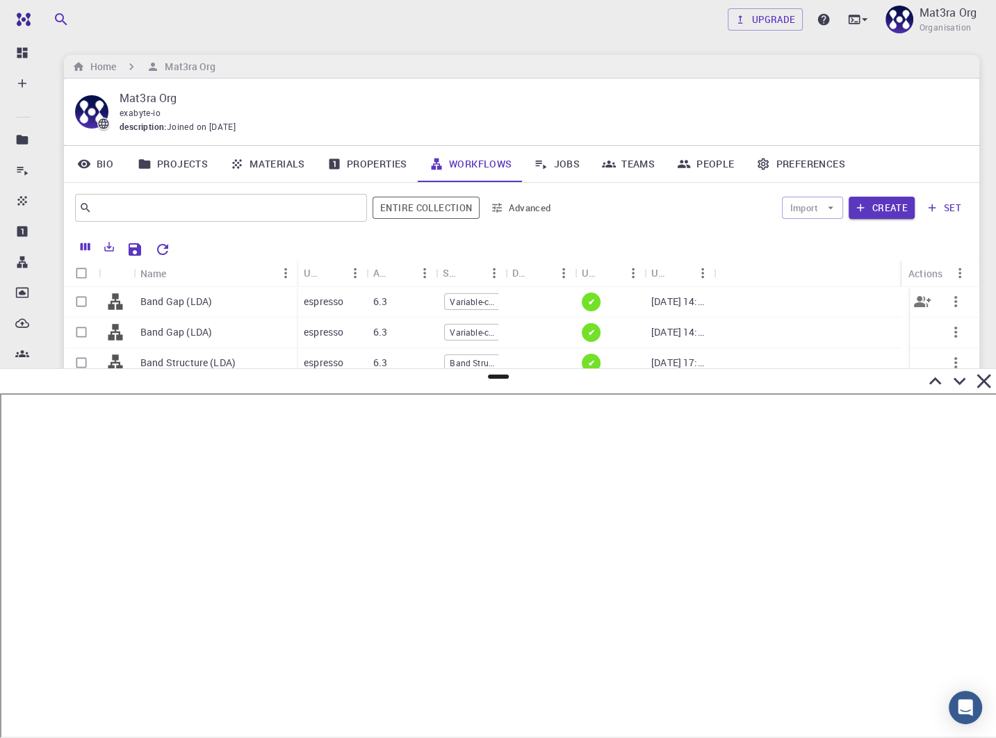
click at [185, 299] on p "Band Gap (LDA)" at bounding box center [176, 302] width 72 height 14
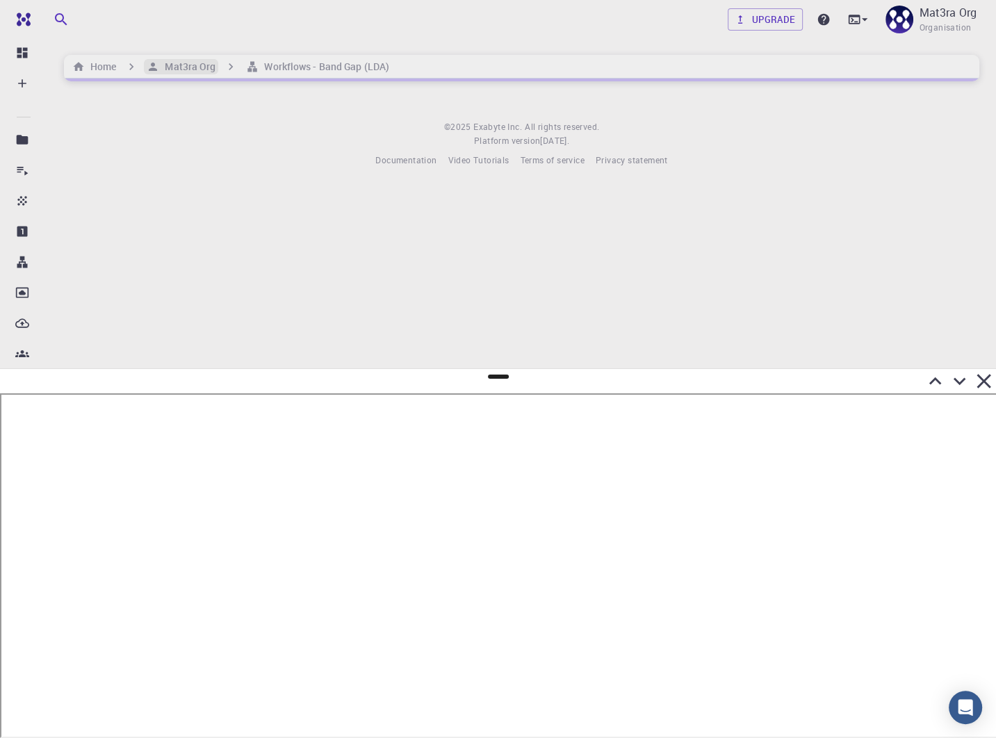
click at [181, 69] on h6 "Mat3ra Org" at bounding box center [187, 66] width 56 height 15
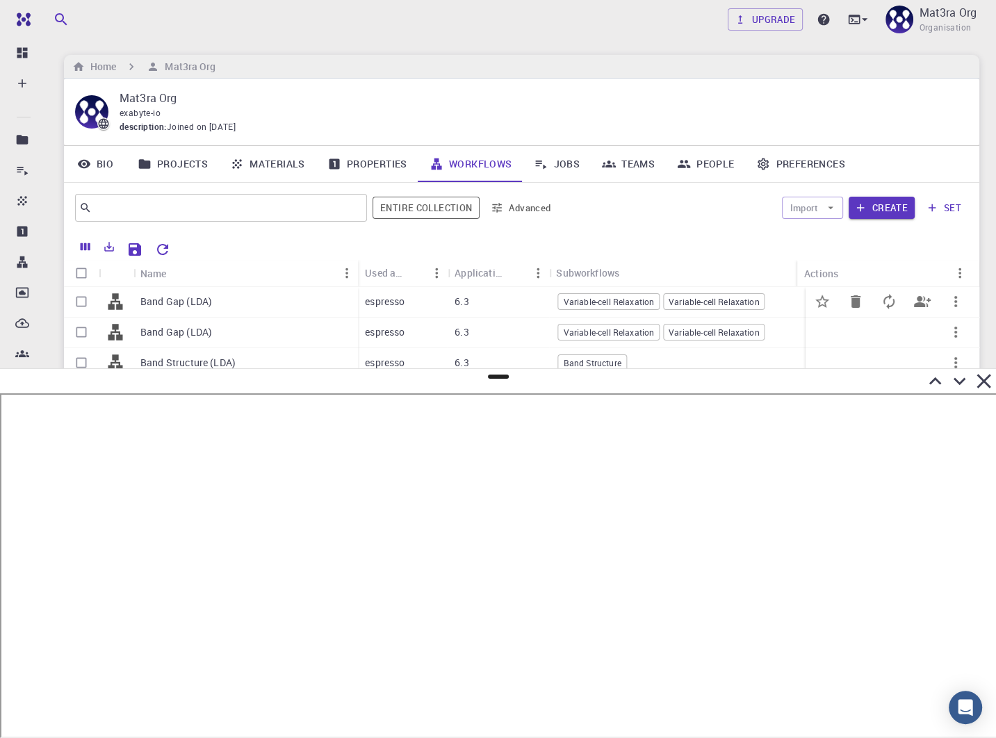
click at [947, 304] on icon "button" at bounding box center [955, 301] width 17 height 17
click at [936, 425] on span "Expand" at bounding box center [945, 429] width 30 height 14
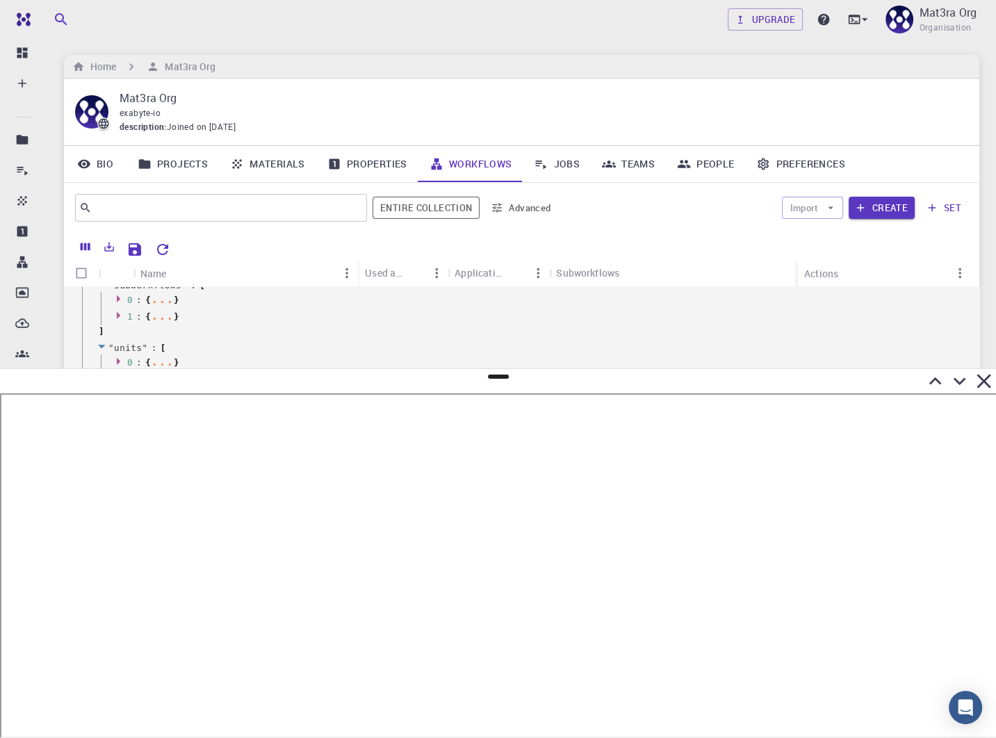
scroll to position [111, 0]
click at [957, 380] on icon at bounding box center [959, 382] width 13 height 8
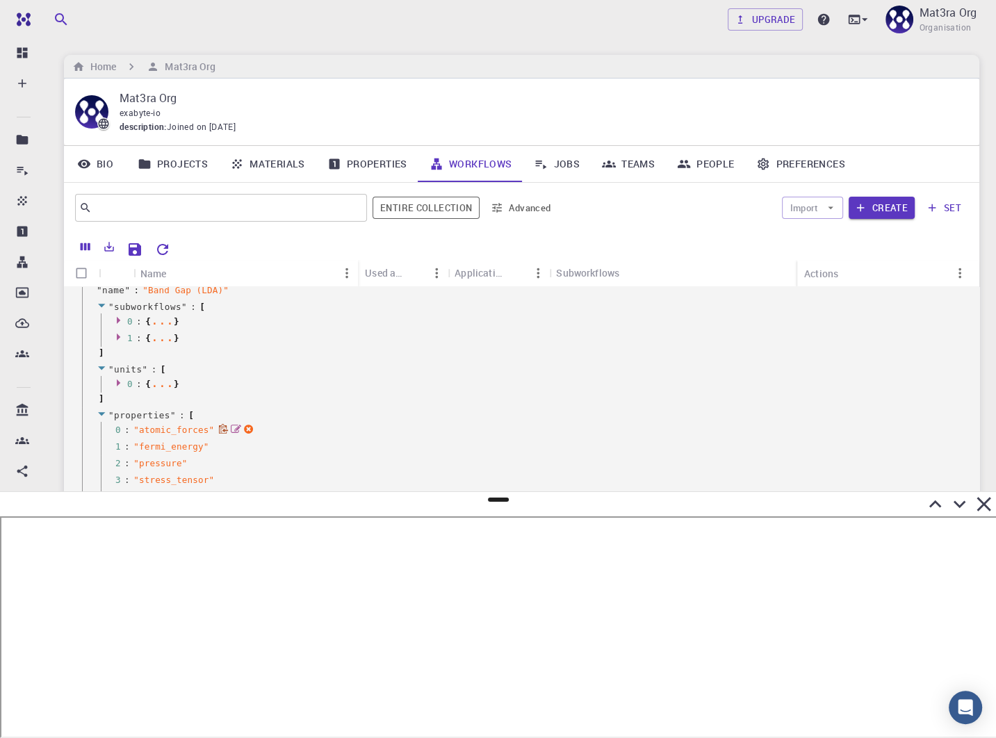
scroll to position [76, 0]
click at [982, 504] on icon at bounding box center [983, 504] width 14 height 14
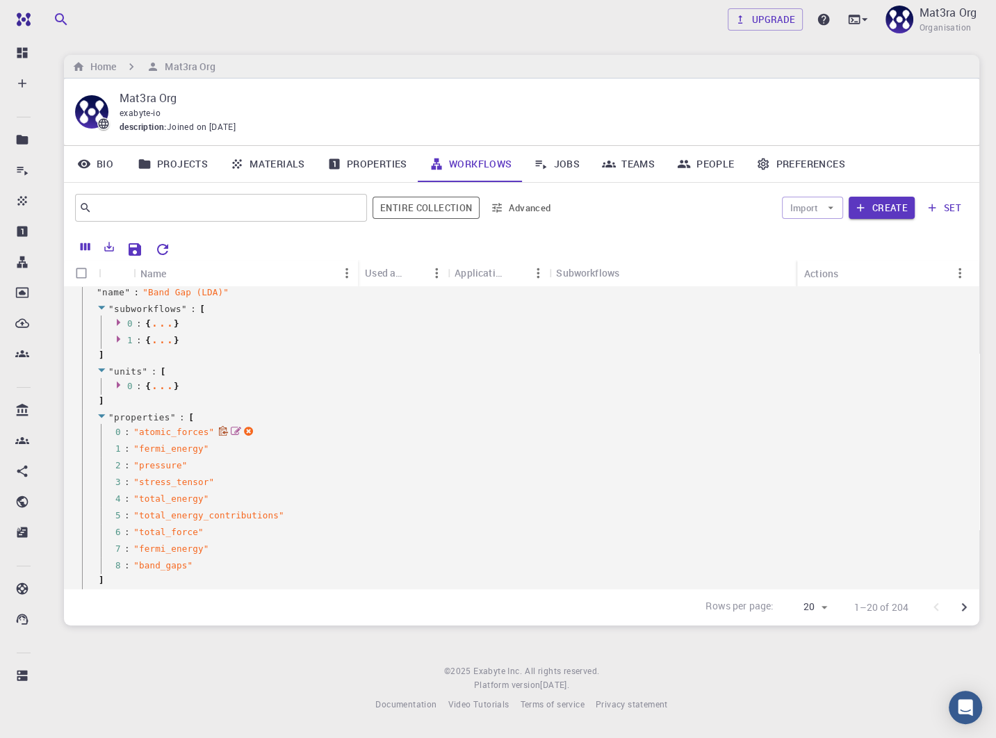
scroll to position [56, 0]
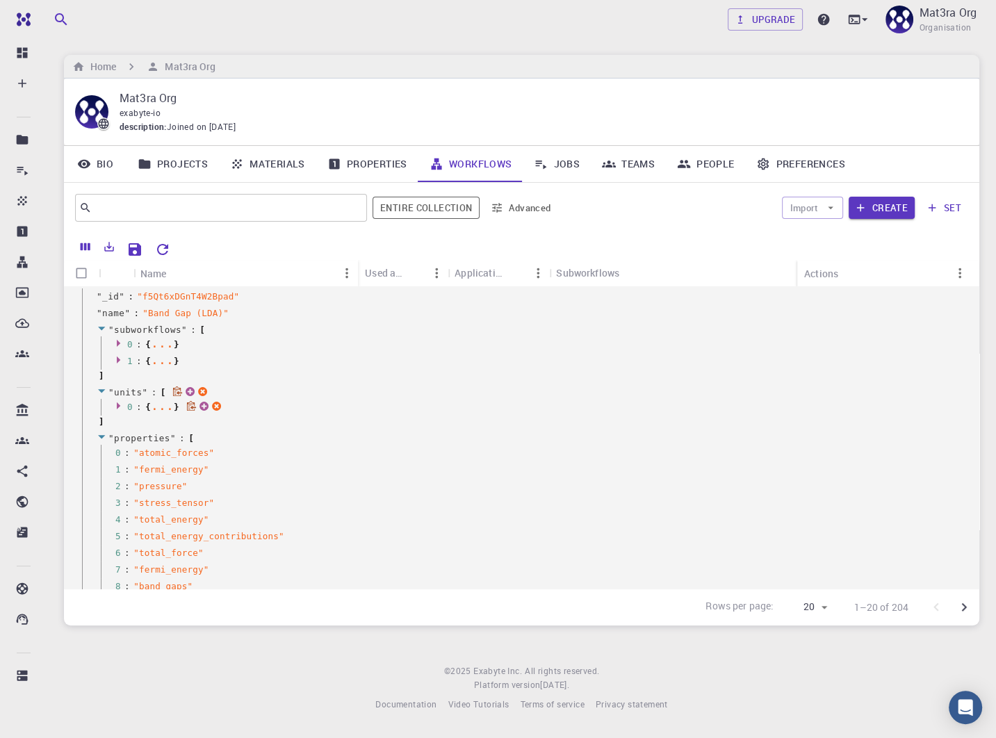
click at [118, 401] on icon at bounding box center [120, 405] width 10 height 9
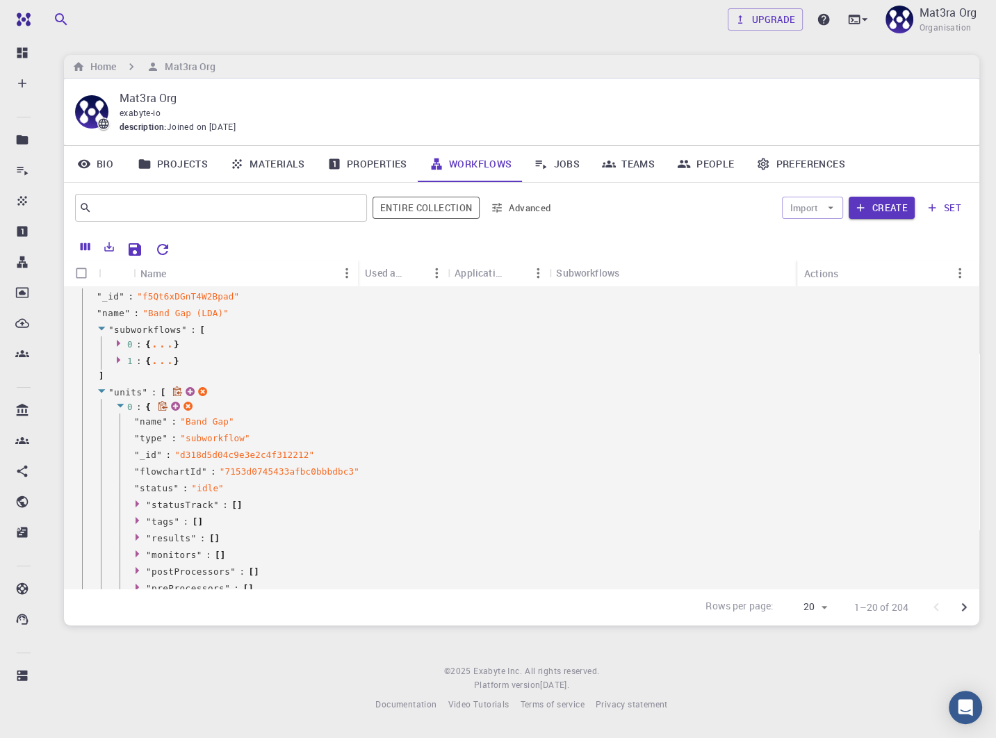
click at [118, 402] on icon at bounding box center [120, 405] width 10 height 9
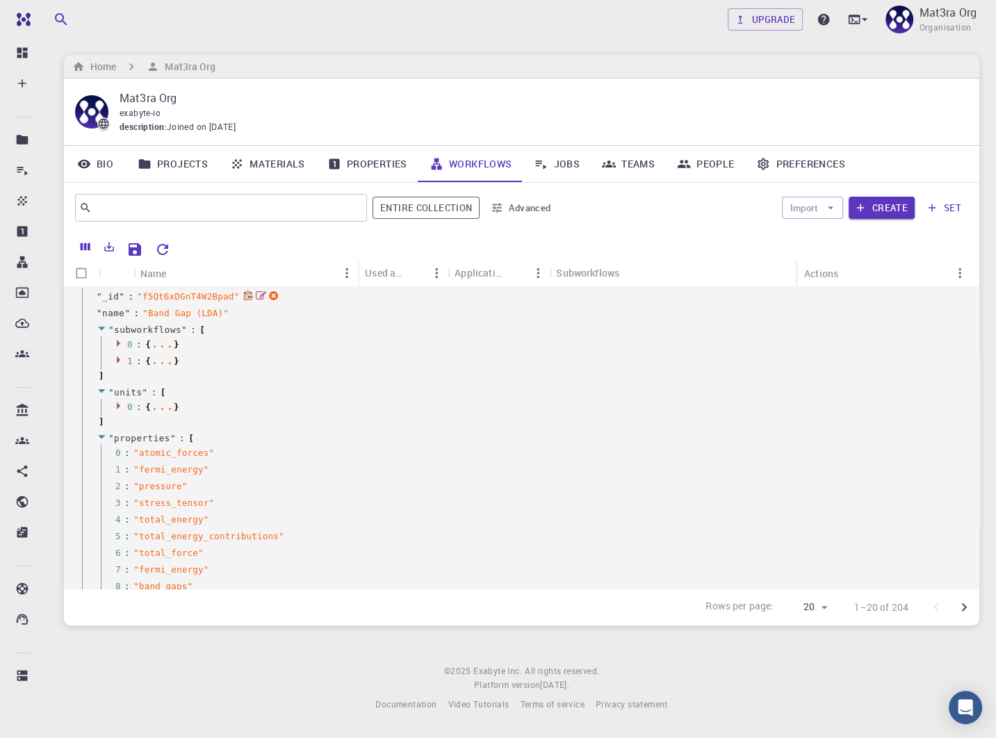
scroll to position [40, 0]
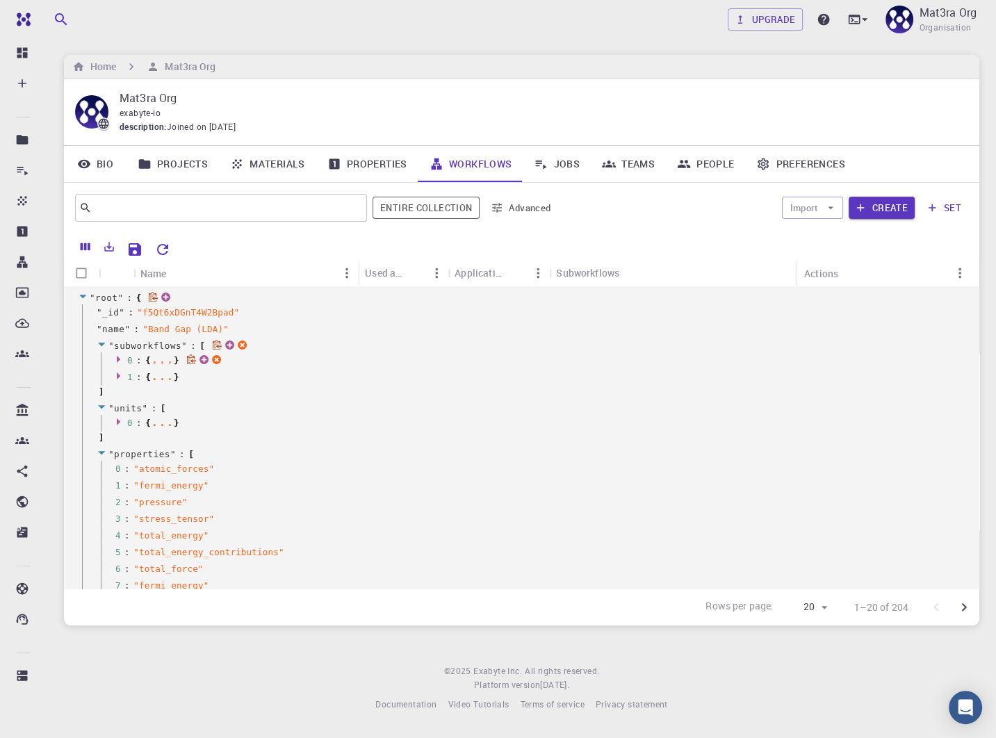
click at [121, 356] on icon at bounding box center [120, 358] width 10 height 9
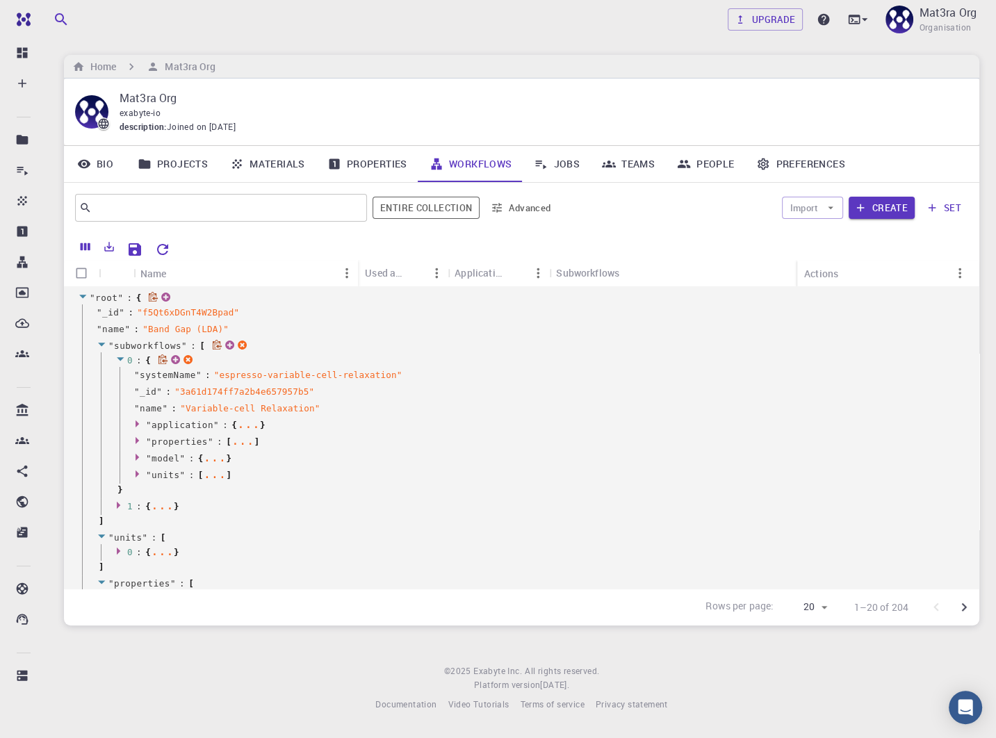
click at [116, 354] on icon at bounding box center [120, 358] width 10 height 9
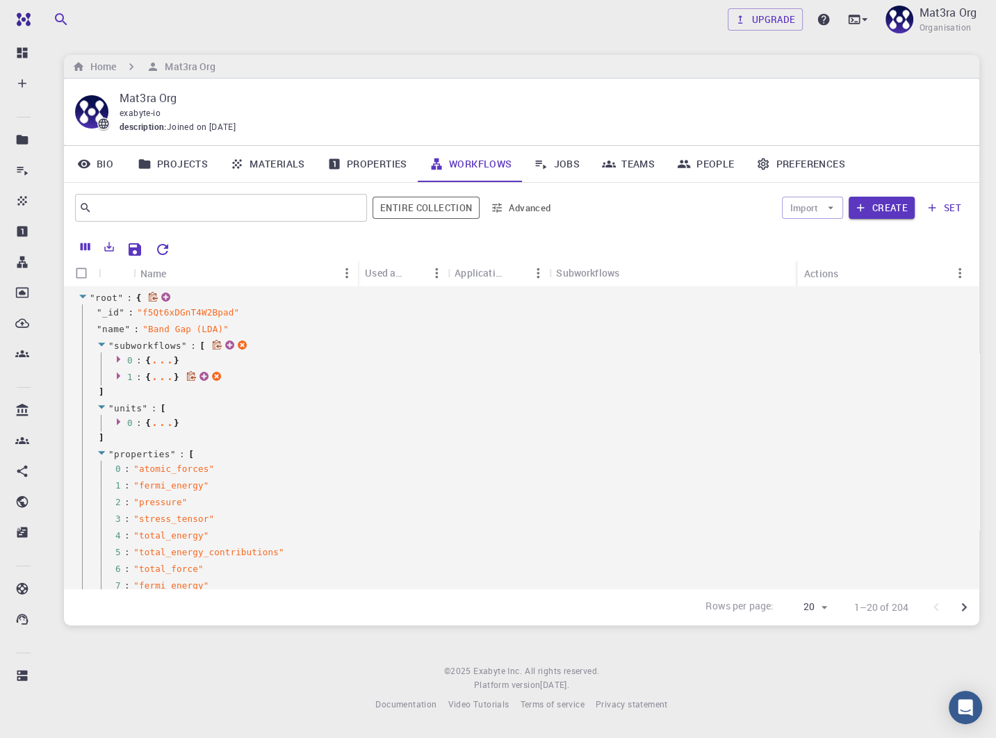
click at [119, 373] on icon at bounding box center [120, 375] width 10 height 9
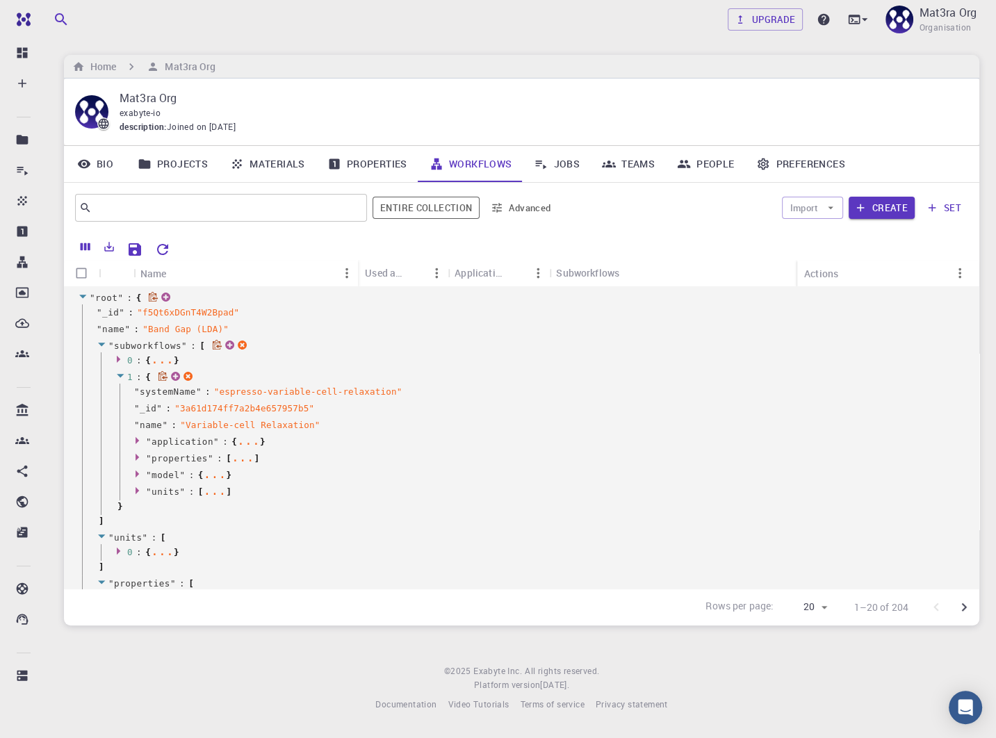
click at [119, 372] on icon at bounding box center [120, 375] width 10 height 9
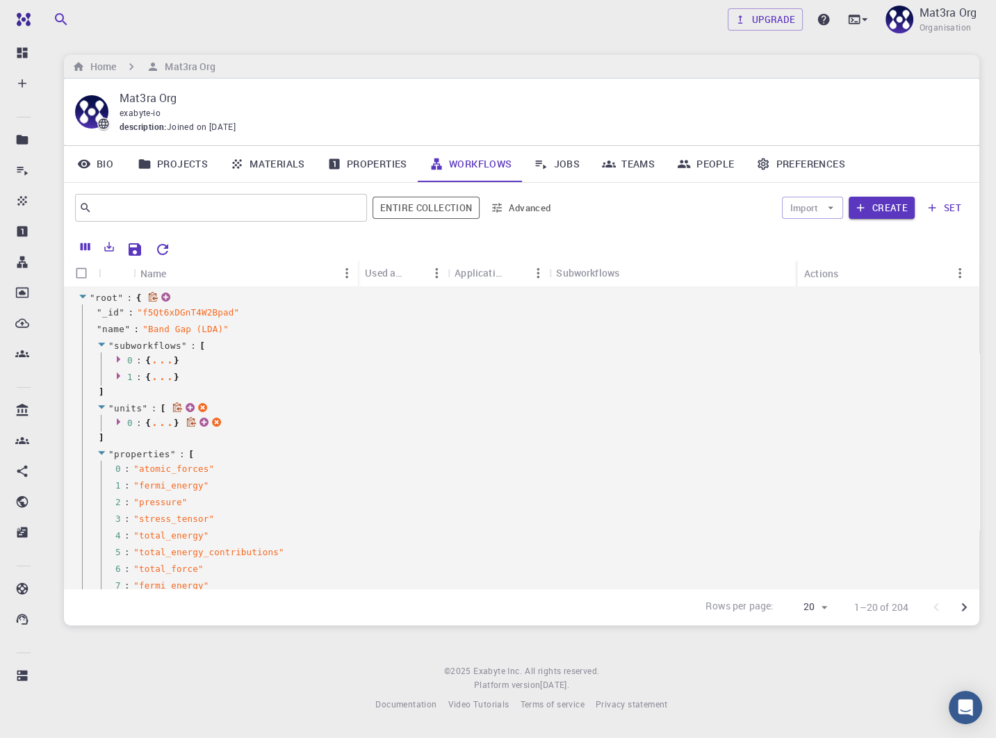
click at [120, 418] on icon at bounding box center [120, 421] width 10 height 9
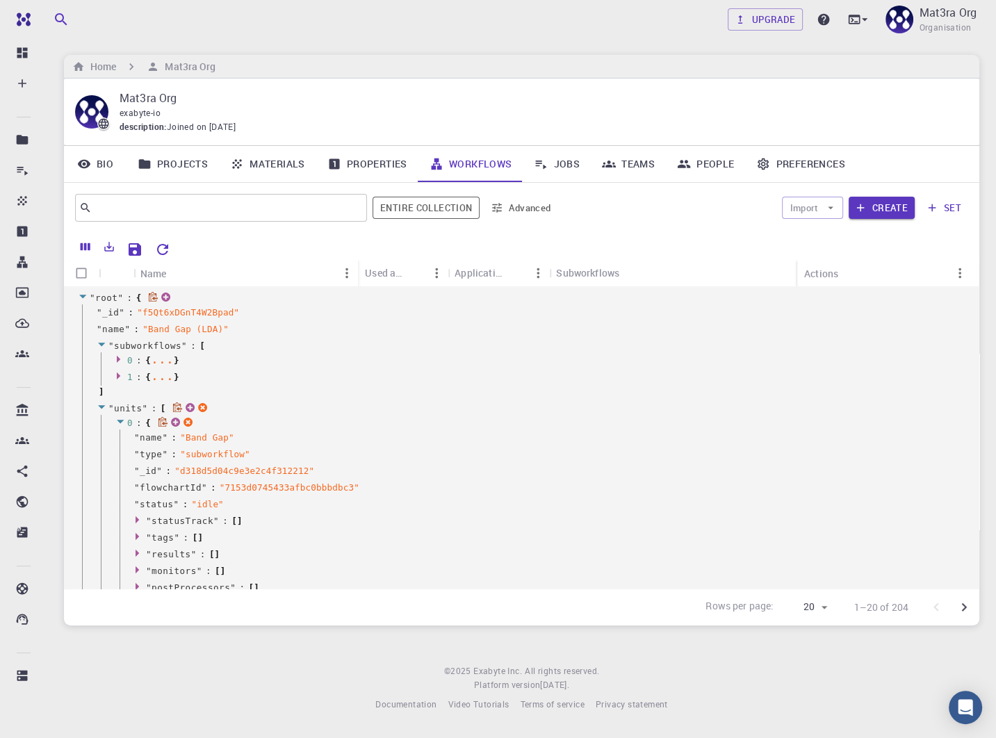
click at [120, 418] on icon at bounding box center [120, 421] width 10 height 9
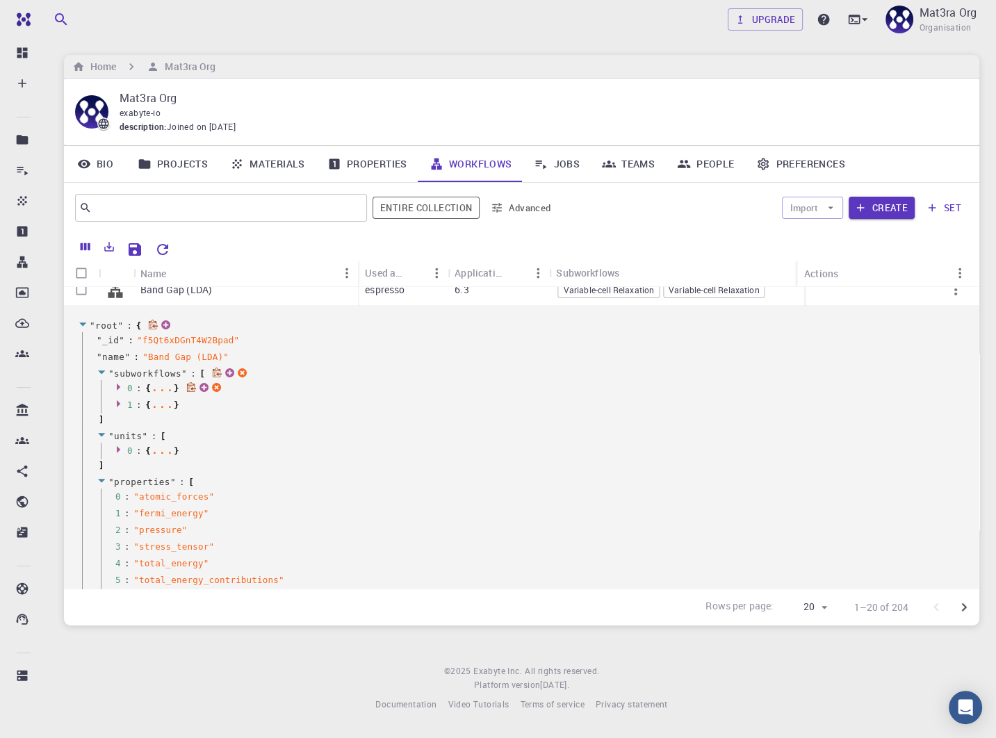
scroll to position [0, 0]
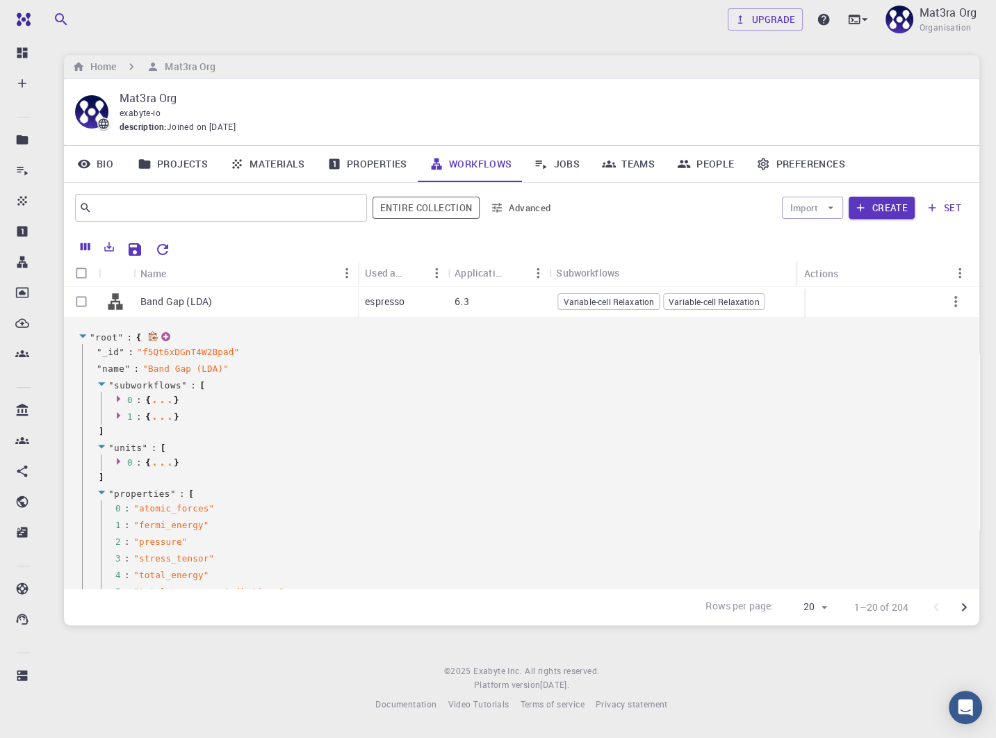
click at [82, 335] on icon at bounding box center [82, 335] width 7 height 3
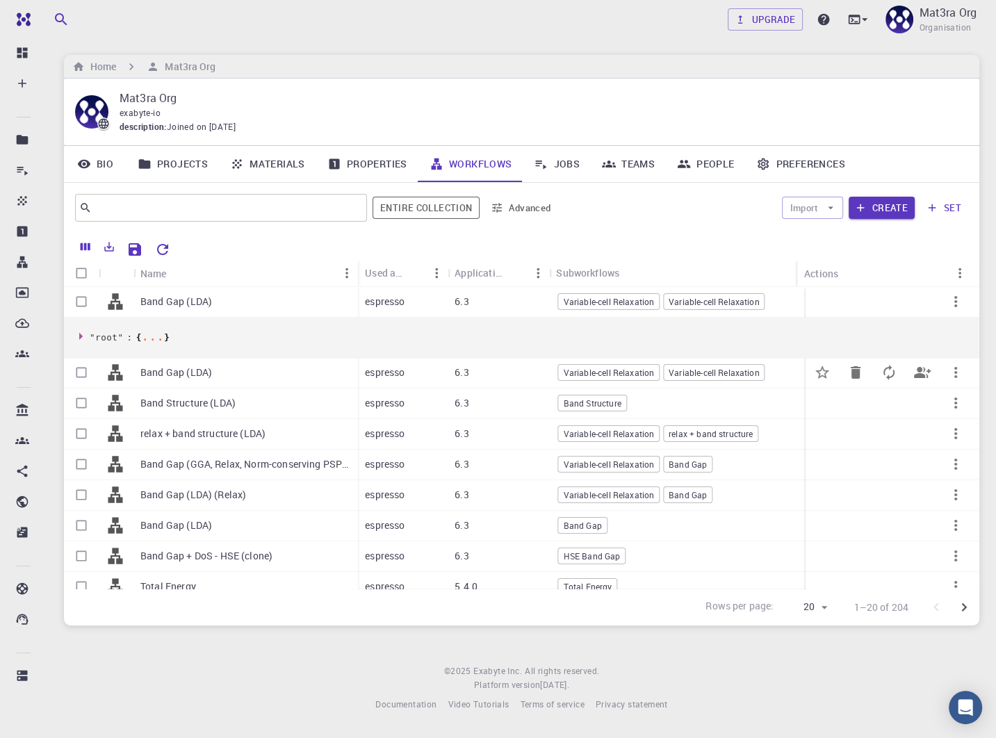
click at [260, 370] on div "Band Gap (LDA)" at bounding box center [245, 373] width 224 height 31
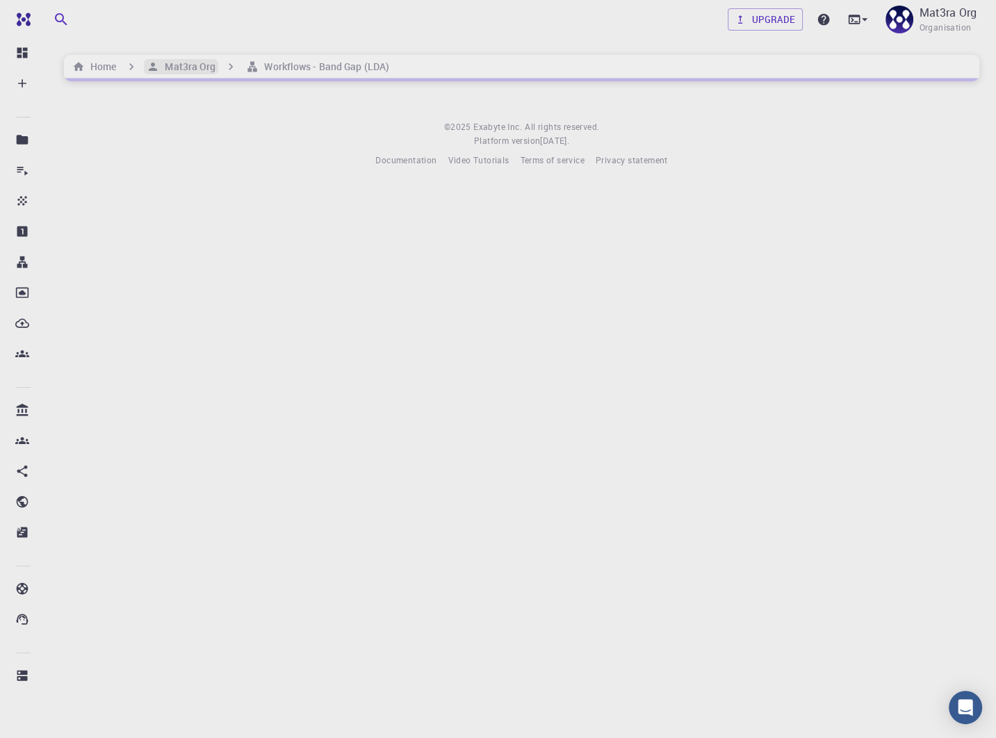
click at [197, 68] on h6 "Mat3ra Org" at bounding box center [187, 66] width 56 height 15
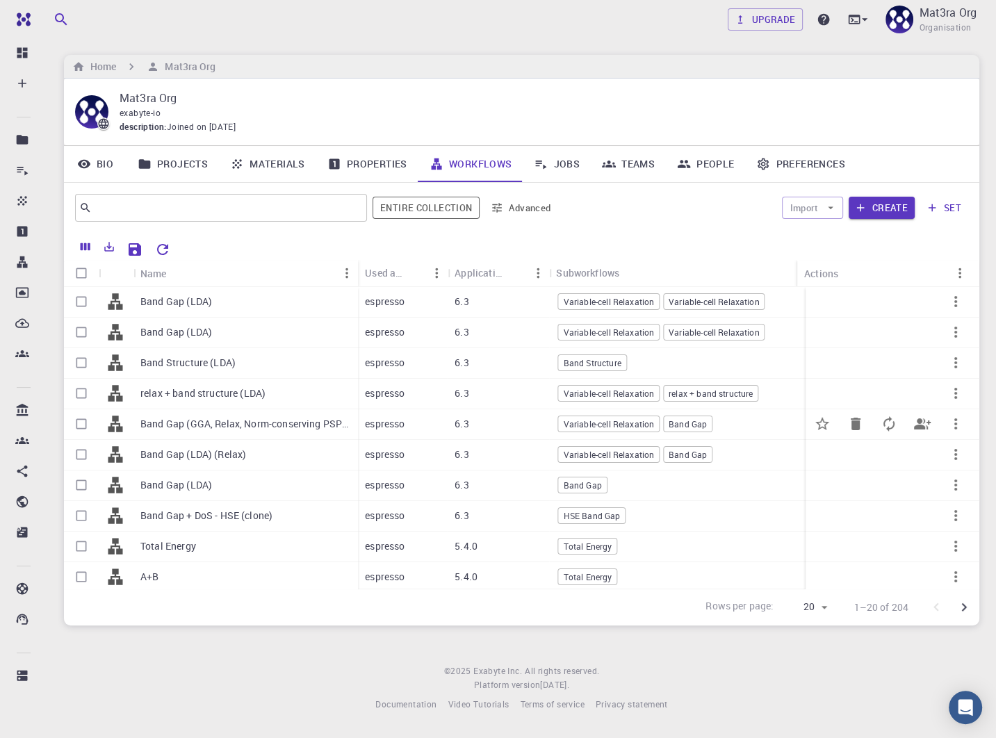
click at [161, 424] on p "Band Gap (GGA, Relax, Norm-conserving PSPS)" at bounding box center [245, 424] width 211 height 14
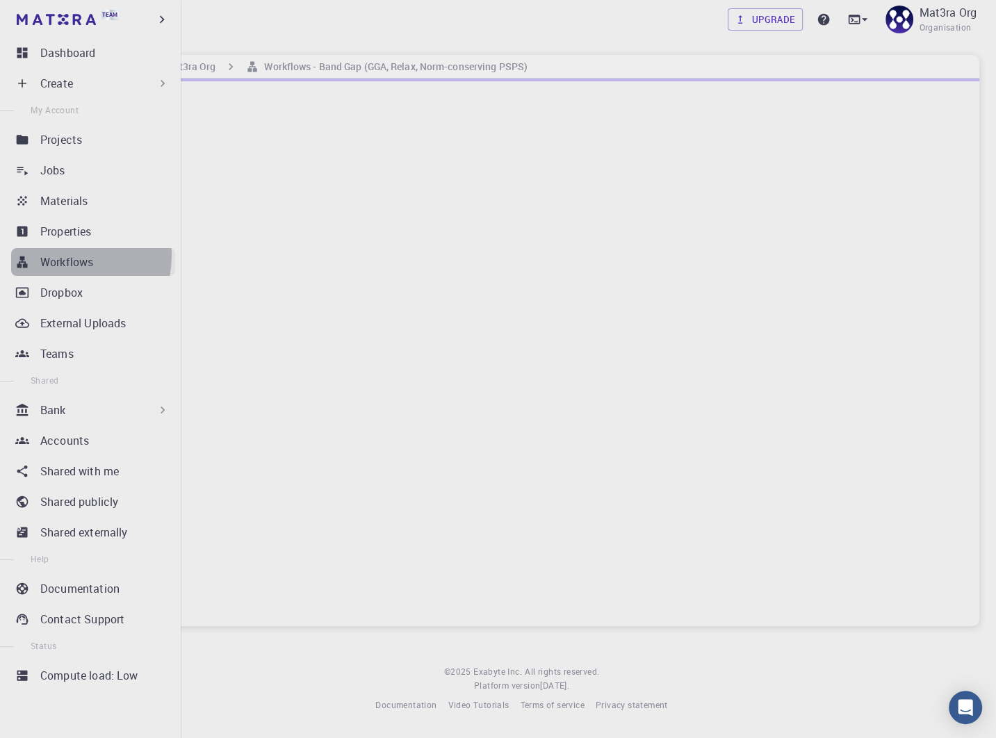
click at [58, 255] on p "Workflows" at bounding box center [66, 262] width 53 height 17
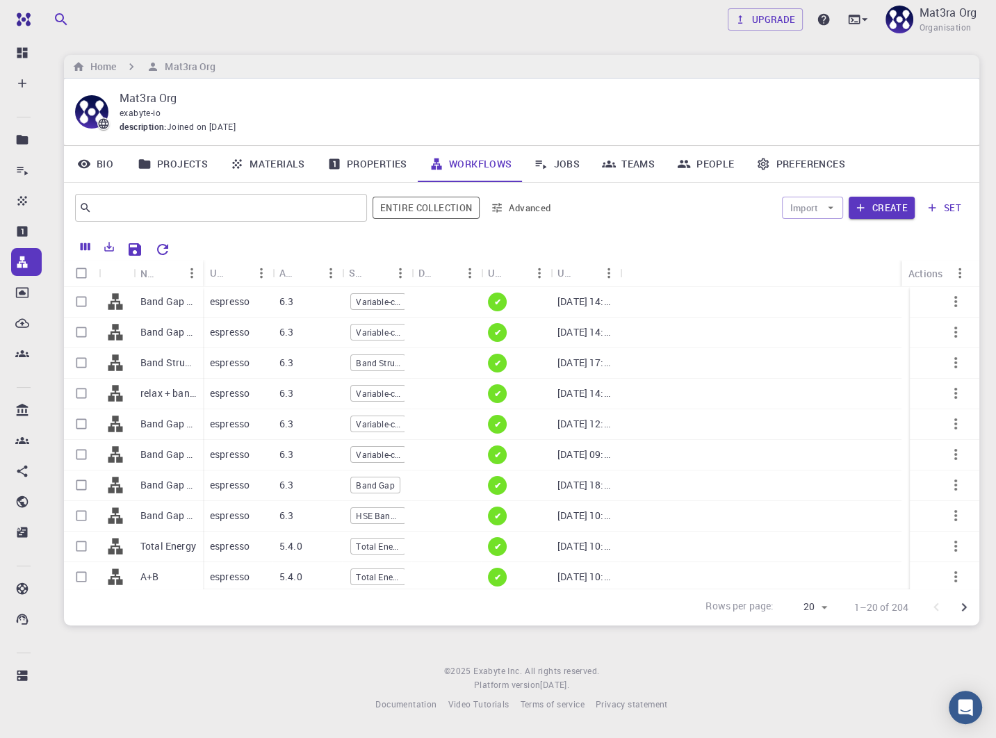
click at [513, 207] on button "Advanced" at bounding box center [521, 208] width 72 height 22
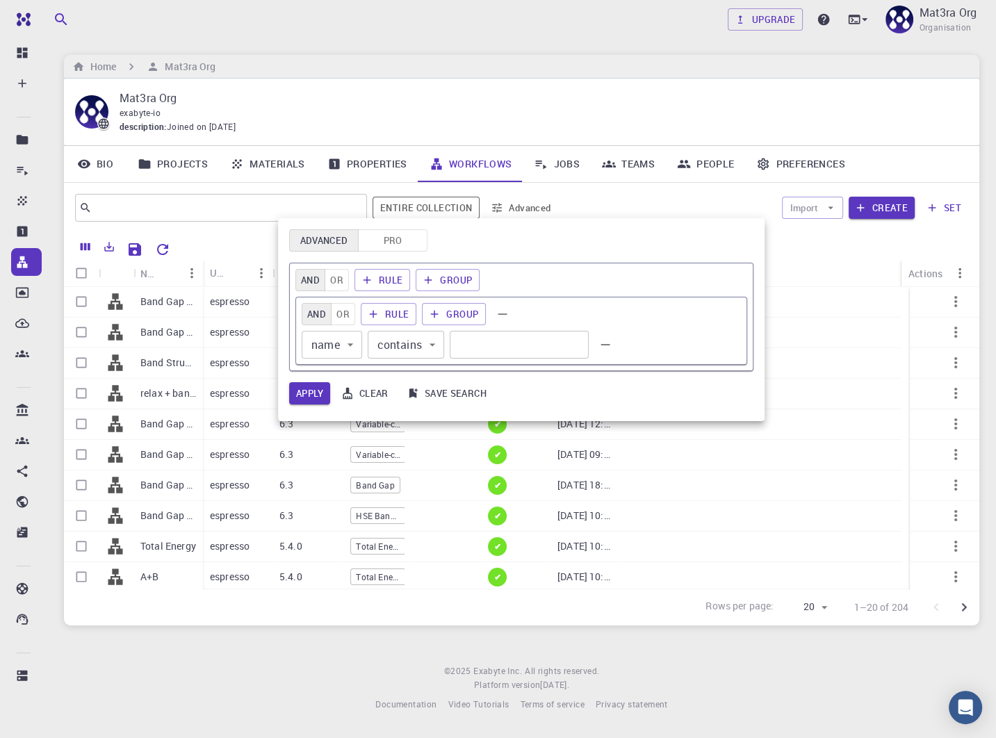
click at [628, 188] on div at bounding box center [498, 369] width 996 height 738
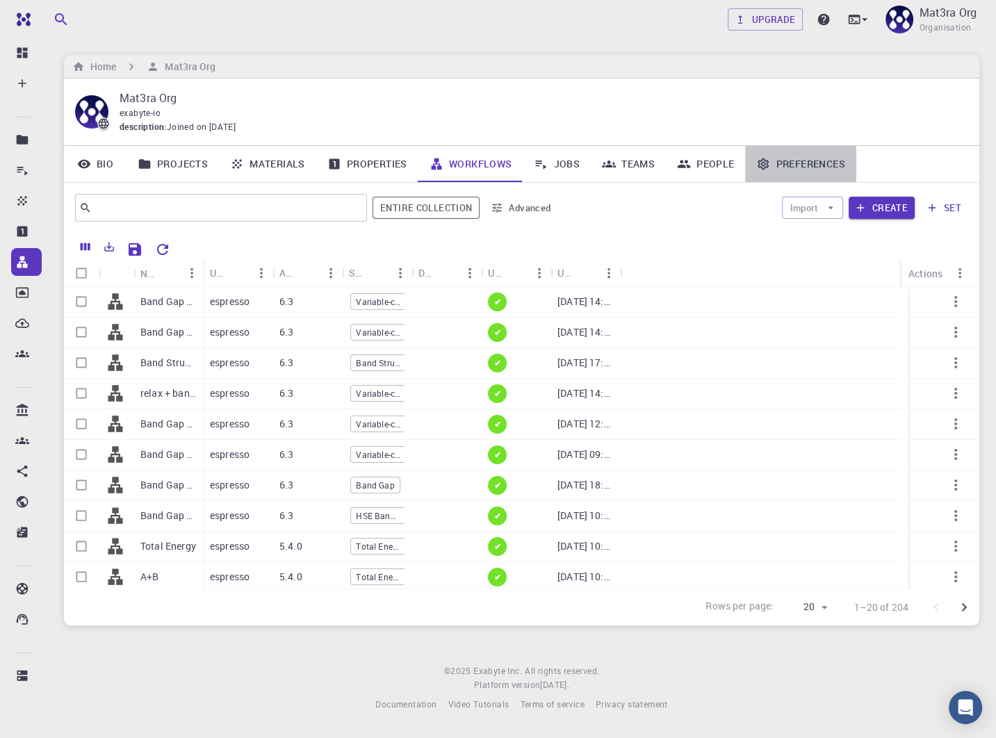
click at [771, 158] on link "Preferences" at bounding box center [800, 164] width 110 height 36
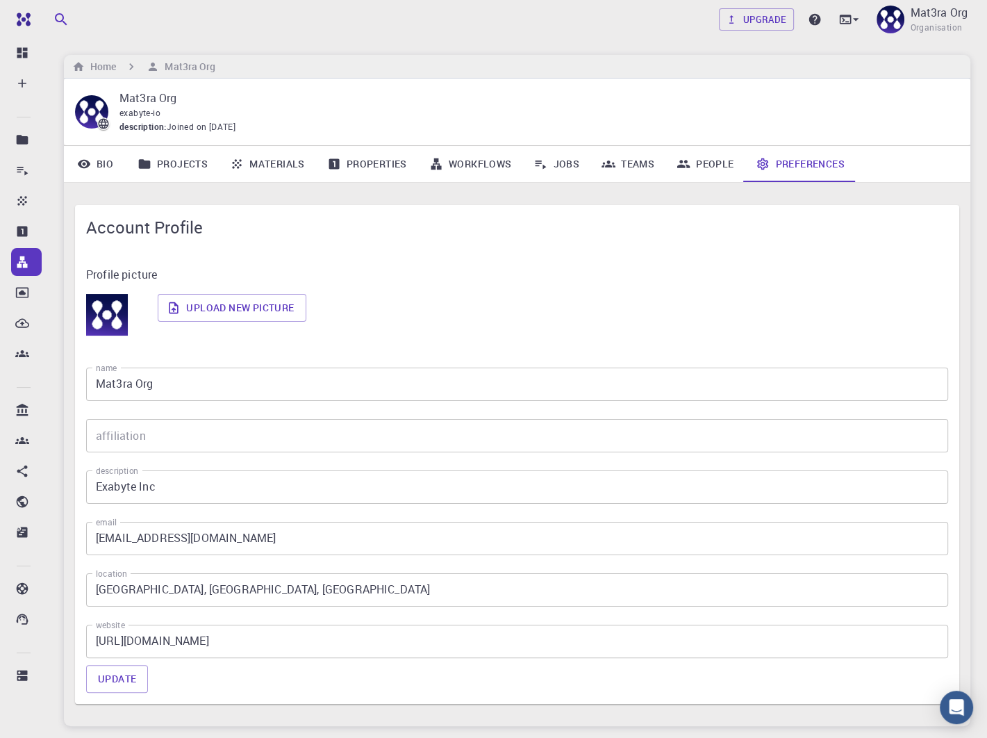
click at [475, 167] on link "Workflows" at bounding box center [470, 164] width 105 height 36
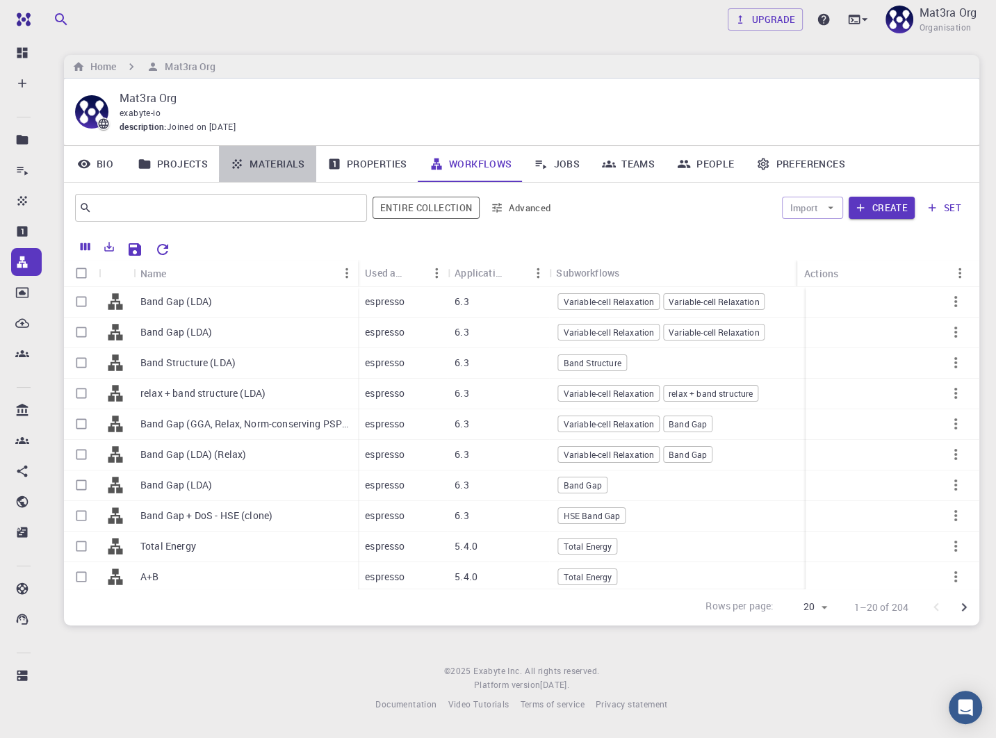
click at [261, 170] on link "Materials" at bounding box center [267, 164] width 97 height 36
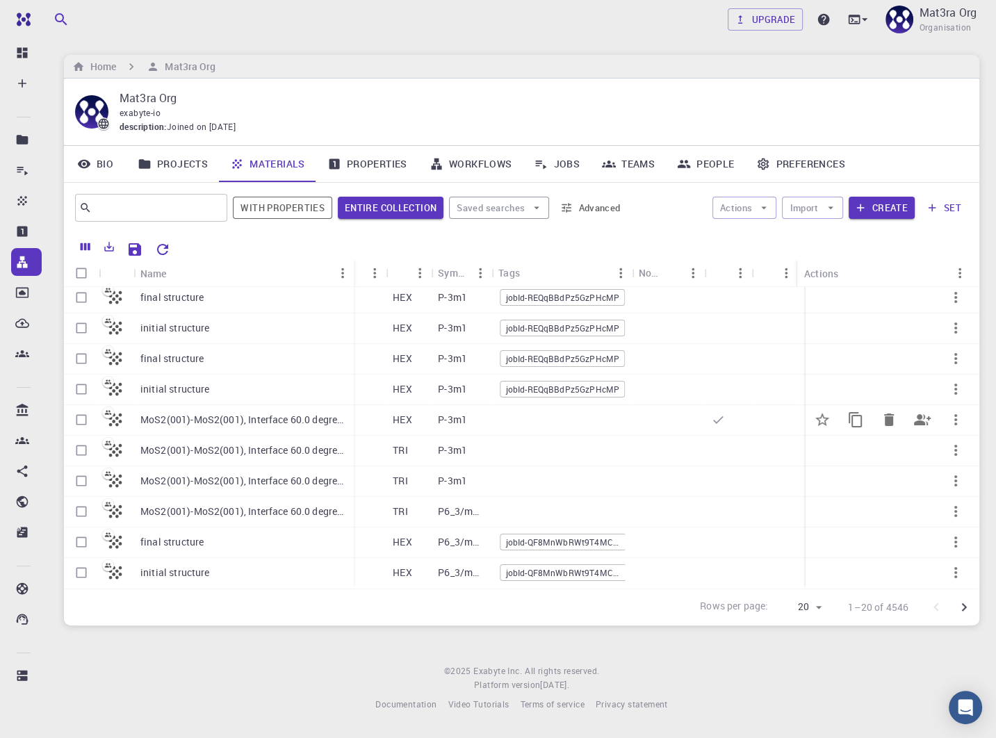
scroll to position [318, 0]
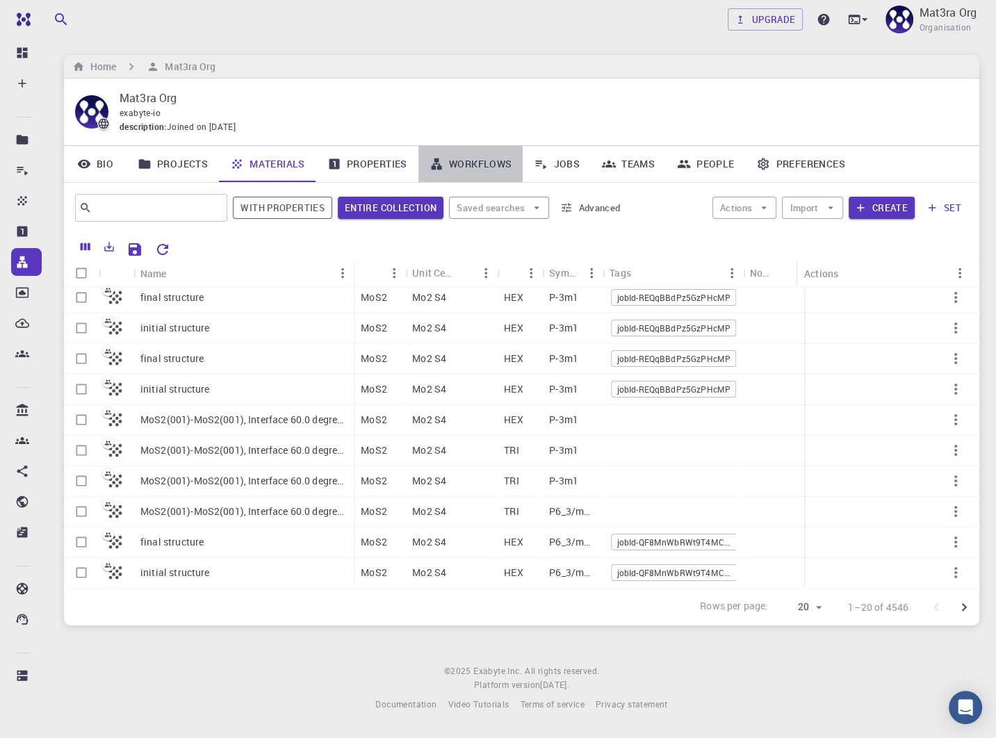
click at [461, 163] on link "Workflows" at bounding box center [470, 164] width 105 height 36
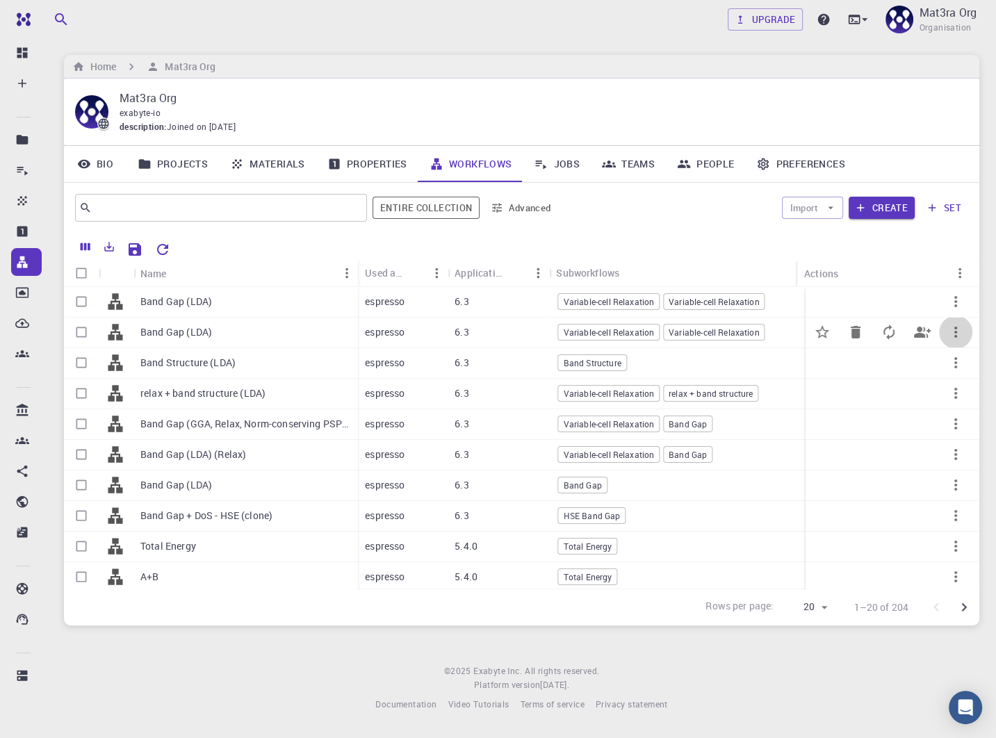
click at [954, 331] on icon "button" at bounding box center [955, 332] width 3 height 11
click at [935, 459] on span "Expand" at bounding box center [945, 456] width 30 height 14
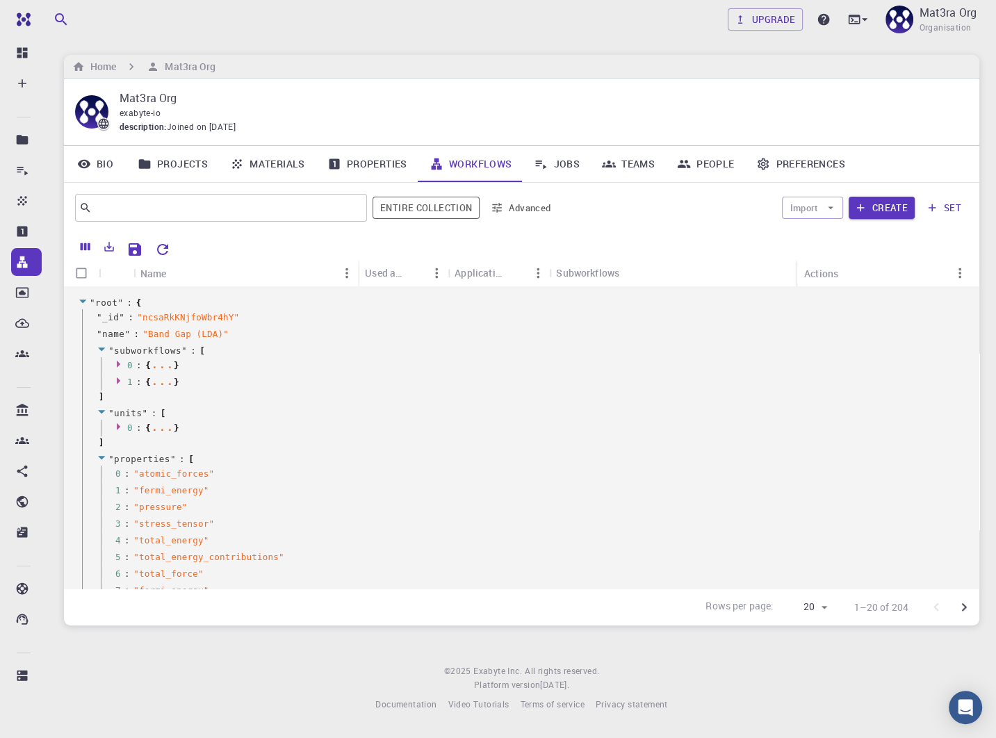
scroll to position [72, 0]
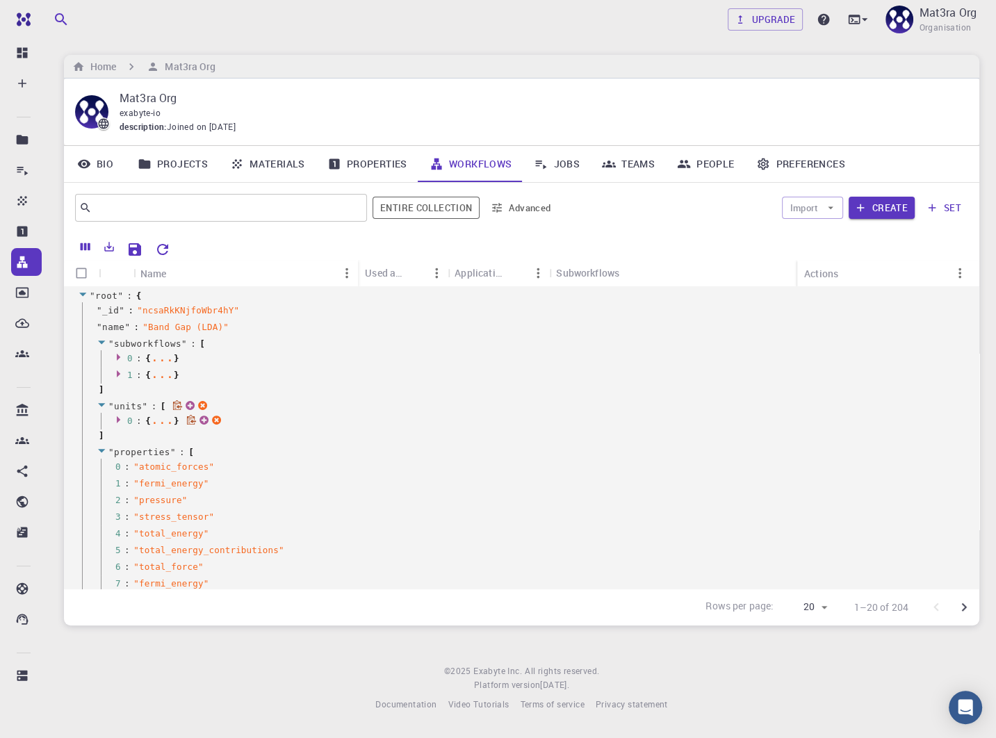
click at [121, 421] on icon at bounding box center [120, 419] width 10 height 9
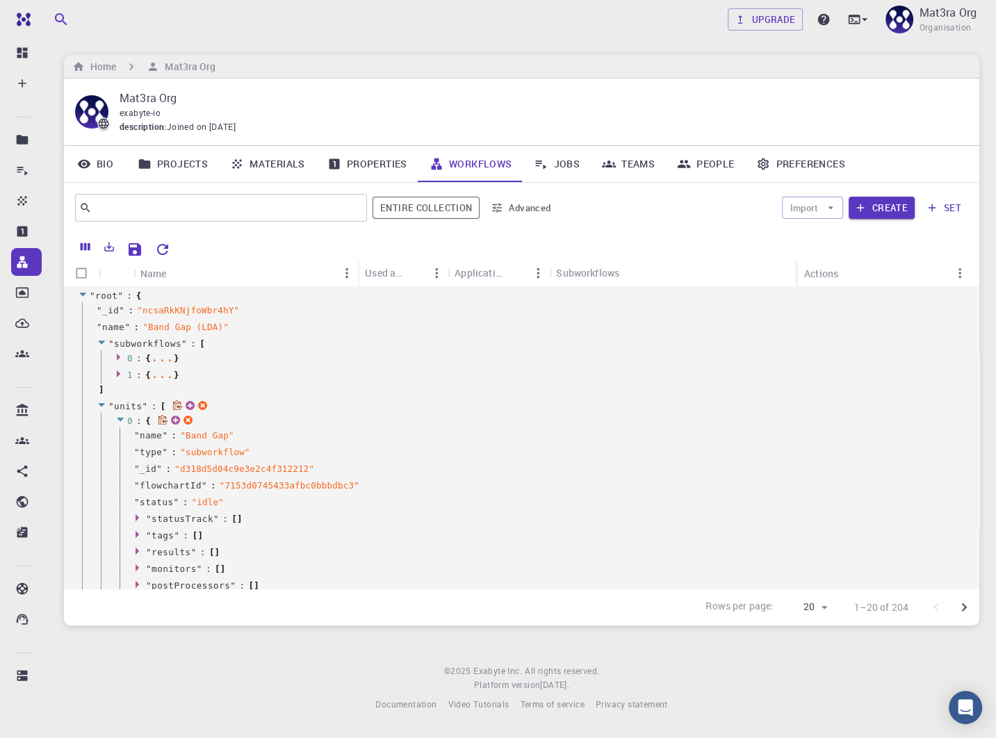
click at [121, 420] on icon at bounding box center [120, 419] width 10 height 9
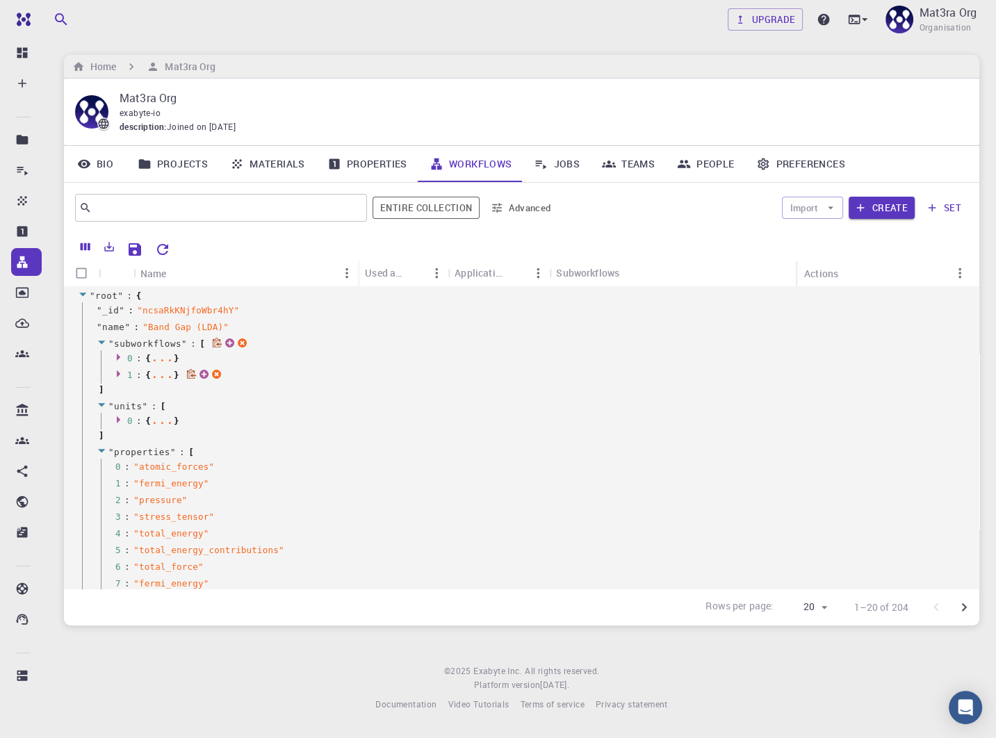
click at [119, 377] on span at bounding box center [120, 375] width 10 height 10
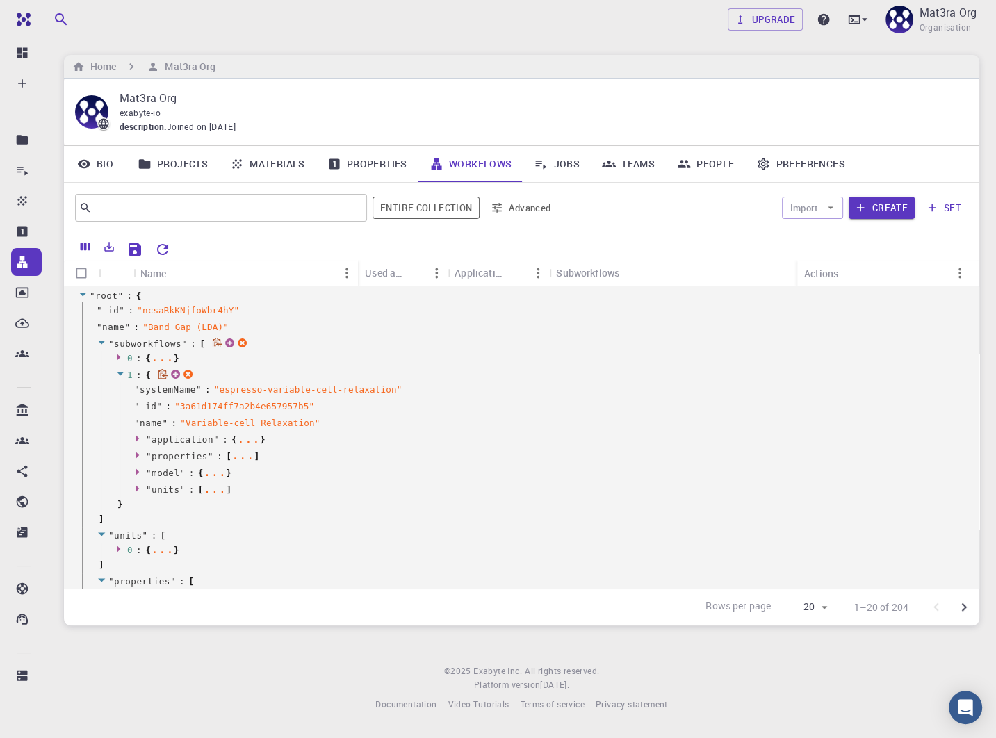
click at [119, 377] on icon at bounding box center [120, 373] width 10 height 9
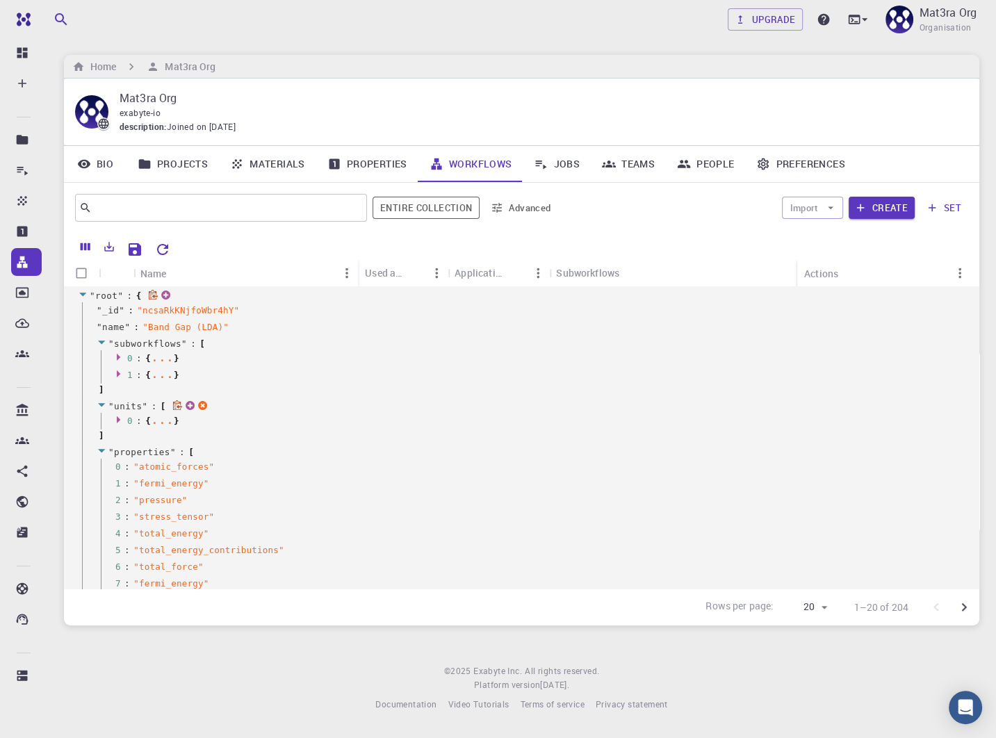
scroll to position [0, 0]
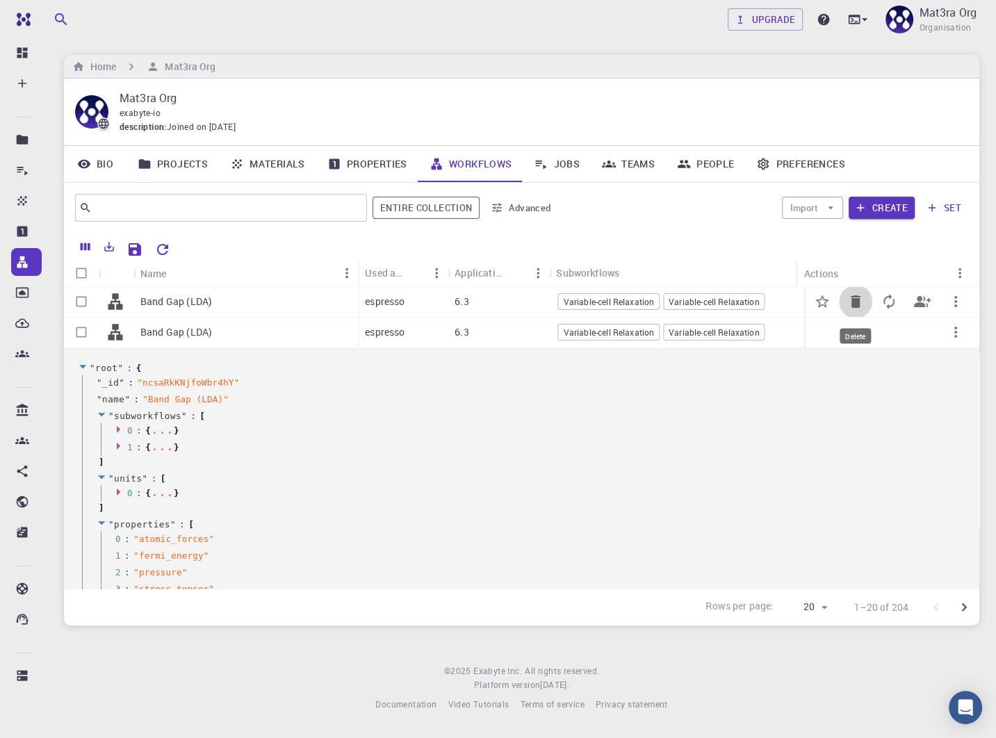
click at [851, 299] on icon "Delete" at bounding box center [856, 301] width 10 height 13
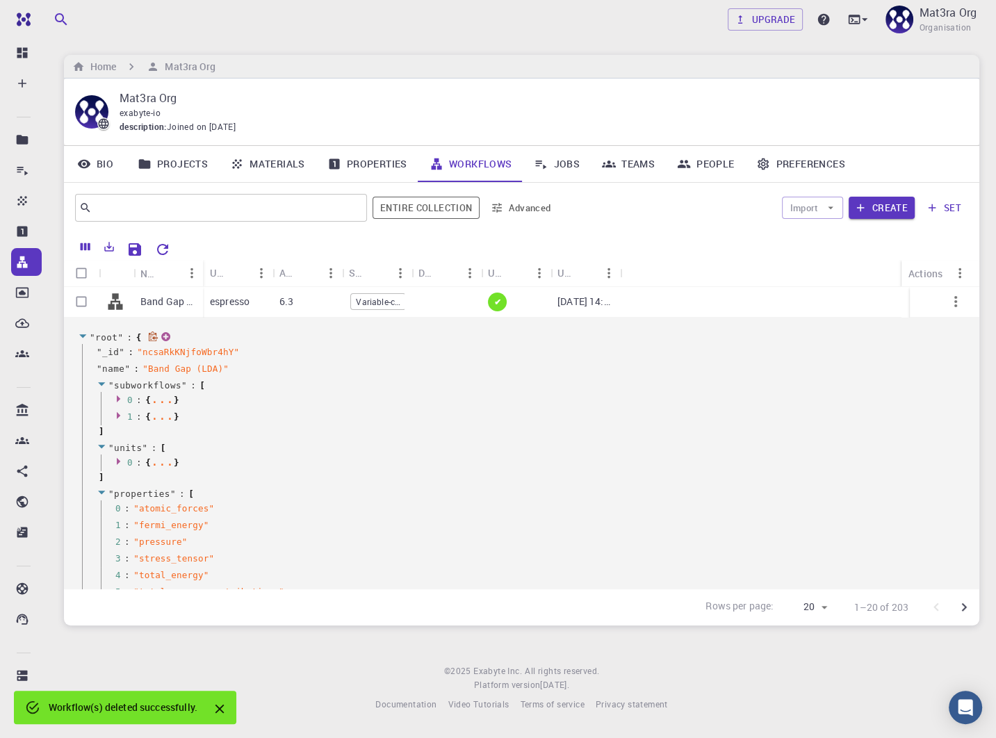
click at [86, 335] on icon at bounding box center [83, 335] width 10 height 9
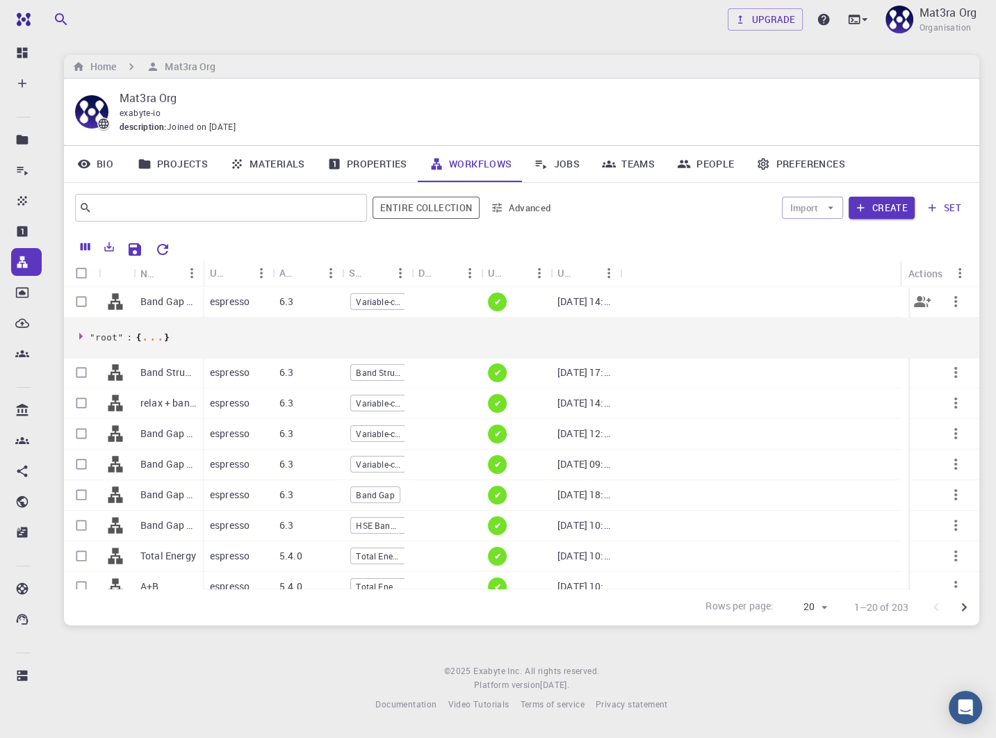
click at [950, 302] on icon "button" at bounding box center [955, 301] width 17 height 17
click at [823, 311] on div at bounding box center [498, 369] width 996 height 738
click at [947, 301] on icon "button" at bounding box center [955, 301] width 17 height 17
click at [913, 377] on icon at bounding box center [913, 382] width 8 height 10
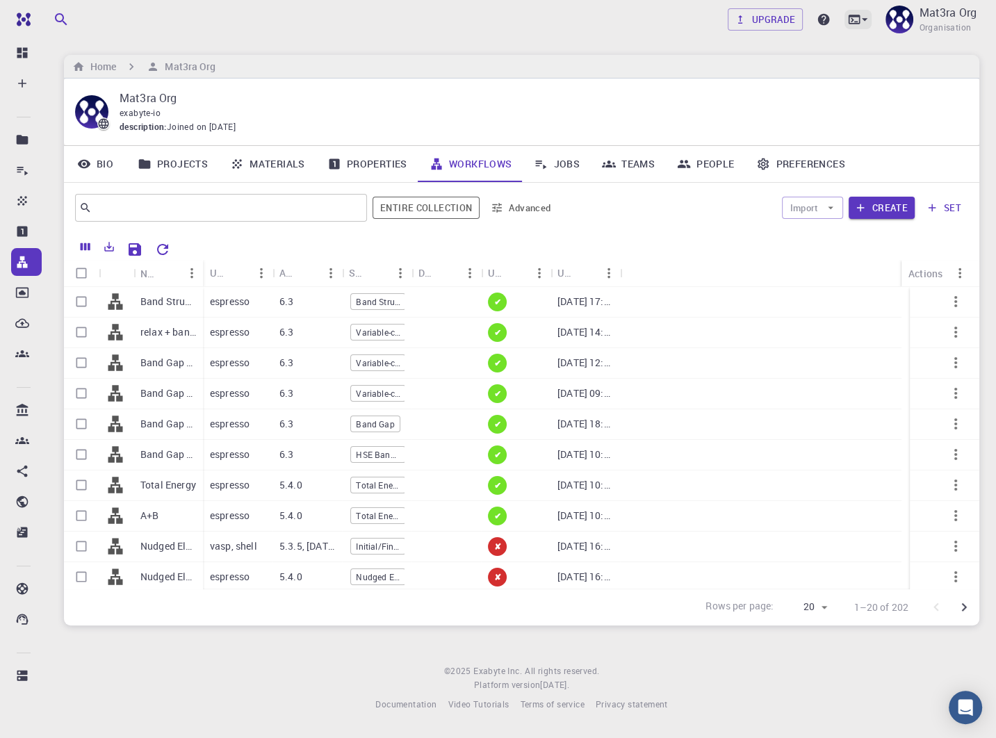
click at [848, 19] on icon at bounding box center [854, 19] width 12 height 9
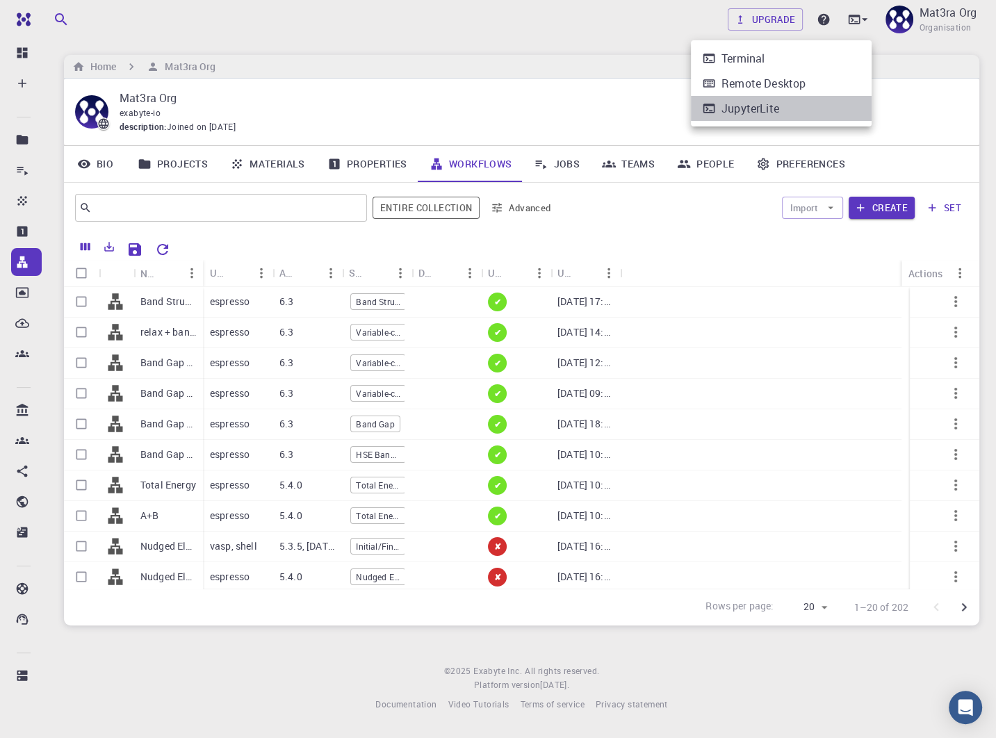
click at [820, 117] on li "JupyterLite" at bounding box center [781, 108] width 181 height 25
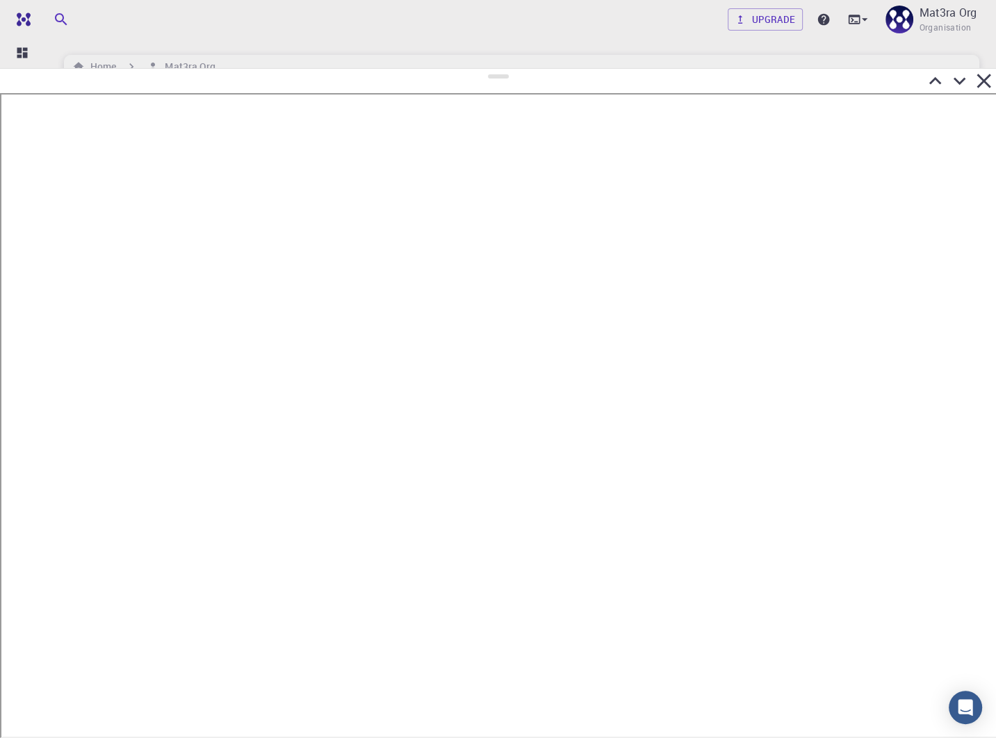
drag, startPoint x: 498, startPoint y: 377, endPoint x: 527, endPoint y: 69, distance: 309.8
click at [527, 69] on div at bounding box center [498, 403] width 996 height 670
click at [957, 84] on icon at bounding box center [959, 81] width 24 height 24
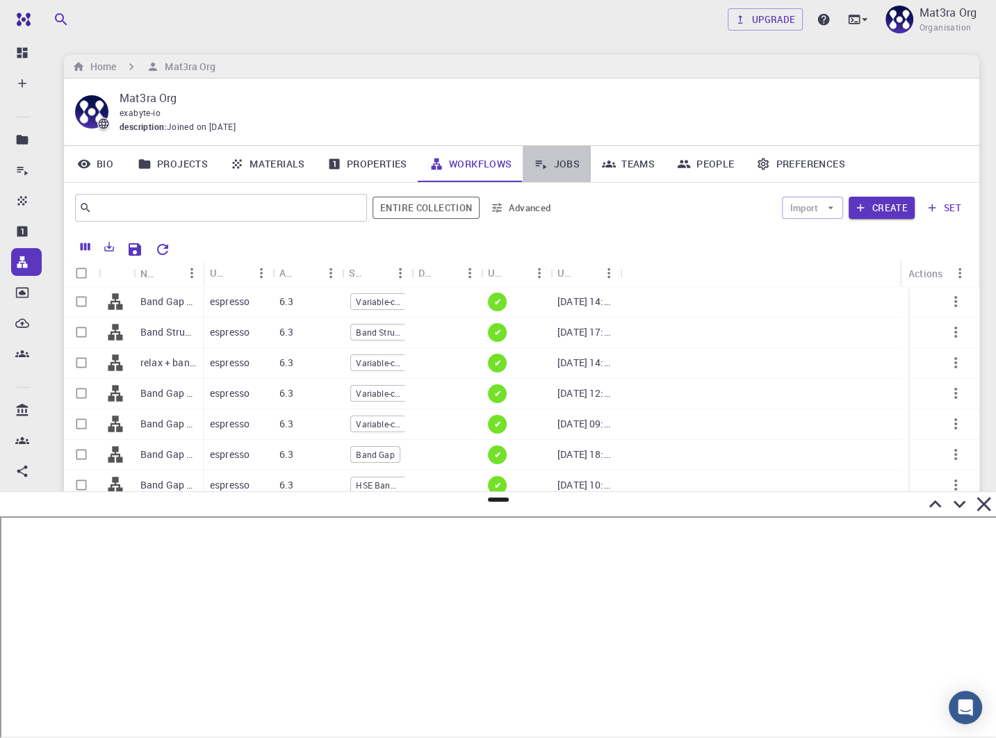
click at [552, 156] on link "Jobs" at bounding box center [557, 164] width 68 height 36
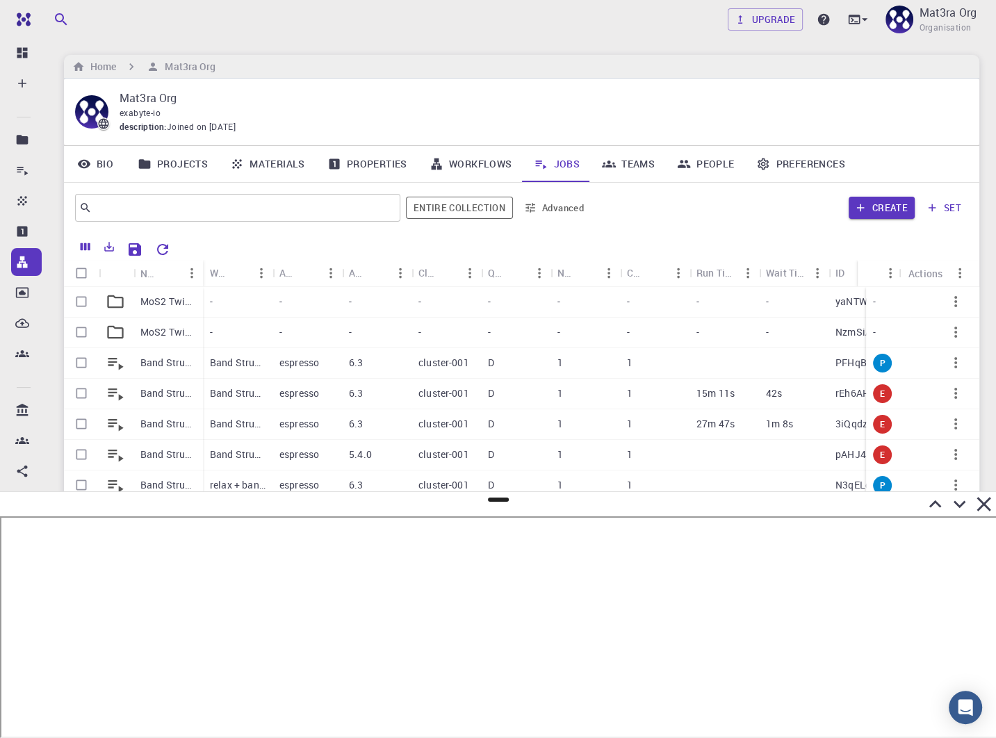
click at [459, 165] on link "Workflows" at bounding box center [470, 164] width 105 height 36
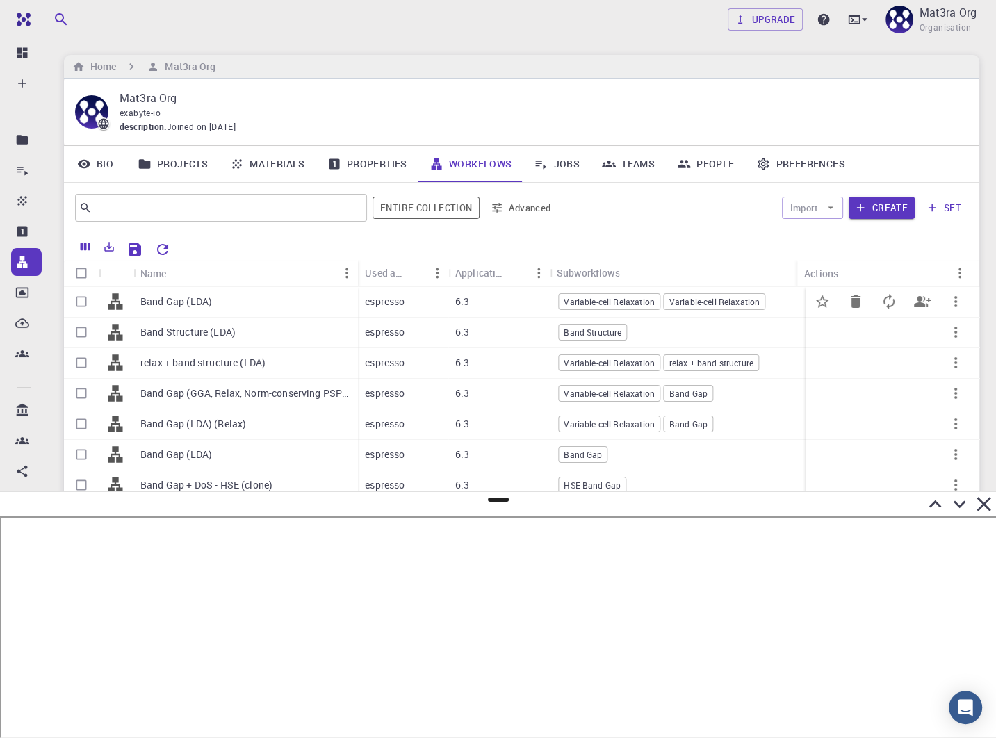
click at [171, 300] on p "Band Gap (LDA)" at bounding box center [176, 302] width 72 height 14
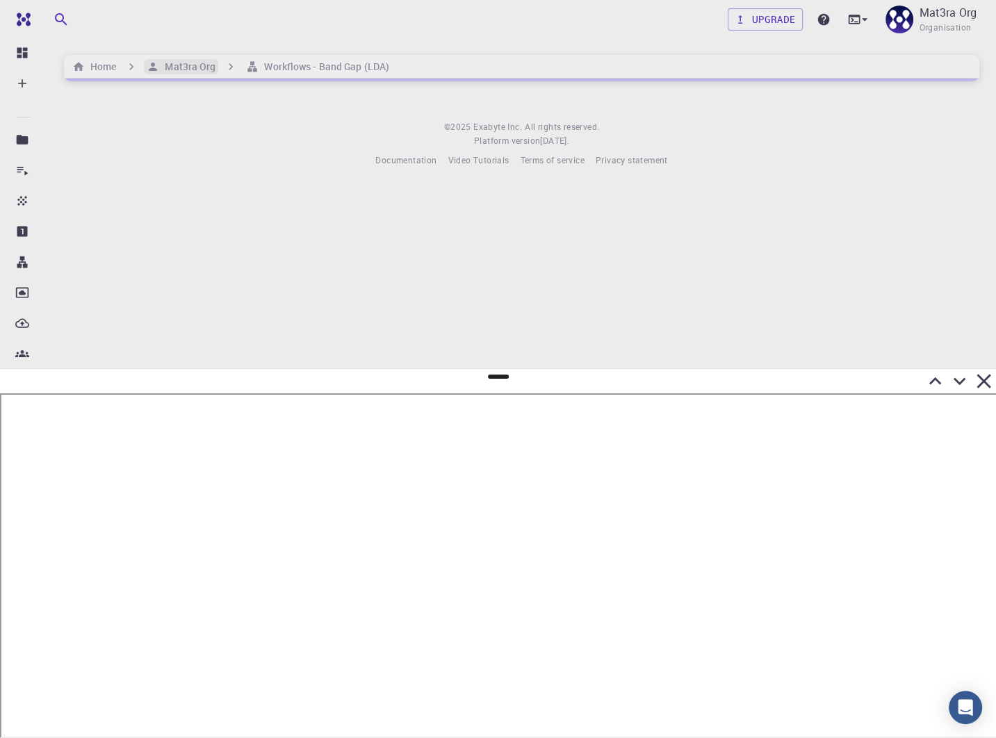
click at [188, 61] on h6 "Mat3ra Org" at bounding box center [187, 66] width 56 height 15
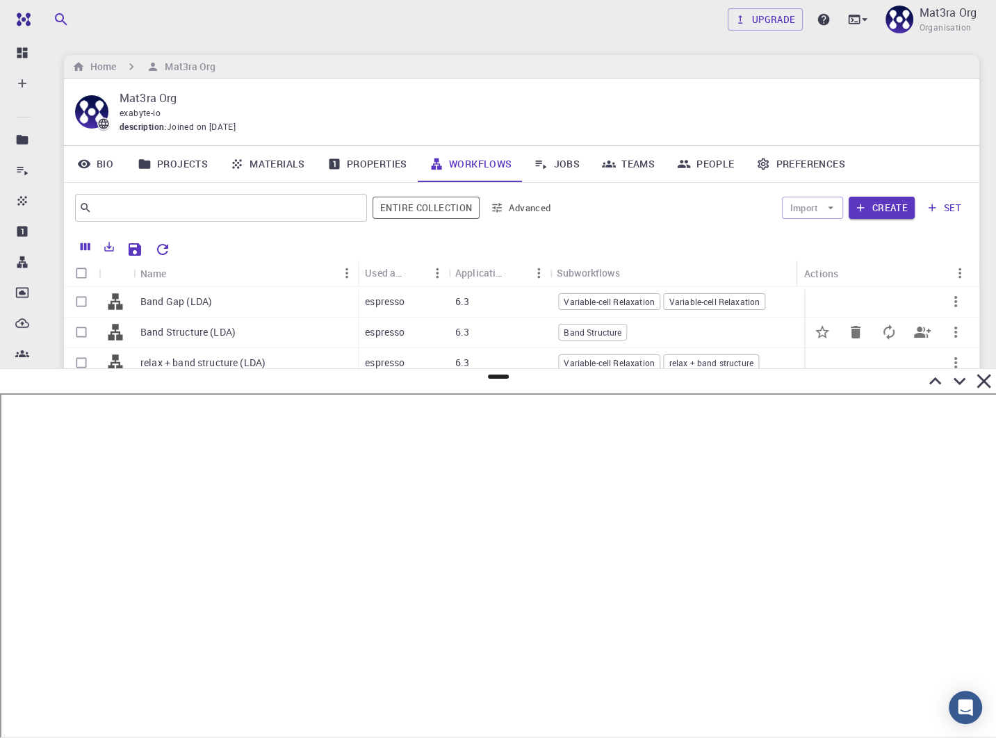
click at [177, 331] on p "Band Structure (LDA)" at bounding box center [187, 332] width 95 height 14
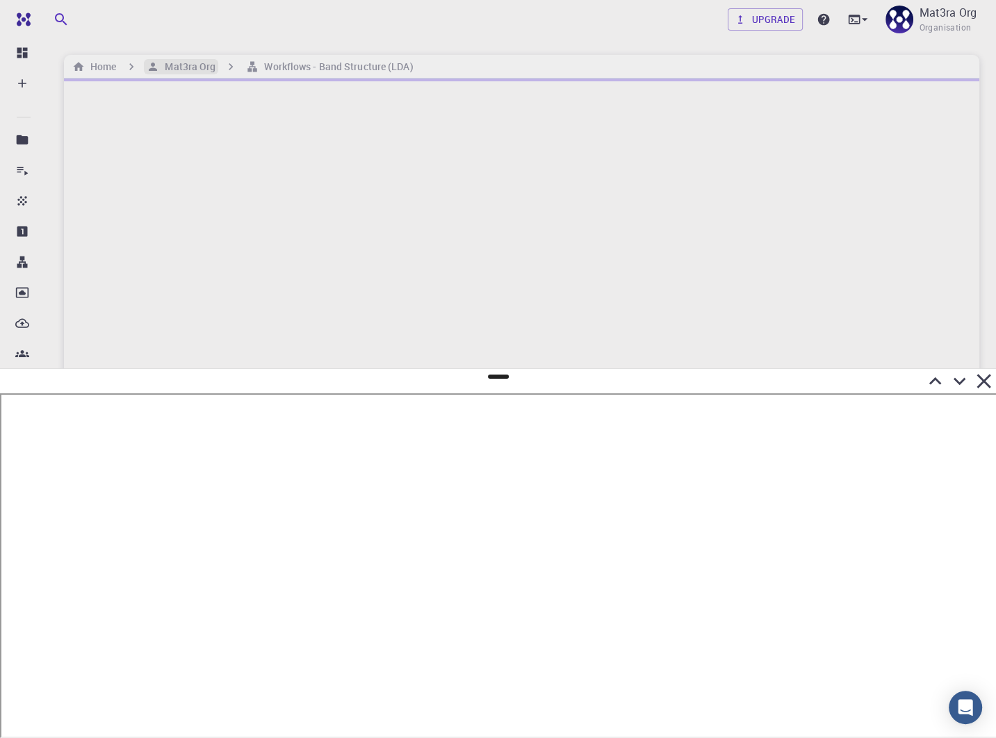
click at [174, 69] on h6 "Mat3ra Org" at bounding box center [187, 66] width 56 height 15
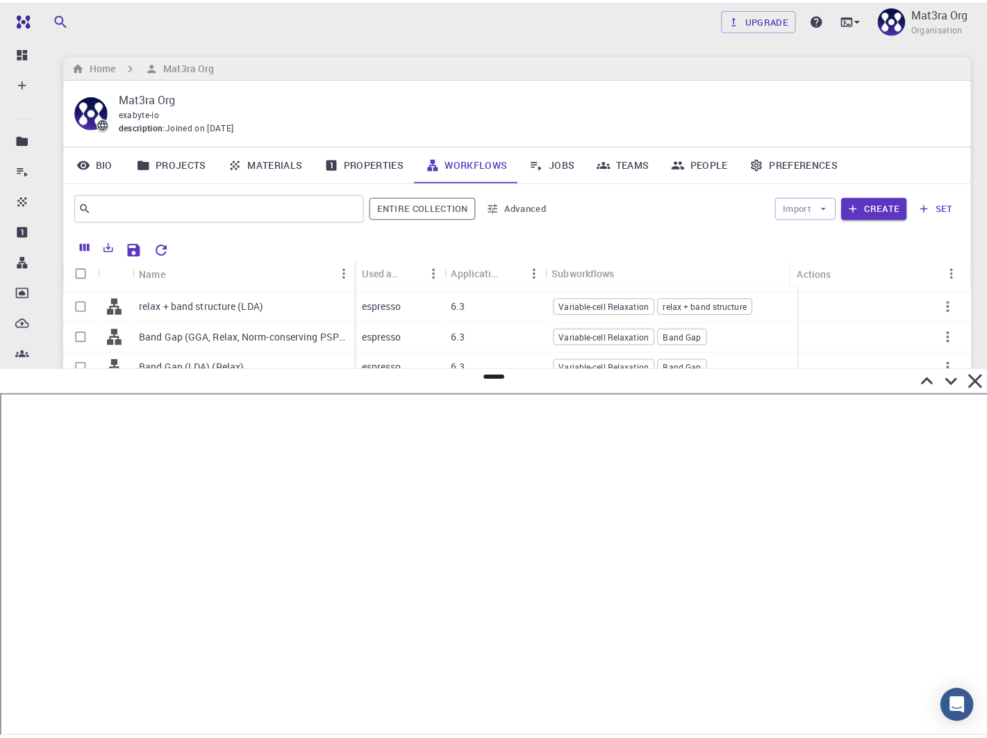
scroll to position [58, 0]
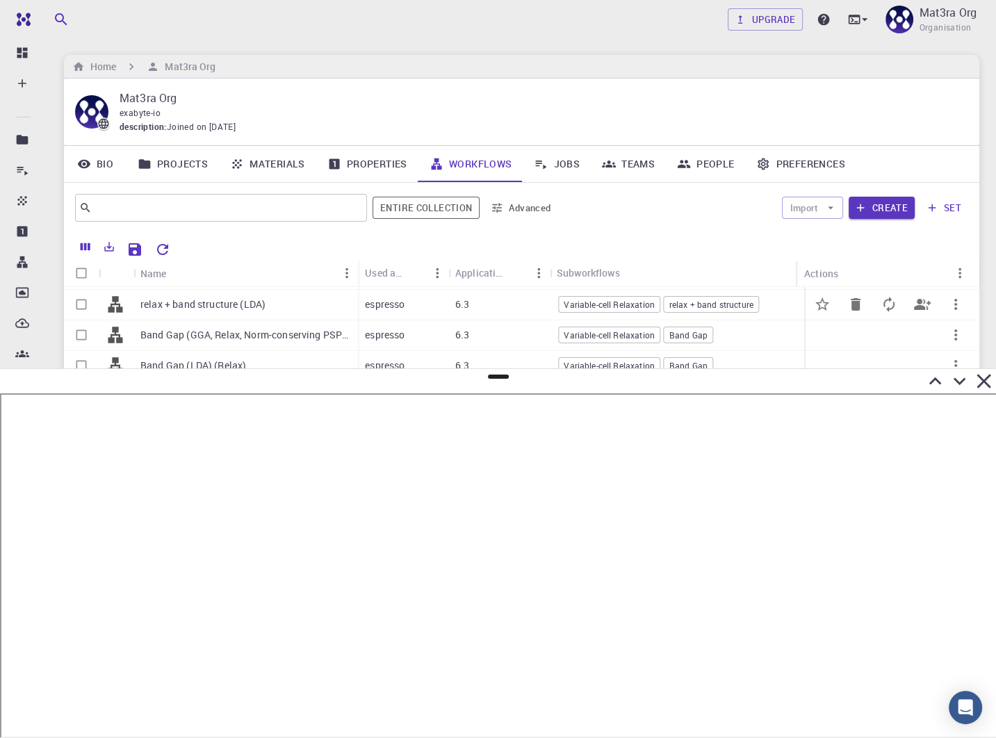
click at [190, 311] on div "relax + band structure (LDA)" at bounding box center [245, 305] width 224 height 31
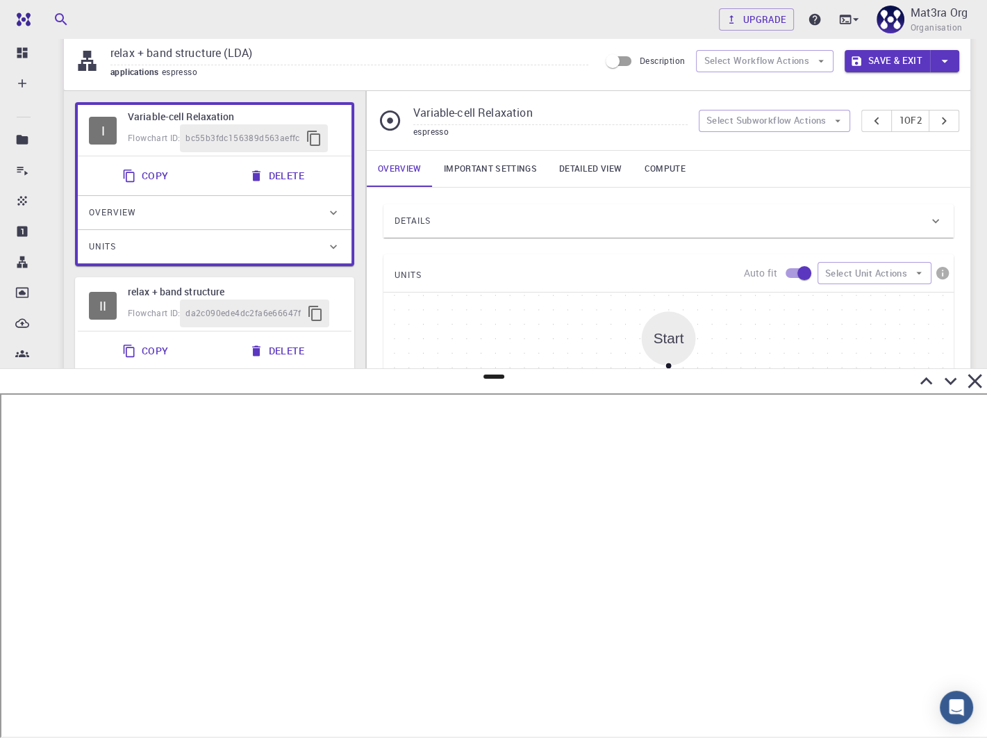
scroll to position [50, 0]
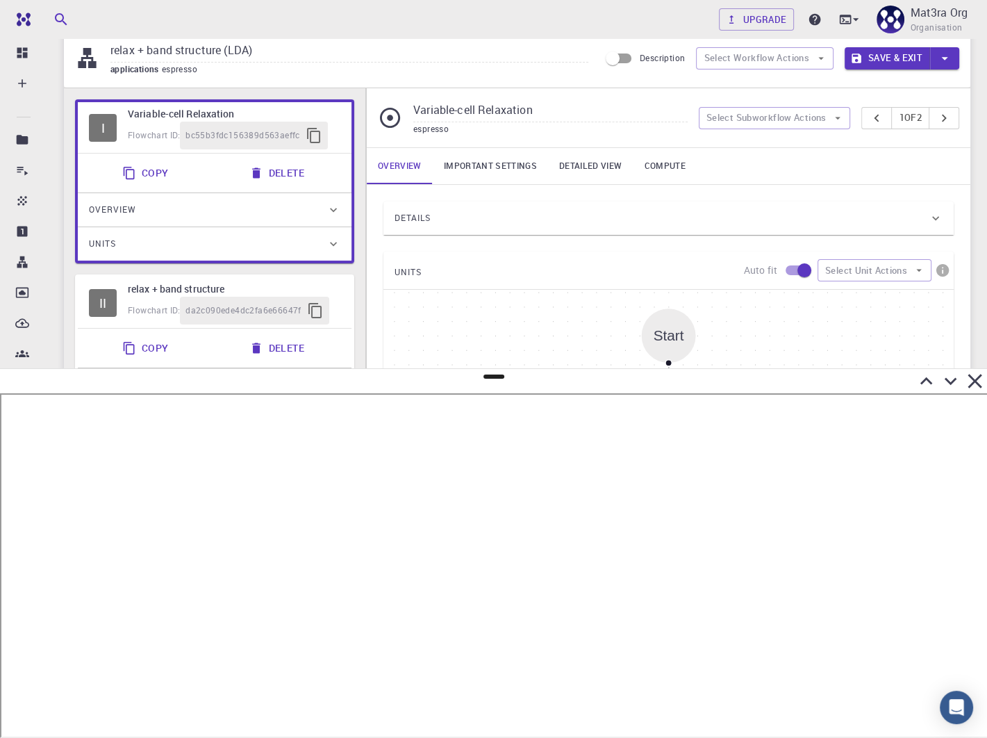
click at [181, 286] on h6 "relax + band structure" at bounding box center [234, 288] width 213 height 15
type input "relax + band structure"
type input "DFT LDA PZ"
type input "/export/share/pseudo/mo/lda/pz/gbrv/1.0/us/mo_pz_gbrv_1.0.upf"
type input "/export/share/pseudo/s/lda/pz/gbrv/1.4/us/s_pz_gbrv_1.4.upf"
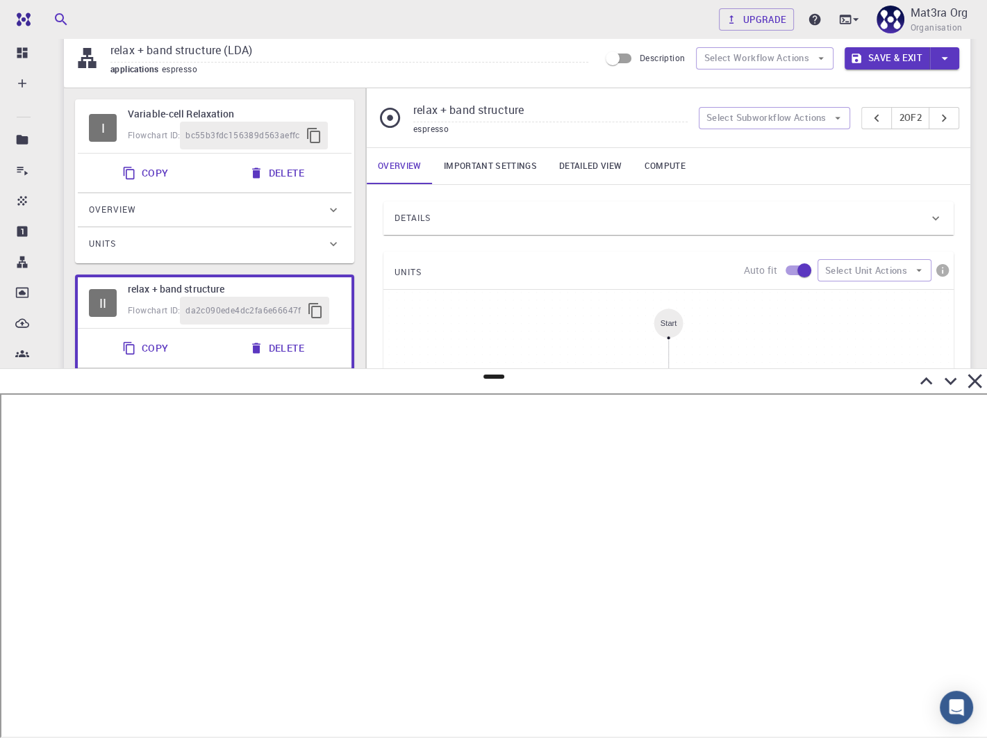
click at [206, 114] on h6 "Variable-cell Relaxation" at bounding box center [234, 113] width 213 height 15
type input "Variable-cell Relaxation"
type input "DFT GGA PBE"
type input "/export/share/pseudo/mo/gga/pbe/gbrv/1.0/us/mo_pbe_gbrv_1.0.upf"
type input "/export/share/pseudo/s/gga/pbe/gbrv/1.4/us/s_pbe_gbrv_1.4.upf"
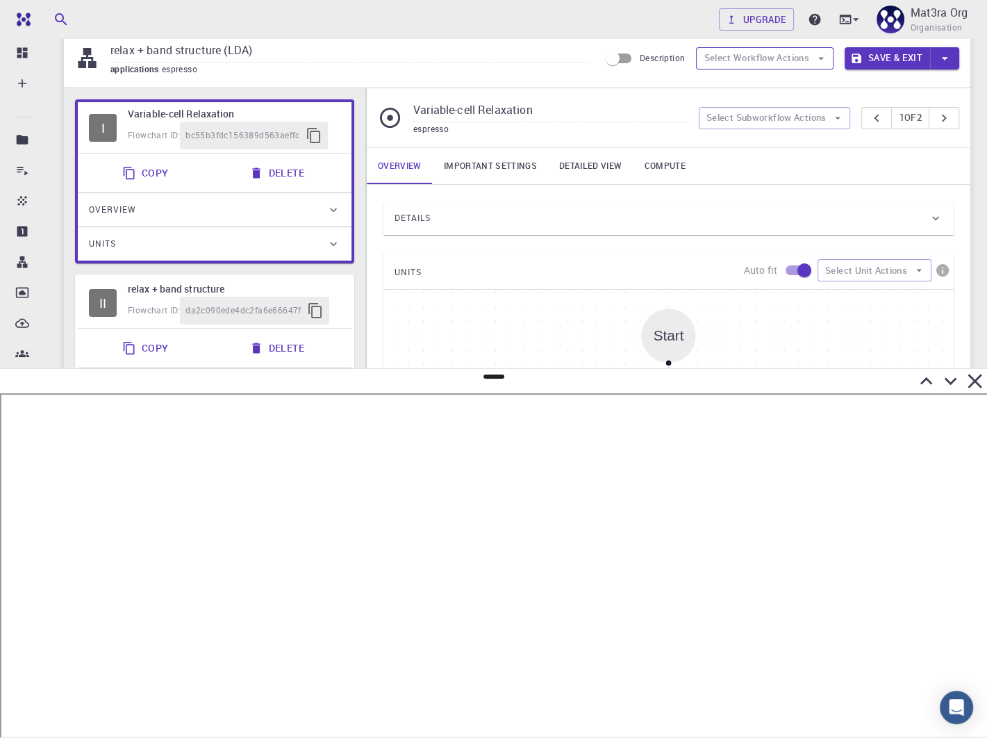
click at [769, 51] on button "Select Workflow Actions" at bounding box center [765, 58] width 138 height 22
click at [739, 83] on span "Toggle relaxation" at bounding box center [778, 86] width 90 height 14
type input "relax + band structure"
type input "DFT LDA PZ"
type input "/export/share/pseudo/mo/lda/pz/gbrv/1.0/us/mo_pz_gbrv_1.0.upf"
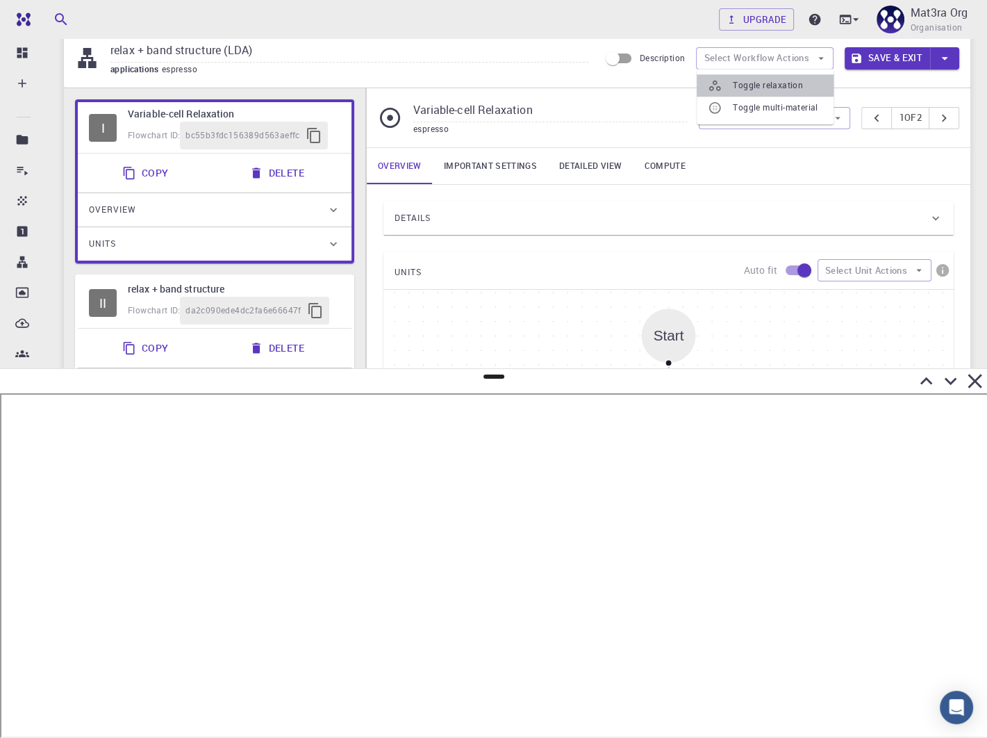
type input "/export/share/pseudo/s/lda/pz/gbrv/1.4/us/s_pz_gbrv_1.4.upf"
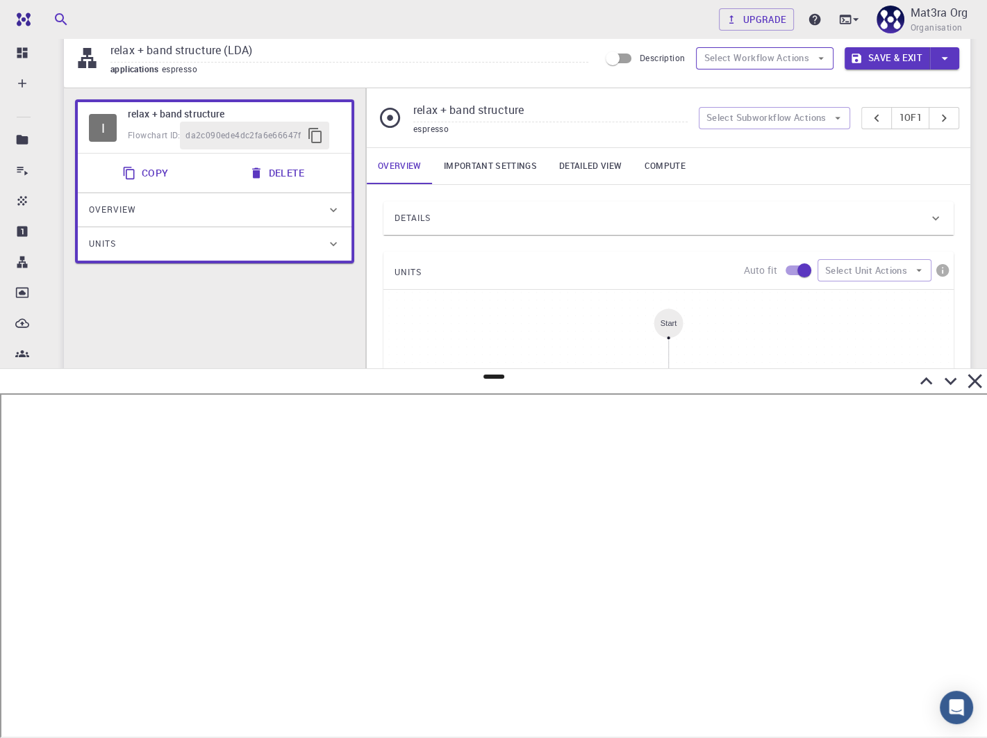
click at [736, 56] on button "Select Workflow Actions" at bounding box center [765, 58] width 138 height 22
click at [729, 85] on div at bounding box center [720, 91] width 25 height 14
type input "Variable-cell Relaxation"
type input "DFT GGA PBE"
type input "/export/share/pseudo/mo/gga/pbe/gbrv/1.0/us/mo_pbe_gbrv_1.0.upf"
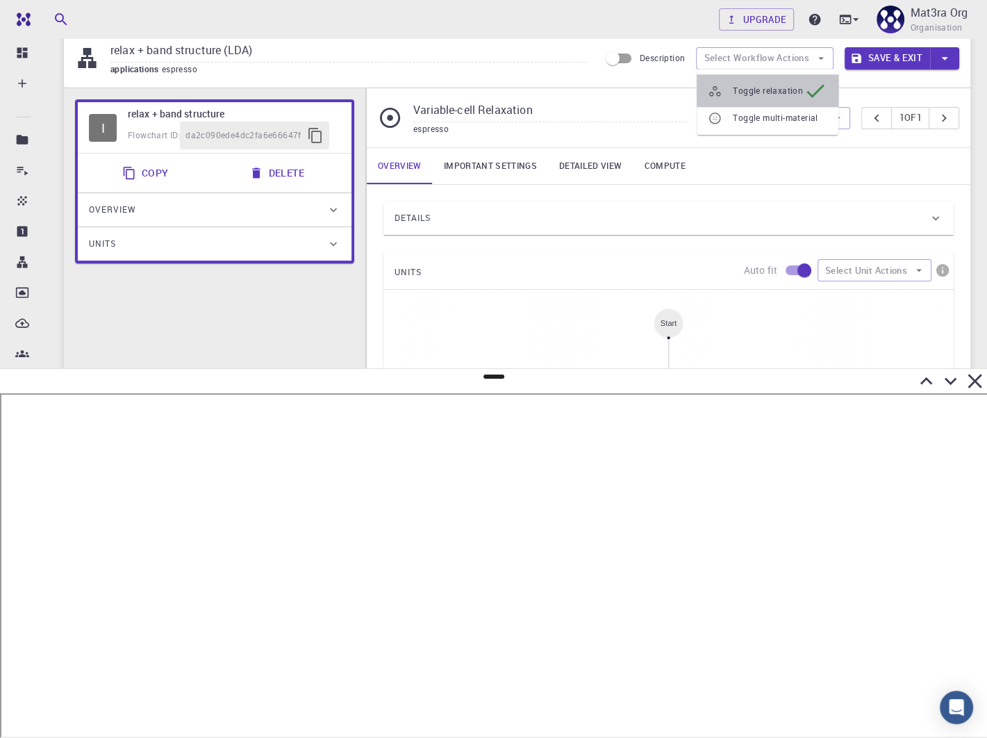
type input "/export/share/pseudo/s/gga/pbe/gbrv/1.4/us/s_pbe_gbrv_1.4.upf"
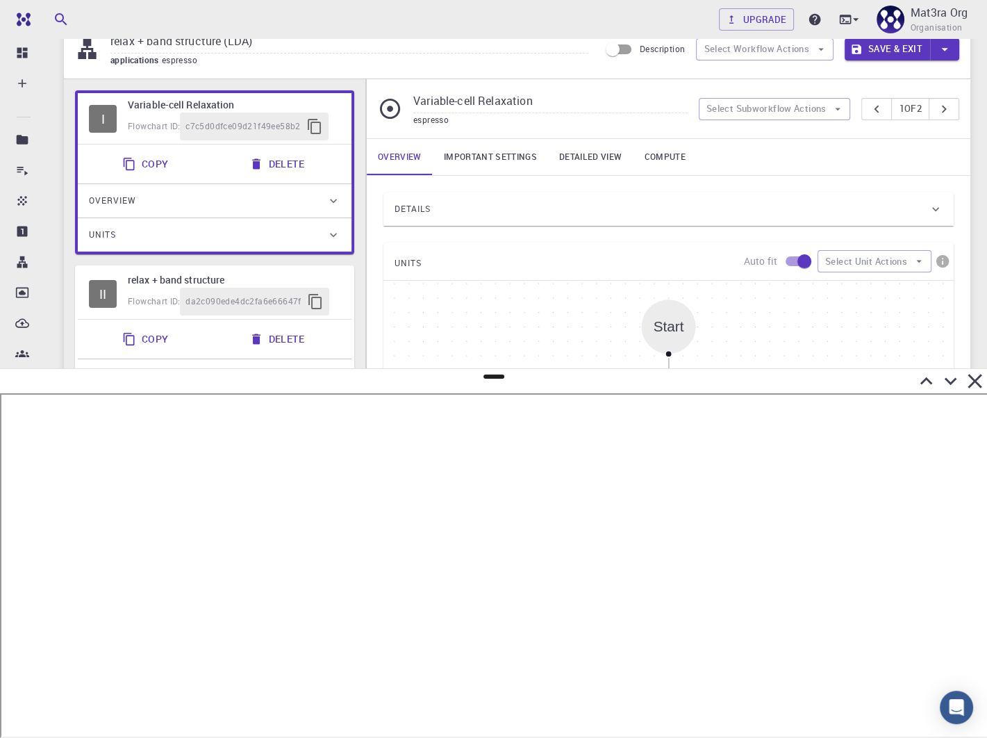
scroll to position [45, 0]
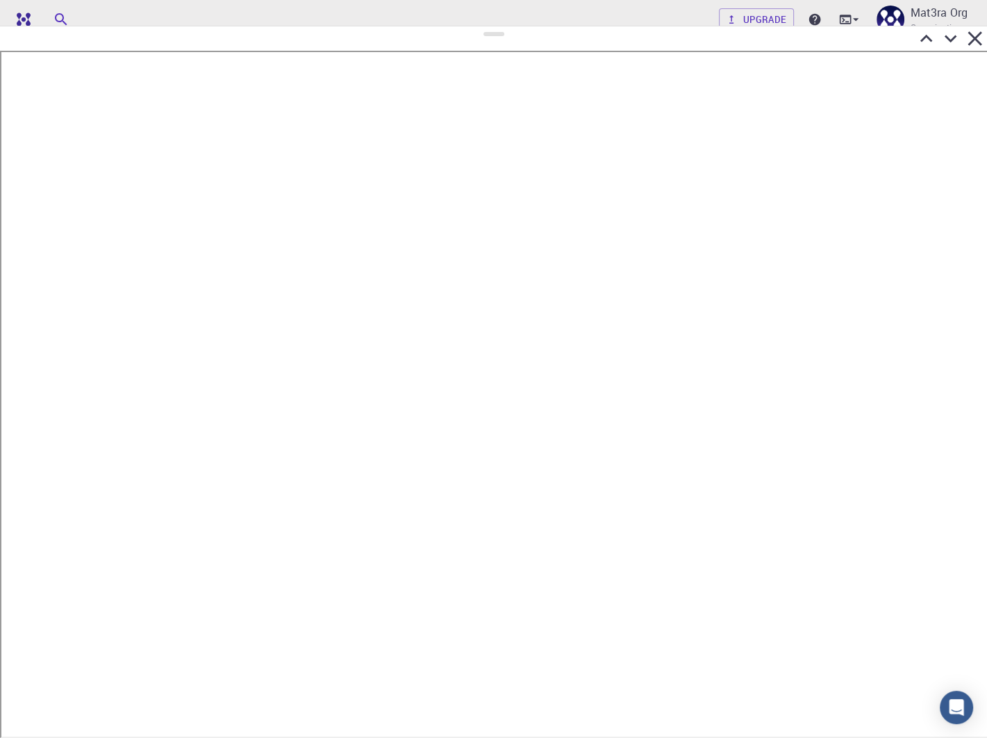
drag, startPoint x: 495, startPoint y: 378, endPoint x: 466, endPoint y: 23, distance: 356.3
click at [466, 26] on div at bounding box center [493, 382] width 987 height 712
click at [946, 35] on icon at bounding box center [951, 35] width 24 height 24
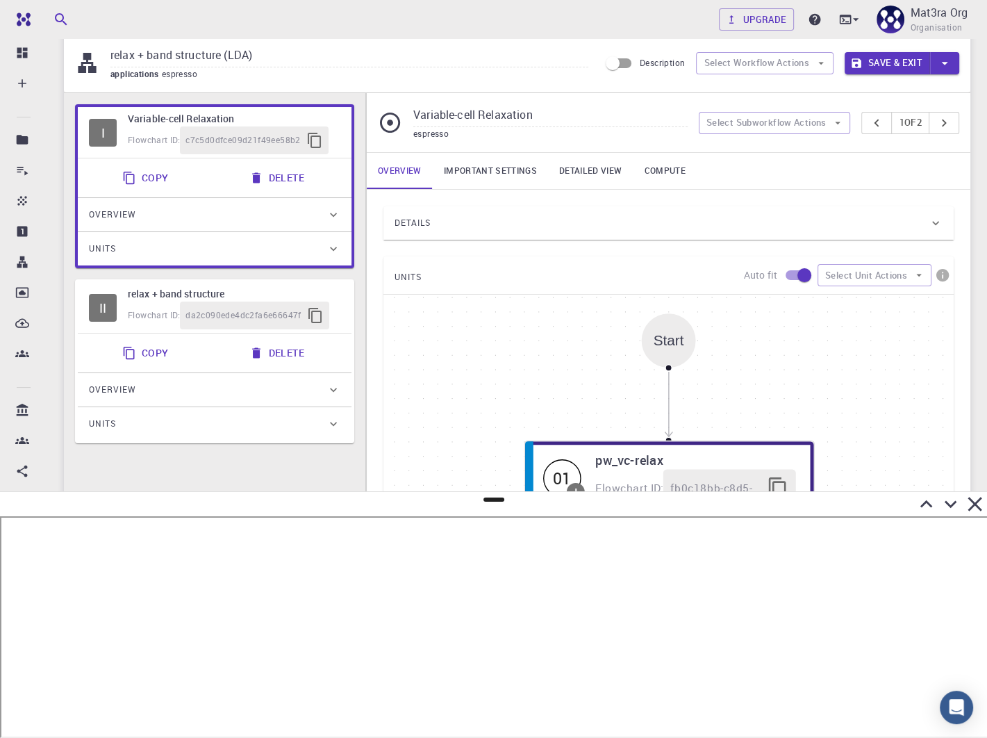
click at [192, 289] on h6 "relax + band structure" at bounding box center [234, 293] width 213 height 15
type input "relax + band structure"
type input "DFT LDA PZ"
type input "/export/share/pseudo/mo/lda/pz/gbrv/1.0/us/mo_pz_gbrv_1.0.upf"
type input "/export/share/pseudo/s/lda/pz/gbrv/1.4/us/s_pz_gbrv_1.4.upf"
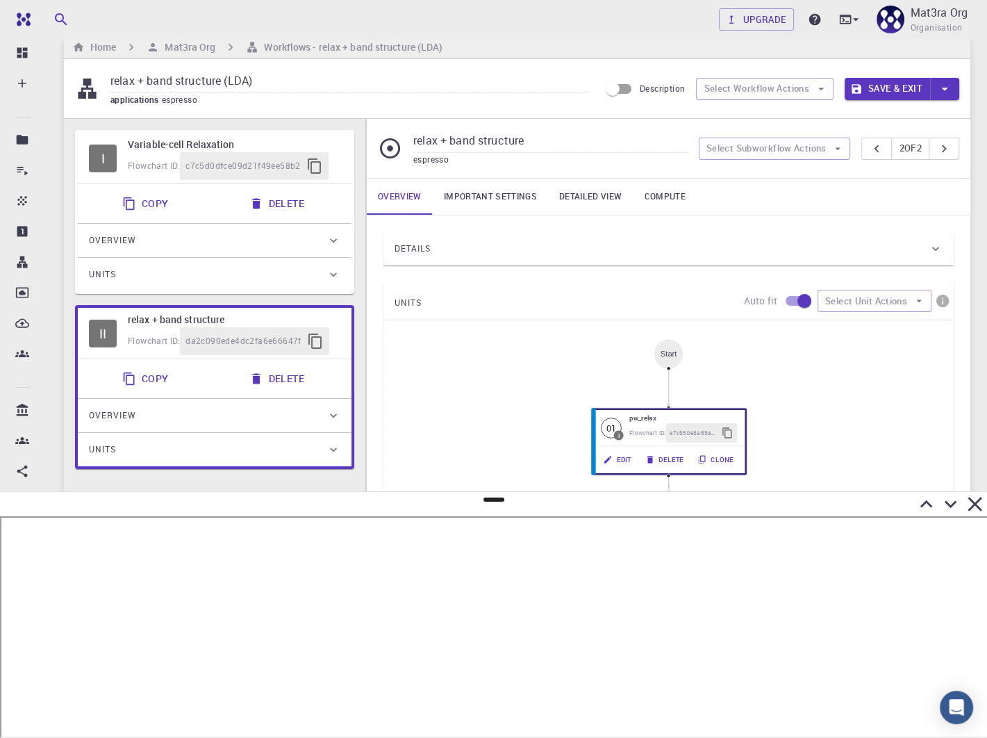
scroll to position [19, 0]
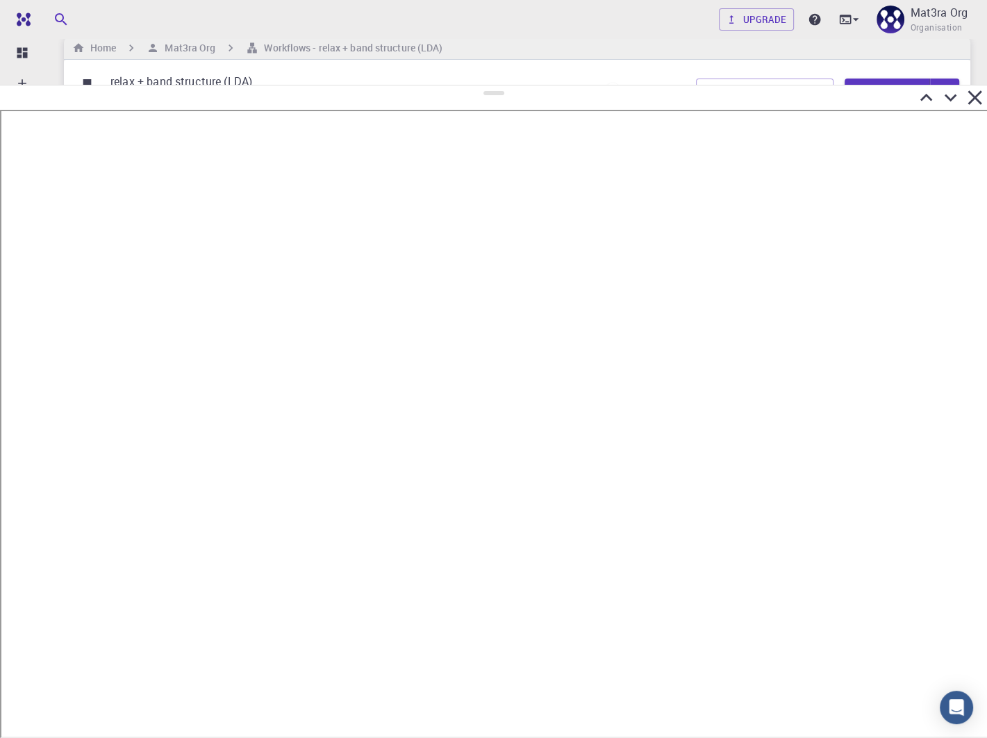
drag, startPoint x: 491, startPoint y: 500, endPoint x: 505, endPoint y: 85, distance: 415.8
click at [506, 85] on div at bounding box center [493, 411] width 987 height 653
click at [951, 95] on icon at bounding box center [951, 97] width 24 height 24
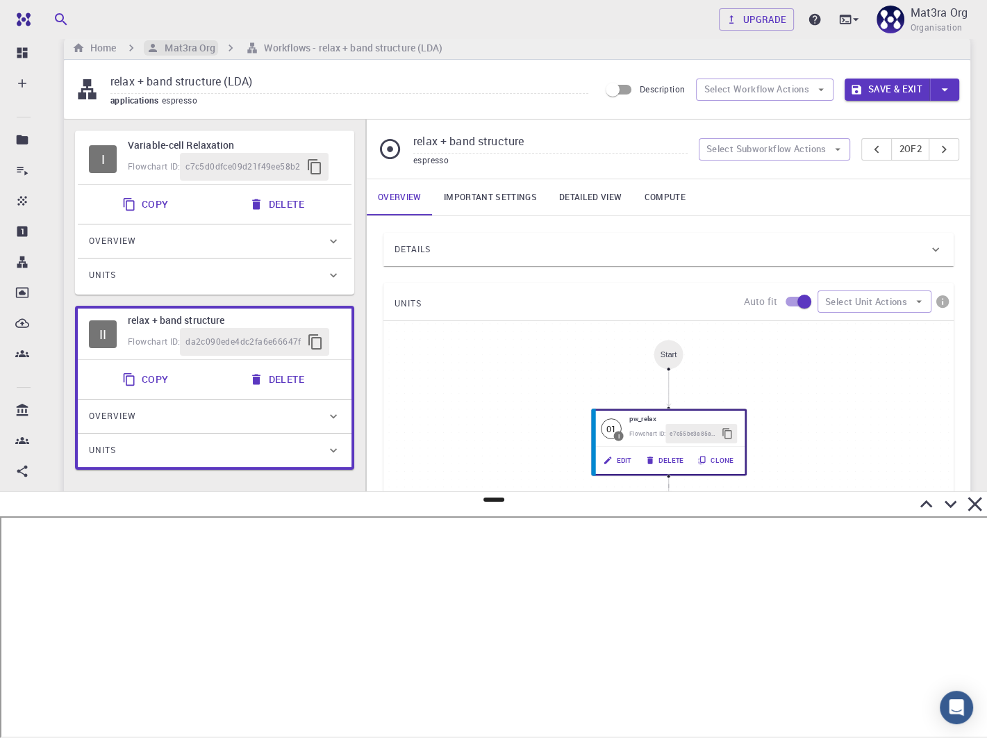
click at [195, 42] on h6 "Mat3ra Org" at bounding box center [187, 47] width 56 height 15
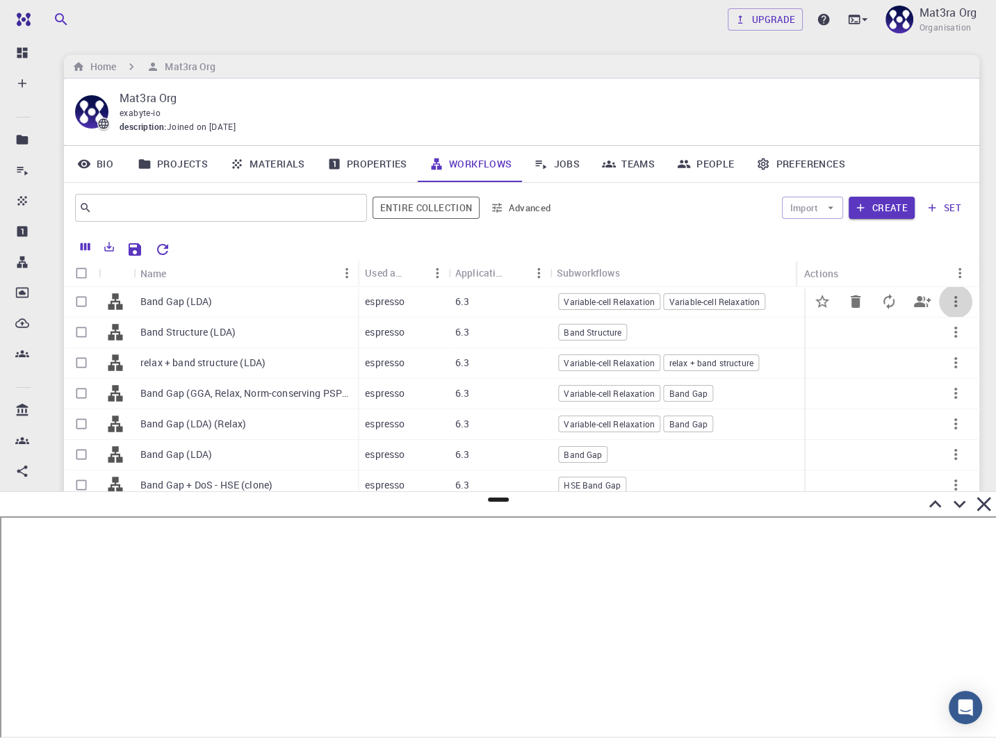
click at [947, 301] on icon "button" at bounding box center [955, 301] width 17 height 17
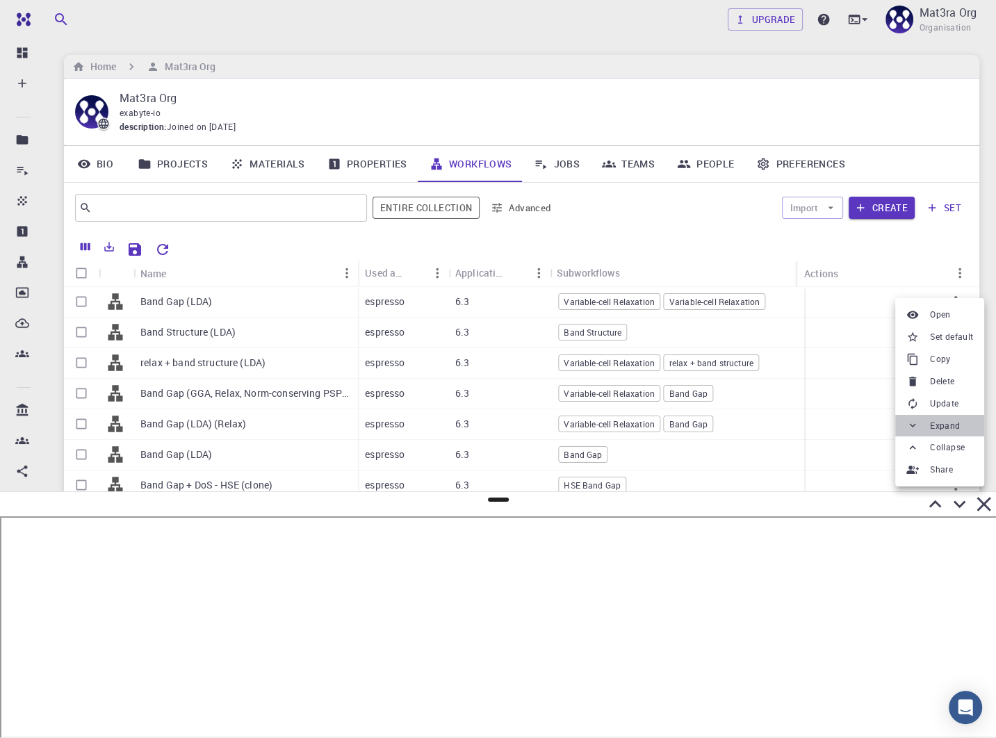
click at [913, 427] on icon at bounding box center [912, 425] width 13 height 13
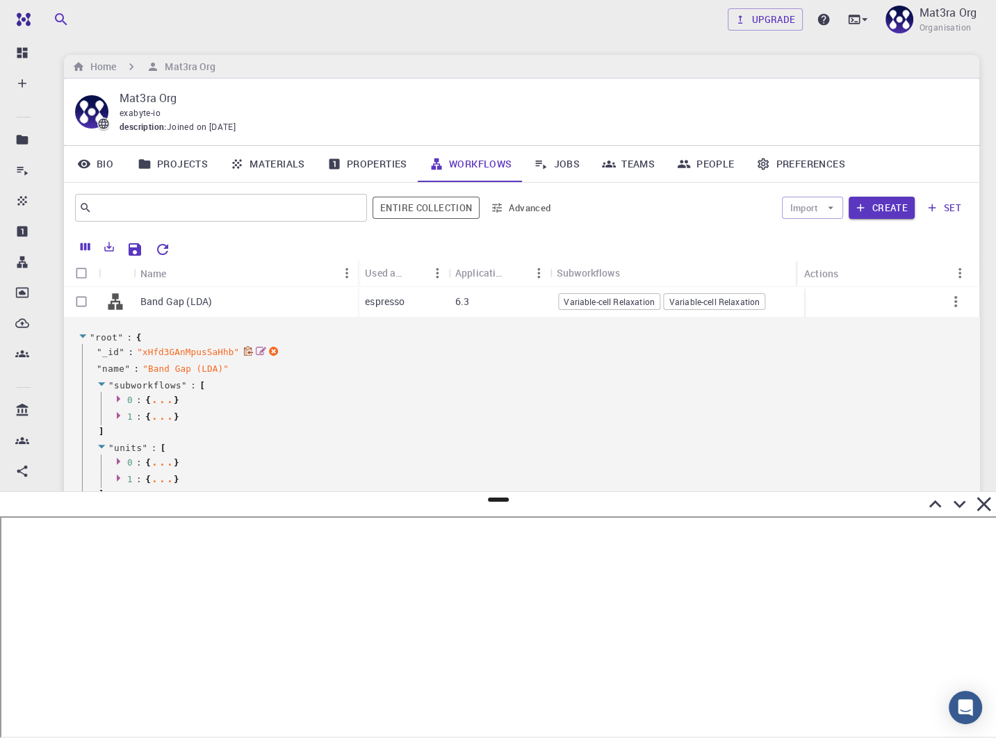
click at [177, 354] on span "" xHfd3GAnMpusSaHhb "" at bounding box center [188, 352] width 102 height 10
click at [176, 354] on span "" xHfd3GAnMpusSaHhb "" at bounding box center [188, 352] width 102 height 10
copy span "xHfd3GAnMpusSaHhb"
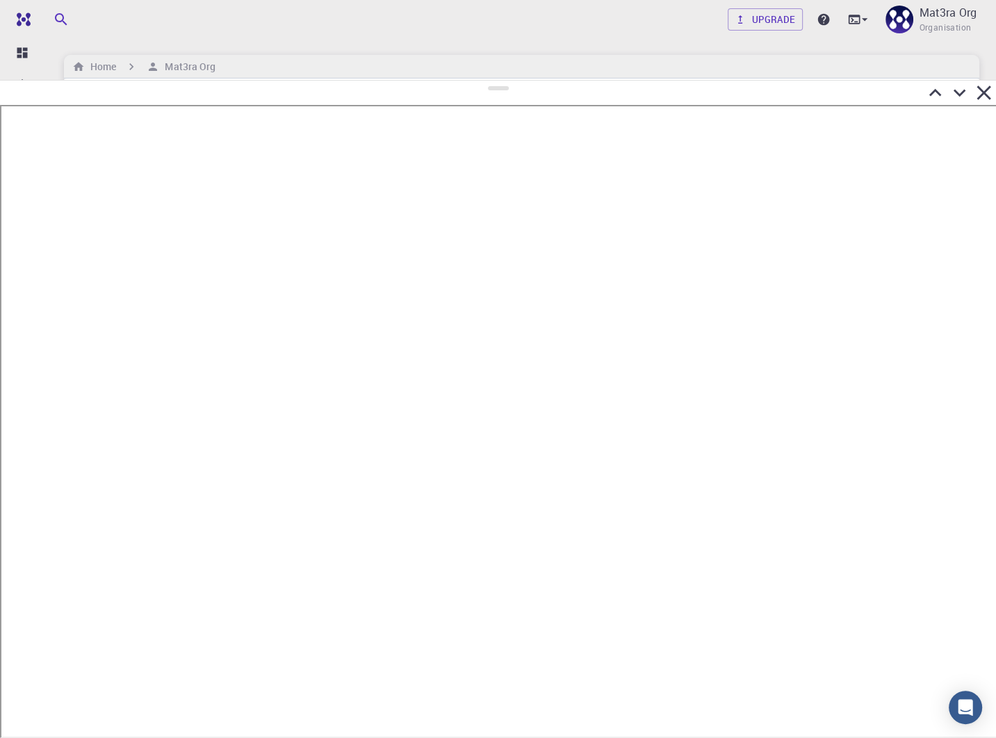
drag, startPoint x: 500, startPoint y: 498, endPoint x: 522, endPoint y: 63, distance: 435.5
click at [522, 80] on div at bounding box center [498, 409] width 996 height 658
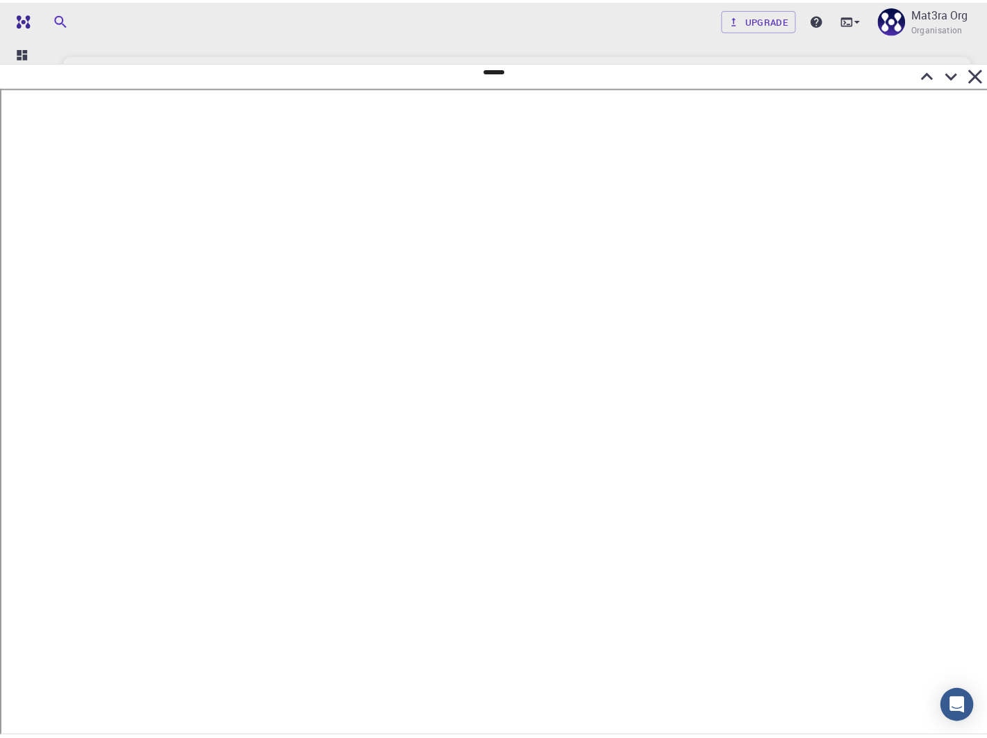
scroll to position [0, 2]
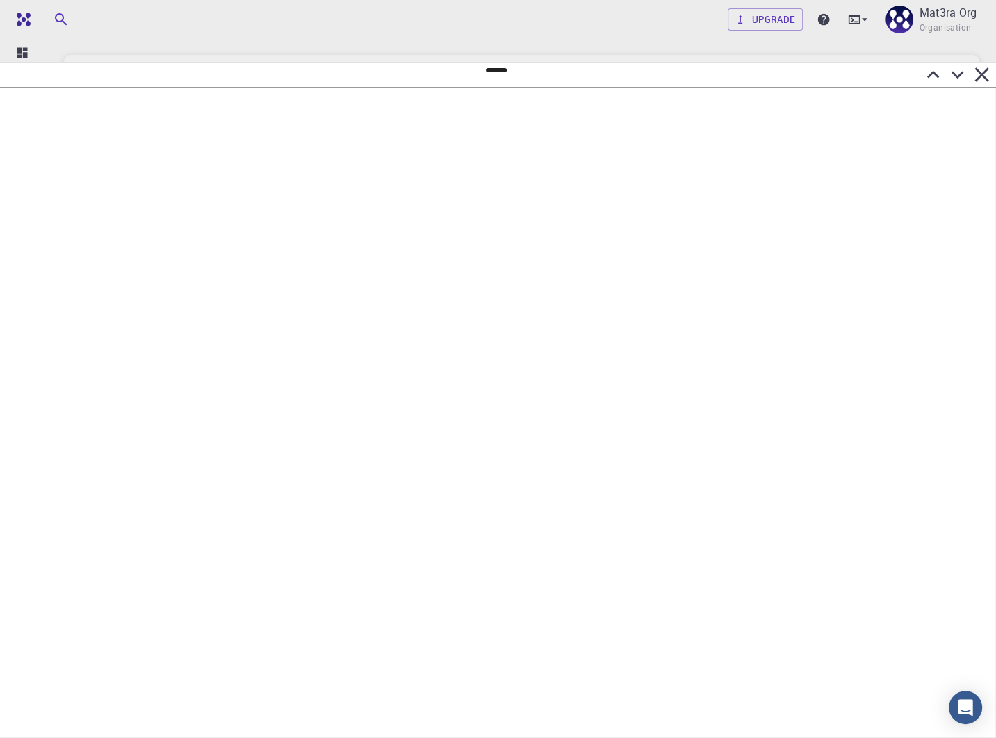
click at [955, 78] on icon at bounding box center [957, 75] width 24 height 24
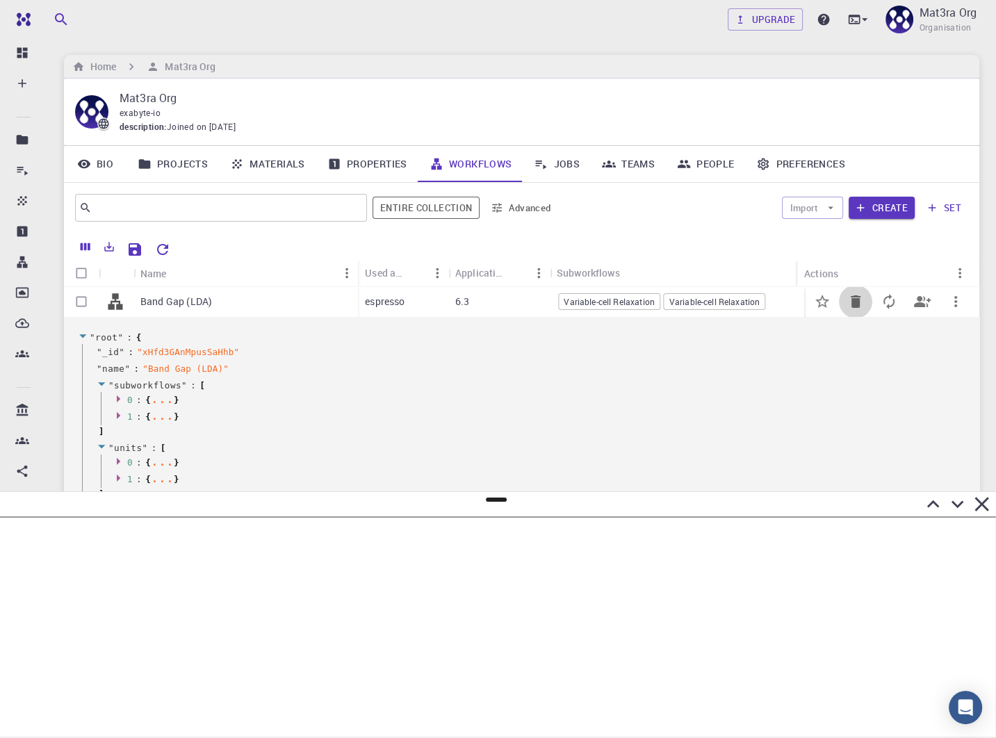
click at [851, 303] on icon "Delete" at bounding box center [856, 301] width 10 height 13
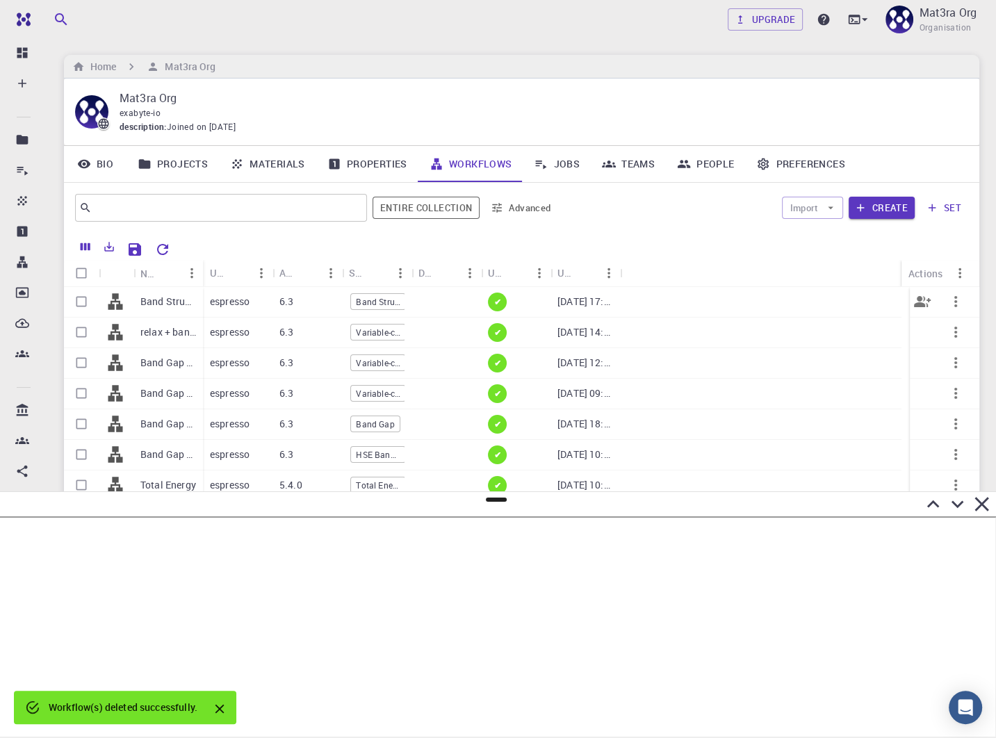
click at [851, 287] on div at bounding box center [760, 302] width 281 height 31
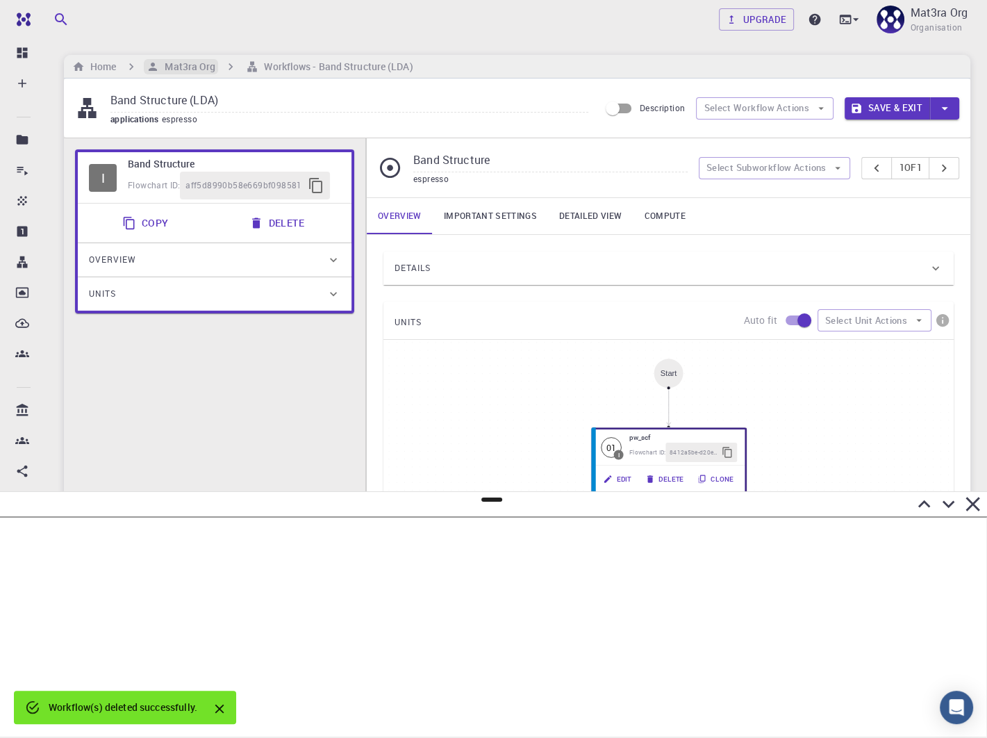
click at [196, 70] on h6 "Mat3ra Org" at bounding box center [187, 66] width 56 height 15
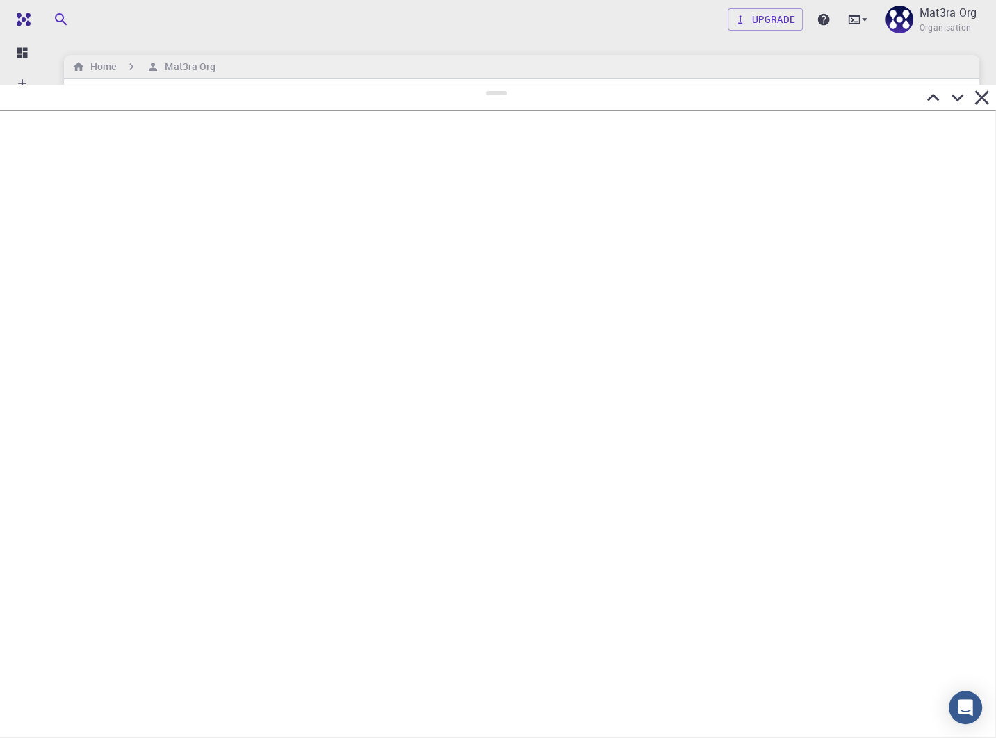
drag, startPoint x: 493, startPoint y: 500, endPoint x: 494, endPoint y: 86, distance: 413.4
click at [494, 87] on div at bounding box center [498, 411] width 996 height 653
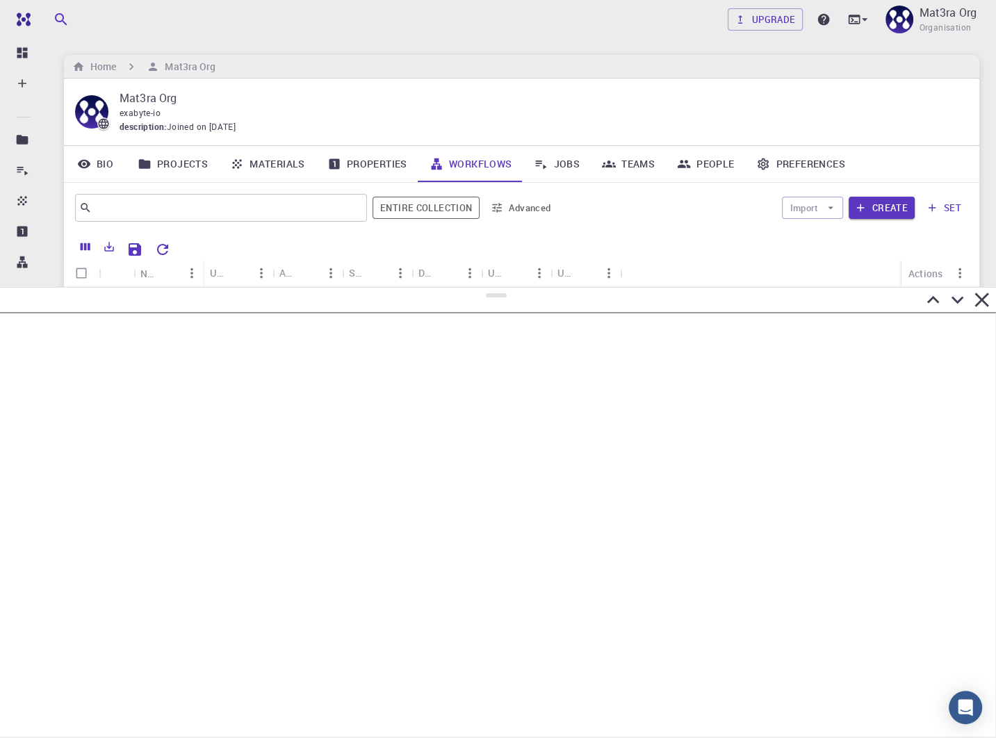
drag, startPoint x: 492, startPoint y: 93, endPoint x: 532, endPoint y: 286, distance: 196.6
click at [535, 288] on div at bounding box center [498, 512] width 996 height 451
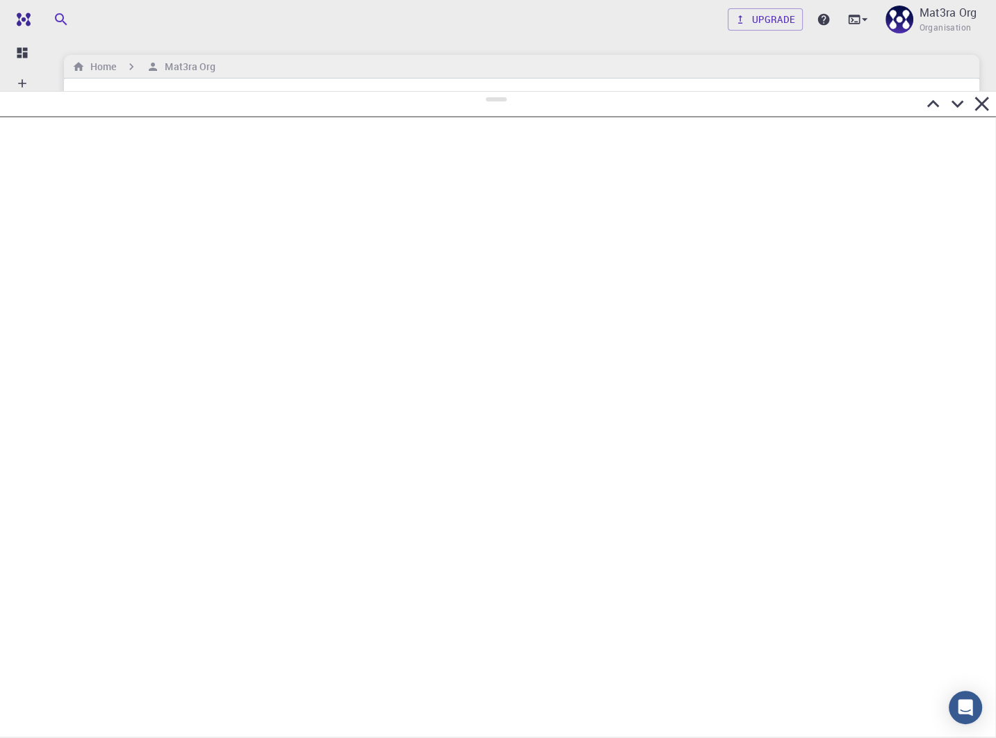
drag, startPoint x: 496, startPoint y: 297, endPoint x: 564, endPoint y: 92, distance: 216.0
click at [564, 92] on div at bounding box center [498, 414] width 996 height 647
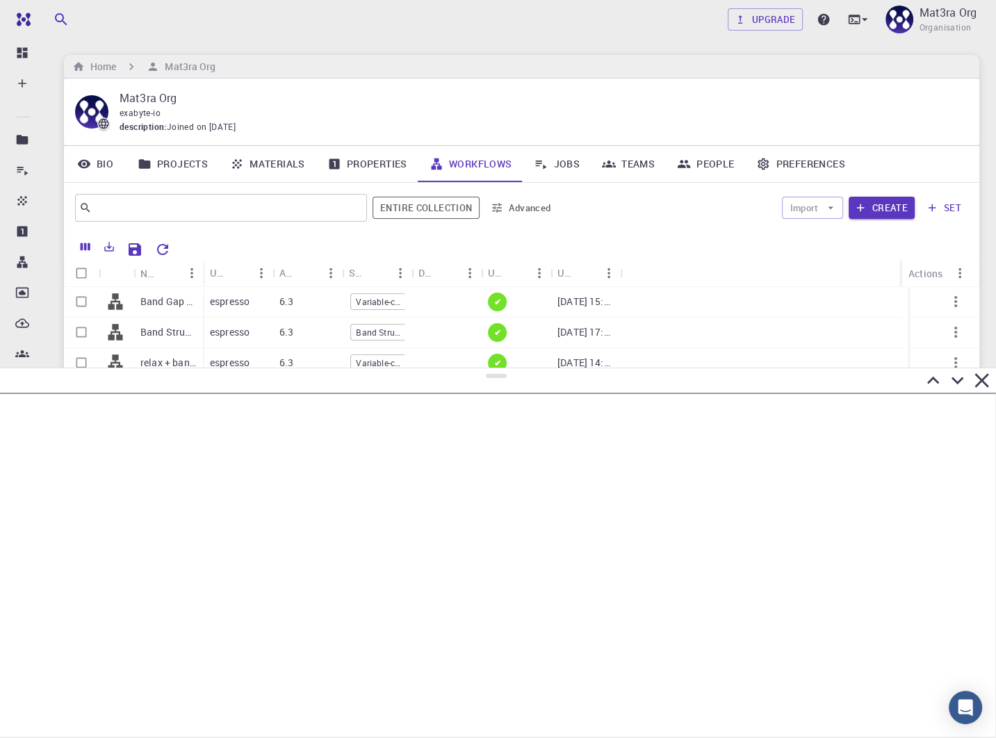
drag, startPoint x: 496, startPoint y: 99, endPoint x: 511, endPoint y: 370, distance: 271.4
click at [511, 371] on div at bounding box center [498, 553] width 996 height 370
drag, startPoint x: 202, startPoint y: 274, endPoint x: 249, endPoint y: 272, distance: 47.3
click at [249, 272] on div "Name" at bounding box center [254, 273] width 14 height 27
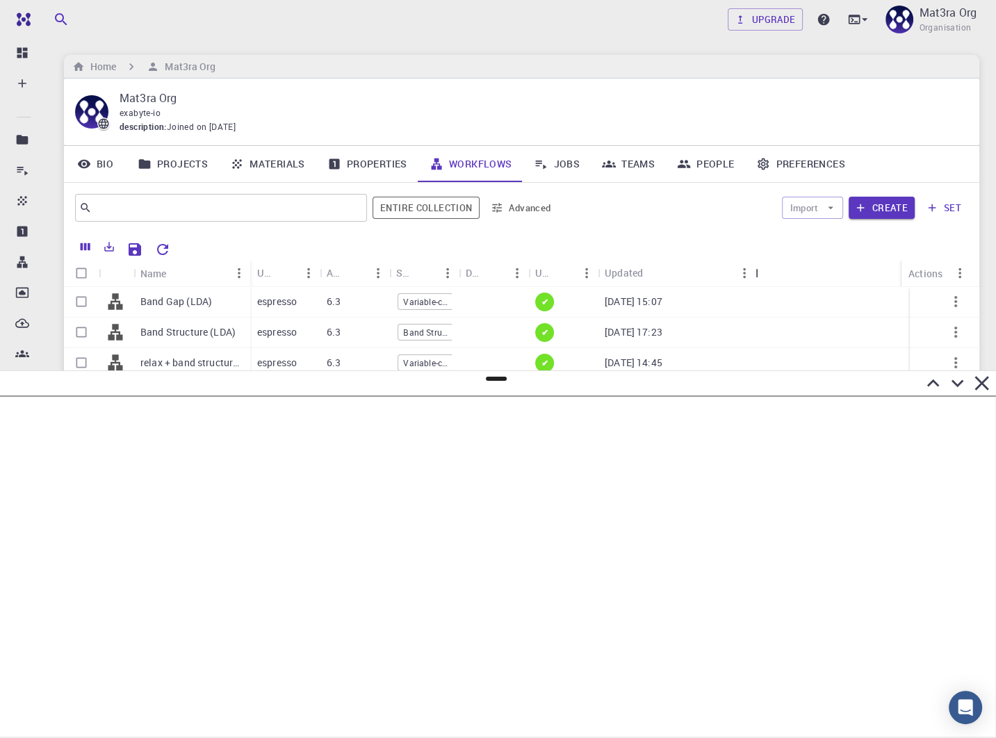
drag, startPoint x: 669, startPoint y: 270, endPoint x: 757, endPoint y: 270, distance: 88.2
click at [757, 270] on div "Updated" at bounding box center [757, 272] width 14 height 27
click at [188, 299] on p "Band Gap (LDA)" at bounding box center [176, 302] width 72 height 14
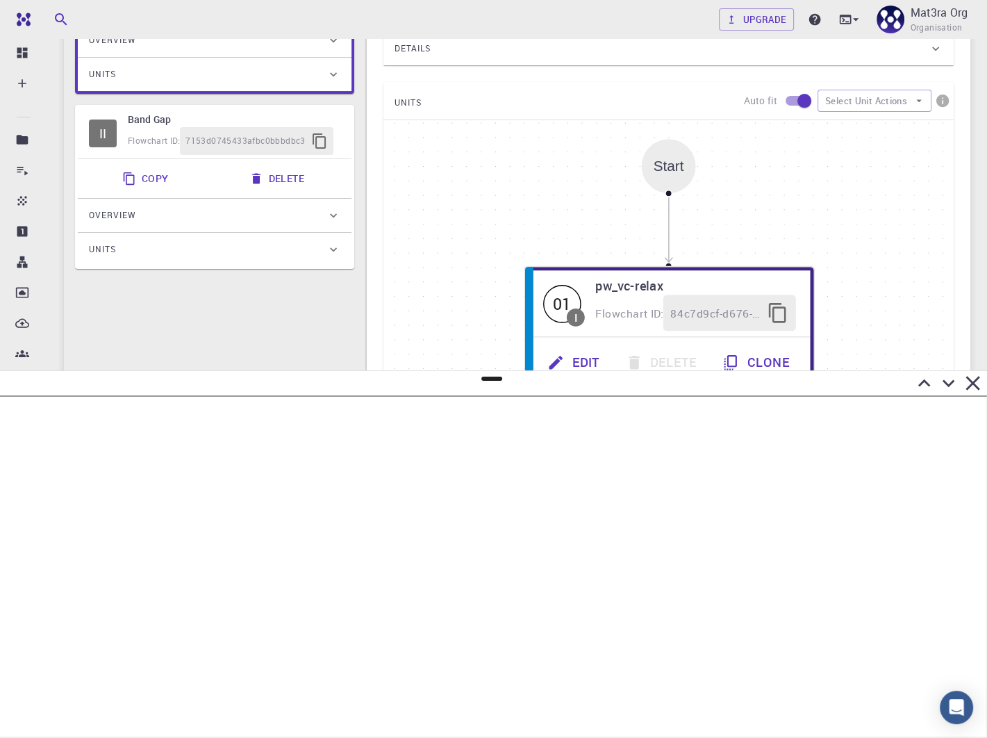
scroll to position [230, 0]
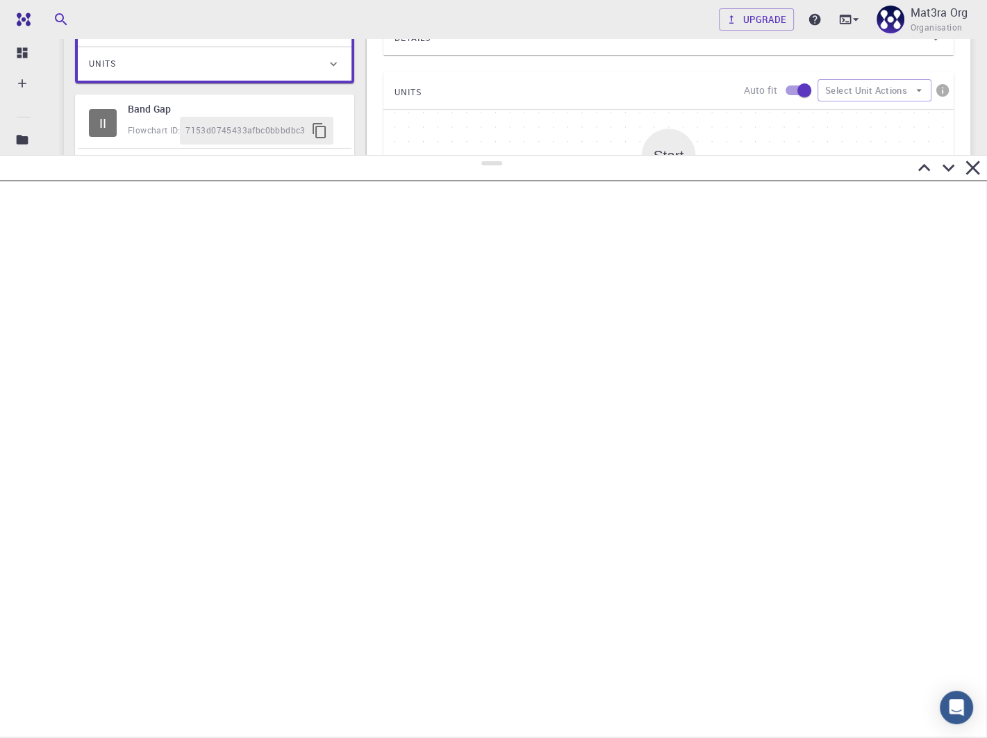
drag, startPoint x: 493, startPoint y: 379, endPoint x: 513, endPoint y: 156, distance: 224.7
click at [513, 156] on div at bounding box center [493, 446] width 987 height 583
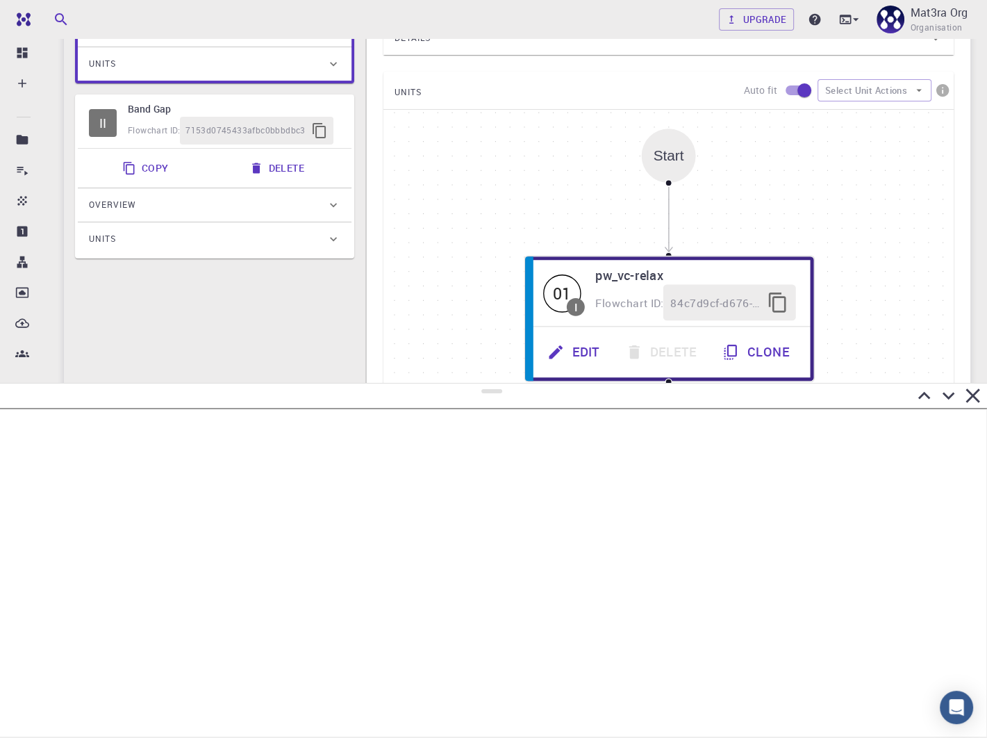
drag, startPoint x: 493, startPoint y: 163, endPoint x: 491, endPoint y: 381, distance: 217.5
click at [492, 383] on div at bounding box center [493, 560] width 987 height 355
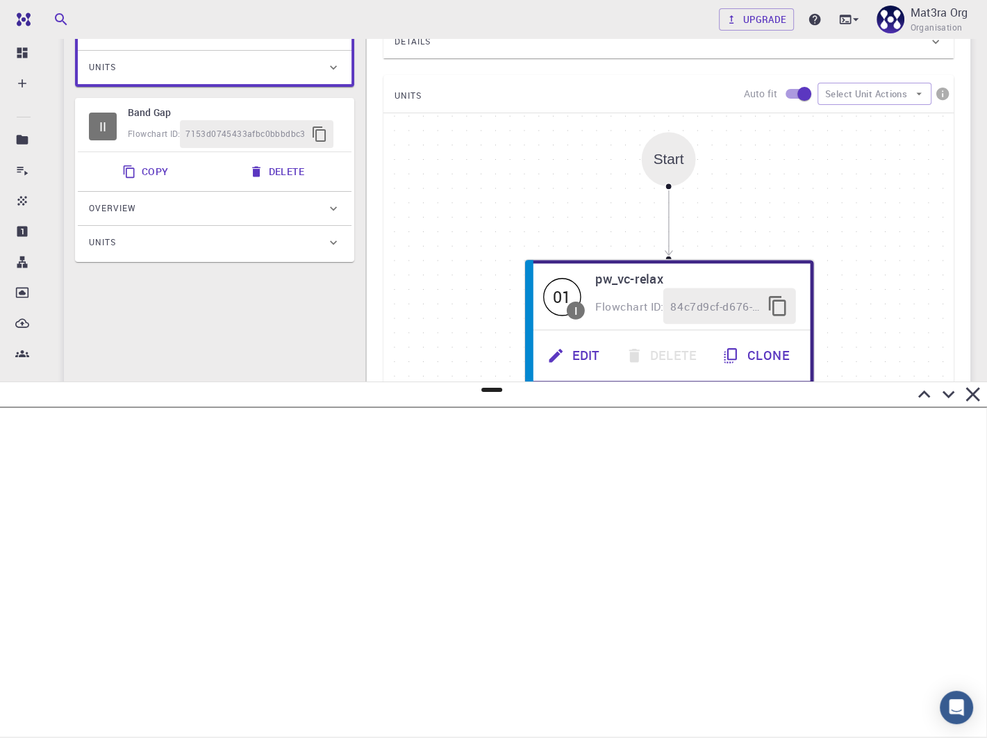
click at [170, 147] on div "II Band Gap Flowchart ID: 7153d0745433afbc0bbbdbc3" at bounding box center [215, 126] width 274 height 51
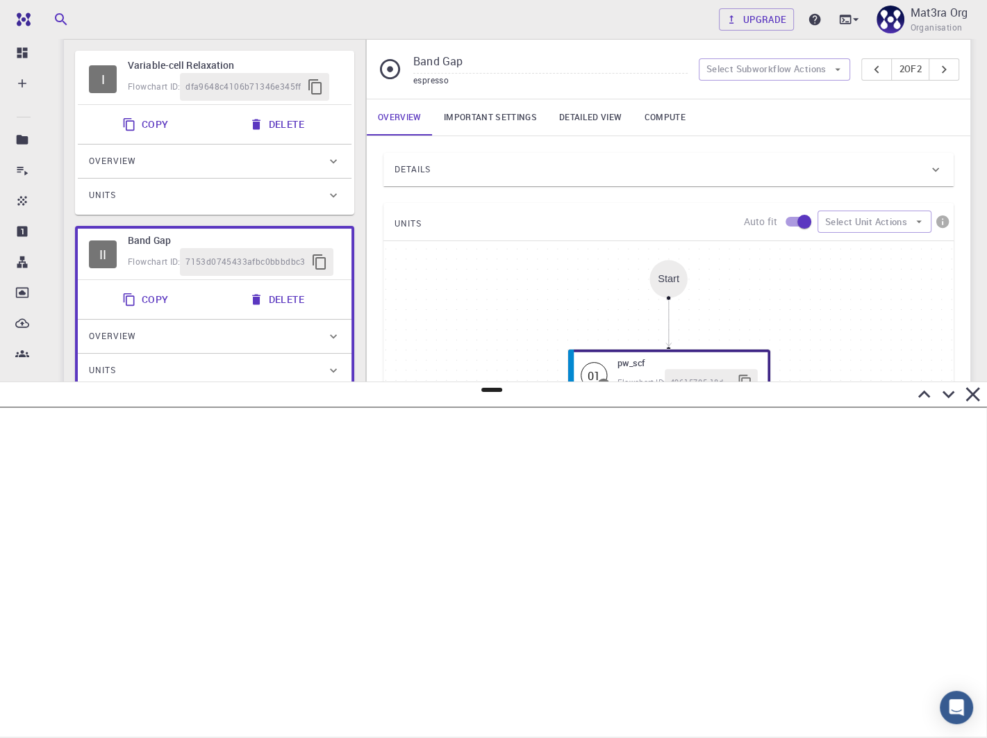
scroll to position [13, 0]
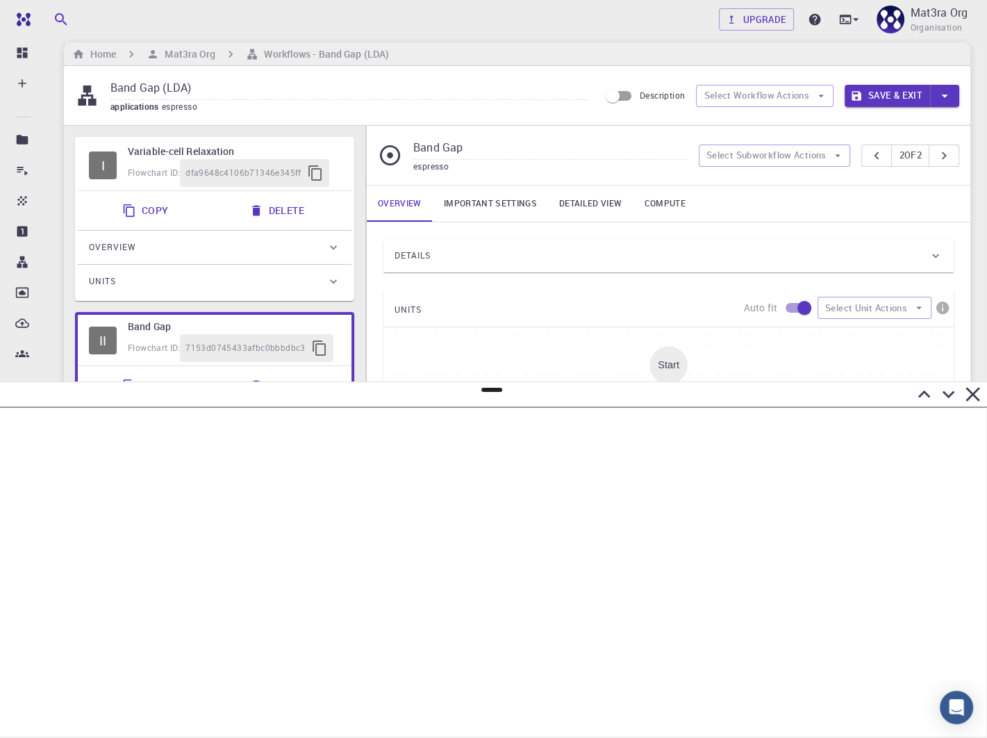
click at [295, 148] on h6 "Variable-cell Relaxation" at bounding box center [234, 151] width 213 height 15
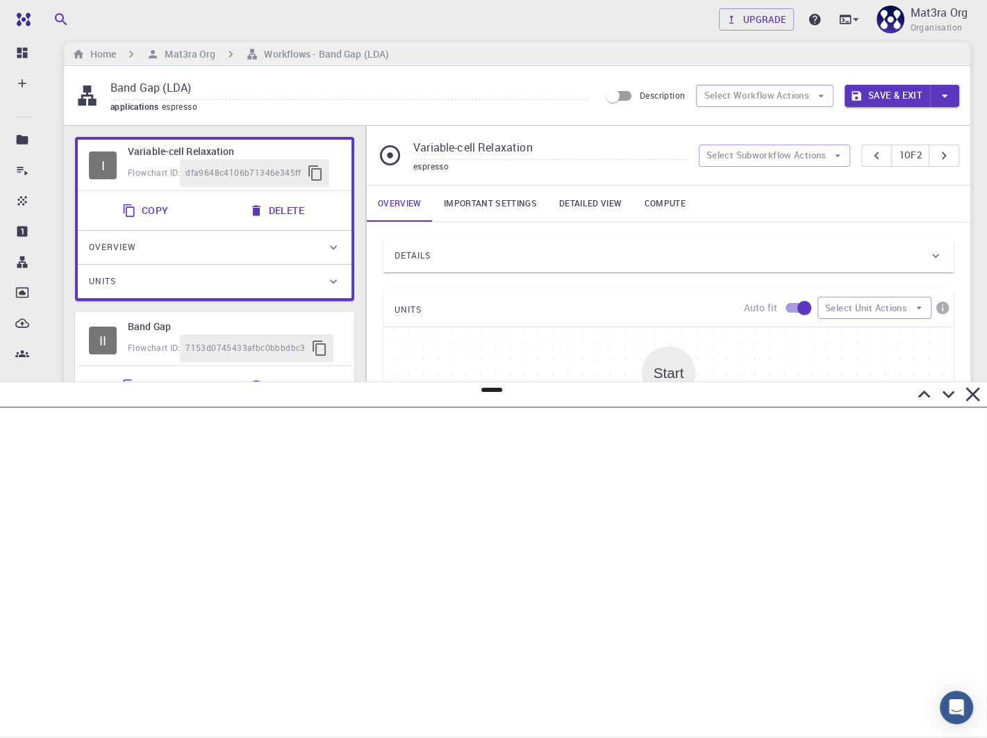
click at [730, 109] on div "Band Gap (LDA) applications espresso Description Select Workflow Actions Save &…" at bounding box center [517, 95] width 907 height 59
click at [730, 97] on button "Select Workflow Actions" at bounding box center [765, 96] width 138 height 22
click at [475, 104] on div "applications espresso" at bounding box center [349, 107] width 478 height 14
click at [711, 98] on button "Select Workflow Actions" at bounding box center [765, 96] width 138 height 22
click at [729, 123] on div at bounding box center [720, 123] width 25 height 14
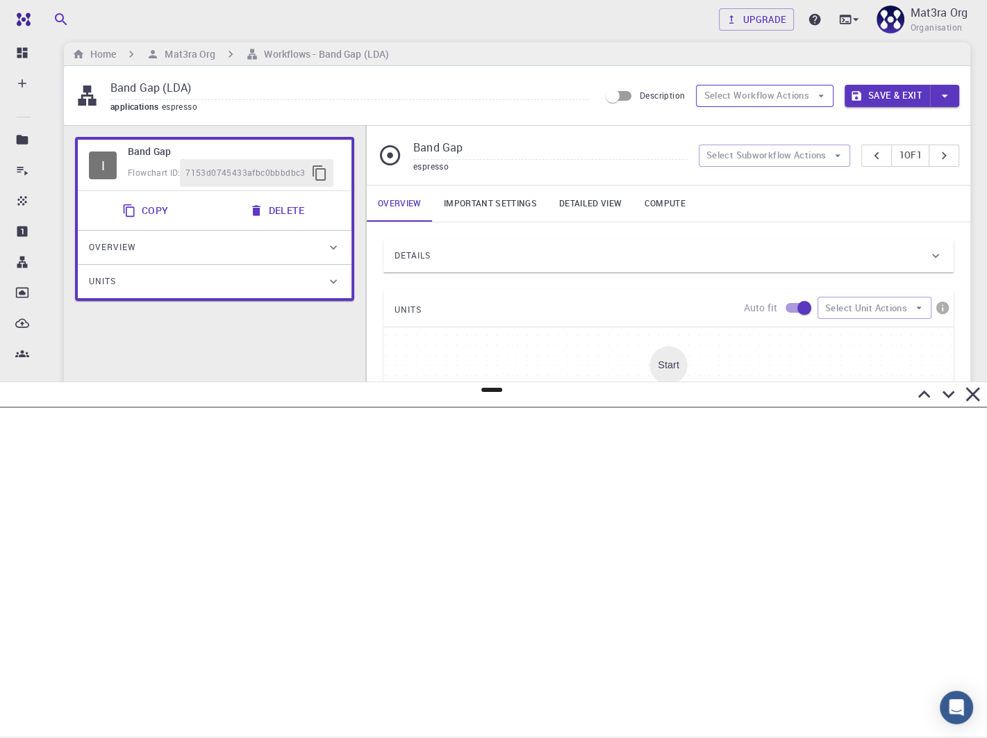
click at [730, 106] on button "Select Workflow Actions" at bounding box center [765, 96] width 138 height 22
click at [725, 118] on li "Toggle relaxation" at bounding box center [768, 128] width 142 height 33
type input "Variable-cell Relaxation"
type input "DFT GGA PBE"
type input "/export/share/pseudo/mo/gga/pbe/gbrv/1.0/us/mo_pbe_gbrv_1.0.upf"
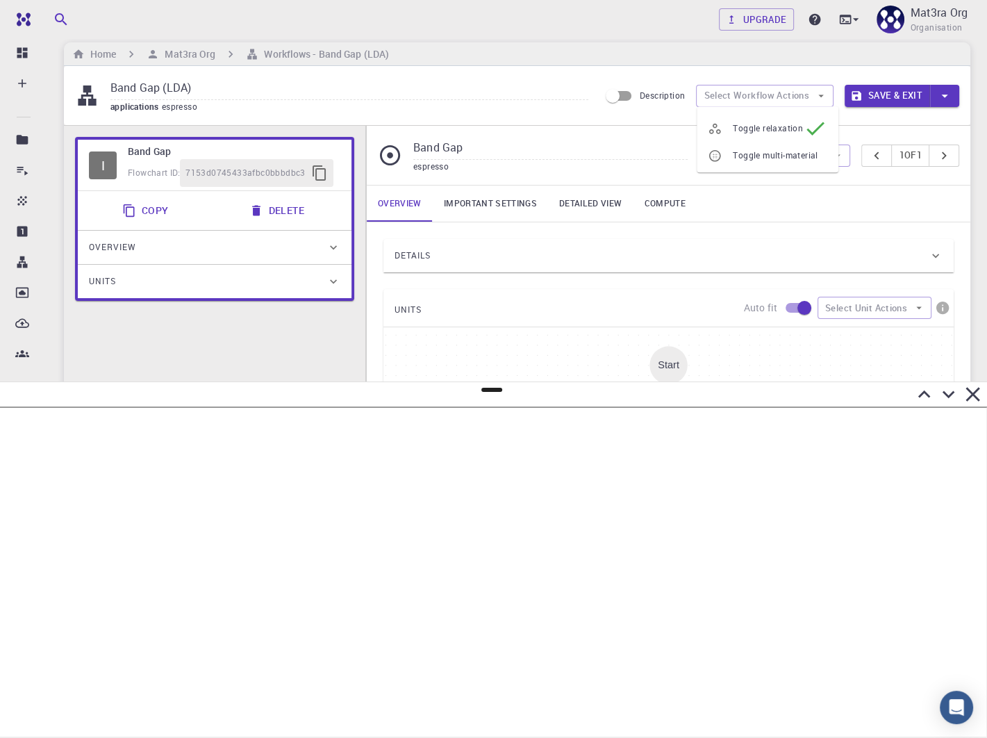
type input "/export/share/pseudo/s/gga/pbe/gbrv/1.4/us/s_pbe_gbrv_1.4.upf"
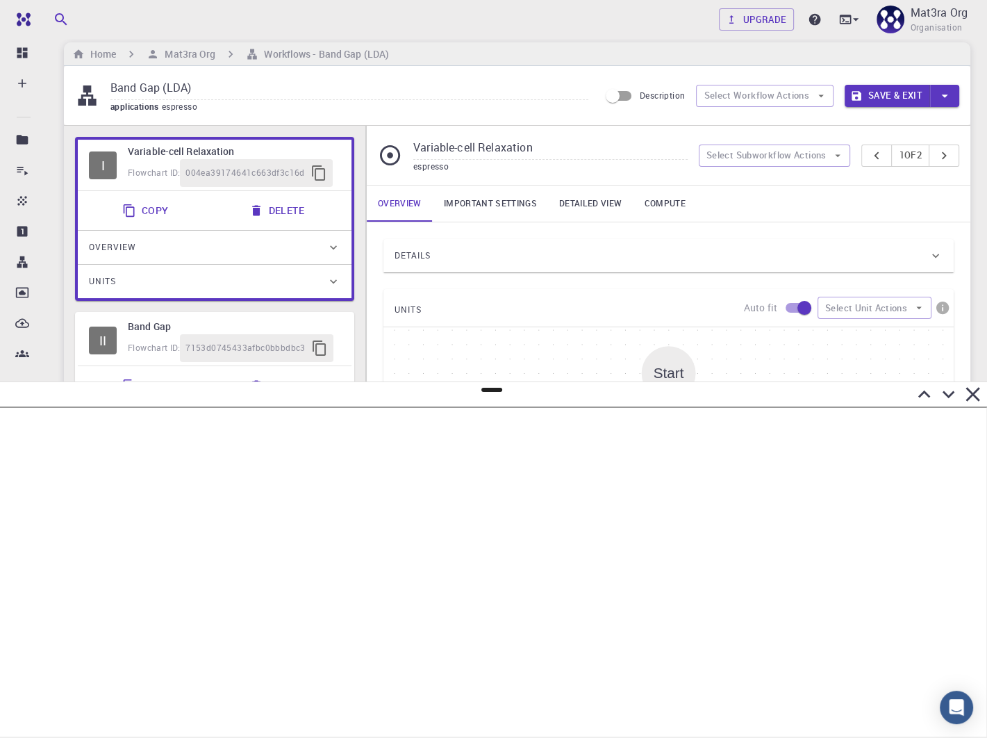
click at [583, 115] on div "Band Gap (LDA) applications espresso Description Select Workflow Actions Save &…" at bounding box center [517, 95] width 907 height 59
click at [728, 101] on button "Select Workflow Actions" at bounding box center [765, 96] width 138 height 22
click at [718, 124] on icon at bounding box center [715, 123] width 12 height 10
type input "Band Gap"
type input "DFT LDA PZ"
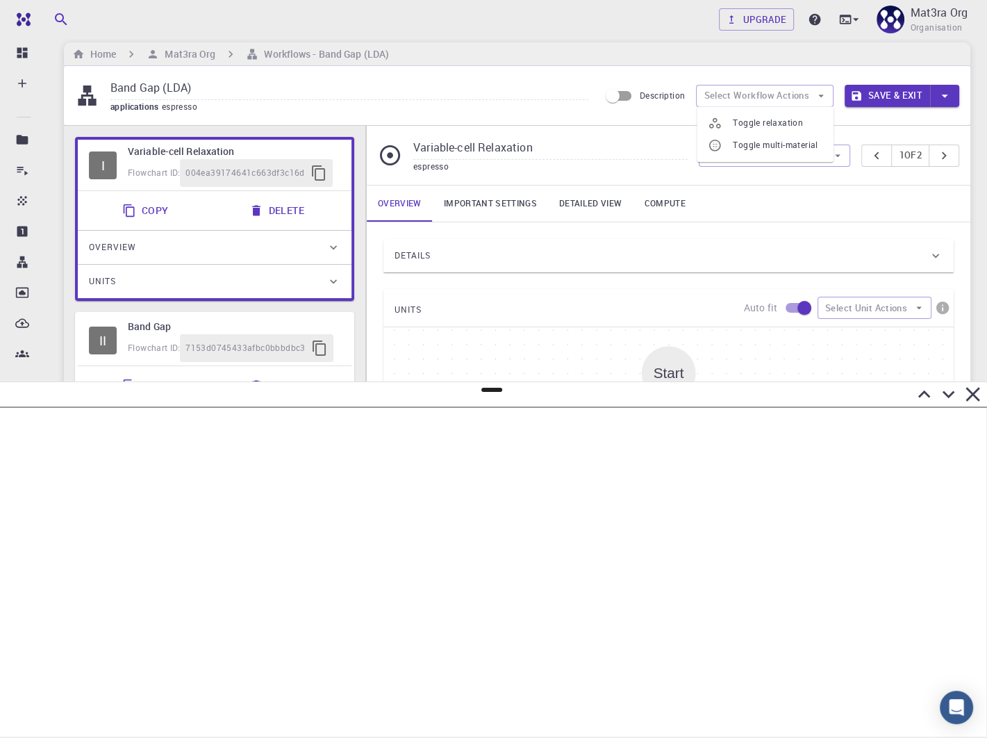
type input "/export/share/pseudo/mo/lda/pz/gbrv/1.0/us/mo_pz_gbrv_1.0.upf"
type input "/export/share/pseudo/s/lda/pz/gbrv/1.4/us/s_pz_gbrv_1.4.upf"
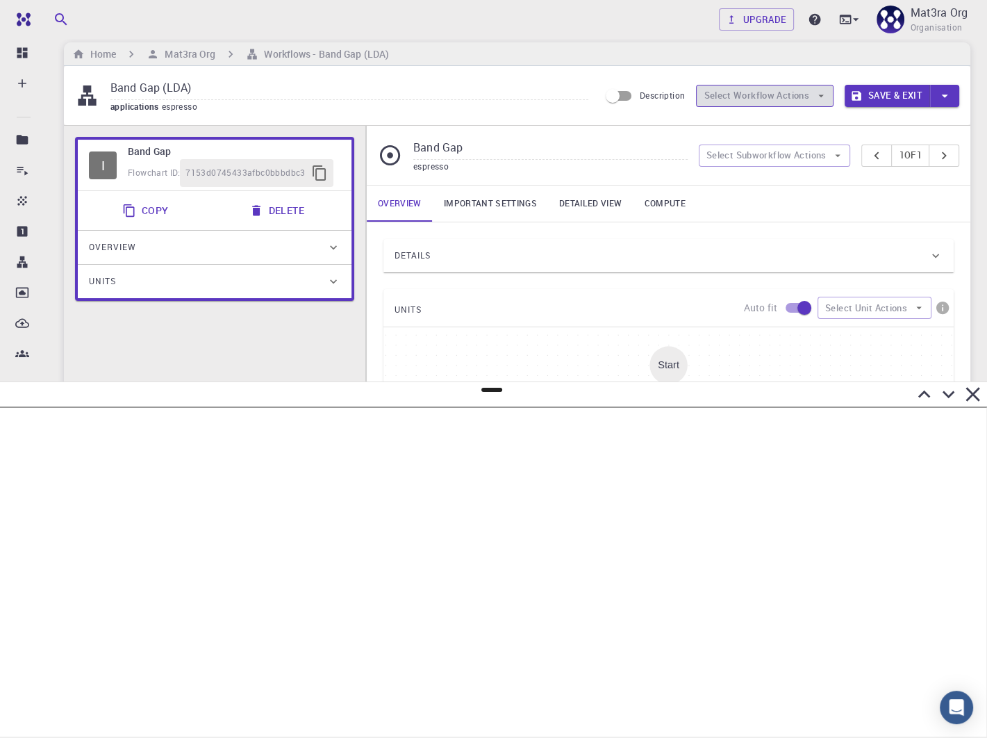
click at [726, 101] on button "Select Workflow Actions" at bounding box center [765, 96] width 138 height 22
click at [721, 126] on icon at bounding box center [715, 129] width 14 height 14
type input "Variable-cell Relaxation"
type input "DFT GGA PBE"
type input "/export/share/pseudo/mo/gga/pbe/gbrv/1.0/us/mo_pbe_gbrv_1.0.upf"
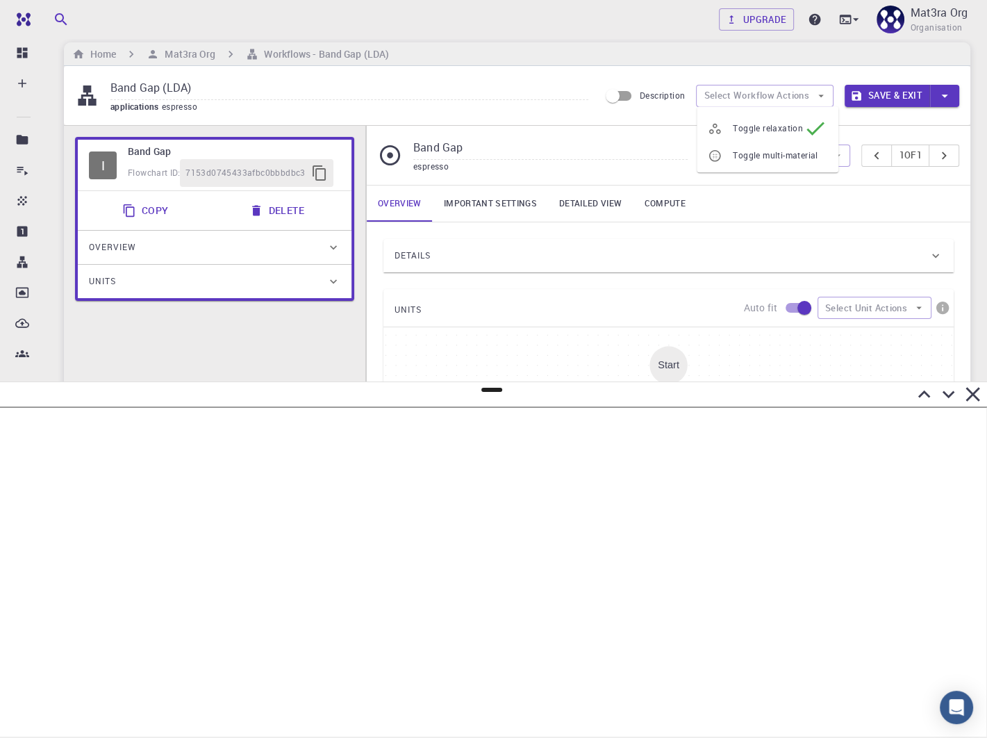
type input "/export/share/pseudo/s/gga/pbe/gbrv/1.4/us/s_pbe_gbrv_1.4.upf"
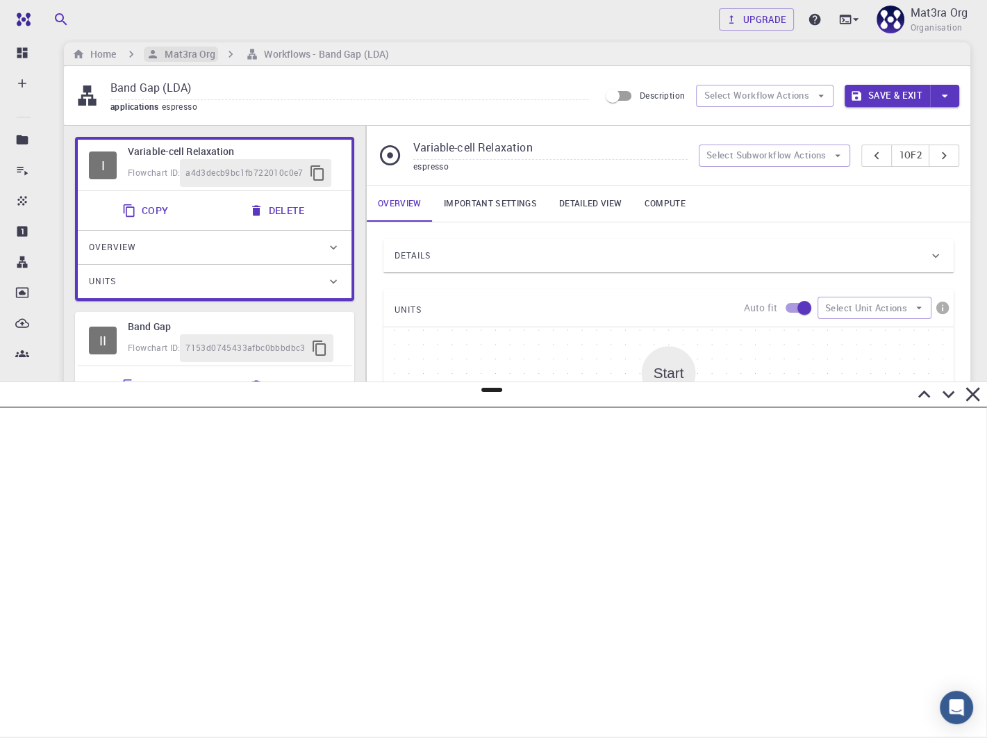
click at [204, 52] on h6 "Mat3ra Org" at bounding box center [187, 54] width 56 height 15
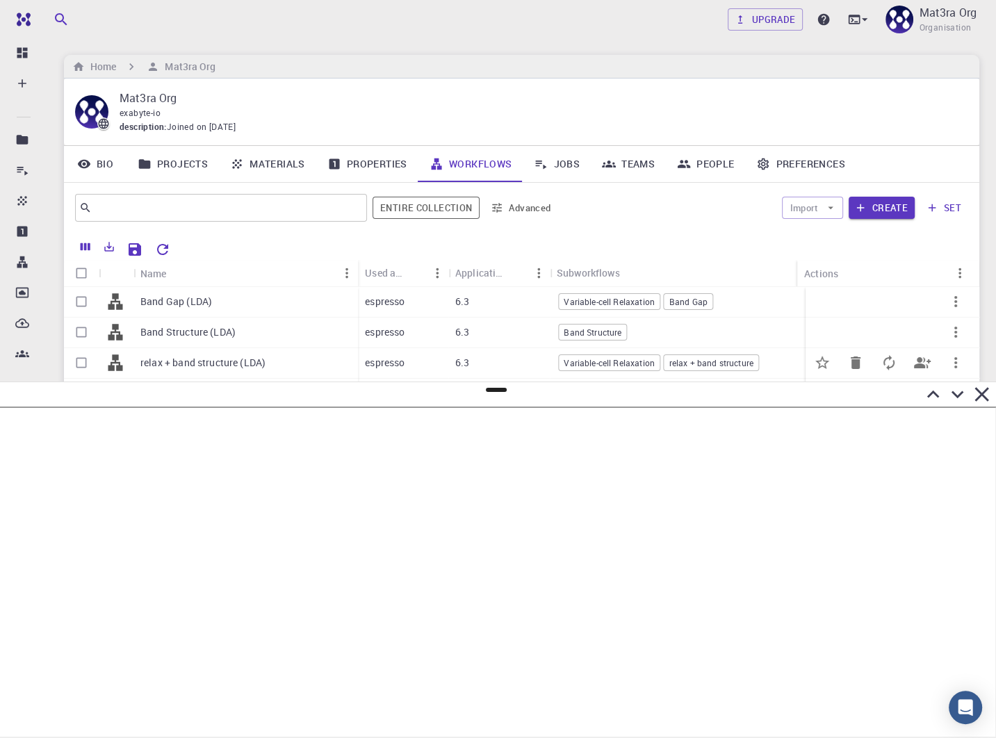
click at [227, 361] on p "relax + band structure (LDA)" at bounding box center [202, 363] width 125 height 14
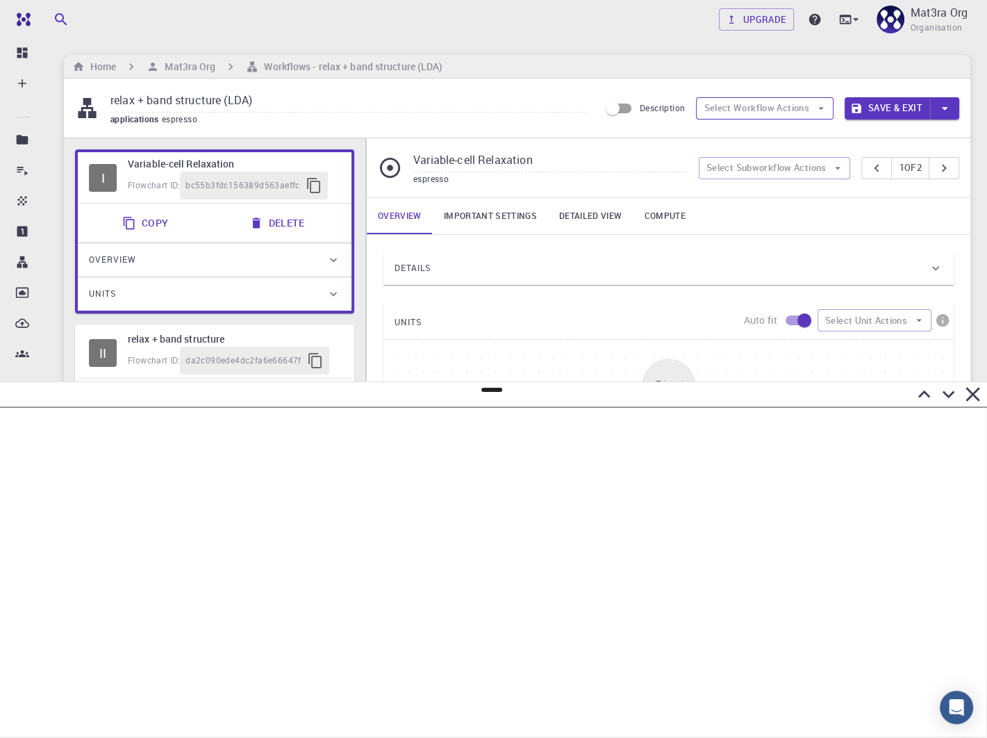
click at [766, 98] on button "Select Workflow Actions" at bounding box center [765, 108] width 138 height 22
click at [728, 131] on div at bounding box center [720, 136] width 25 height 14
type input "relax + band structure"
type input "DFT LDA PZ"
type input "/export/share/pseudo/mo/lda/pz/gbrv/1.0/us/mo_pz_gbrv_1.0.upf"
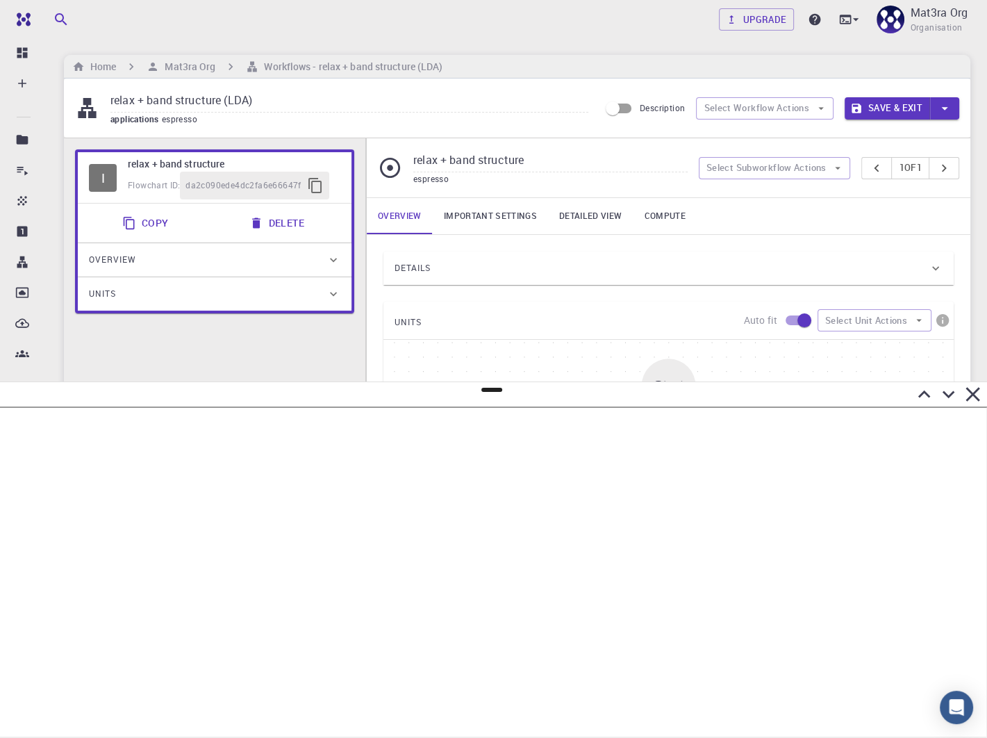
type input "/export/share/pseudo/s/lda/pz/gbrv/1.4/us/s_pz_gbrv_1.4.upf"
click at [741, 110] on button "Select Workflow Actions" at bounding box center [765, 108] width 138 height 22
click at [740, 137] on span "Toggle relaxation" at bounding box center [768, 141] width 70 height 14
type input "Variable-cell Relaxation"
type input "DFT GGA PBE"
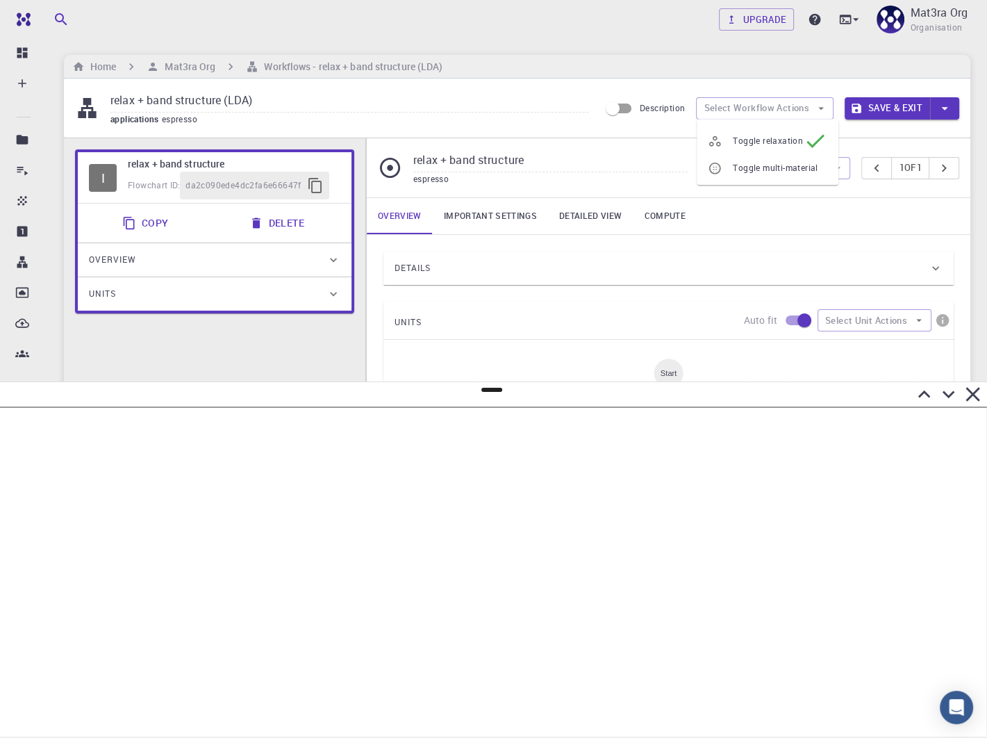
type input "/export/share/pseudo/mo/gga/pbe/gbrv/1.0/us/mo_pbe_gbrv_1.0.upf"
type input "/export/share/pseudo/s/gga/pbe/gbrv/1.4/us/s_pbe_gbrv_1.4.upf"
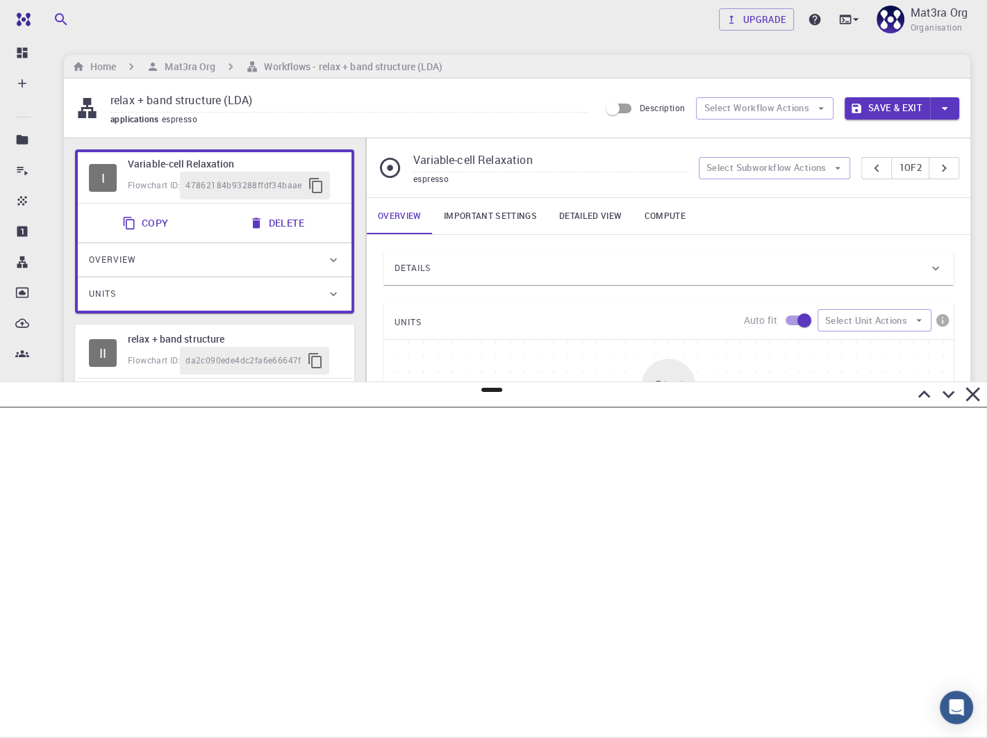
click at [470, 98] on input "relax + band structure (LDA)" at bounding box center [349, 101] width 478 height 23
click at [771, 106] on button "Select Workflow Actions" at bounding box center [765, 108] width 138 height 22
click at [747, 133] on span "Toggle relaxation" at bounding box center [778, 136] width 90 height 14
type input "relax + band structure"
type input "DFT LDA PZ"
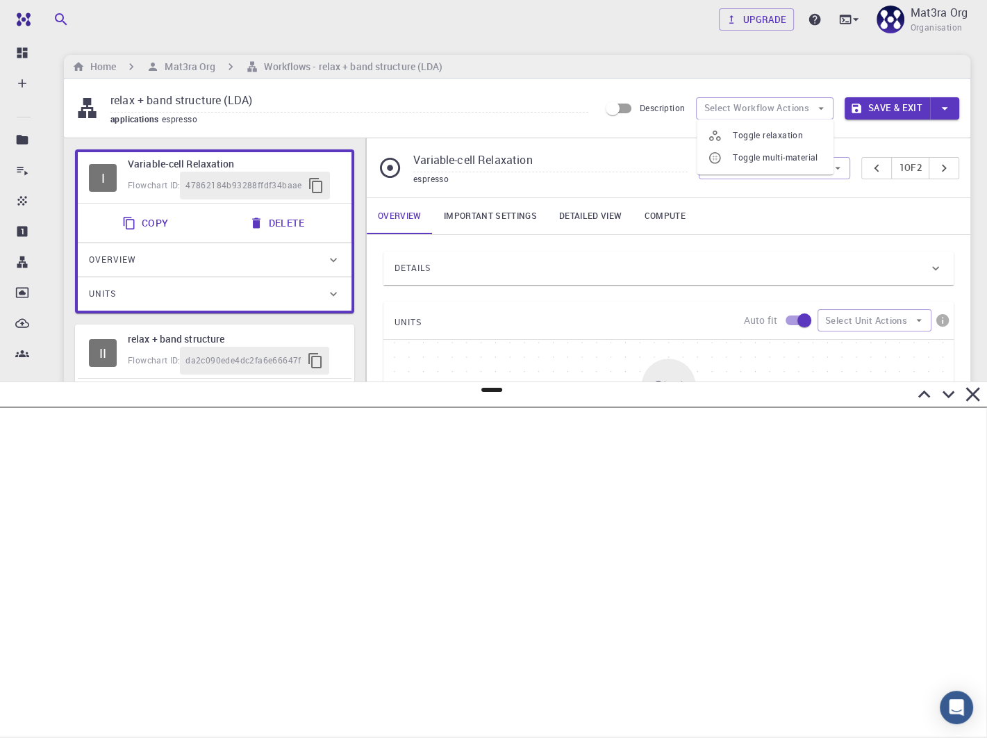
type input "/export/share/pseudo/mo/lda/pz/gbrv/1.0/us/mo_pz_gbrv_1.0.upf"
type input "/export/share/pseudo/s/lda/pz/gbrv/1.4/us/s_pz_gbrv_1.4.upf"
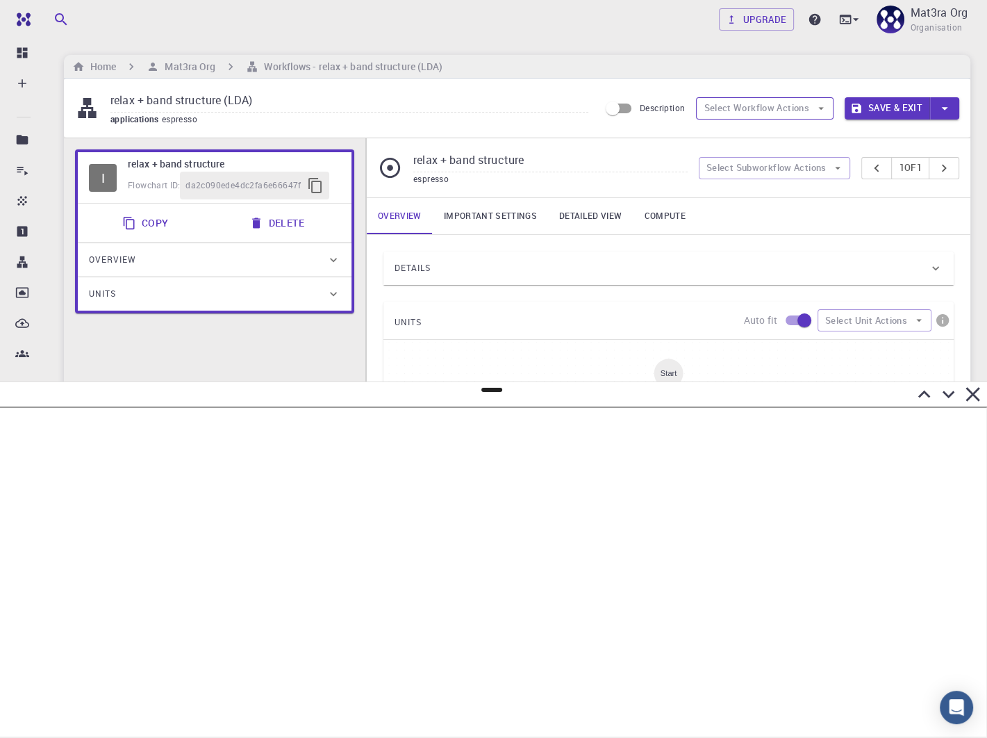
click at [741, 116] on button "Select Workflow Actions" at bounding box center [765, 108] width 138 height 22
click at [731, 132] on li "Toggle relaxation" at bounding box center [768, 140] width 142 height 33
type input "Variable-cell Relaxation"
type input "DFT GGA PBE"
type input "/export/share/pseudo/mo/gga/pbe/gbrv/1.0/us/mo_pbe_gbrv_1.0.upf"
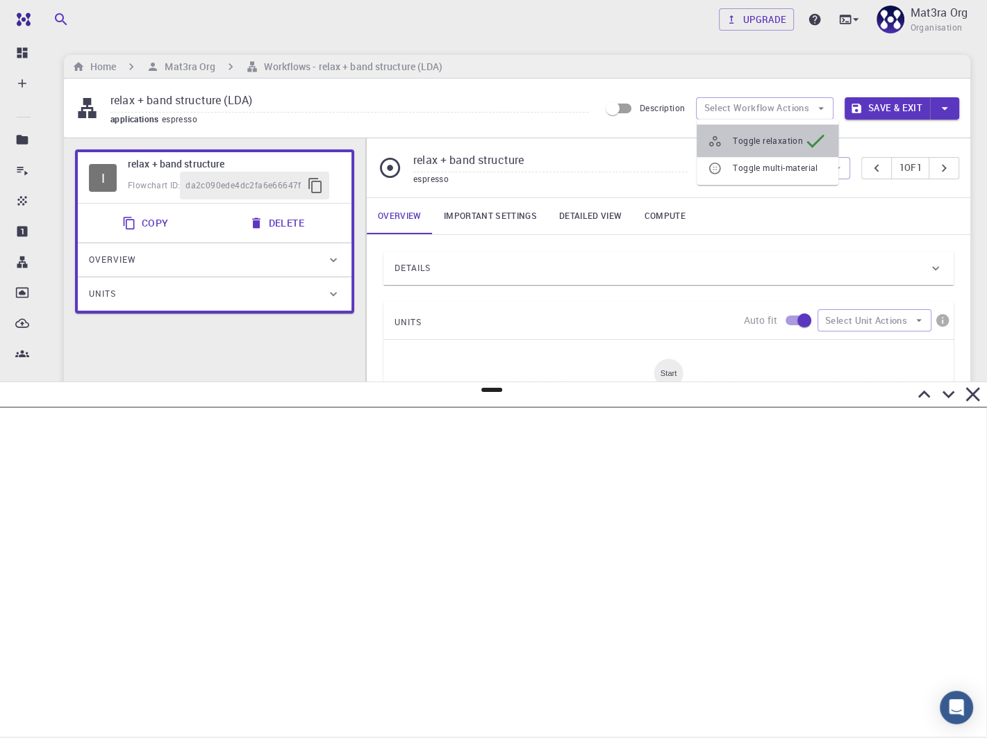
type input "/export/share/pseudo/s/gga/pbe/gbrv/1.4/us/s_pbe_gbrv_1.4.upf"
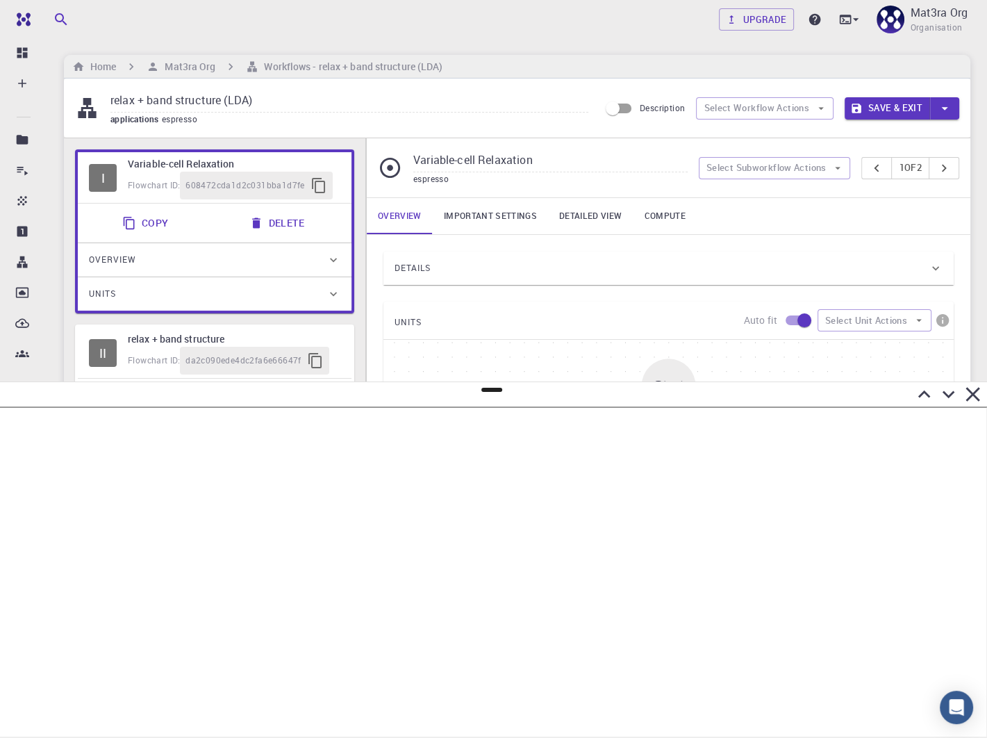
click at [520, 116] on div "applications espresso" at bounding box center [349, 120] width 478 height 14
click at [170, 67] on h6 "Mat3ra Org" at bounding box center [187, 66] width 56 height 15
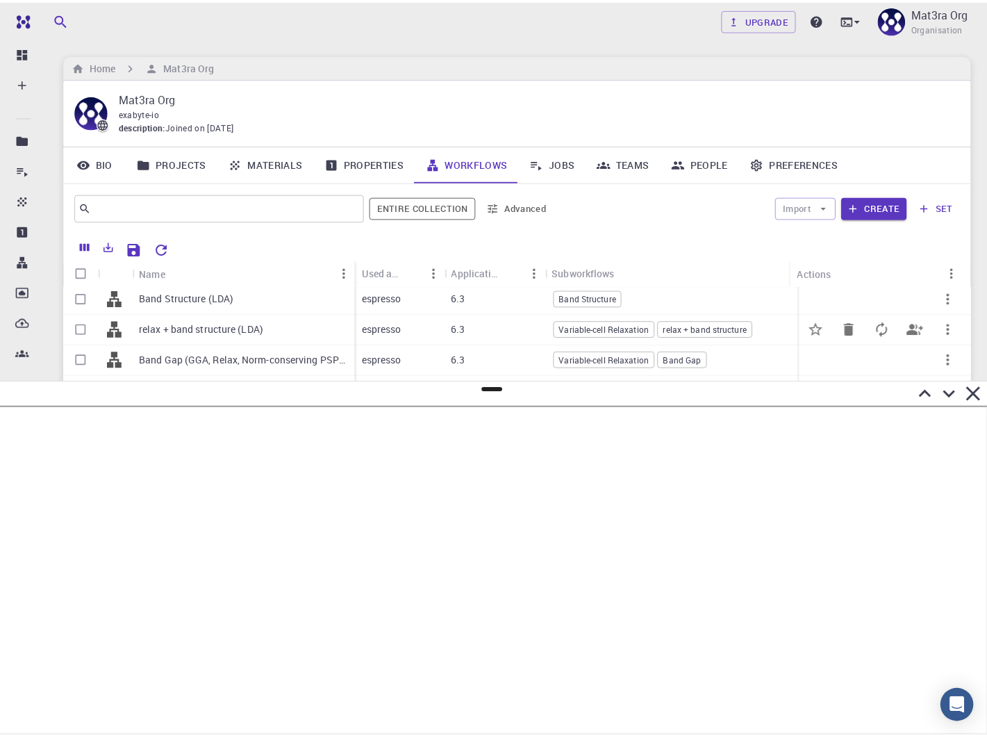
scroll to position [32, 0]
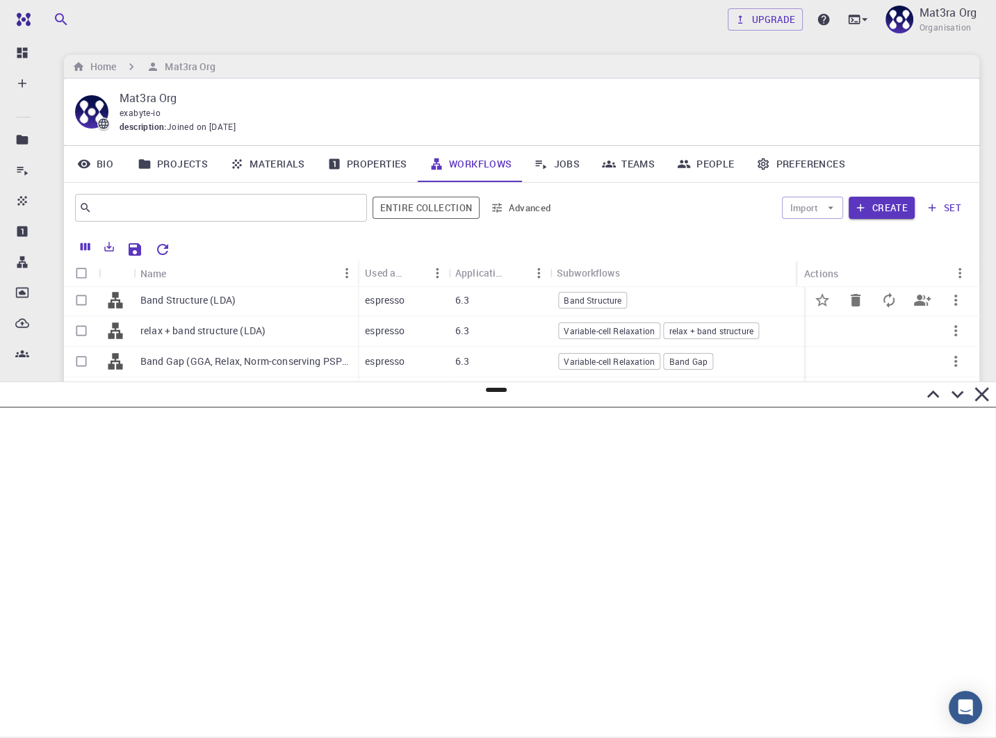
click at [190, 299] on p "Band Structure (LDA)" at bounding box center [187, 300] width 95 height 14
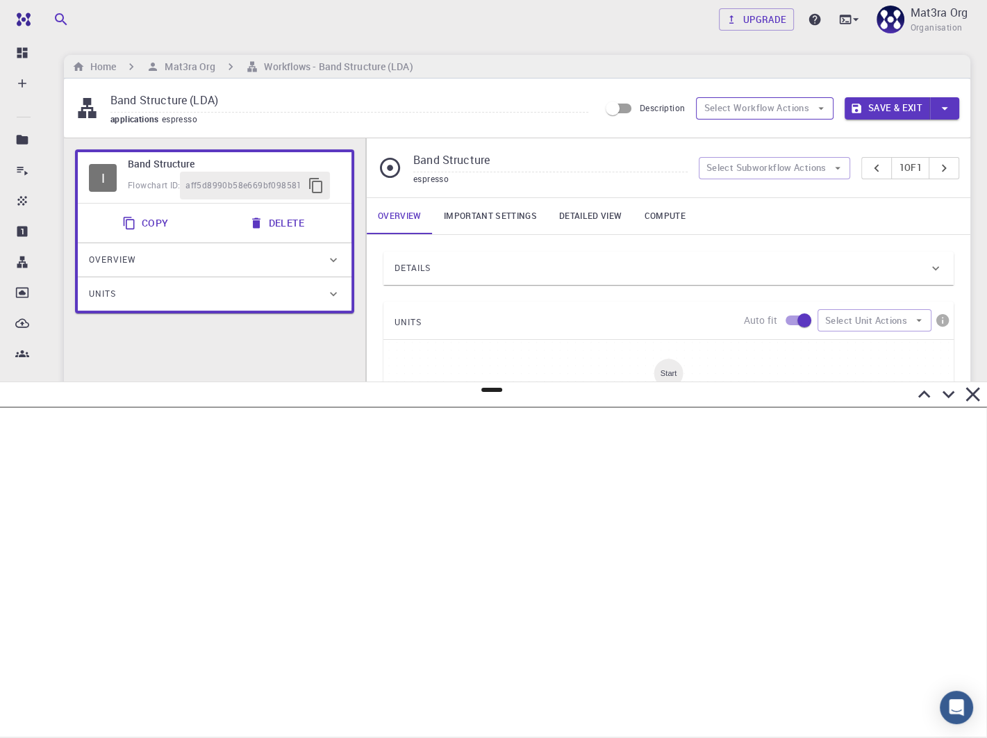
click at [761, 116] on button "Select Workflow Actions" at bounding box center [765, 108] width 138 height 22
click at [755, 136] on span "Toggle relaxation" at bounding box center [778, 136] width 90 height 14
type input "Variable-cell Relaxation"
type input "DFT GGA PBE"
type input "/export/share/pseudo/mo/gga/pbe/gbrv/1.0/us/mo_pbe_gbrv_1.0.upf"
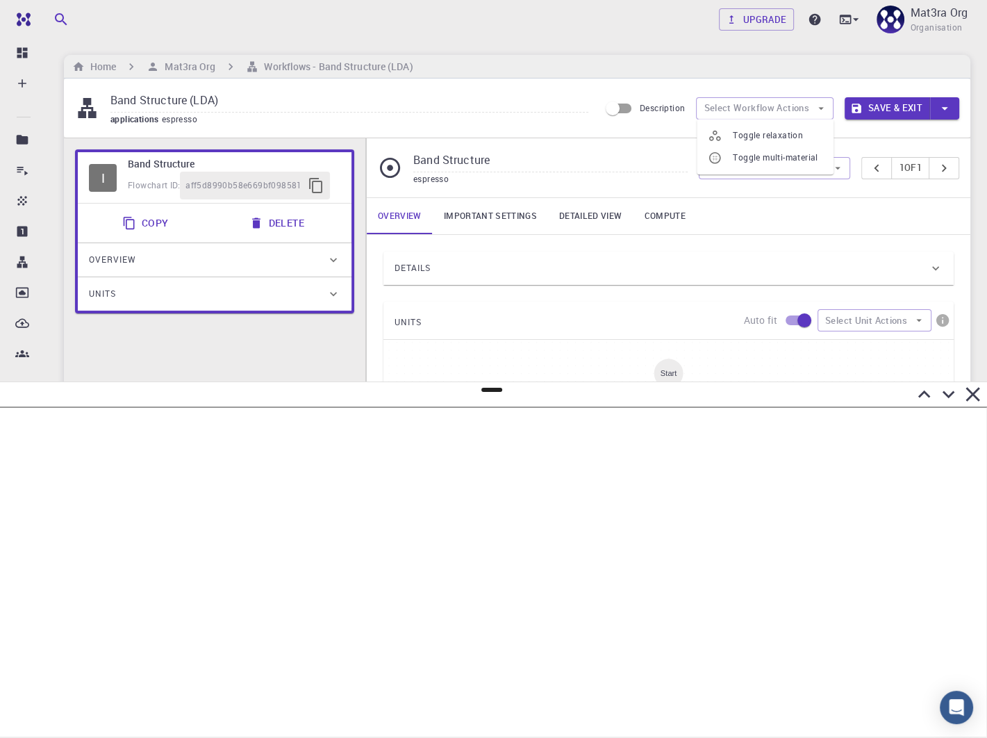
type input "/export/share/pseudo/s/gga/pbe/gbrv/1.4/us/s_pbe_gbrv_1.4.upf"
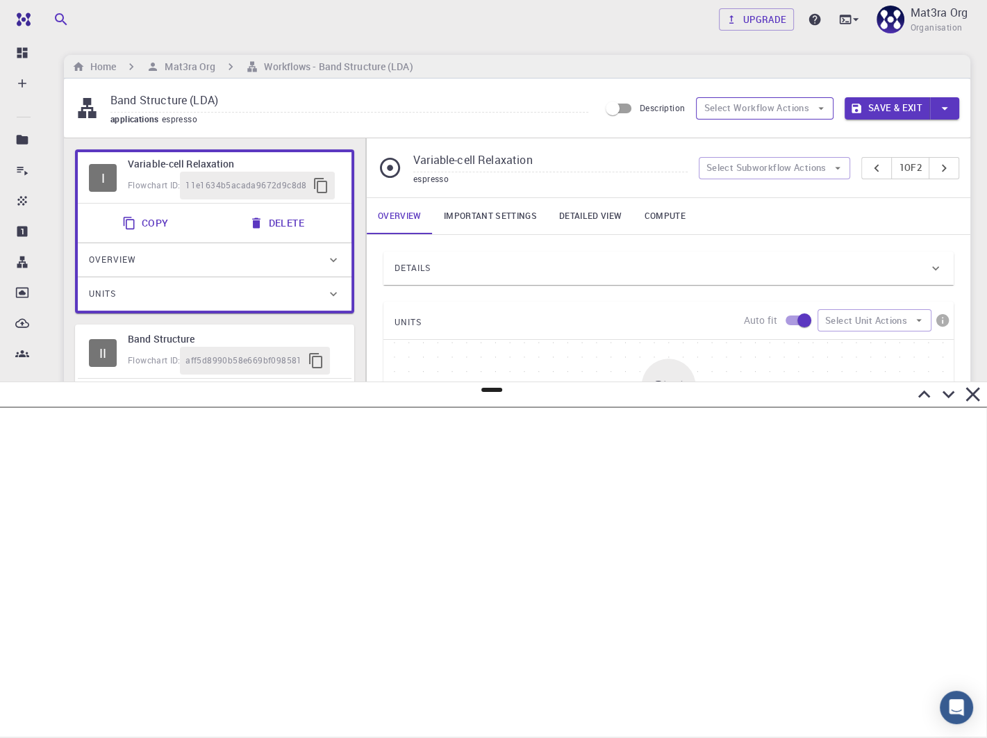
click at [766, 111] on button "Select Workflow Actions" at bounding box center [765, 108] width 138 height 22
click at [755, 135] on span "Toggle relaxation" at bounding box center [768, 141] width 70 height 14
type input "Band Structure"
type input "DFT LDA PZ"
type input "/export/share/pseudo/mo/lda/pz/gbrv/1.0/us/mo_pz_gbrv_1.0.upf"
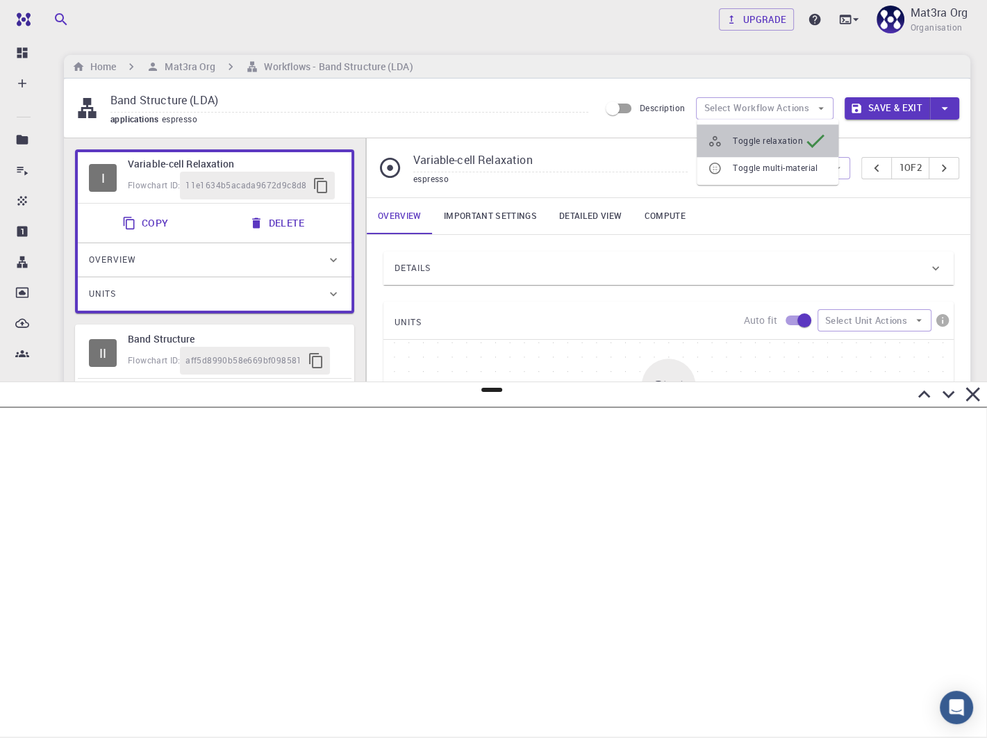
type input "/export/share/pseudo/s/lda/pz/gbrv/1.4/us/s_pz_gbrv_1.4.upf"
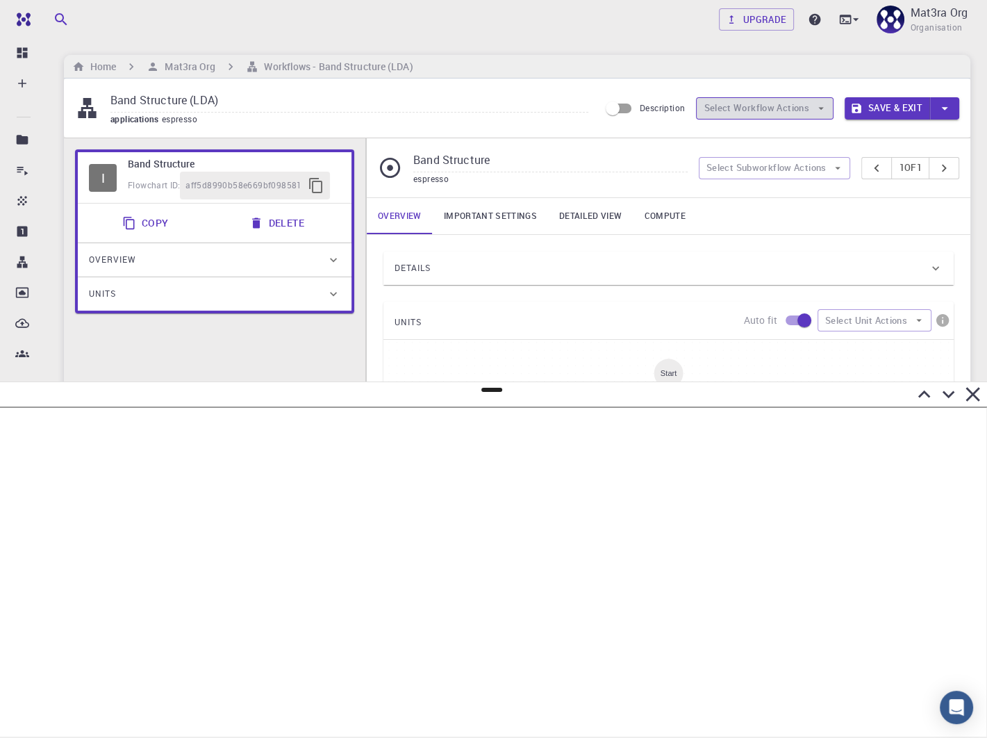
click at [742, 109] on button "Select Workflow Actions" at bounding box center [765, 108] width 138 height 22
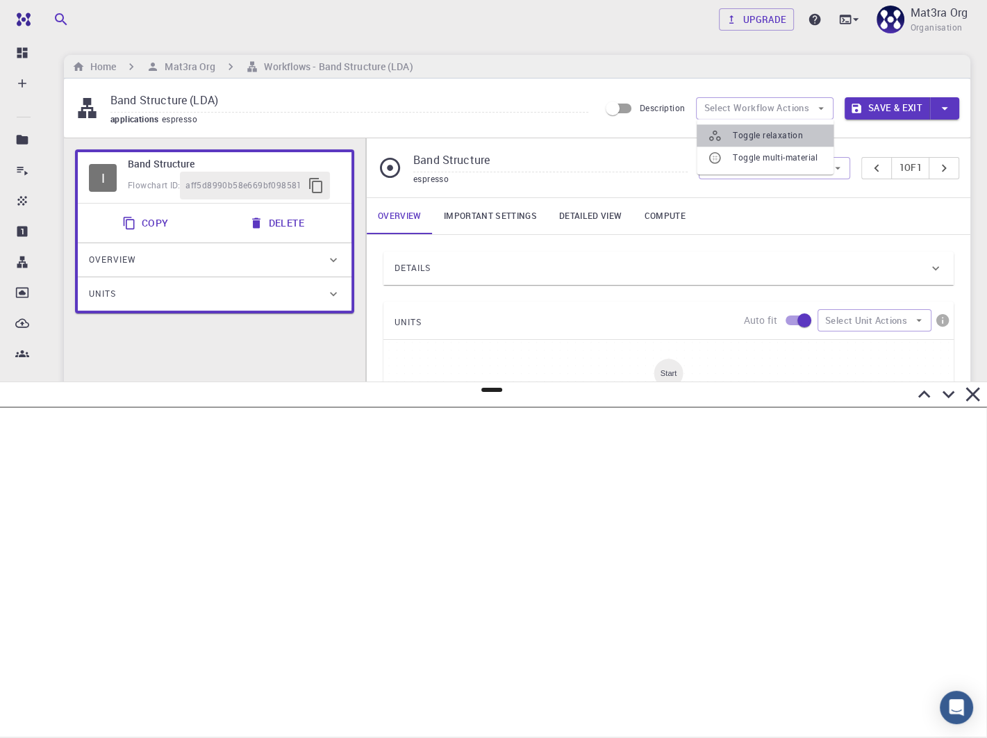
click at [733, 135] on span "Toggle relaxation" at bounding box center [778, 136] width 90 height 14
type input "Variable-cell Relaxation"
type input "DFT GGA PBE"
type input "/export/share/pseudo/mo/gga/pbe/gbrv/1.0/us/mo_pbe_gbrv_1.0.upf"
type input "/export/share/pseudo/s/gga/pbe/gbrv/1.4/us/s_pbe_gbrv_1.4.upf"
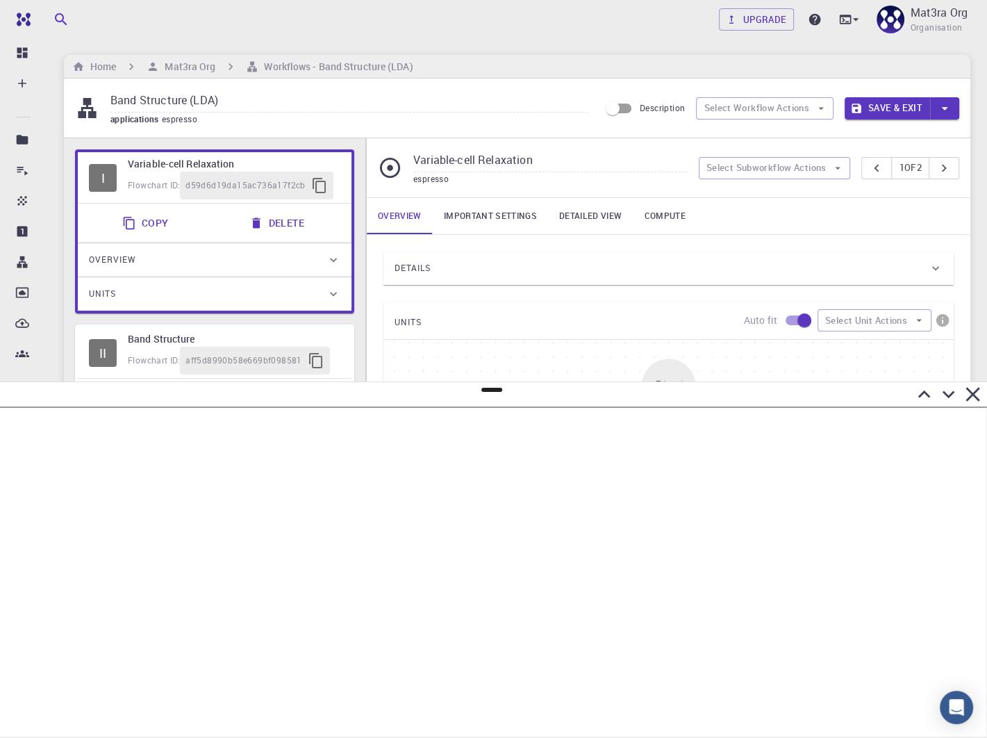
click at [726, 120] on div "Description Select Workflow Actions Save & Exit" at bounding box center [780, 108] width 360 height 26
click at [726, 112] on button "Select Workflow Actions" at bounding box center [765, 108] width 138 height 22
click at [725, 134] on div at bounding box center [720, 141] width 25 height 14
type input "Band Structure"
type input "DFT LDA PZ"
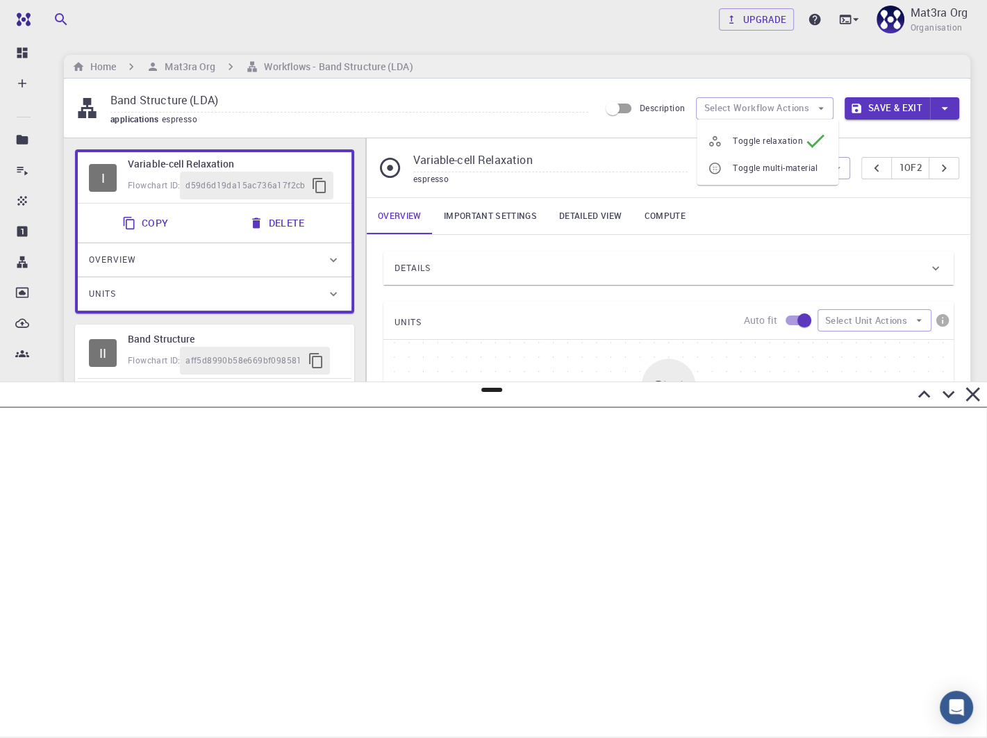
type input "/export/share/pseudo/mo/lda/pz/gbrv/1.0/us/mo_pz_gbrv_1.0.upf"
type input "/export/share/pseudo/s/lda/pz/gbrv/1.4/us/s_pz_gbrv_1.4.upf"
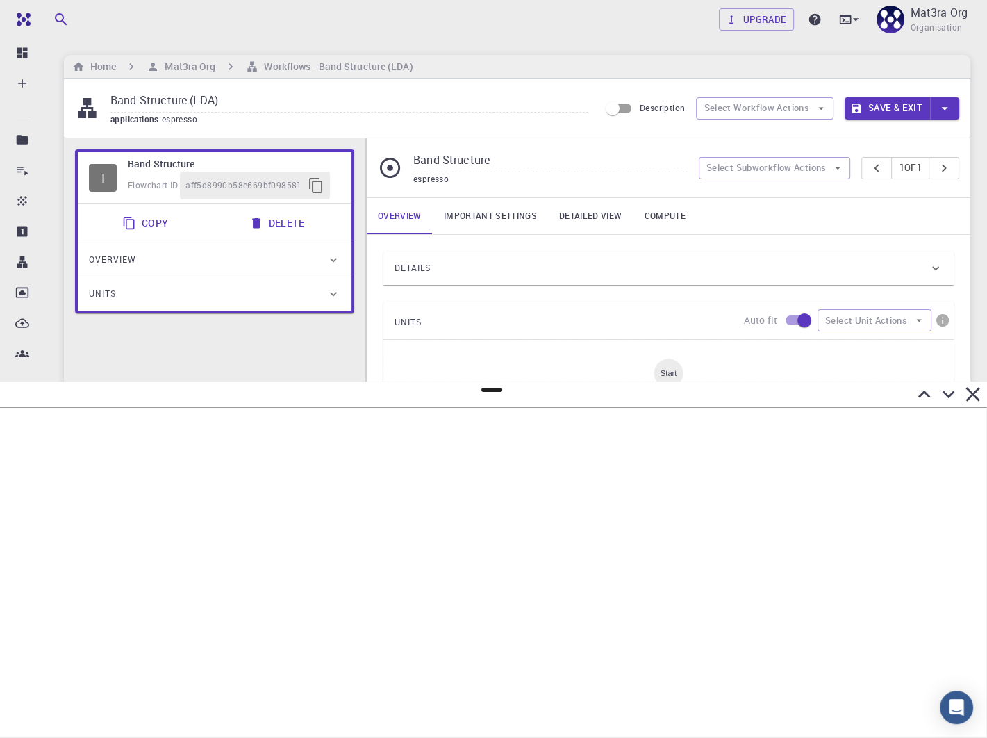
click at [356, 103] on input "Band Structure (LDA)" at bounding box center [349, 101] width 478 height 23
click at [730, 104] on button "Select Workflow Actions" at bounding box center [765, 108] width 138 height 22
click at [724, 132] on div at bounding box center [720, 136] width 25 height 14
type input "Variable-cell Relaxation"
type input "DFT GGA PBE"
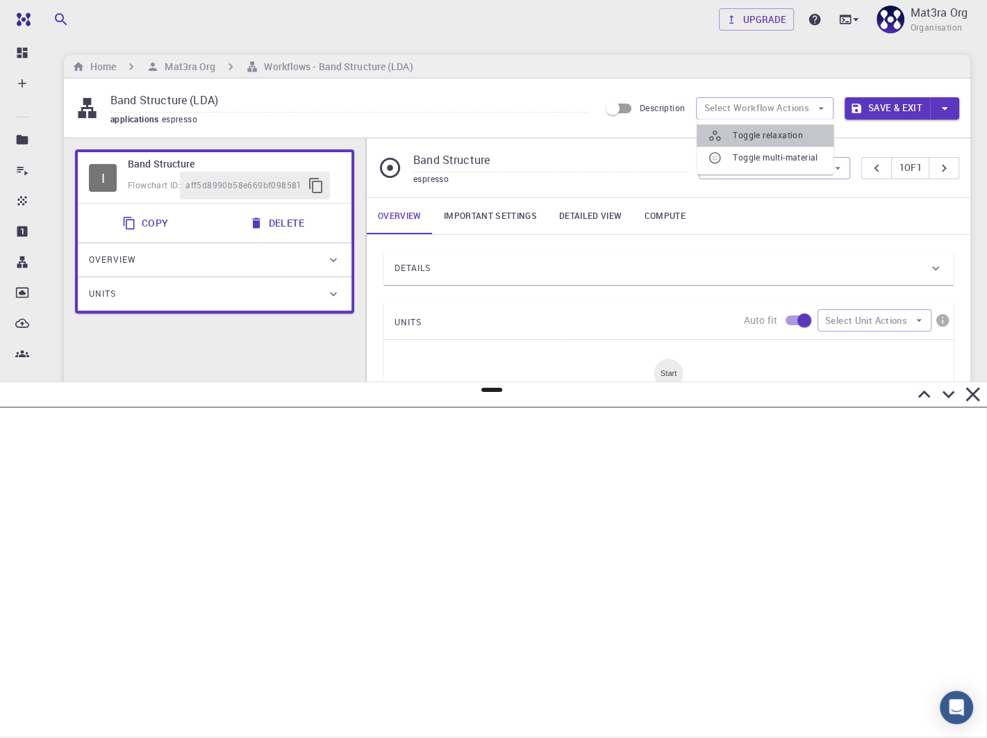
type input "/export/share/pseudo/mo/gga/pbe/gbrv/1.0/us/mo_pbe_gbrv_1.0.upf"
type input "/export/share/pseudo/s/gga/pbe/gbrv/1.4/us/s_pbe_gbrv_1.4.upf"
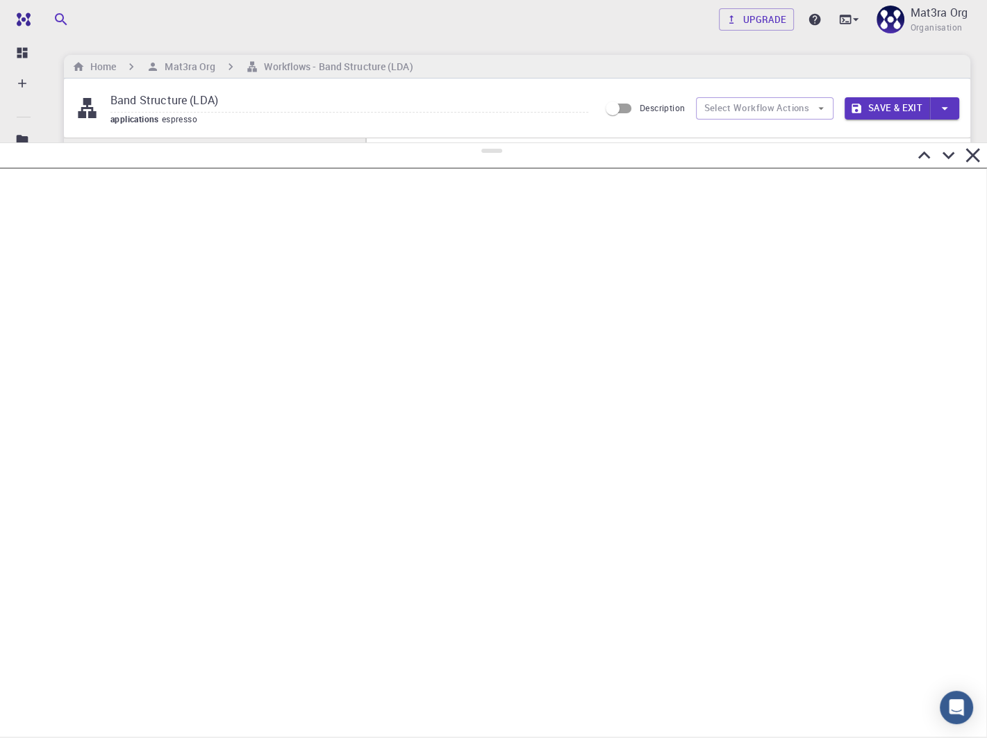
drag, startPoint x: 491, startPoint y: 389, endPoint x: 490, endPoint y: 144, distance: 245.3
click at [491, 143] on div at bounding box center [493, 439] width 987 height 595
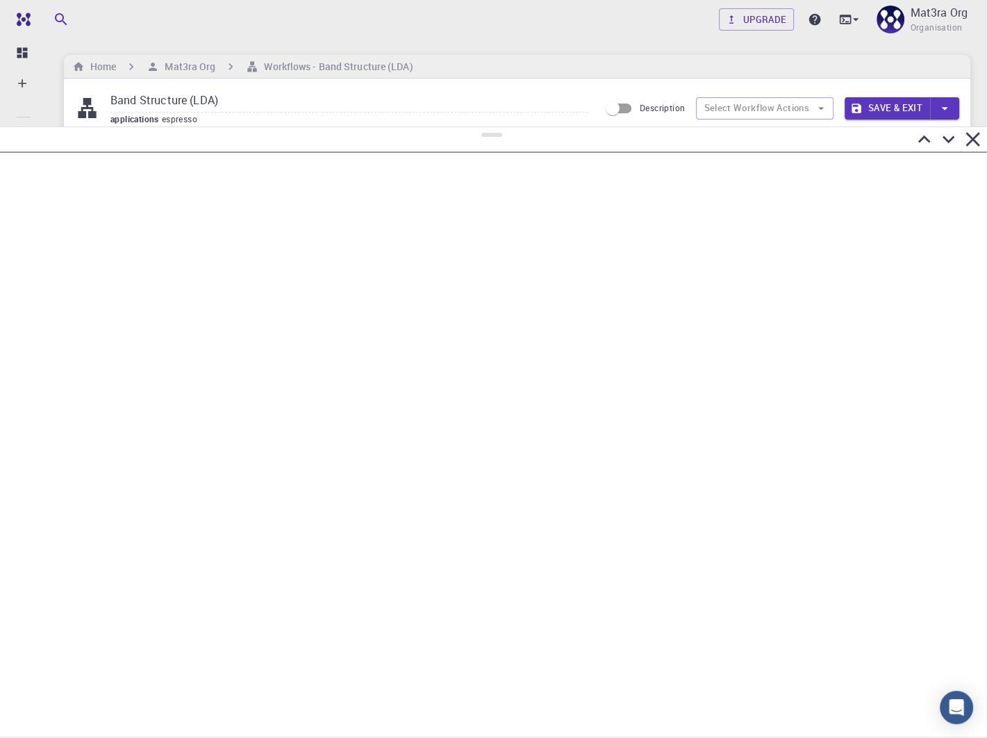
drag, startPoint x: 489, startPoint y: 151, endPoint x: 544, endPoint y: 127, distance: 59.8
click at [545, 127] on div at bounding box center [493, 431] width 987 height 611
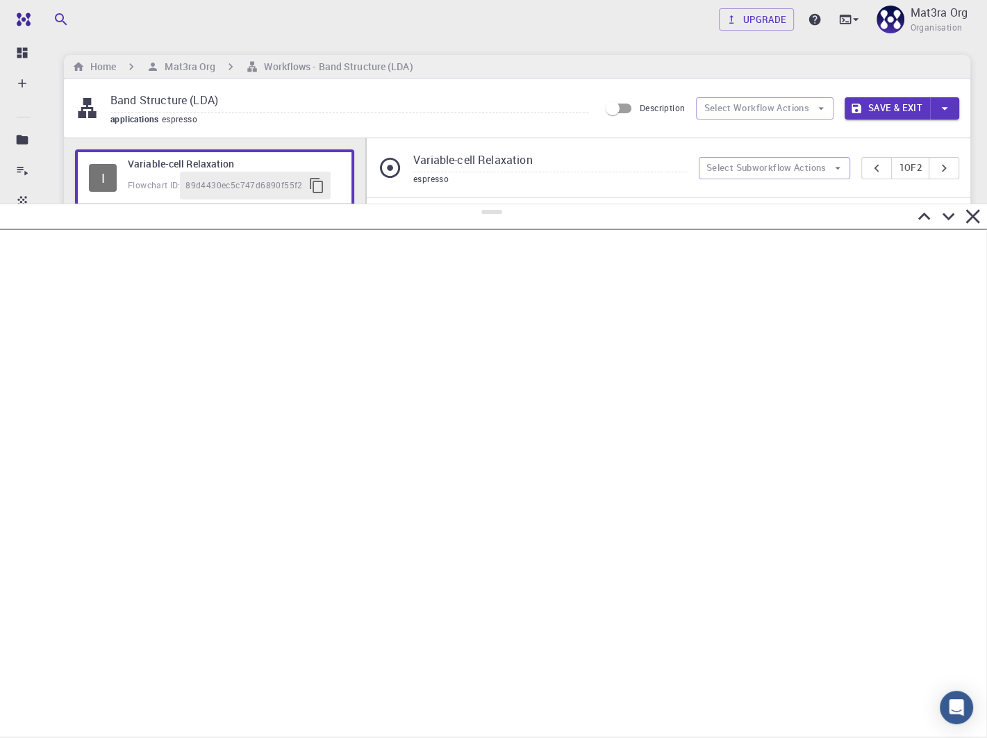
drag, startPoint x: 494, startPoint y: 133, endPoint x: 510, endPoint y: 176, distance: 45.9
click at [510, 204] on div at bounding box center [493, 471] width 987 height 534
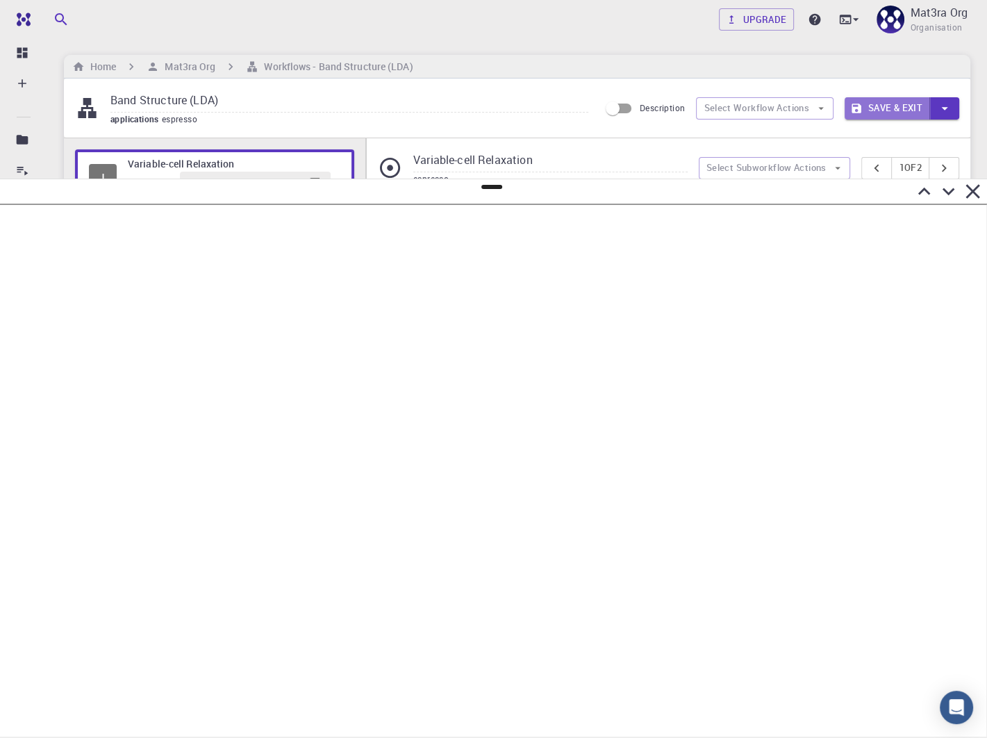
click at [876, 113] on button "Save & Exit" at bounding box center [887, 108] width 85 height 22
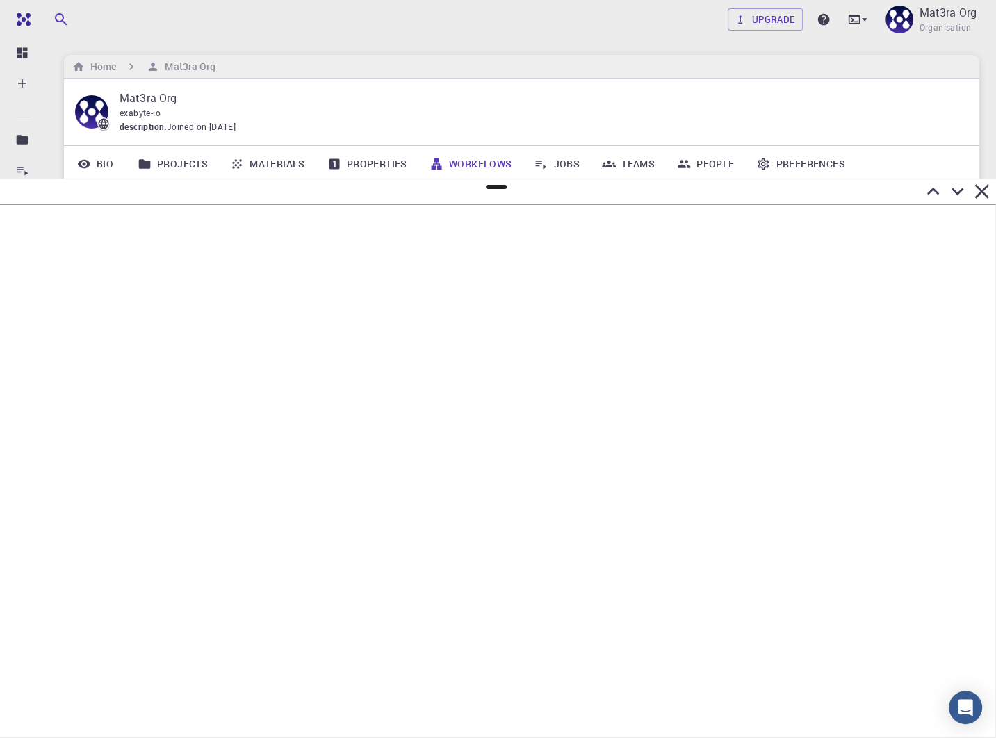
click at [956, 187] on icon at bounding box center [957, 191] width 24 height 24
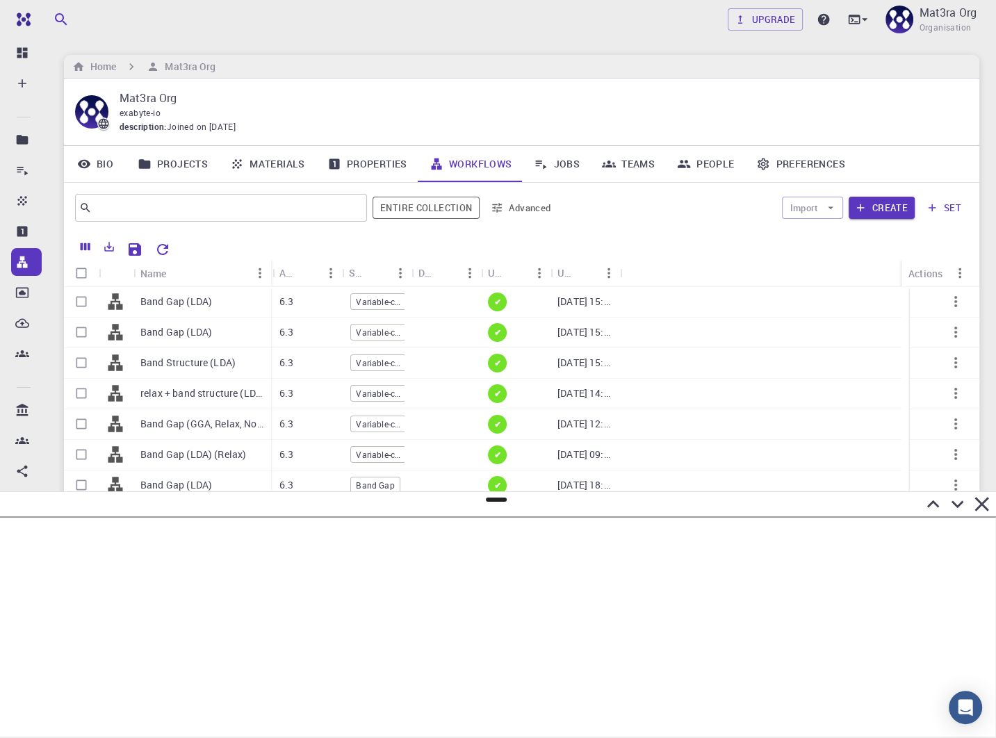
drag, startPoint x: 202, startPoint y: 265, endPoint x: 269, endPoint y: 267, distance: 67.4
click at [269, 267] on div "Name" at bounding box center [272, 273] width 14 height 27
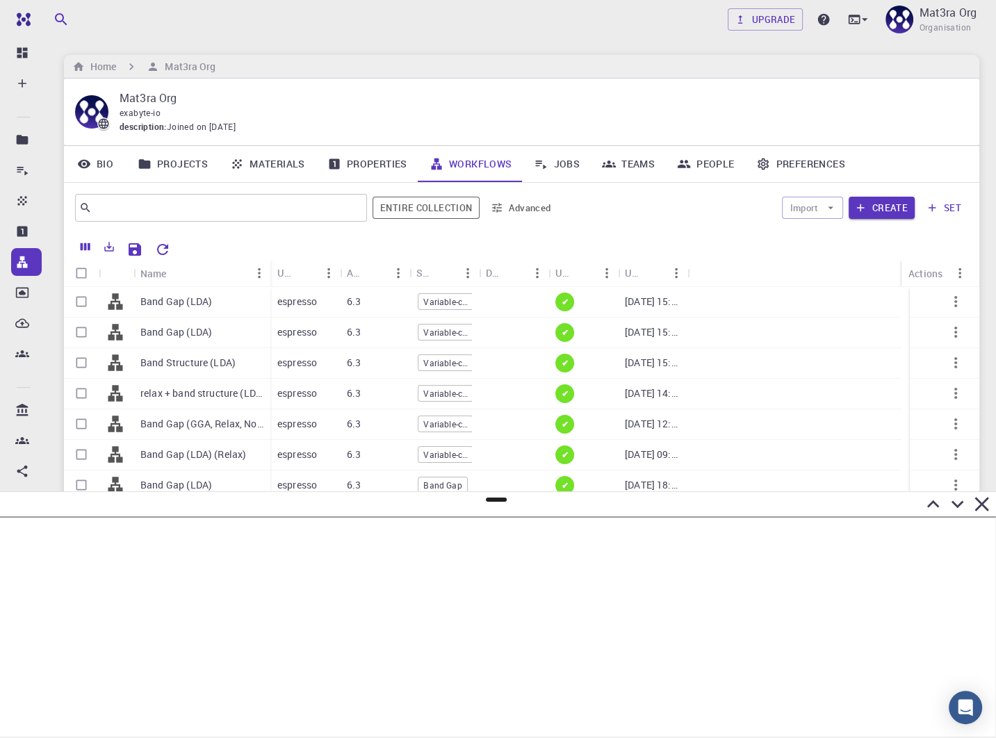
click at [569, 161] on link "Jobs" at bounding box center [557, 164] width 68 height 36
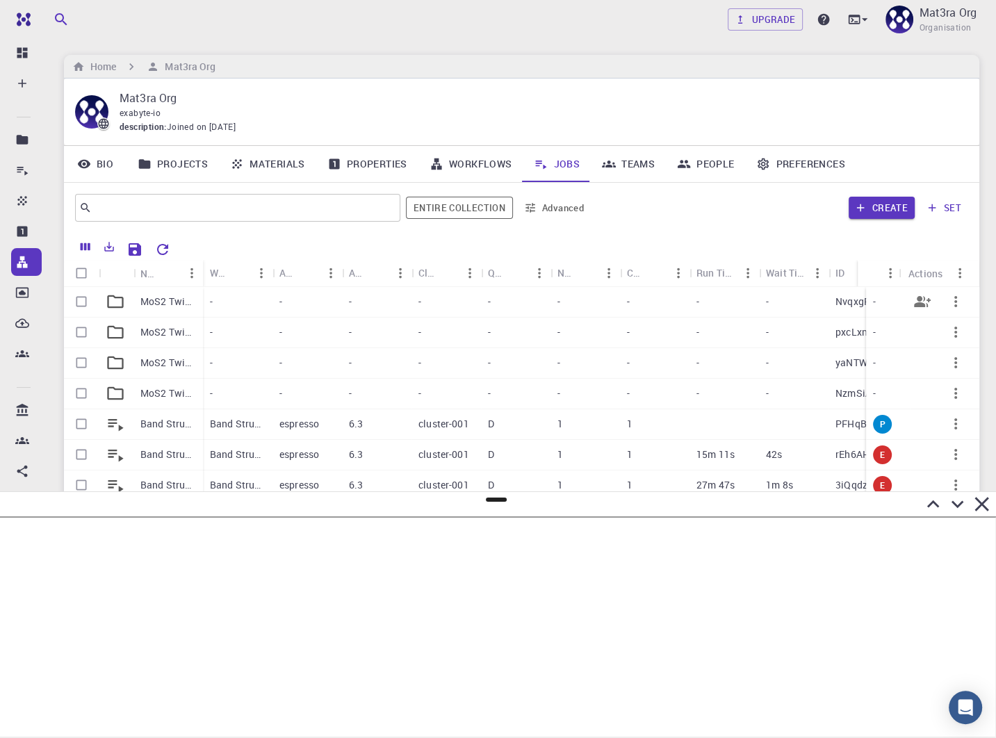
click at [163, 299] on p "MoS2 Twisted Interfaces Band Gaps" at bounding box center [168, 302] width 56 height 14
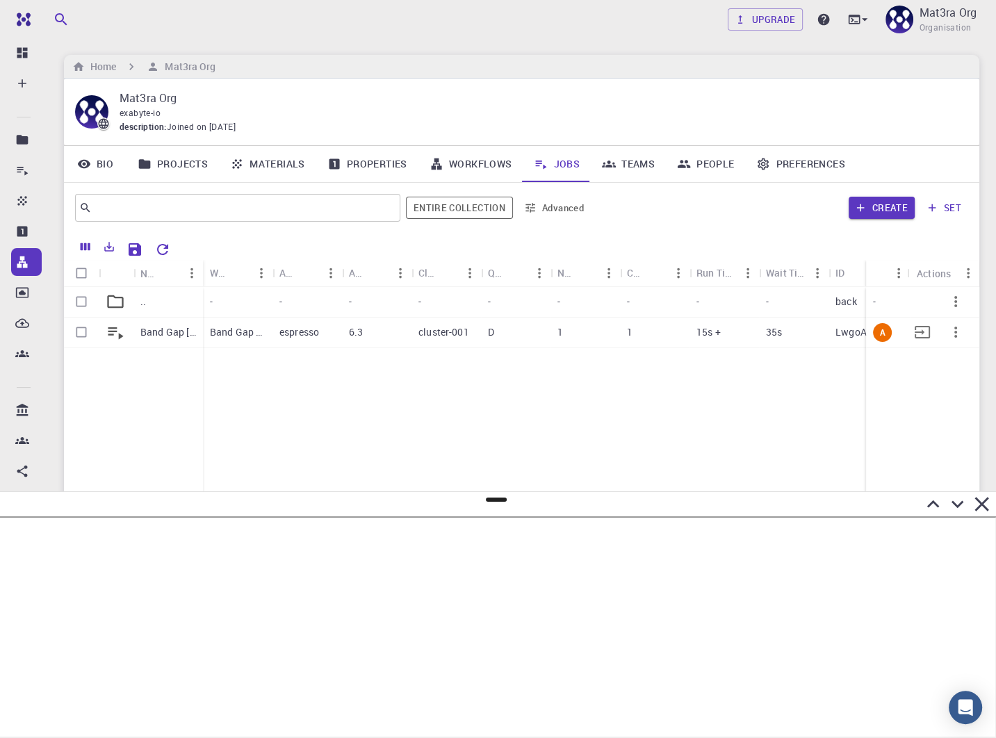
click at [164, 327] on p "Band Gap [DATE] 15:22 MoS2" at bounding box center [168, 332] width 56 height 14
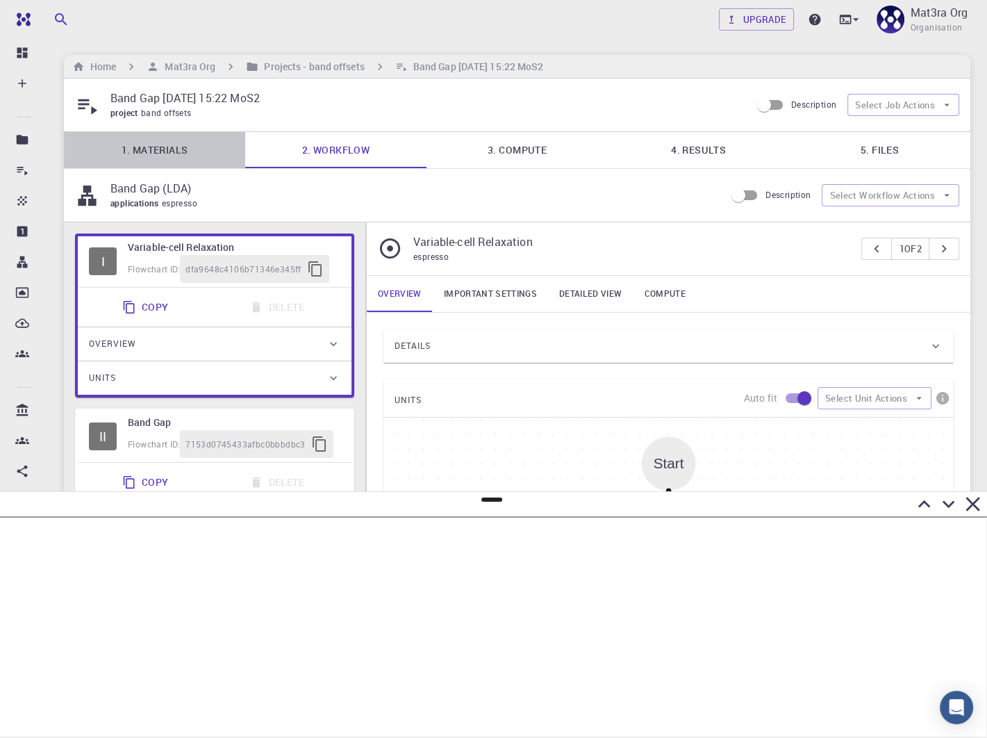
click at [156, 148] on link "1. Materials" at bounding box center [154, 150] width 181 height 36
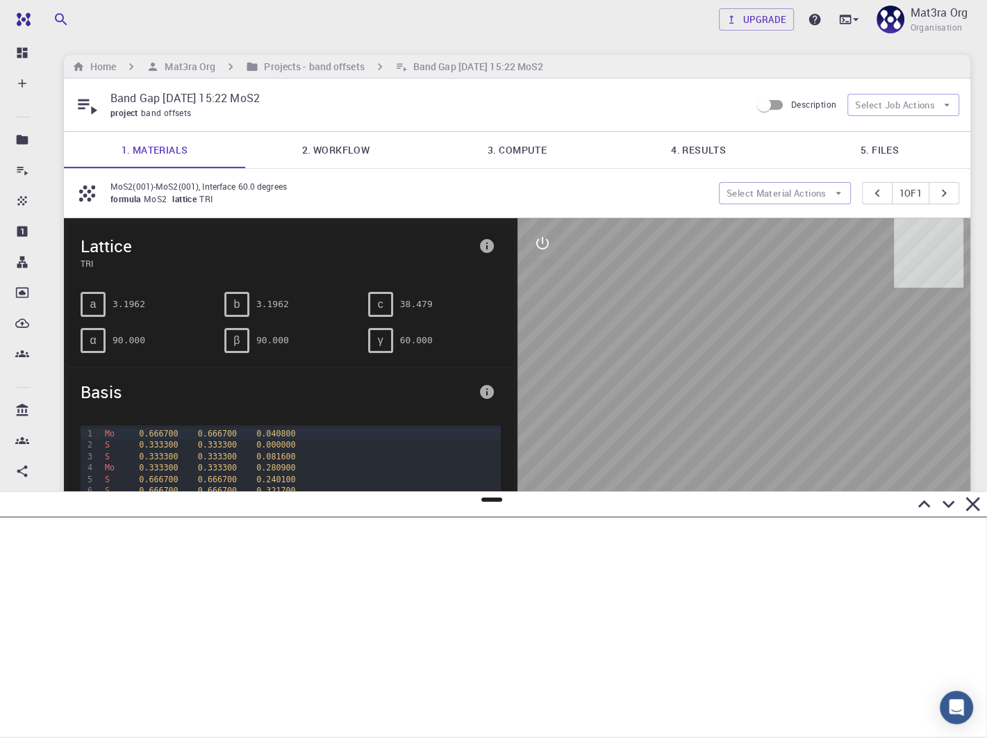
click at [324, 151] on link "2. Workflow" at bounding box center [335, 150] width 181 height 36
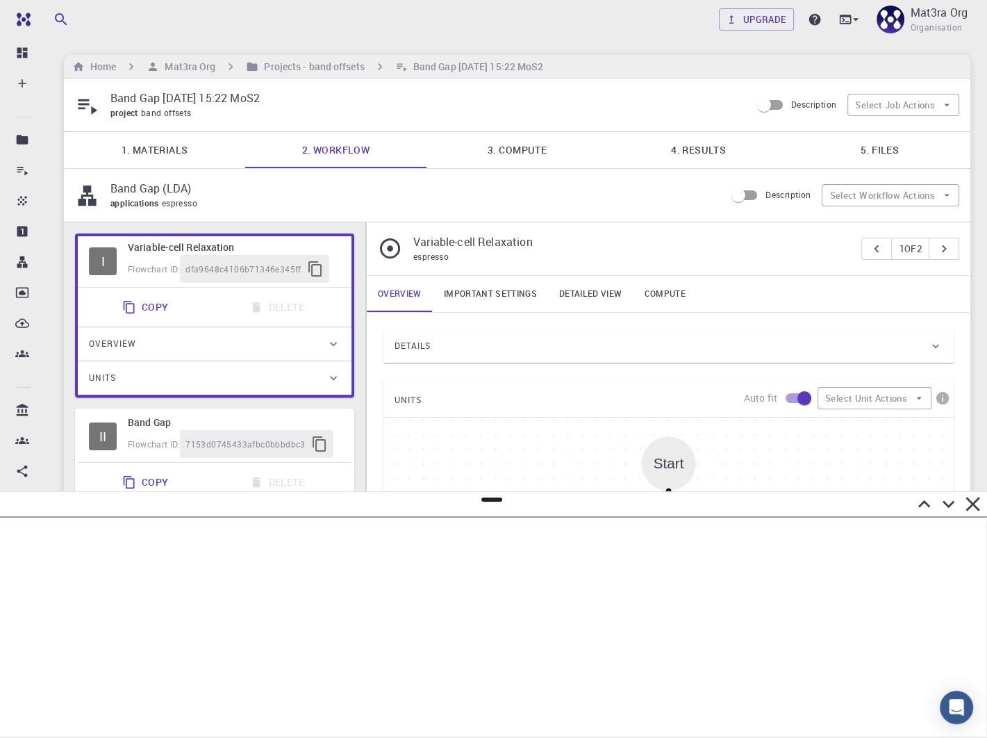
click at [181, 418] on h6 "Band Gap" at bounding box center [234, 422] width 213 height 15
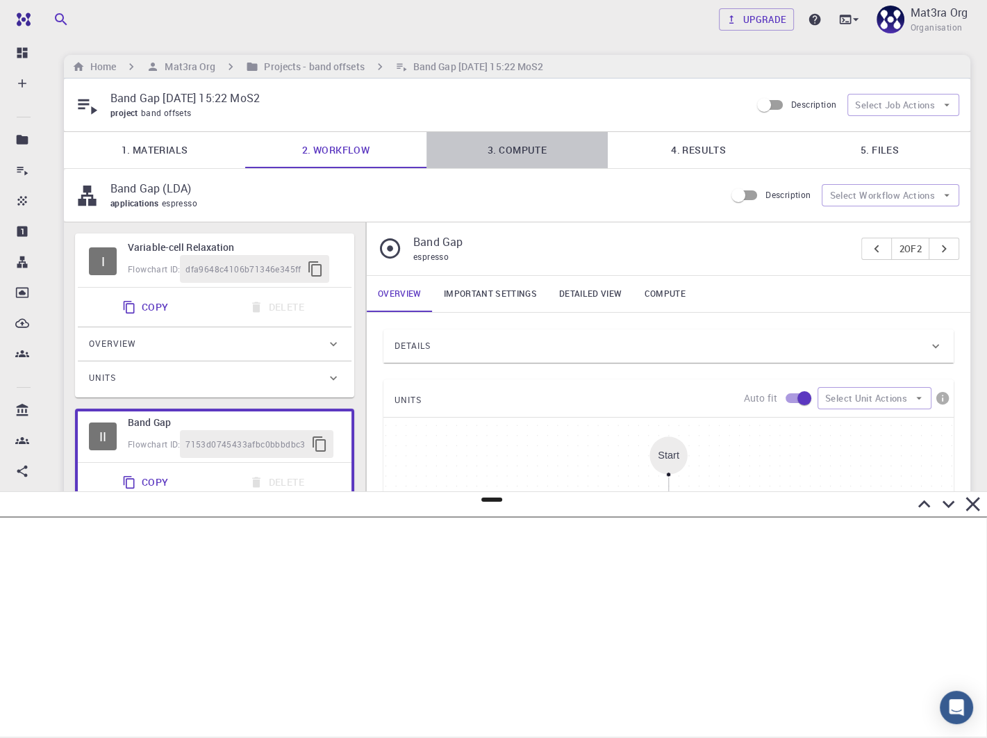
click at [495, 143] on link "3. Compute" at bounding box center [517, 150] width 181 height 36
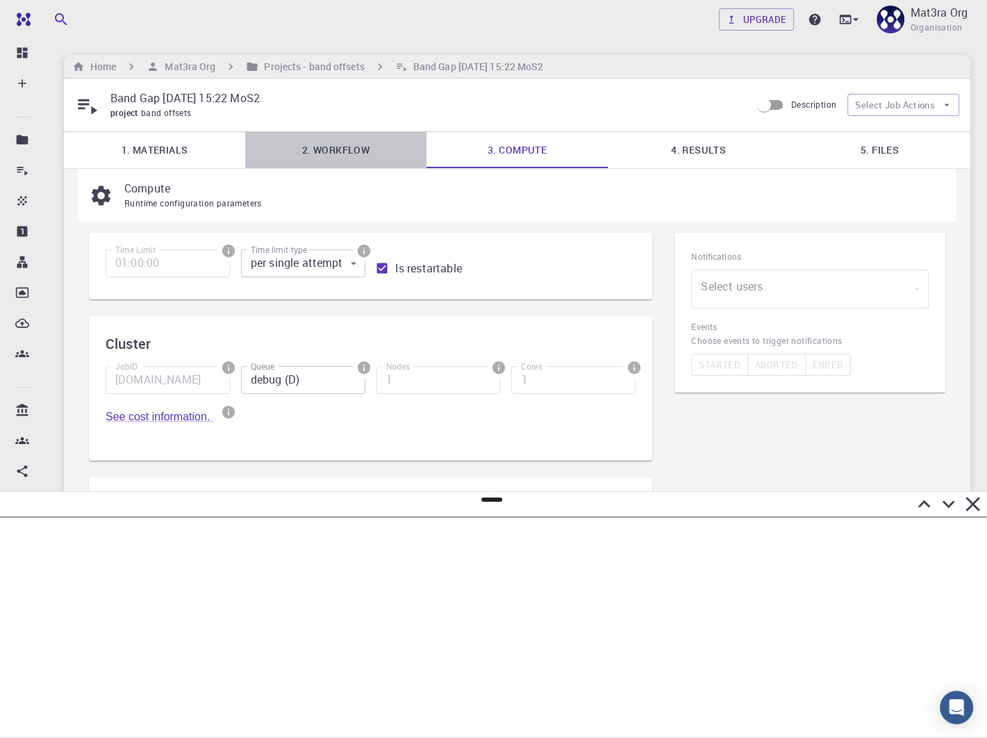
click at [340, 135] on link "2. Workflow" at bounding box center [335, 150] width 181 height 36
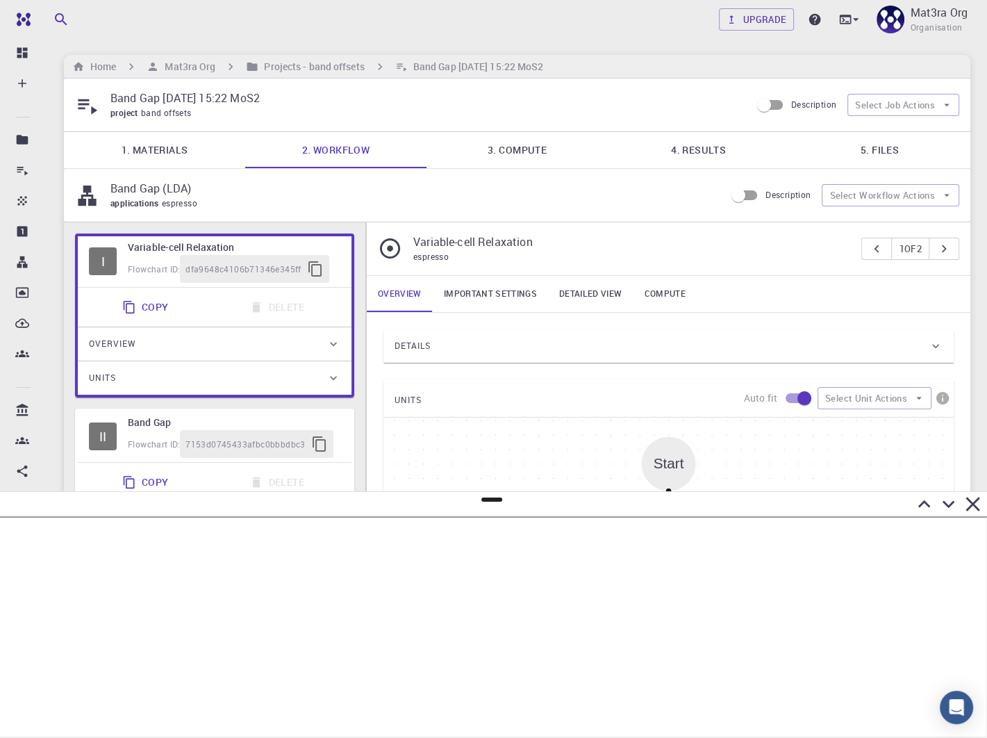
scroll to position [51, 0]
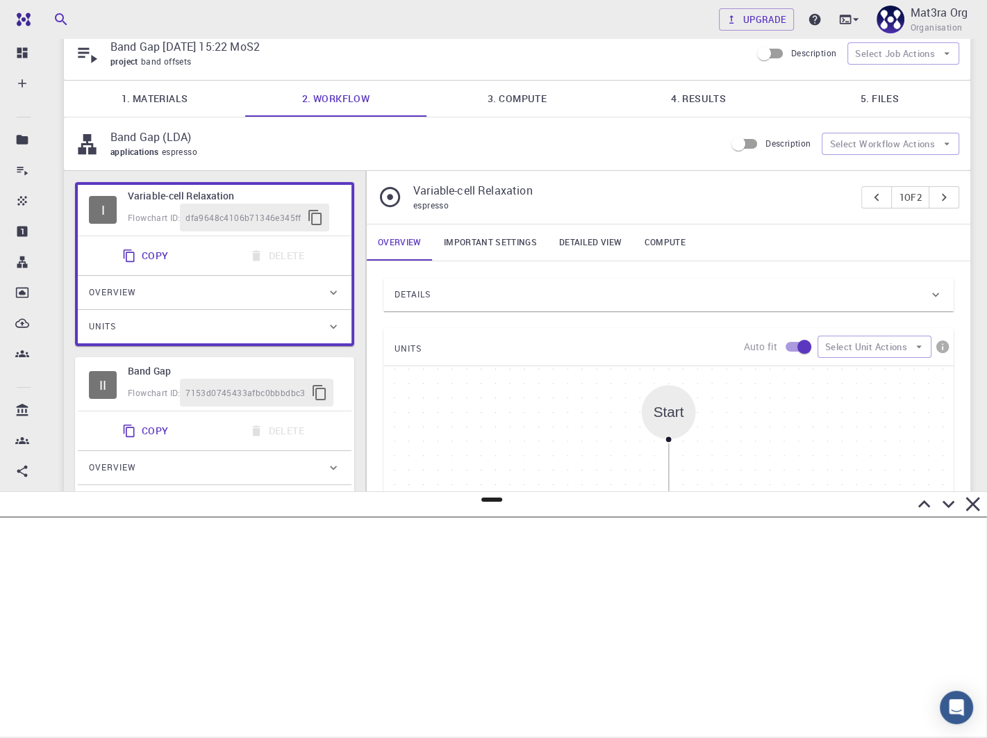
click at [453, 281] on div "Details" at bounding box center [669, 294] width 570 height 33
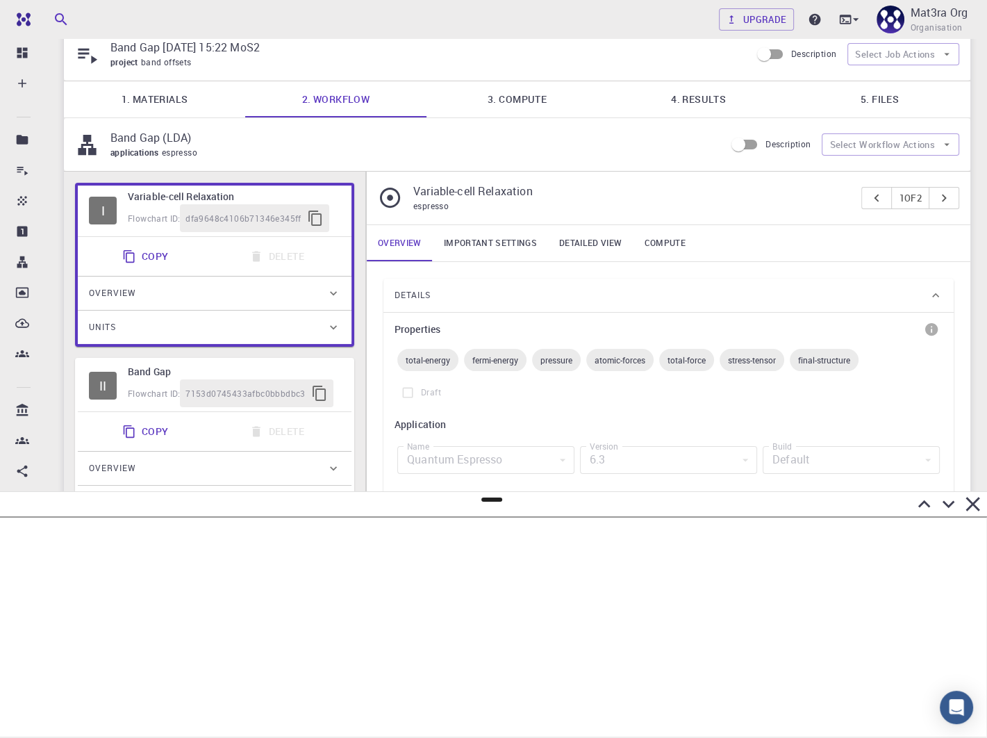
scroll to position [0, 0]
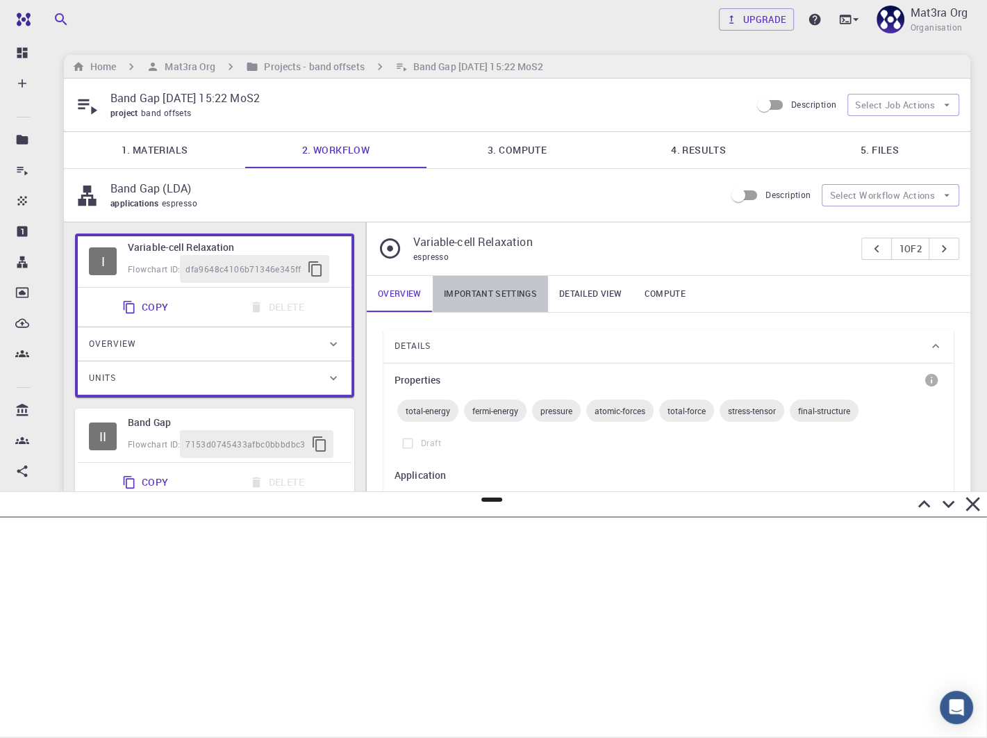
click at [531, 287] on link "Important settings" at bounding box center [490, 294] width 115 height 36
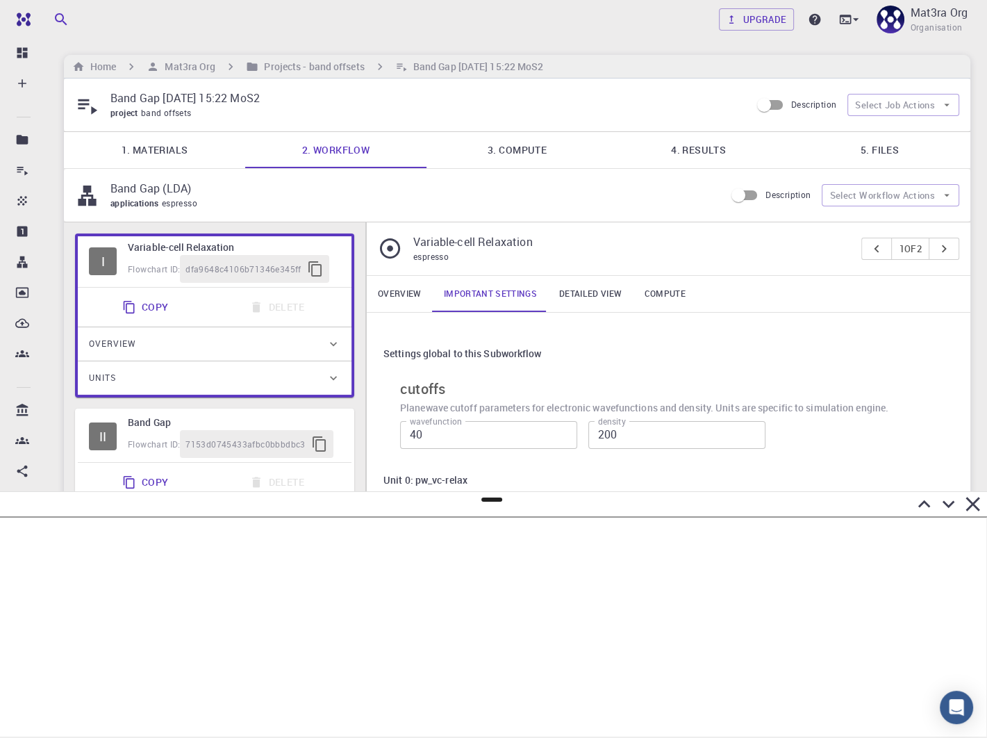
click at [671, 148] on link "4. Results" at bounding box center [698, 150] width 181 height 36
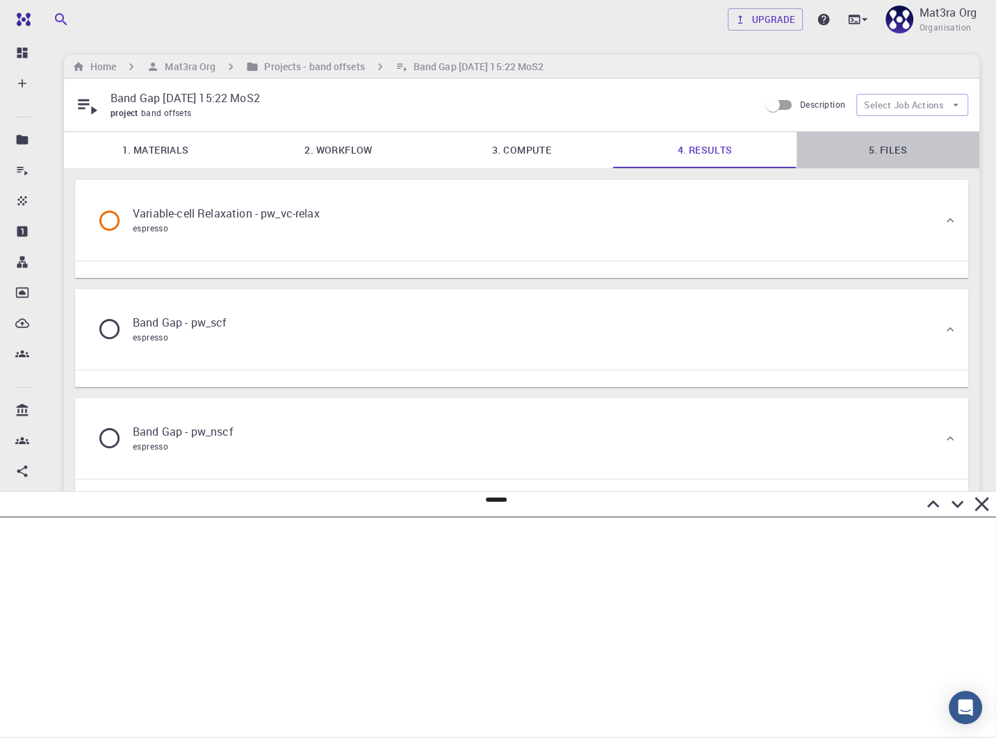
click at [896, 145] on link "5. Files" at bounding box center [887, 150] width 183 height 36
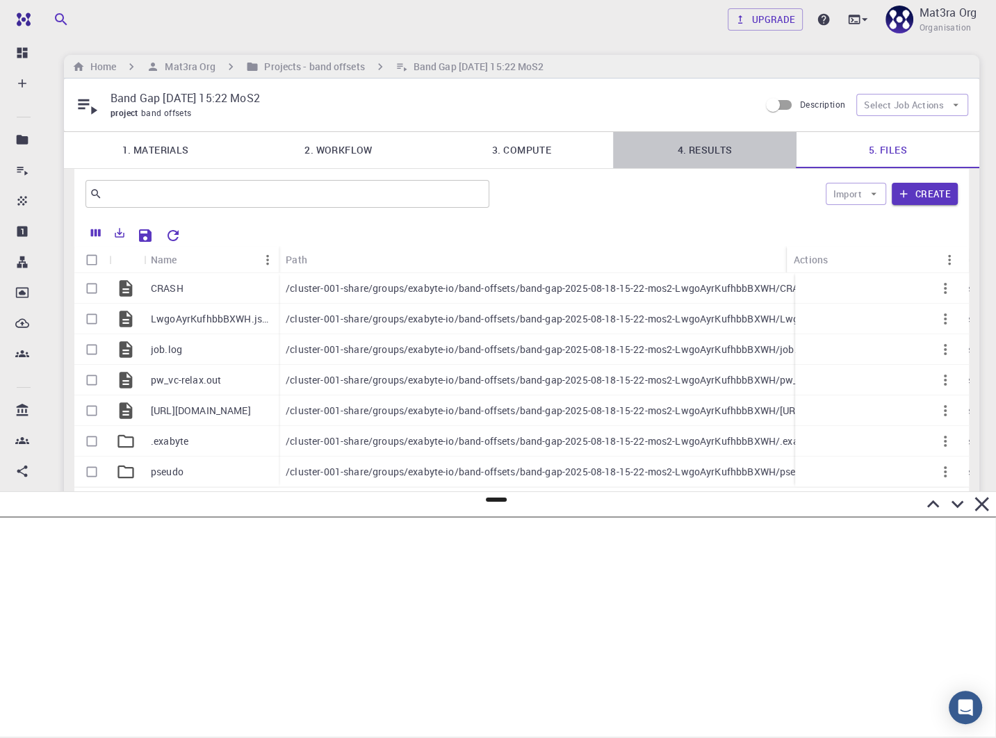
click at [702, 145] on link "4. Results" at bounding box center [704, 150] width 183 height 36
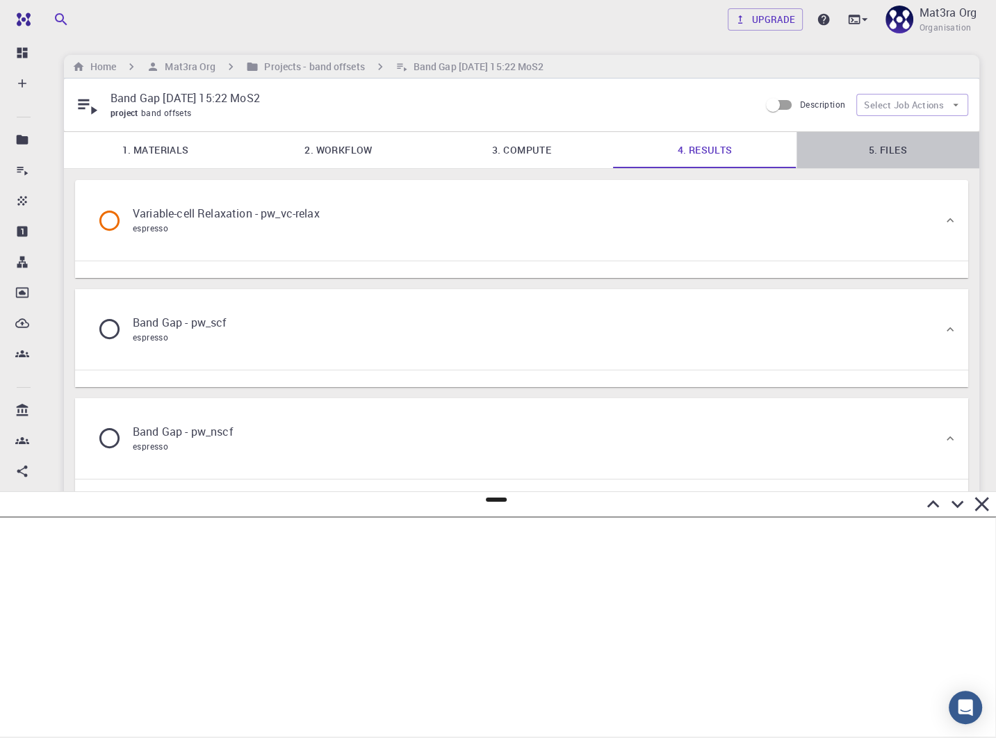
click at [870, 149] on link "5. Files" at bounding box center [887, 150] width 183 height 36
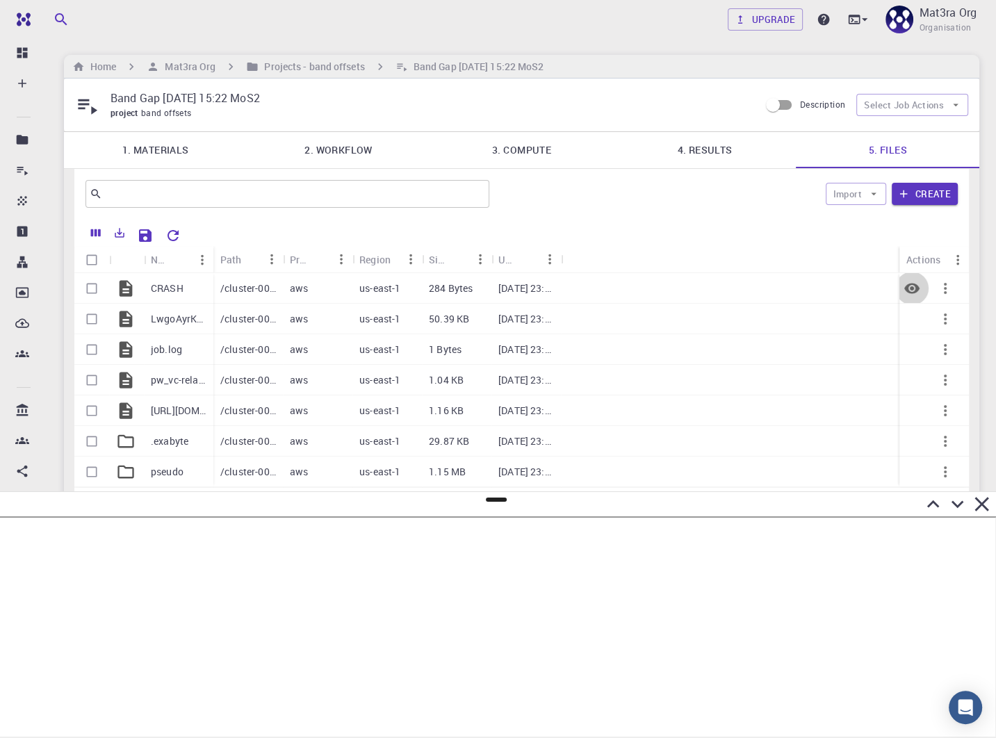
click at [913, 292] on icon "Preview" at bounding box center [911, 288] width 15 height 10
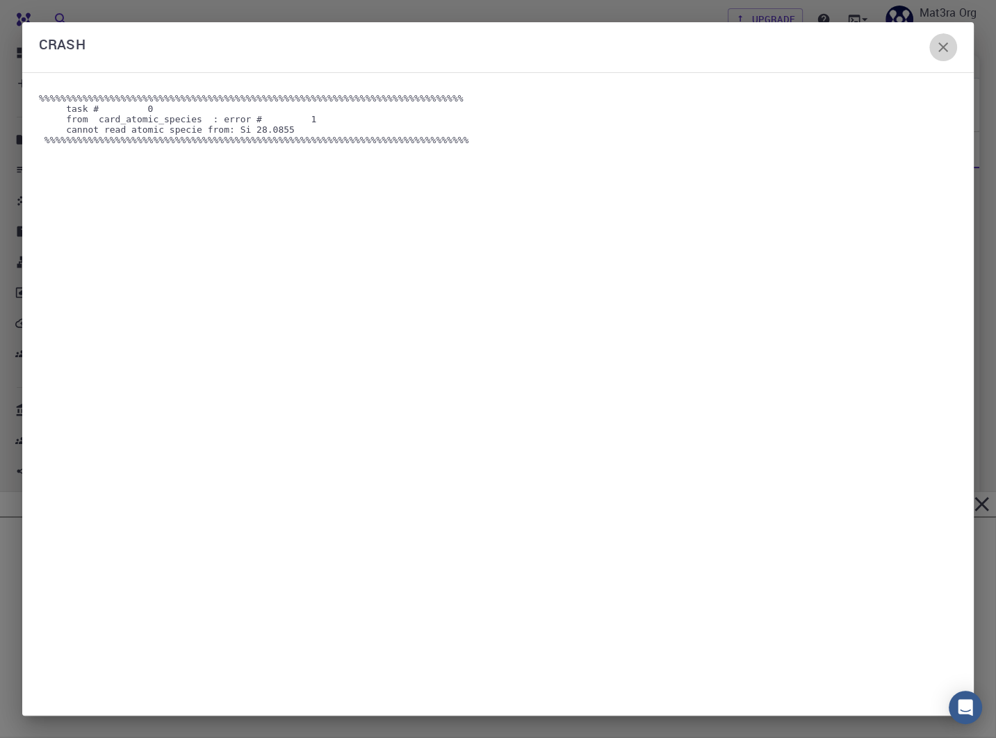
click at [944, 48] on icon "button" at bounding box center [943, 47] width 17 height 17
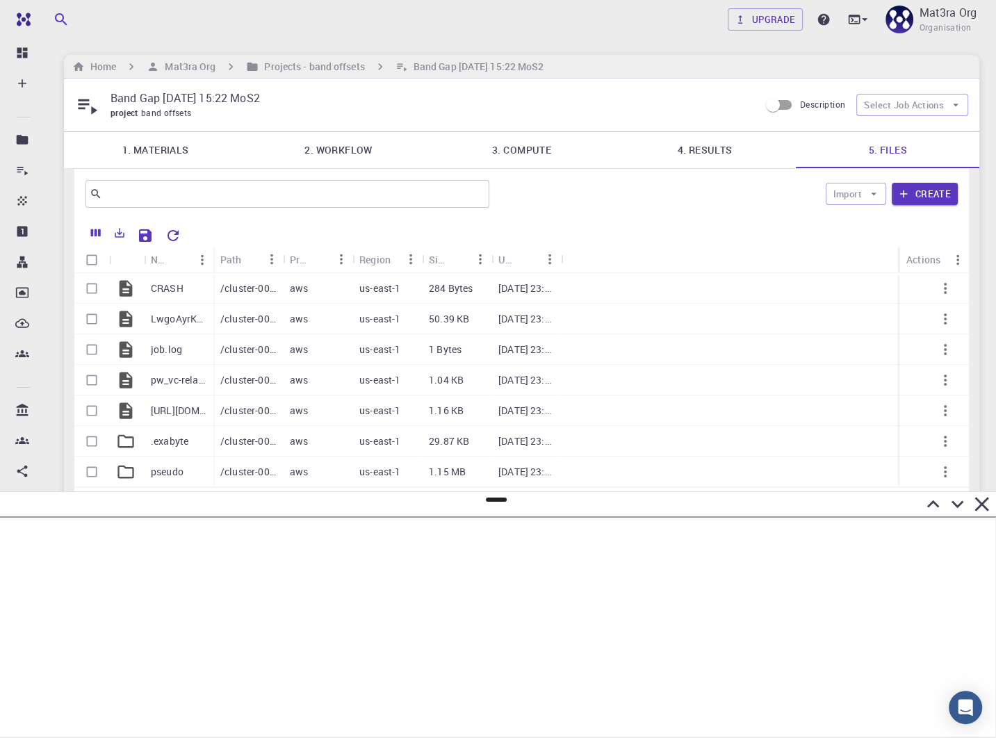
click at [509, 140] on link "3. Compute" at bounding box center [521, 150] width 183 height 36
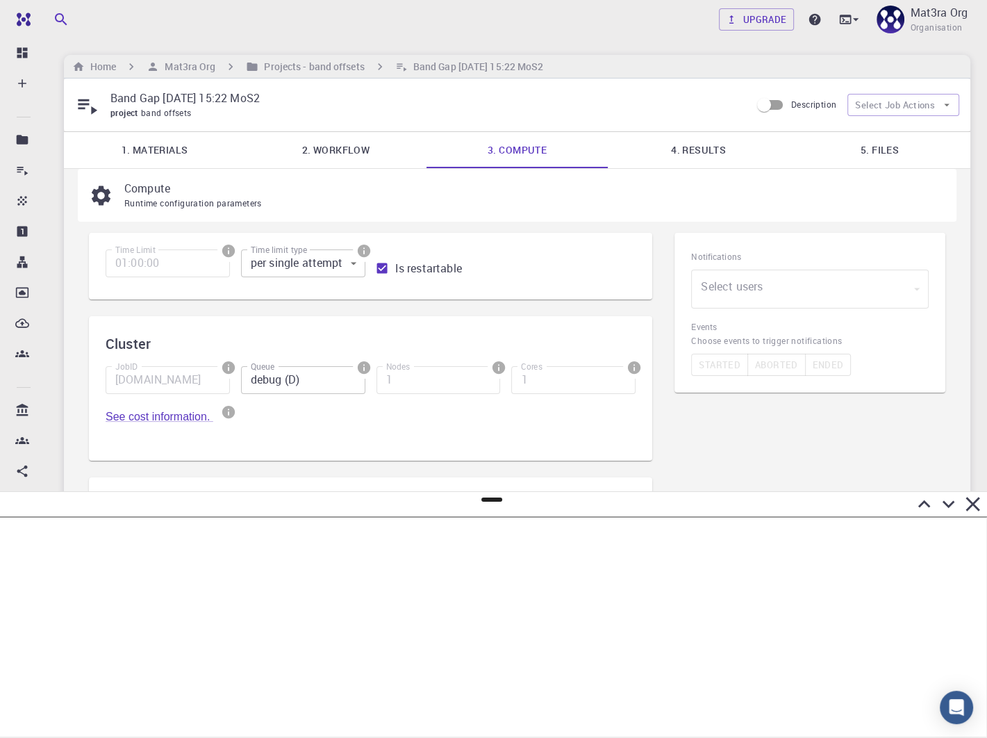
click at [324, 144] on link "2. Workflow" at bounding box center [335, 150] width 181 height 36
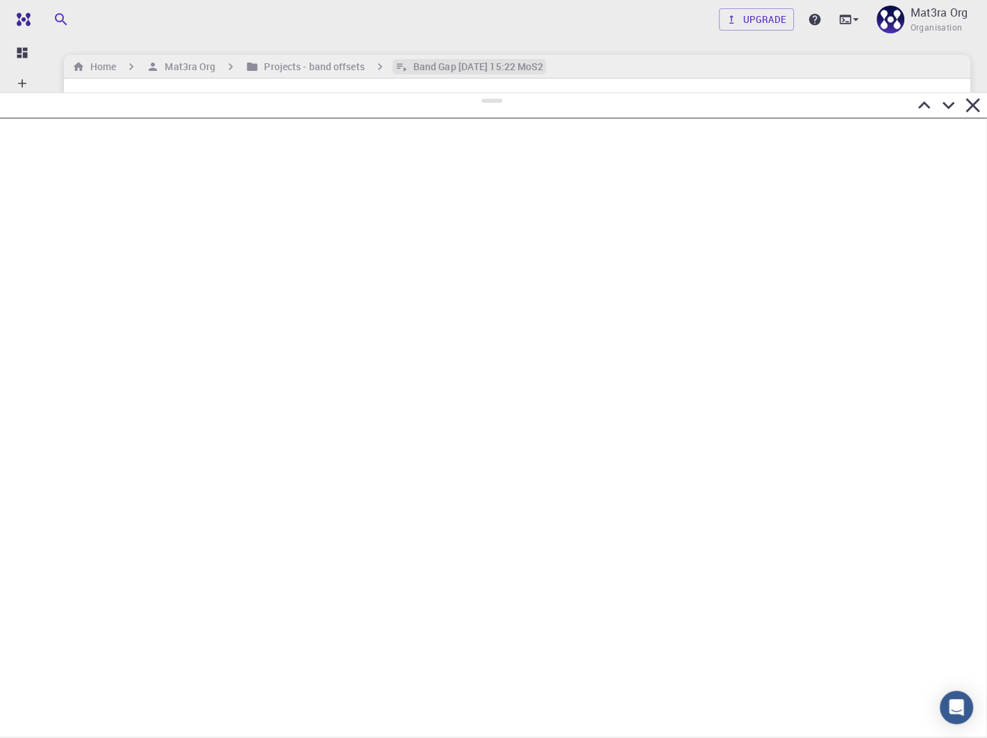
drag, startPoint x: 491, startPoint y: 499, endPoint x: 522, endPoint y: 72, distance: 427.7
click at [523, 92] on div at bounding box center [493, 415] width 987 height 646
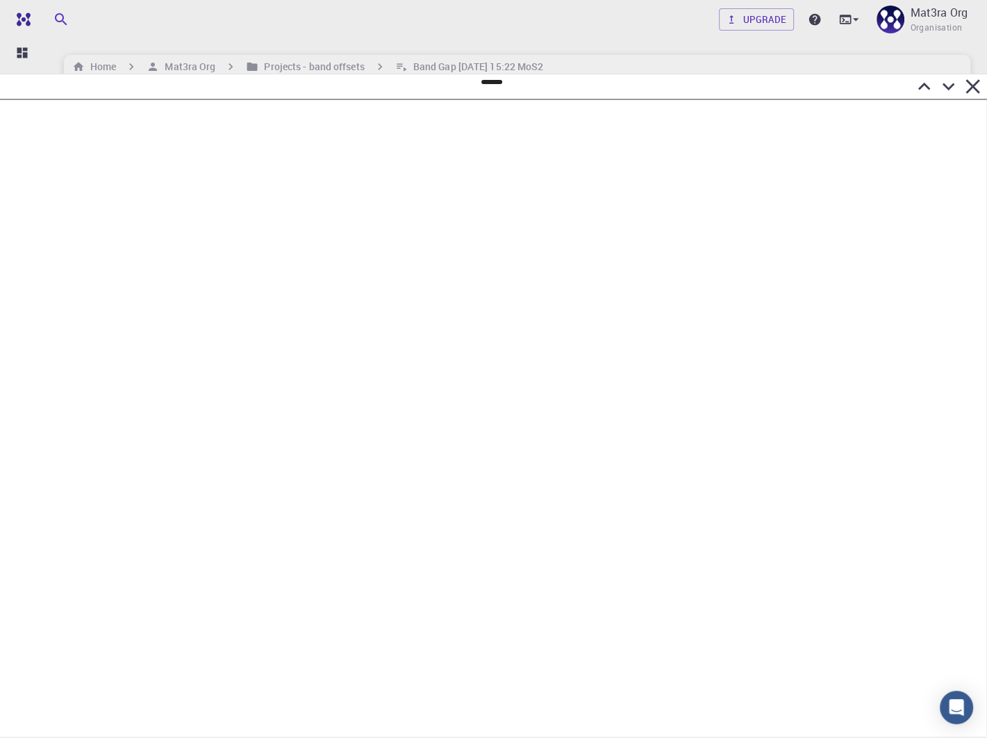
click at [952, 85] on icon at bounding box center [949, 87] width 13 height 8
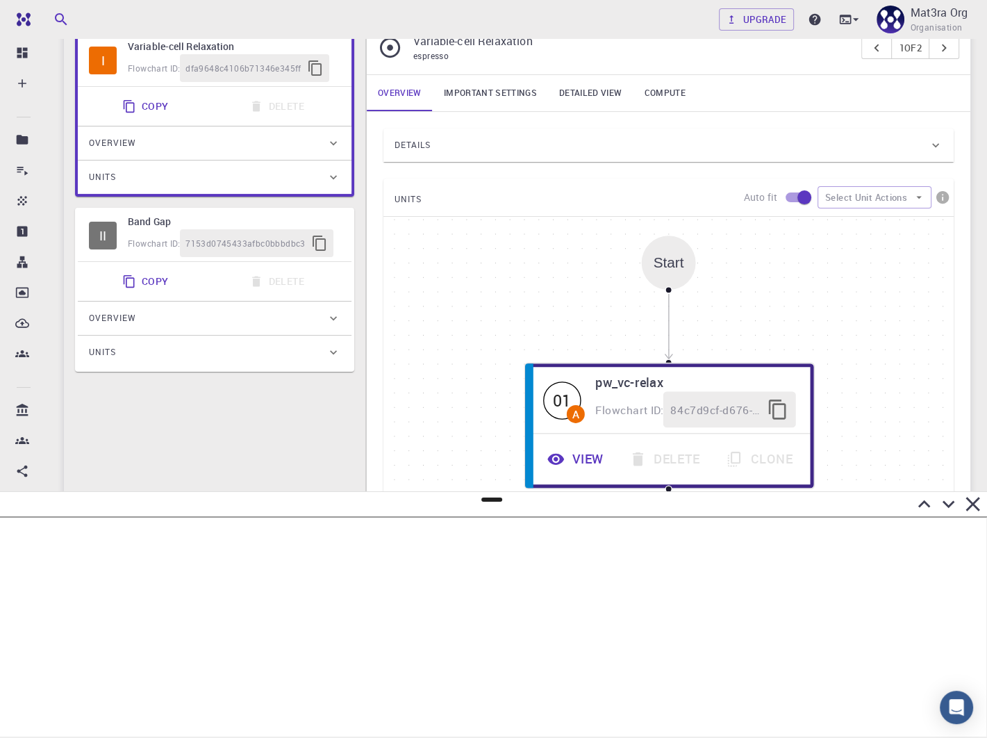
scroll to position [204, 0]
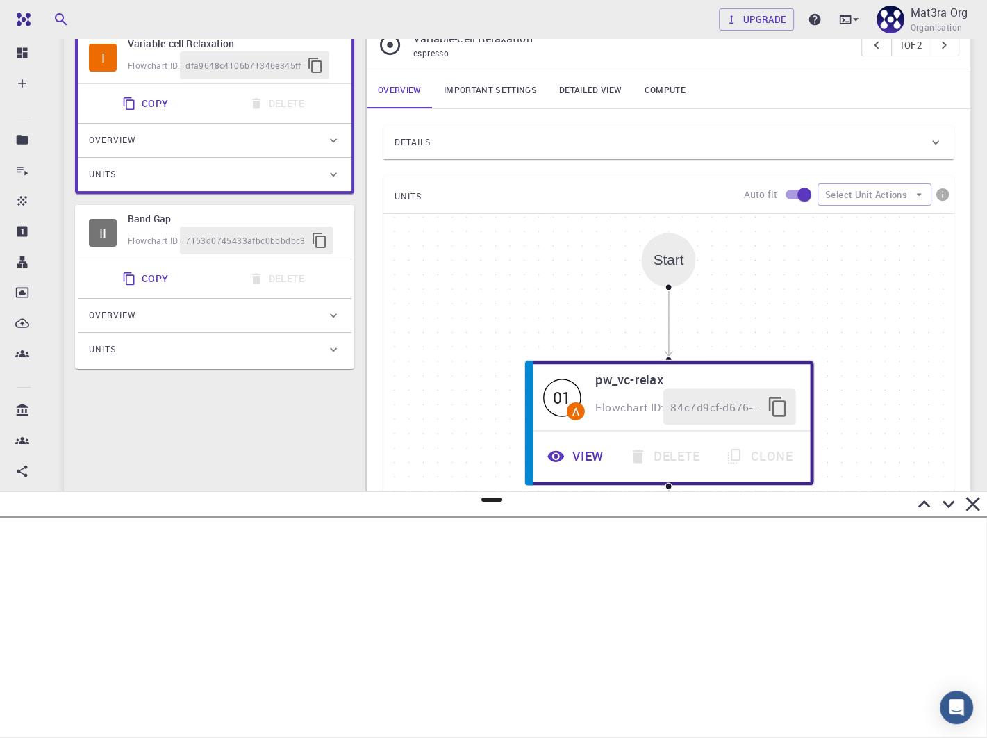
click at [469, 146] on div "Details" at bounding box center [662, 142] width 534 height 22
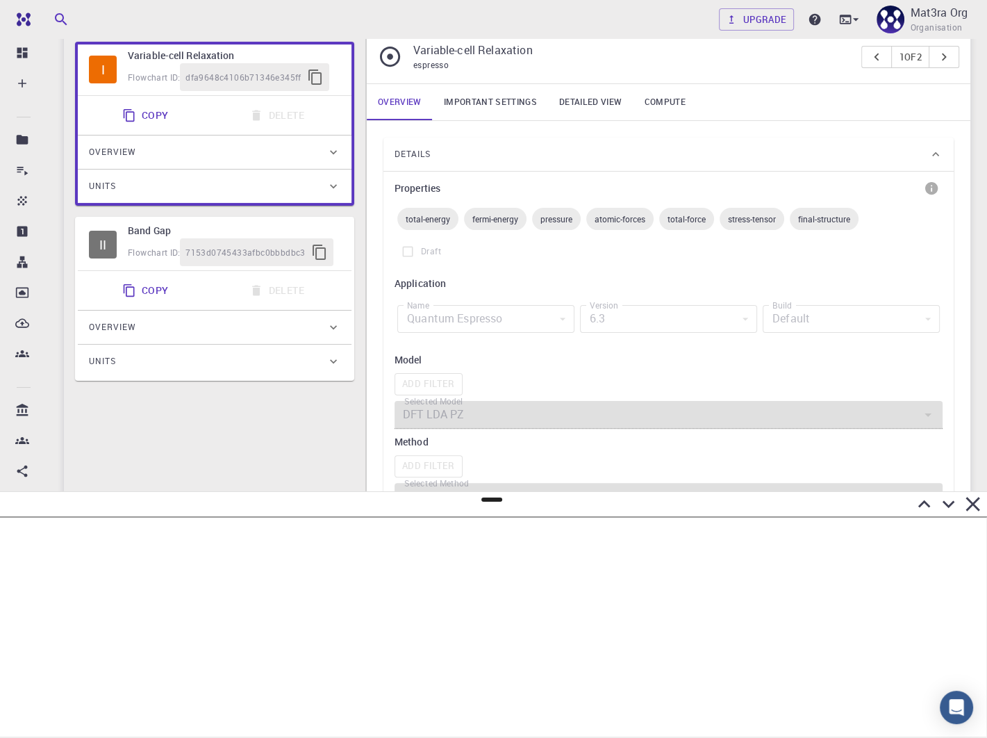
scroll to position [192, 0]
click at [494, 106] on link "Important settings" at bounding box center [490, 102] width 115 height 36
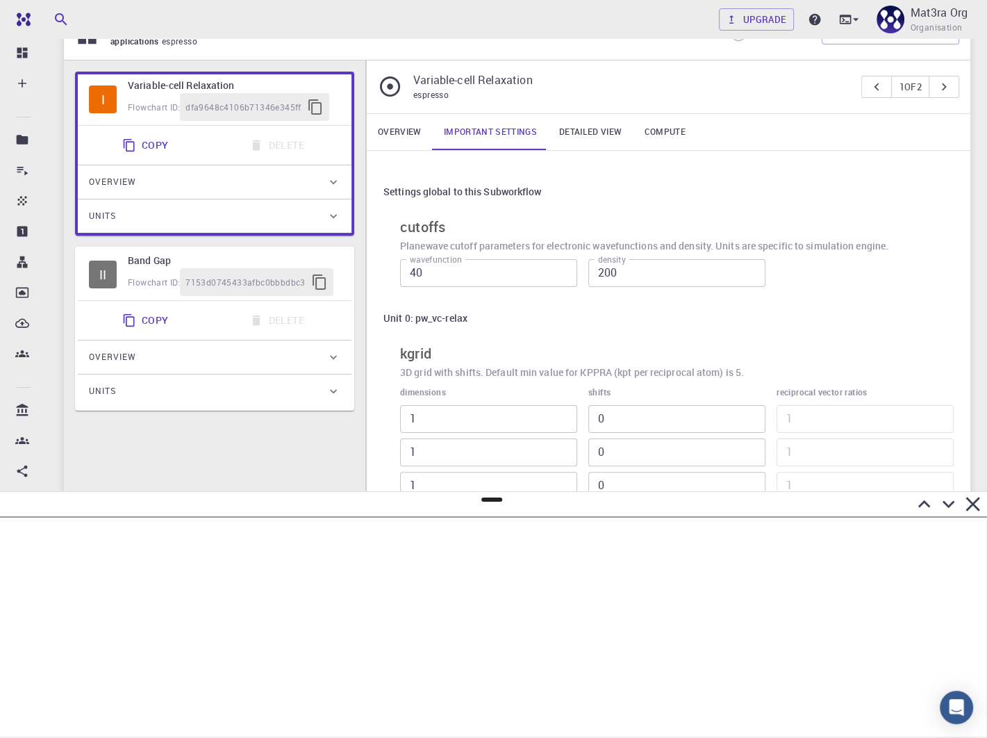
click at [600, 136] on link "Detailed view" at bounding box center [590, 132] width 85 height 36
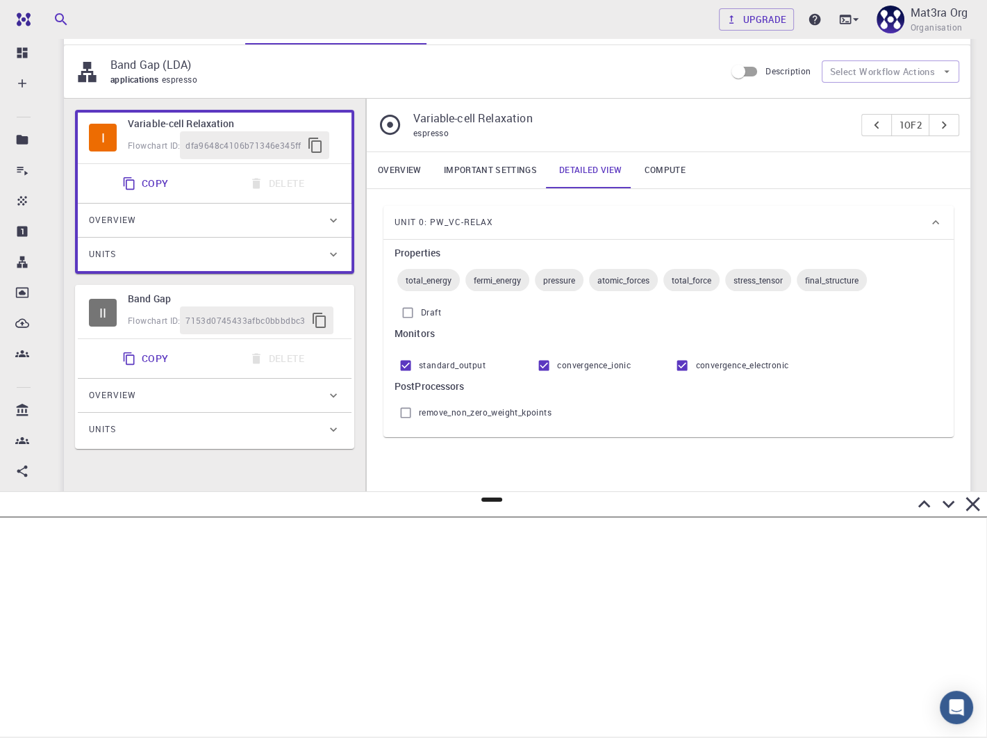
scroll to position [122, 0]
click at [672, 163] on link "Compute" at bounding box center [664, 172] width 63 height 36
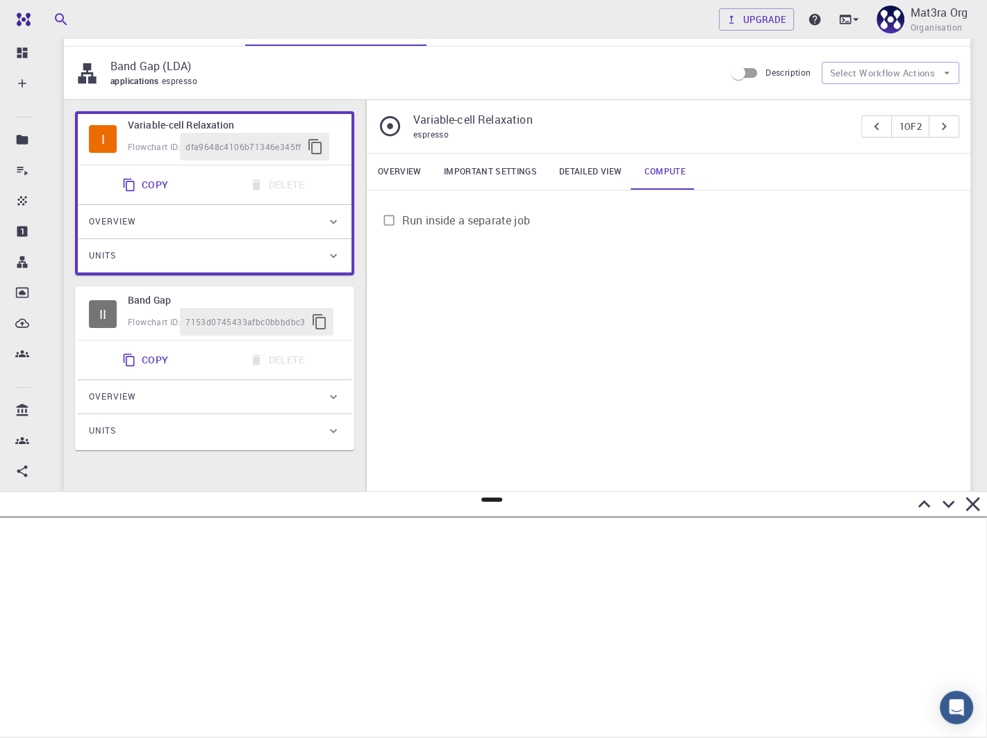
click at [406, 172] on link "Overview" at bounding box center [400, 172] width 66 height 36
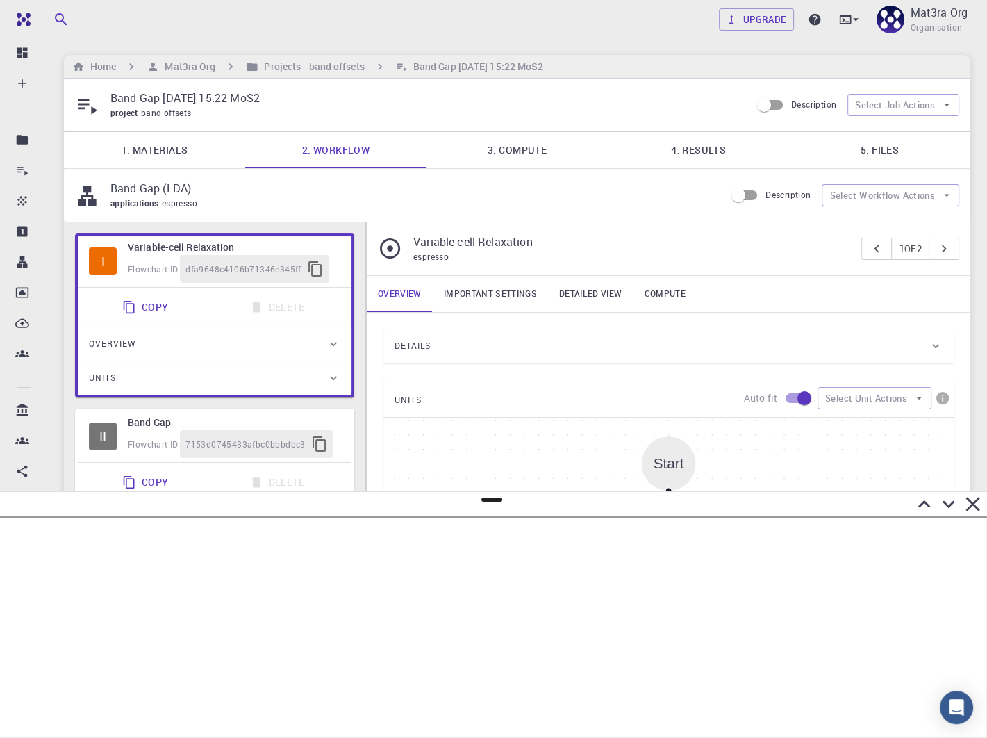
scroll to position [5, 0]
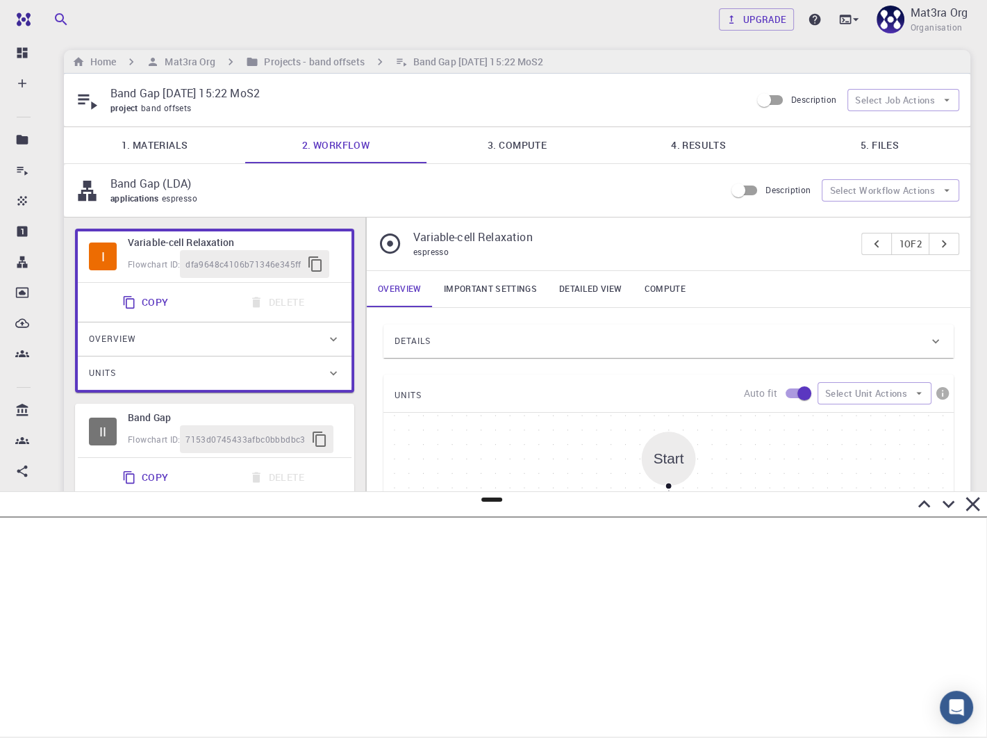
click at [704, 156] on link "4. Results" at bounding box center [698, 145] width 181 height 36
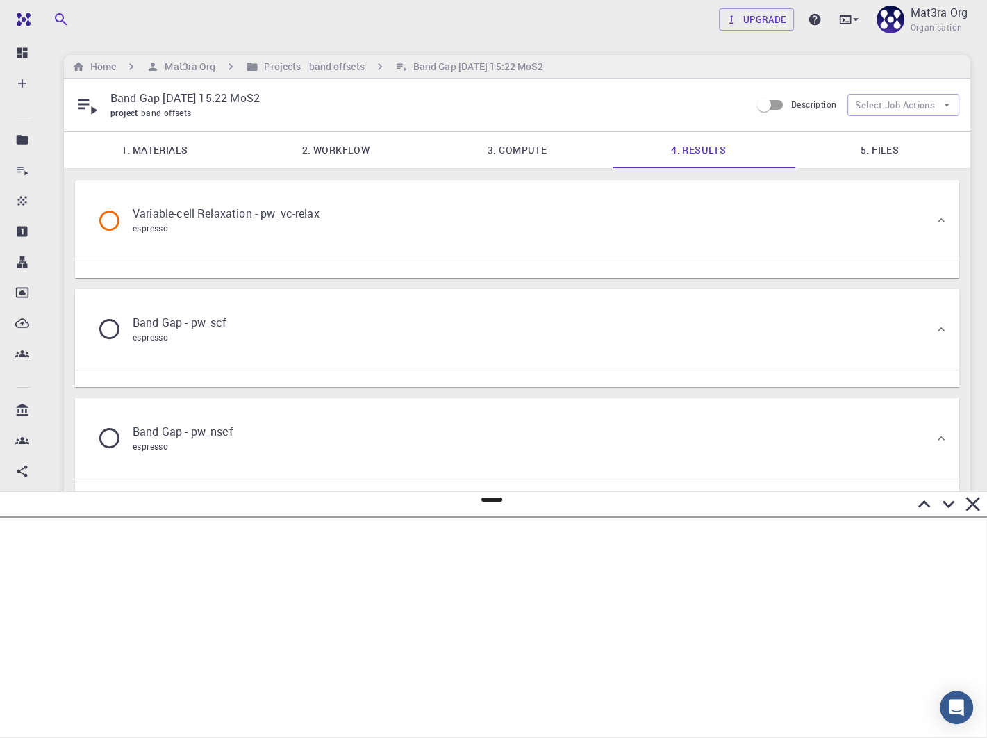
scroll to position [0, 0]
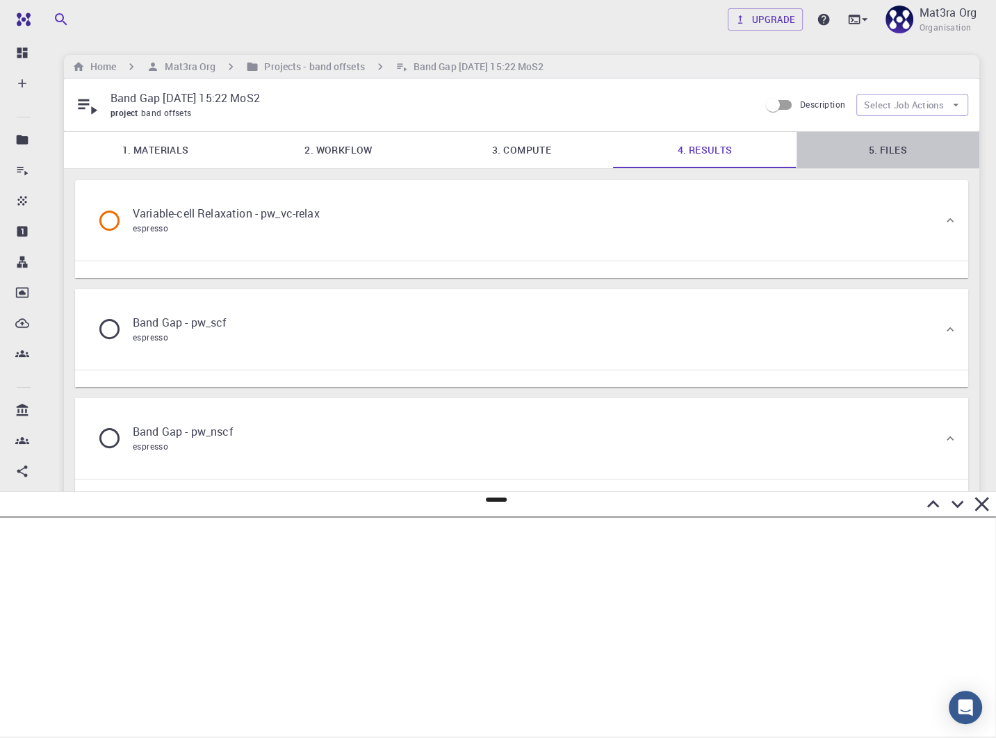
click at [855, 142] on link "5. Files" at bounding box center [887, 150] width 183 height 36
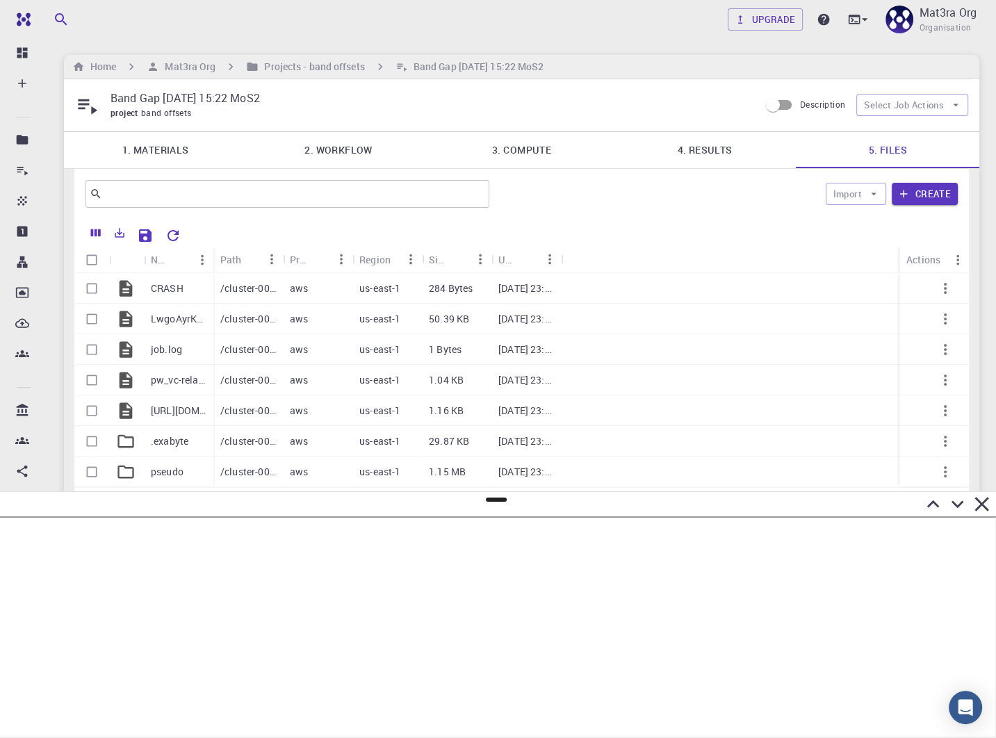
click at [675, 151] on link "4. Results" at bounding box center [704, 150] width 183 height 36
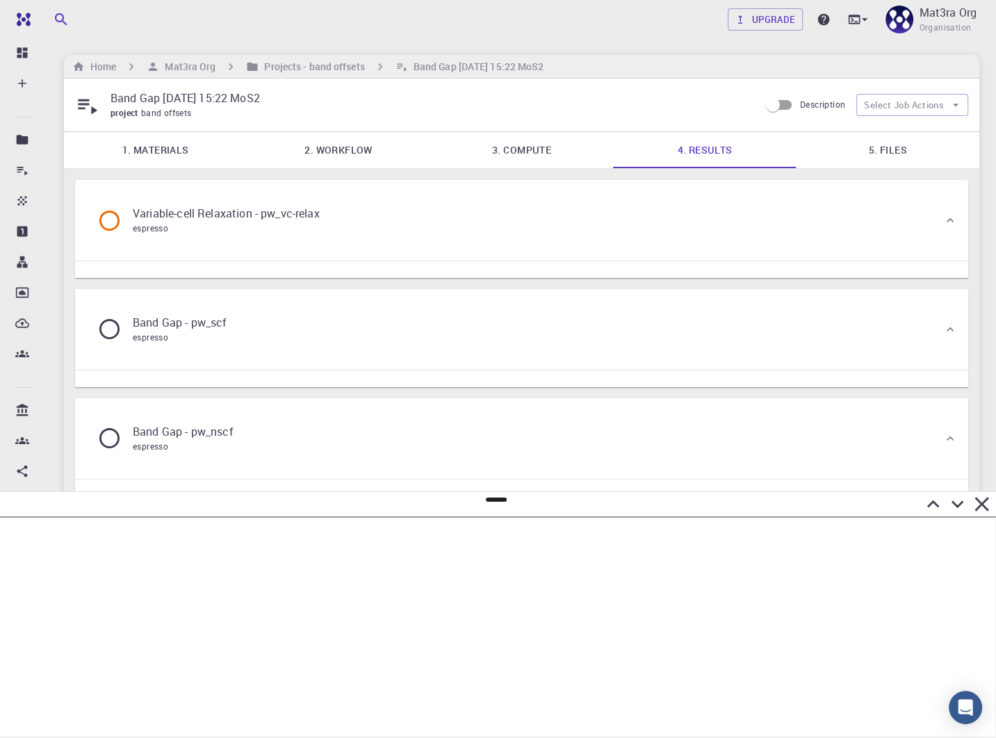
click at [424, 356] on div "Band Gap - pw_scf espresso" at bounding box center [521, 329] width 893 height 81
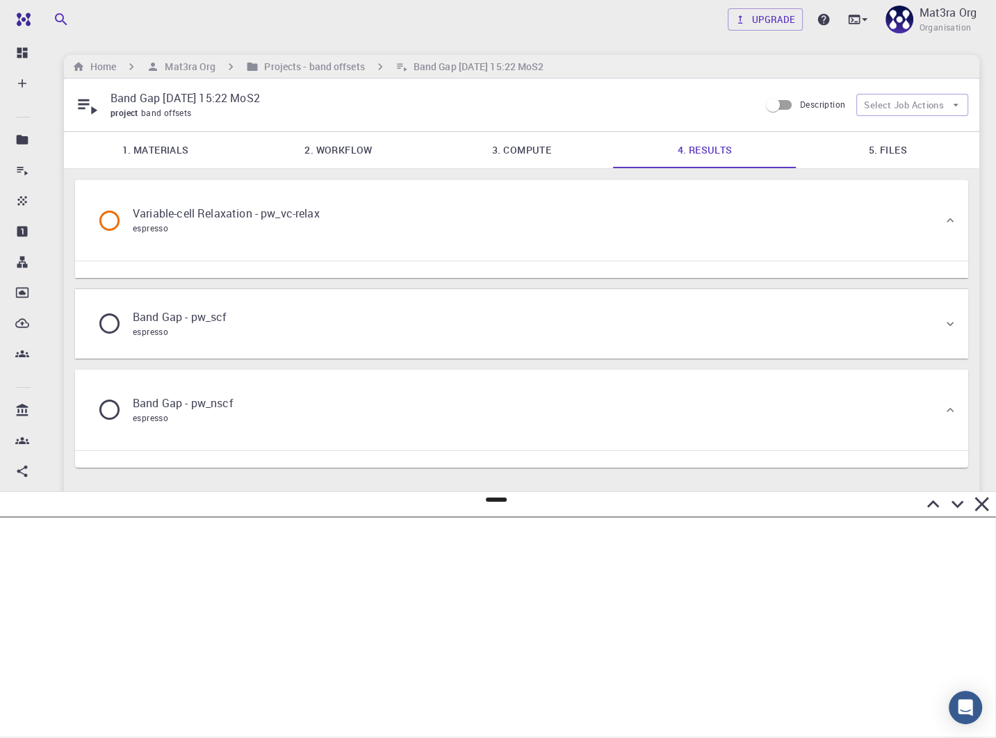
click at [429, 342] on div "Band Gap - pw_scf espresso" at bounding box center [514, 323] width 857 height 53
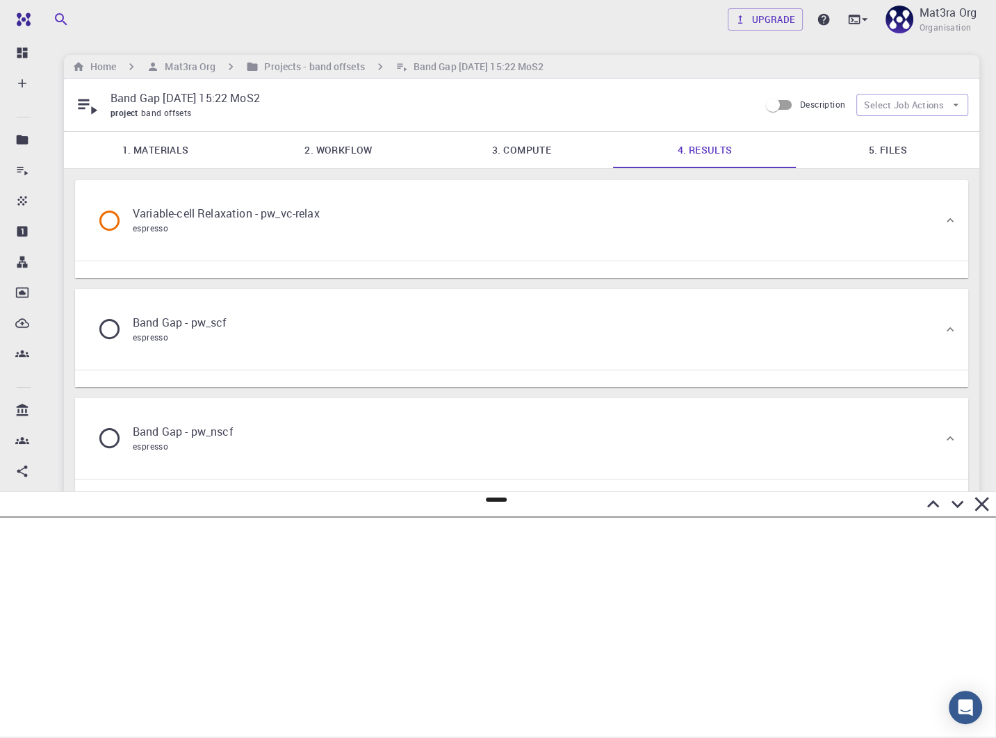
click at [450, 231] on div "Variable-cell Relaxation - pw_vc-relax espresso" at bounding box center [514, 220] width 857 height 53
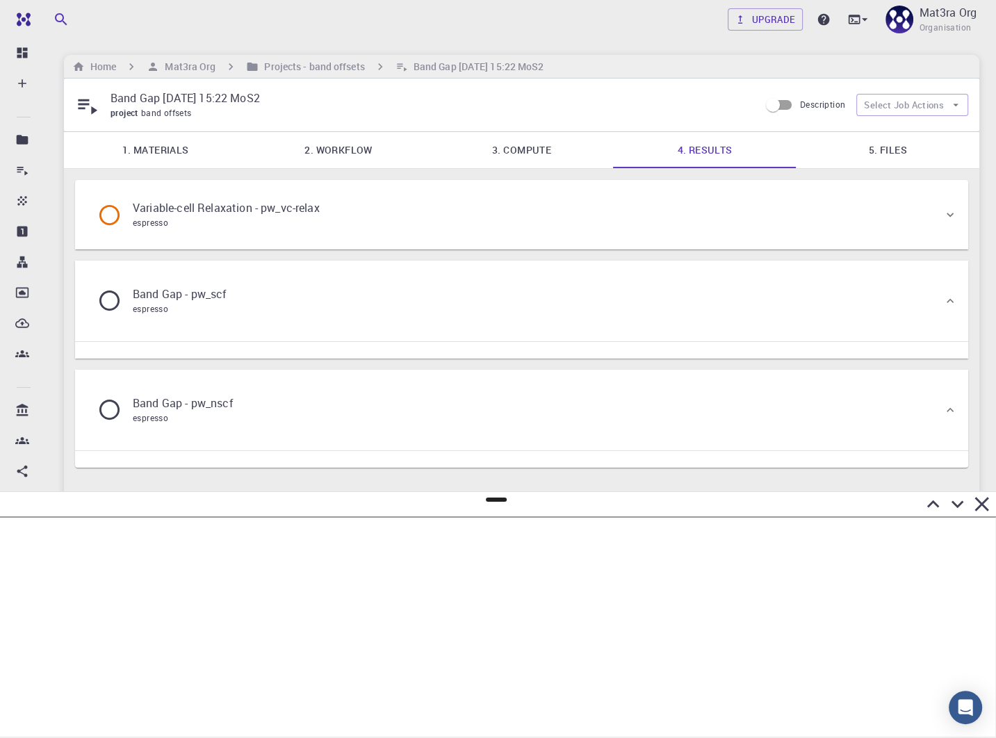
click at [450, 231] on div "Variable-cell Relaxation - pw_vc-relax espresso" at bounding box center [514, 214] width 857 height 53
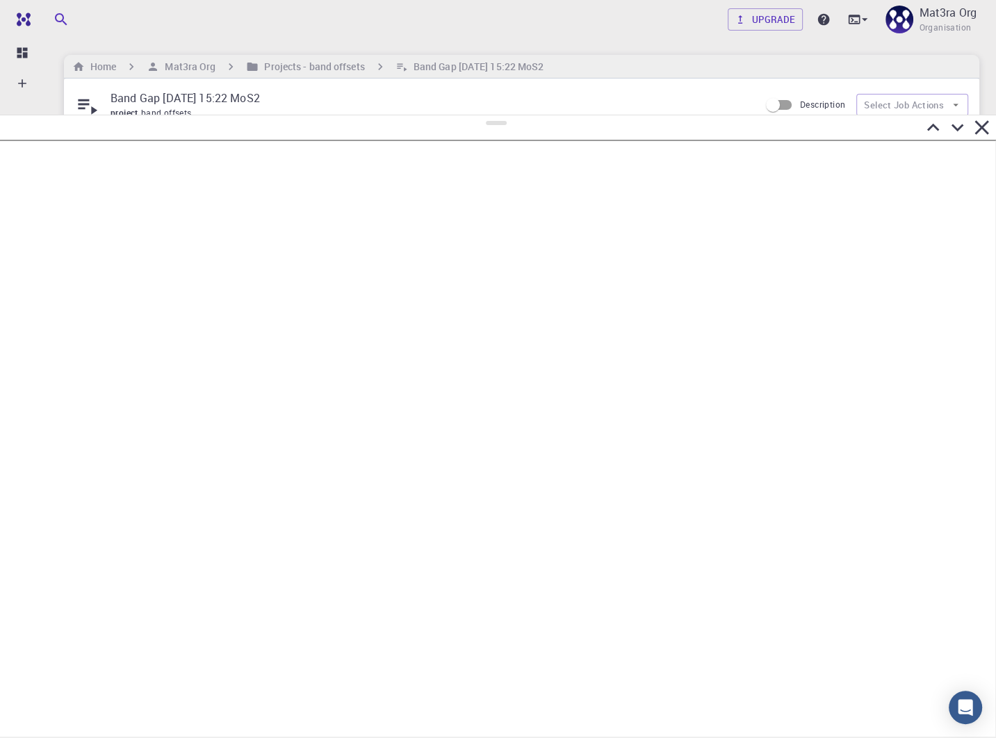
drag, startPoint x: 492, startPoint y: 498, endPoint x: 523, endPoint y: 92, distance: 407.0
click at [524, 115] on div at bounding box center [498, 426] width 996 height 623
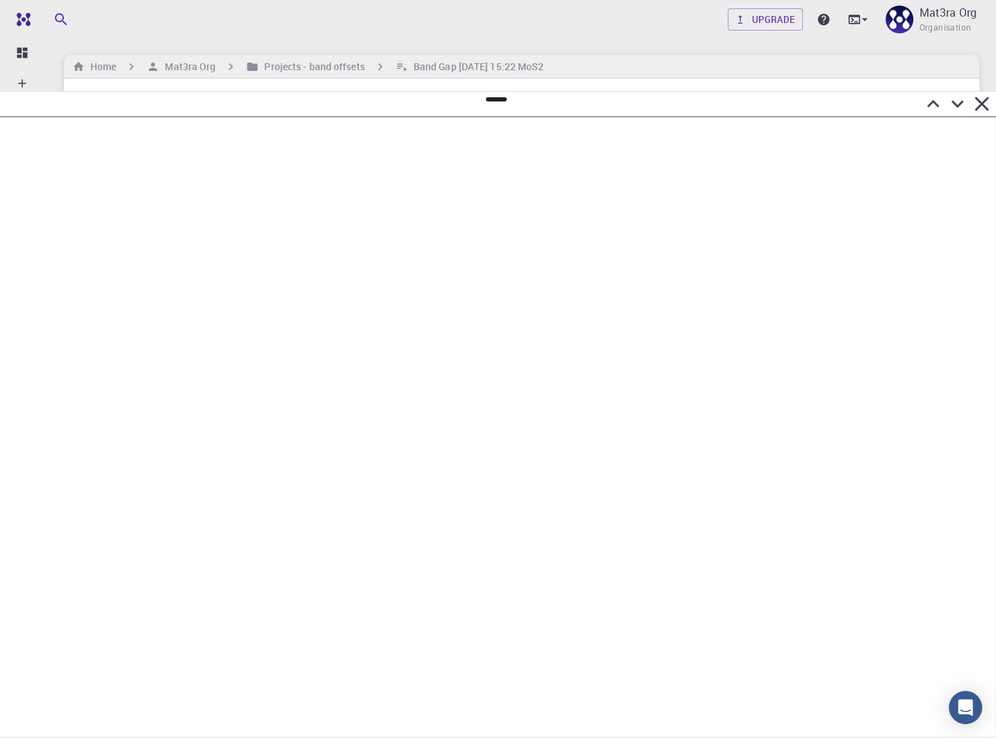
click at [960, 108] on icon at bounding box center [957, 104] width 24 height 24
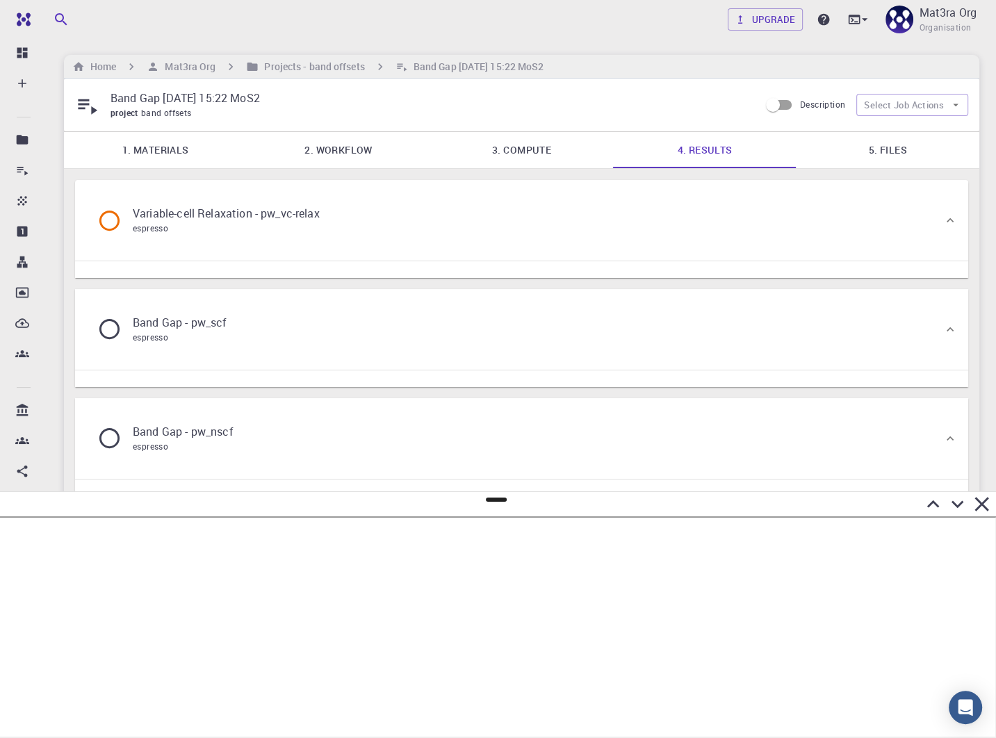
click at [875, 156] on link "5. Files" at bounding box center [887, 150] width 183 height 36
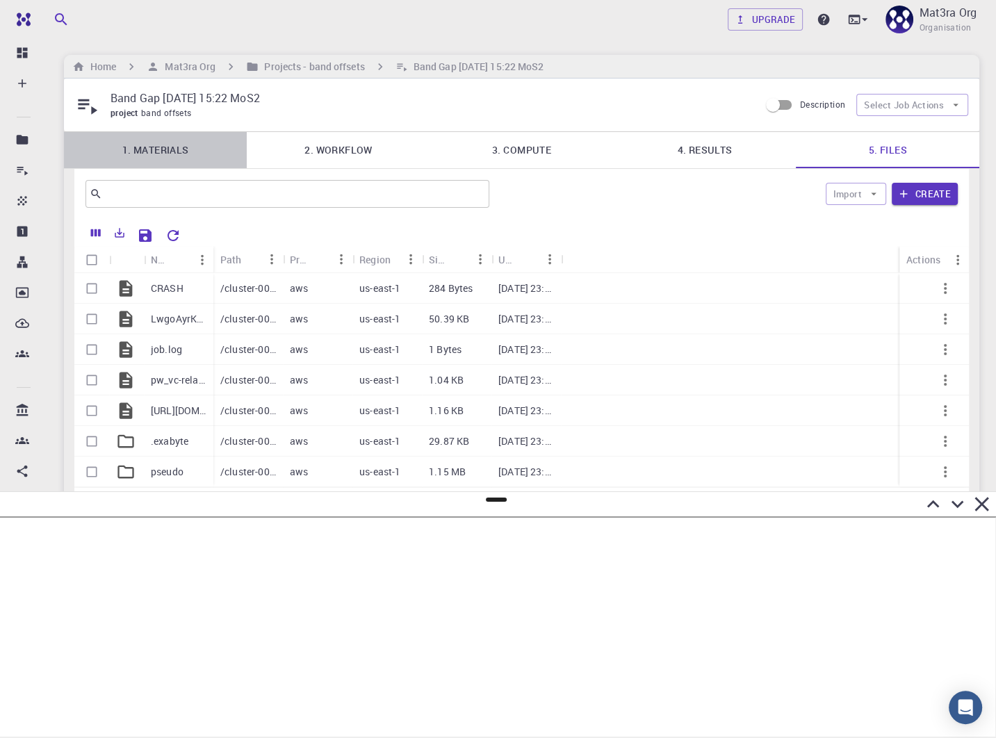
click at [187, 137] on link "1. Materials" at bounding box center [155, 150] width 183 height 36
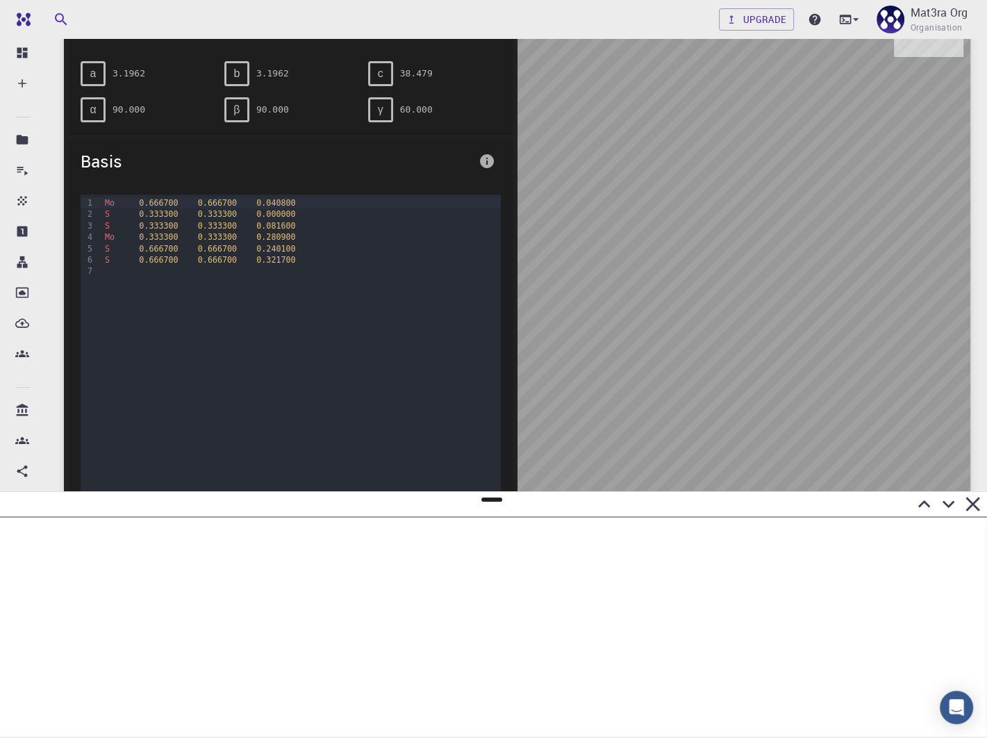
scroll to position [205, 0]
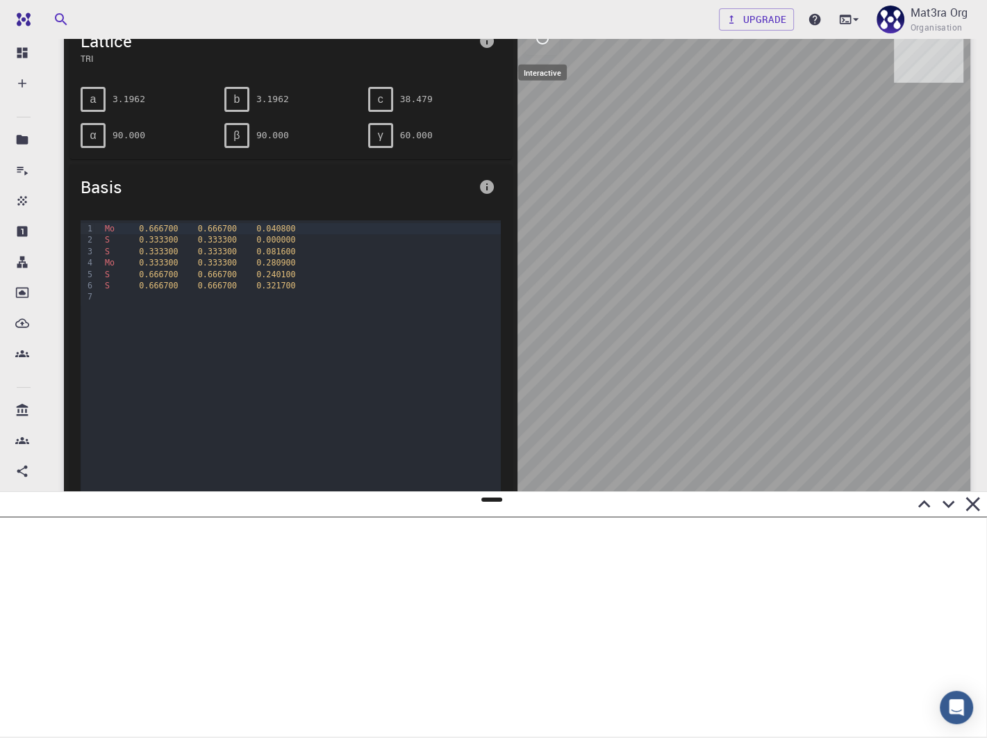
click at [549, 50] on button "interactive" at bounding box center [542, 38] width 33 height 33
click at [539, 78] on icon "view" at bounding box center [542, 71] width 17 height 17
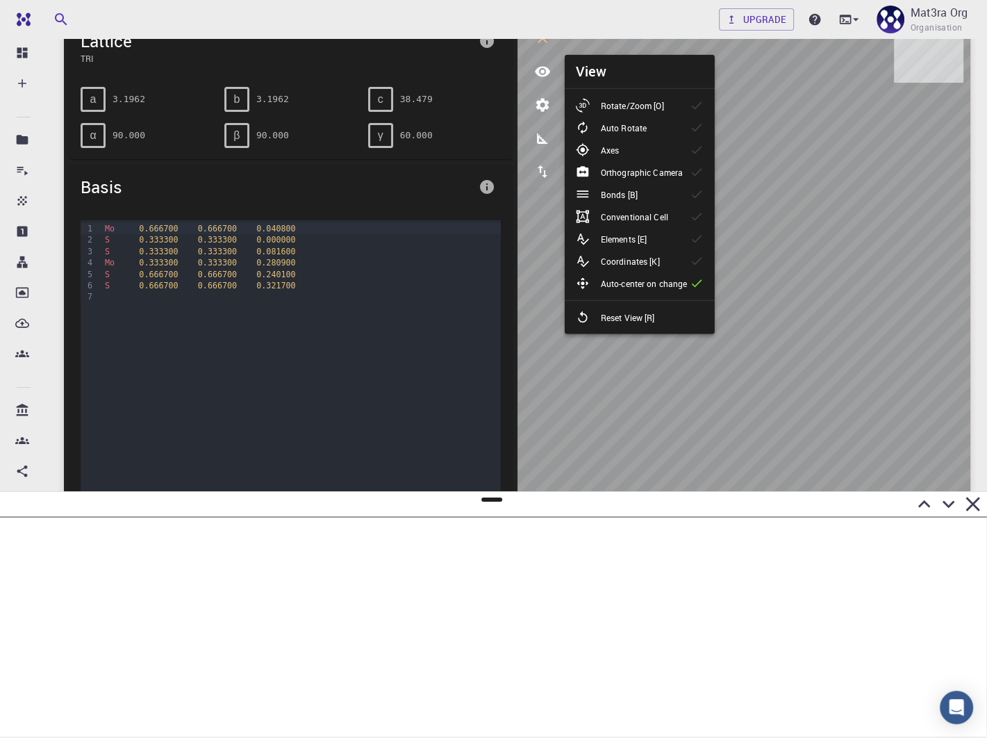
click at [596, 112] on li "Rotate/Zoom [O]" at bounding box center [640, 106] width 150 height 22
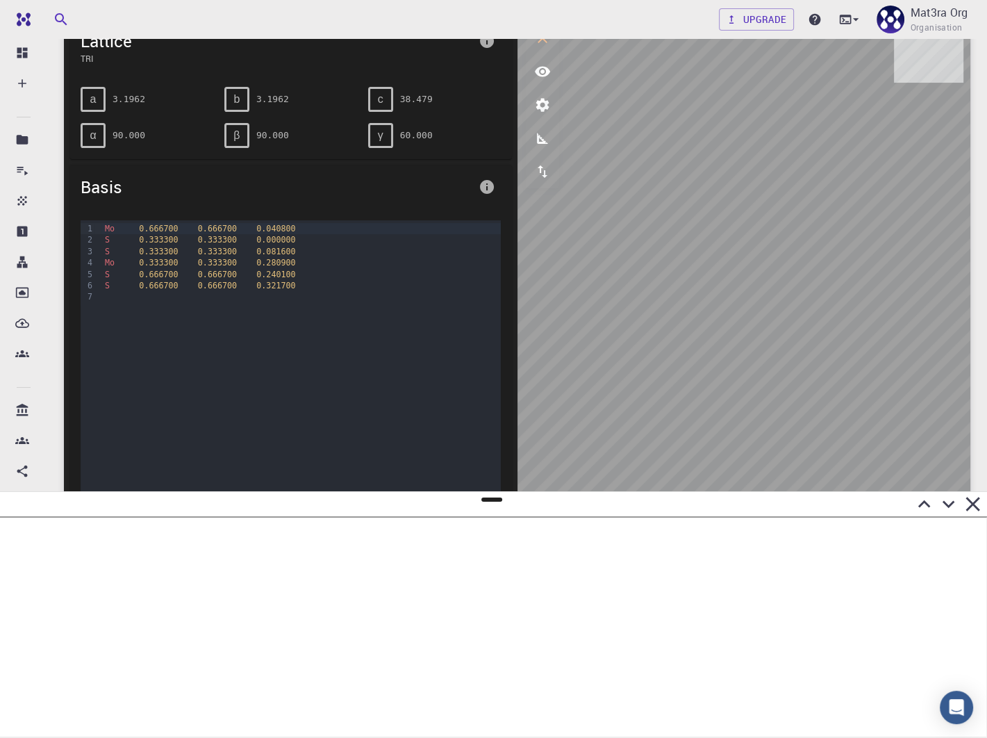
scroll to position [153, 0]
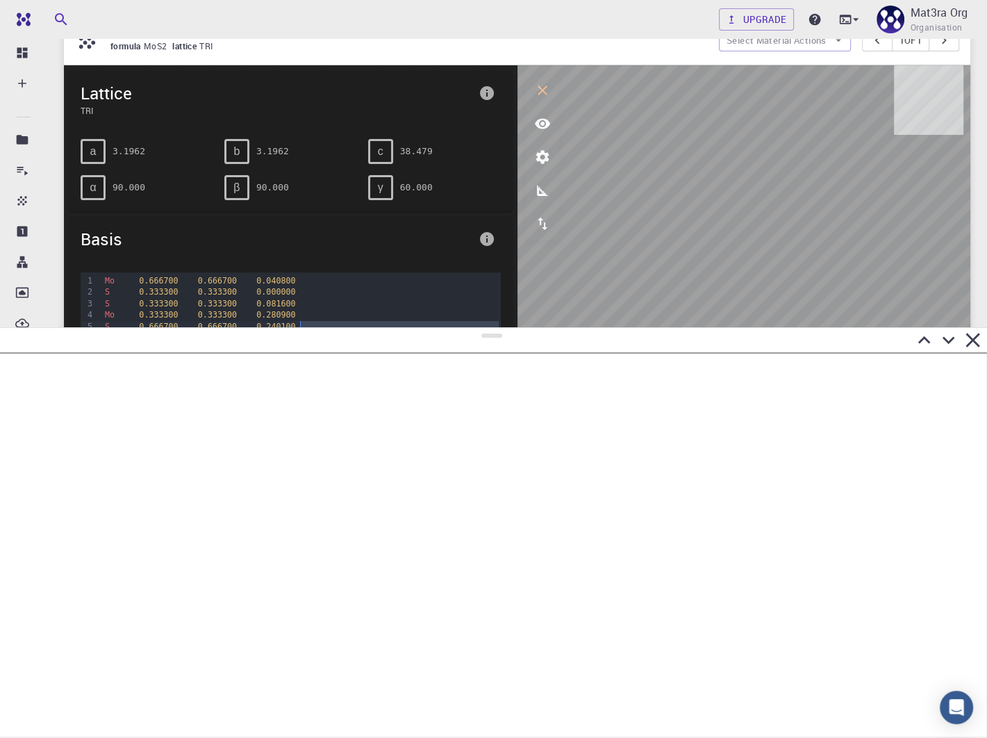
drag, startPoint x: 488, startPoint y: 501, endPoint x: 496, endPoint y: 322, distance: 178.8
click at [498, 327] on div at bounding box center [493, 532] width 987 height 411
